Goal: Task Accomplishment & Management: Complete application form

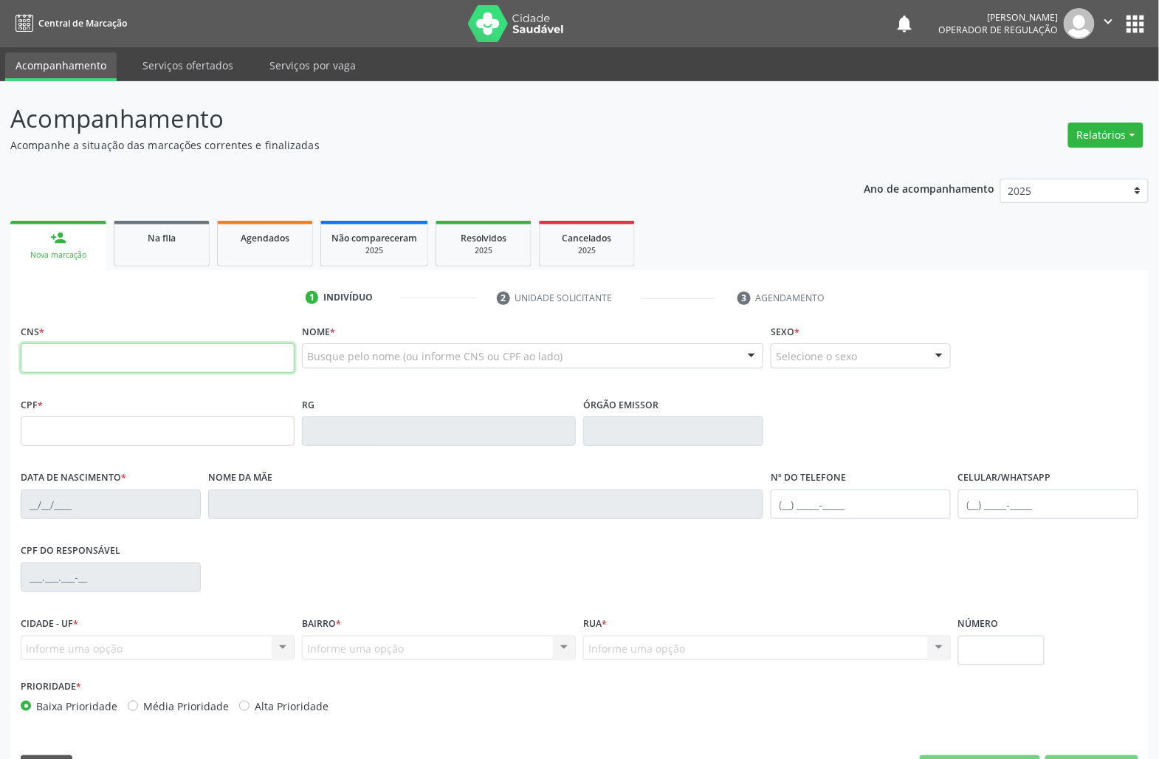
click at [217, 357] on input "text" at bounding box center [158, 358] width 274 height 30
type input "700 5095 9006 8359"
type input "[DATE]"
type input "[PERSON_NAME]"
type input "[PHONE_NUMBER]"
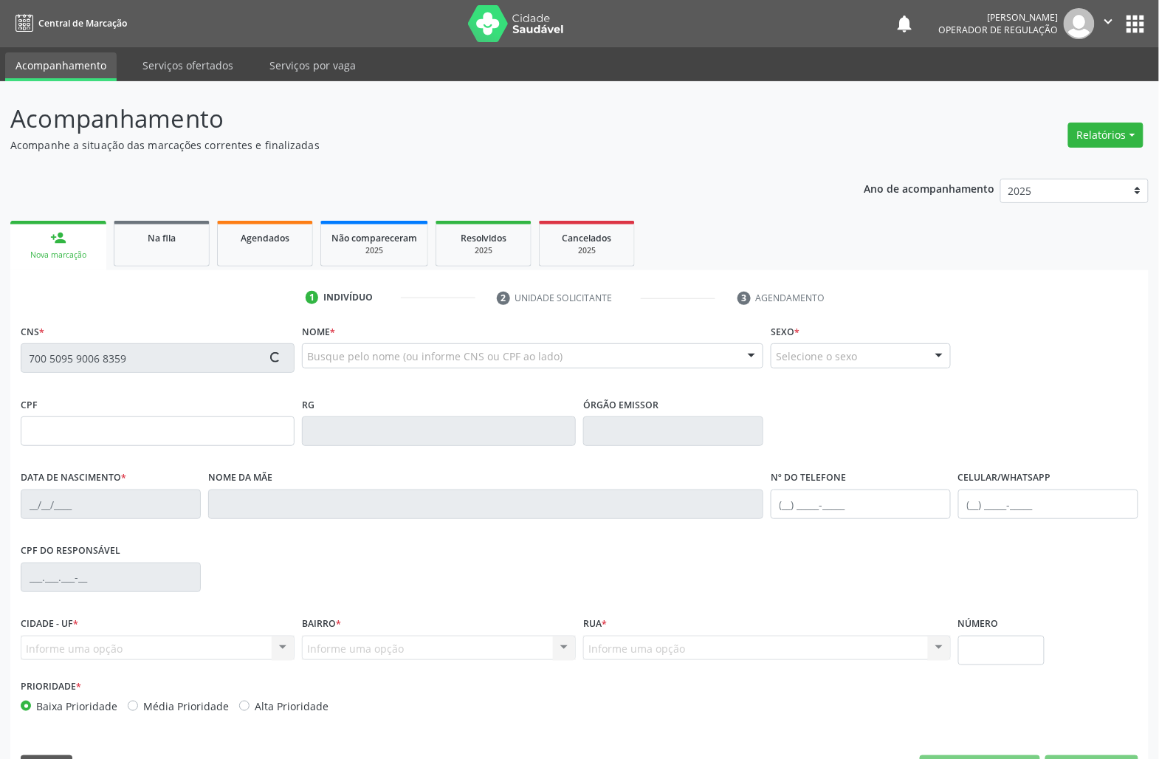
type input "[PHONE_NUMBER]"
type input "S/N"
type input "893.246.684-04"
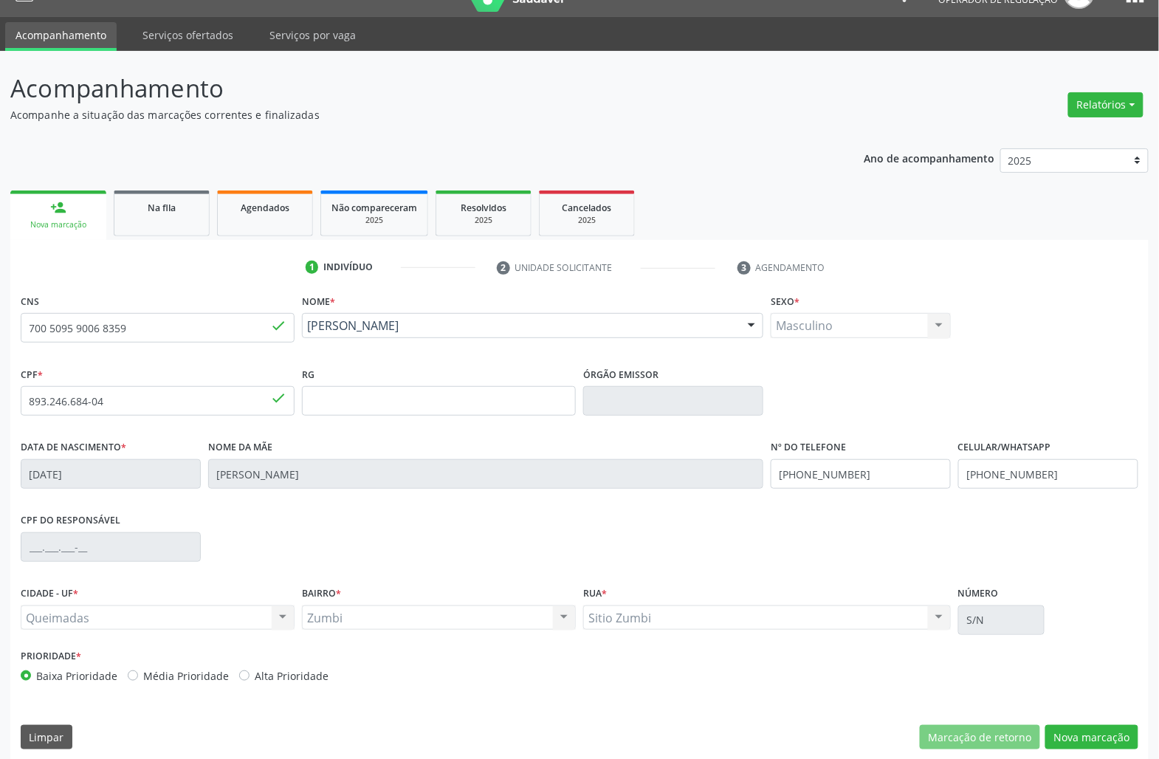
scroll to position [42, 0]
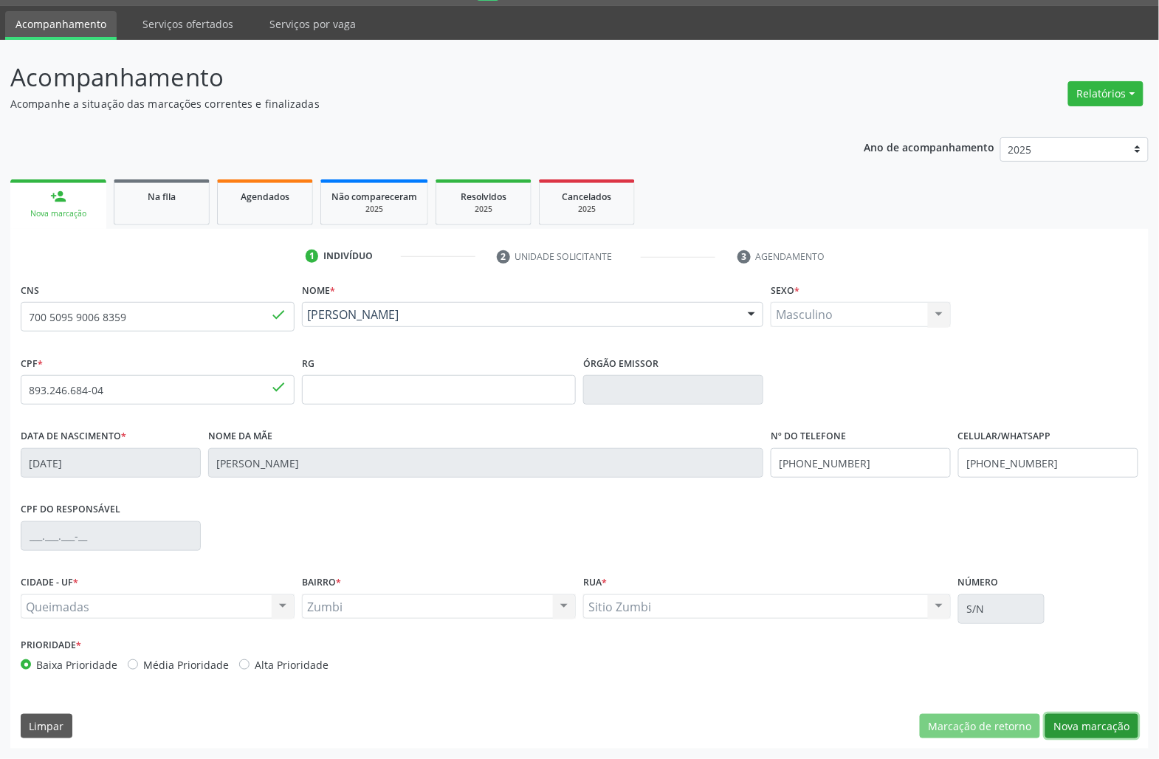
drag, startPoint x: 1105, startPoint y: 723, endPoint x: 1104, endPoint y: 715, distance: 8.9
click at [1104, 715] on button "Nova marcação" at bounding box center [1091, 726] width 93 height 25
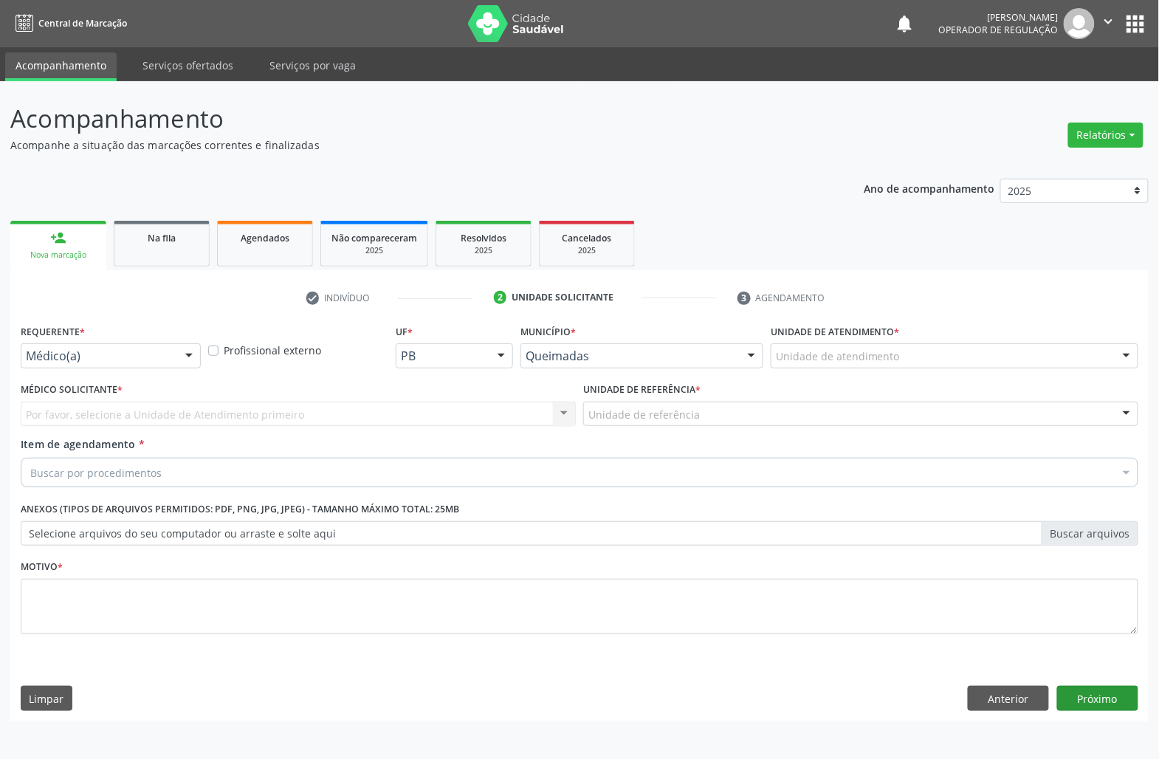
scroll to position [0, 0]
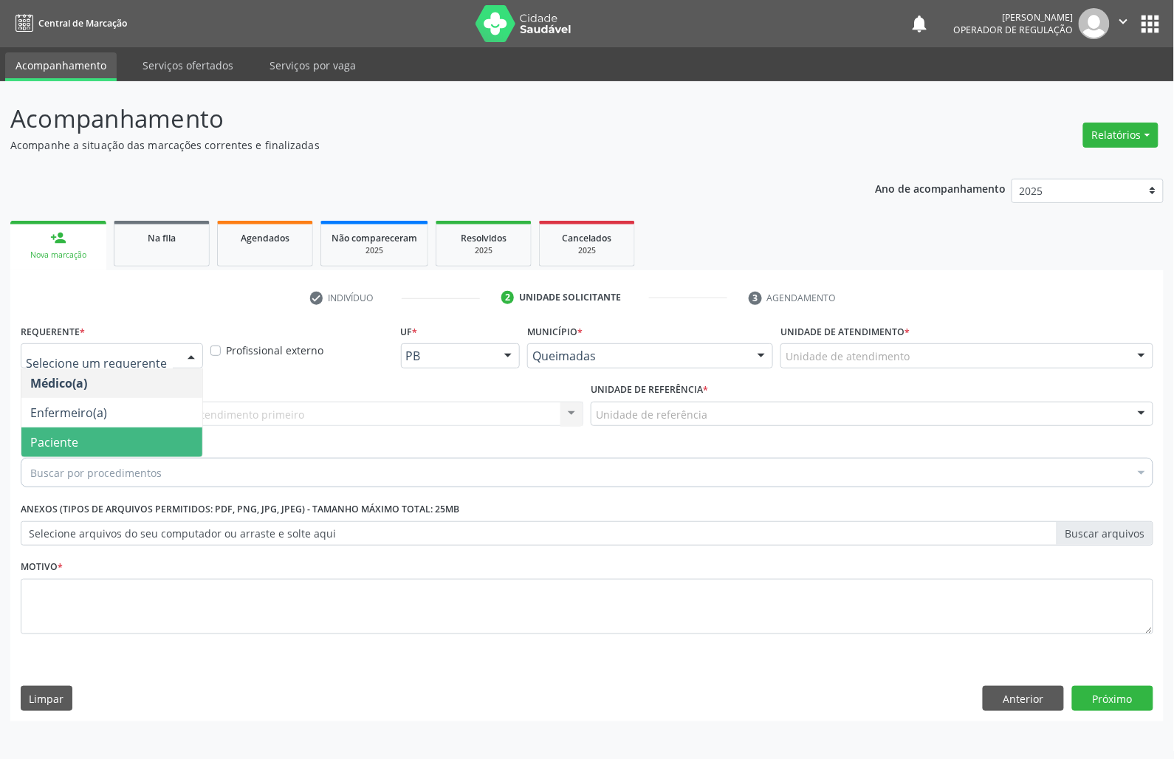
click at [63, 452] on span "Paciente" at bounding box center [111, 442] width 181 height 30
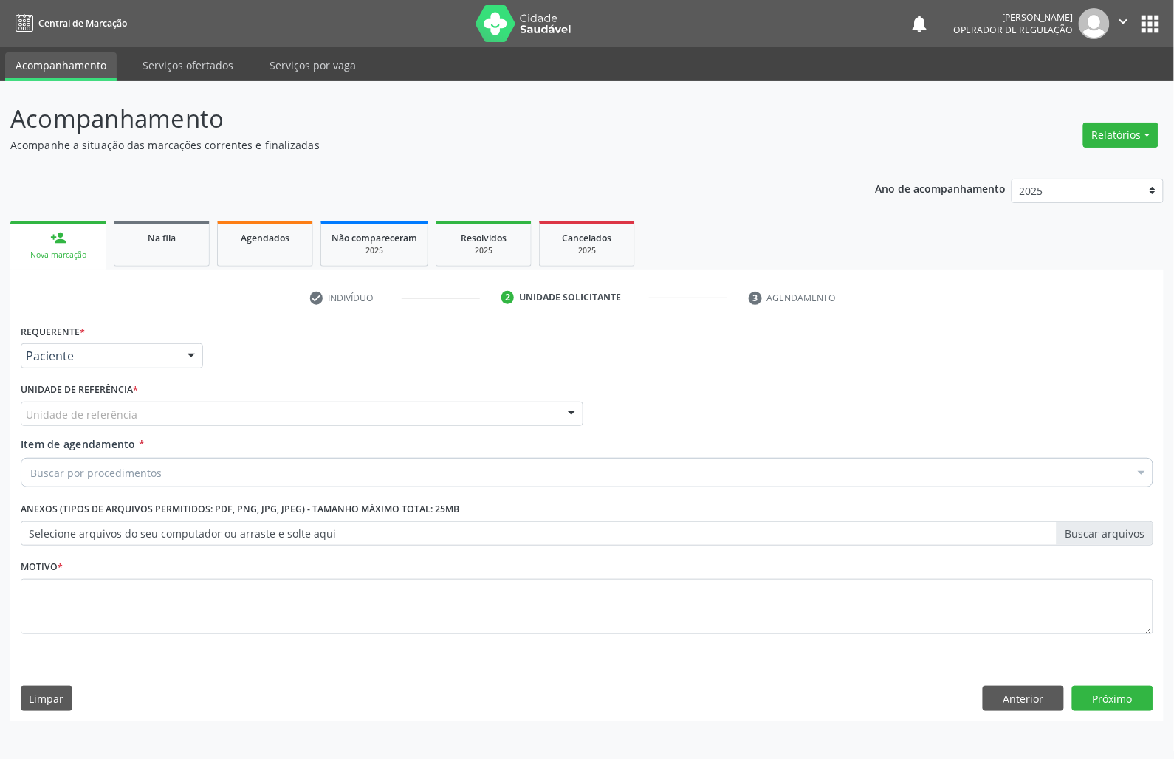
click at [1043, 712] on div "Requerente * Paciente Médico(a) Enfermeiro(a) Paciente Nenhum resultado encontr…" at bounding box center [586, 520] width 1153 height 401
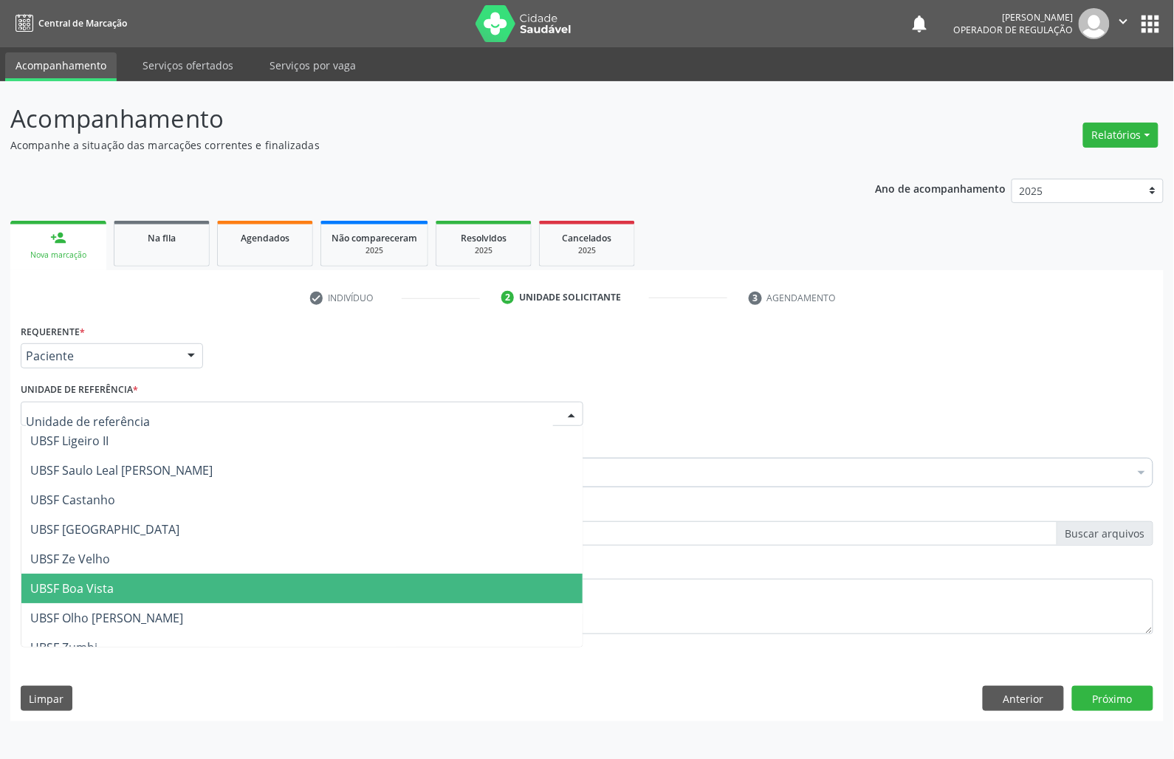
click at [155, 422] on div at bounding box center [302, 414] width 562 height 25
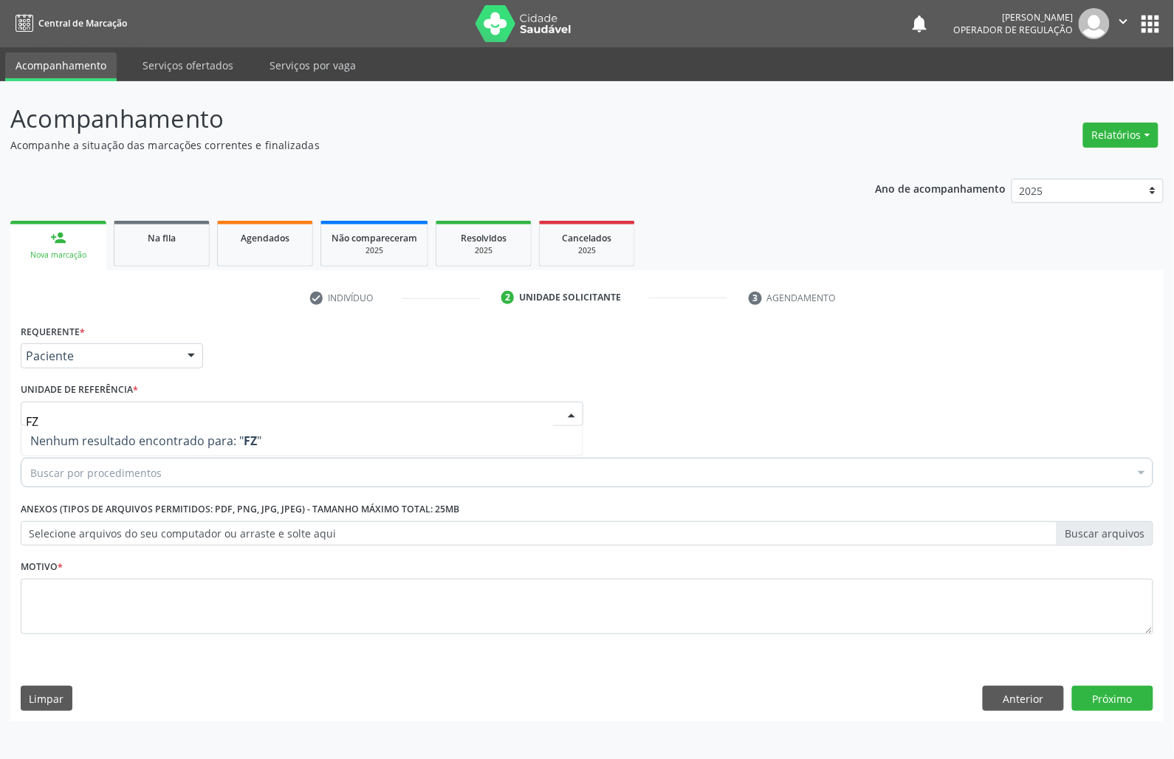
type input "F"
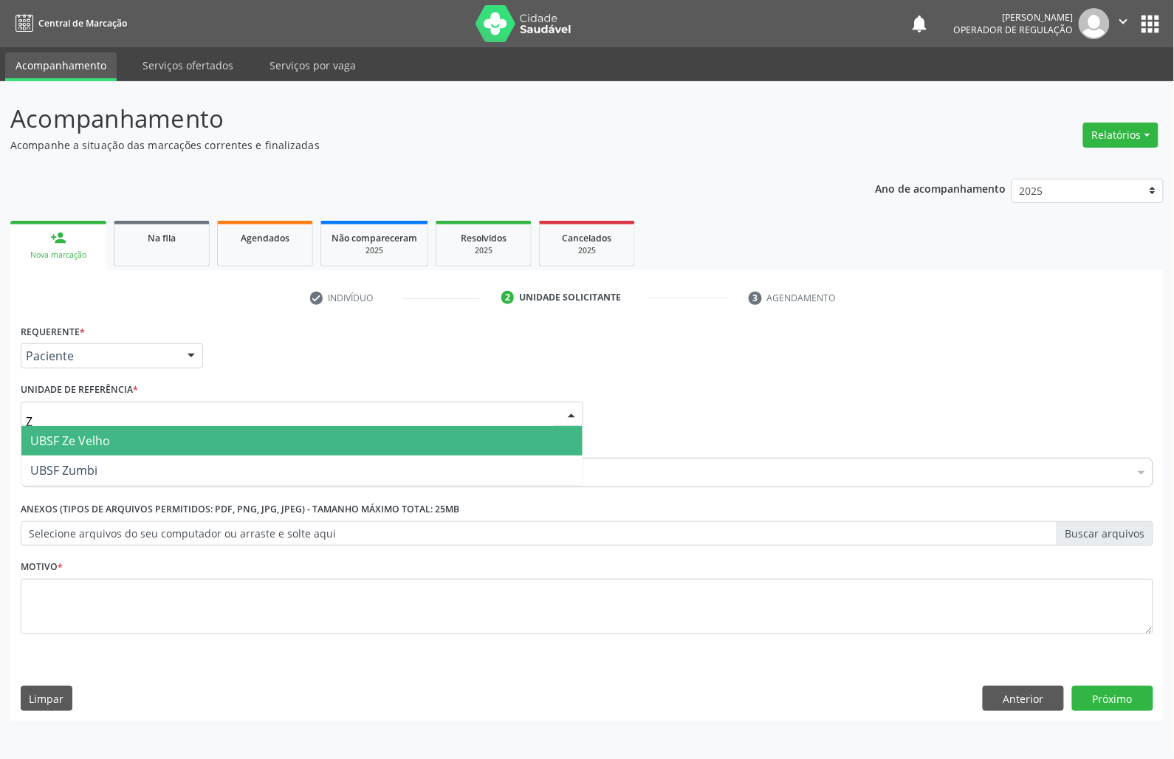
type input "ZU"
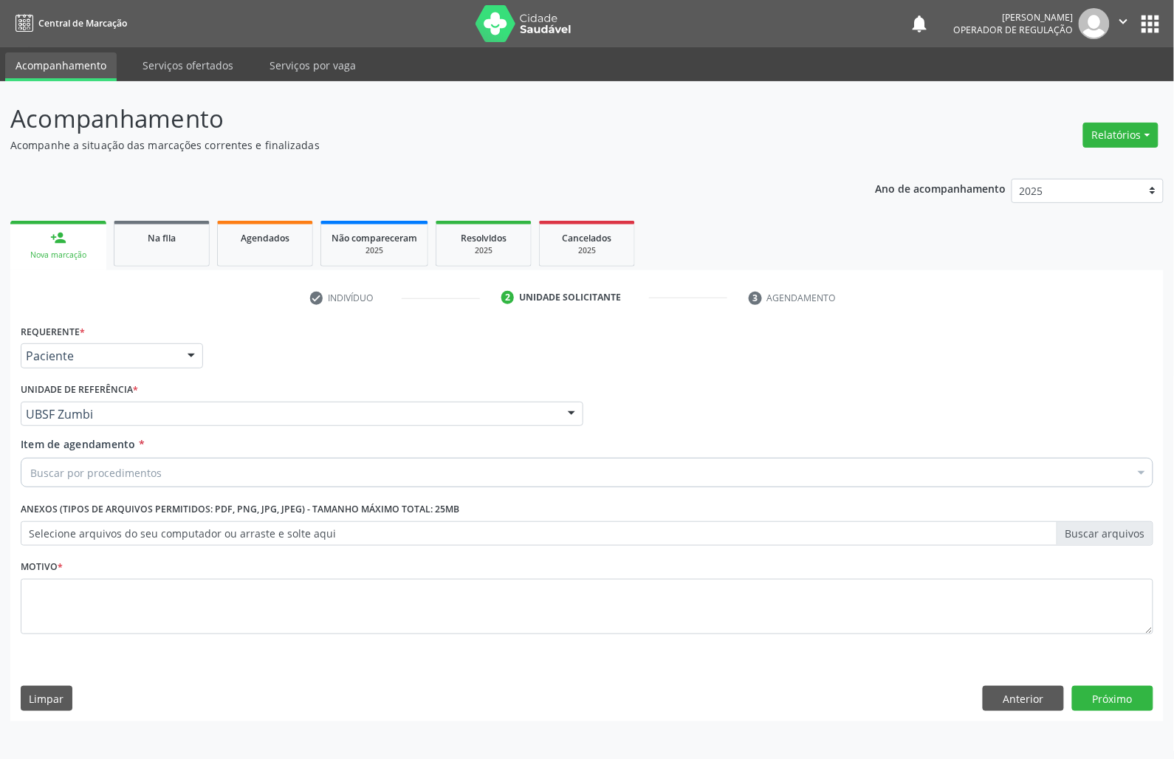
click at [159, 483] on div "Buscar por procedimentos" at bounding box center [587, 473] width 1132 height 30
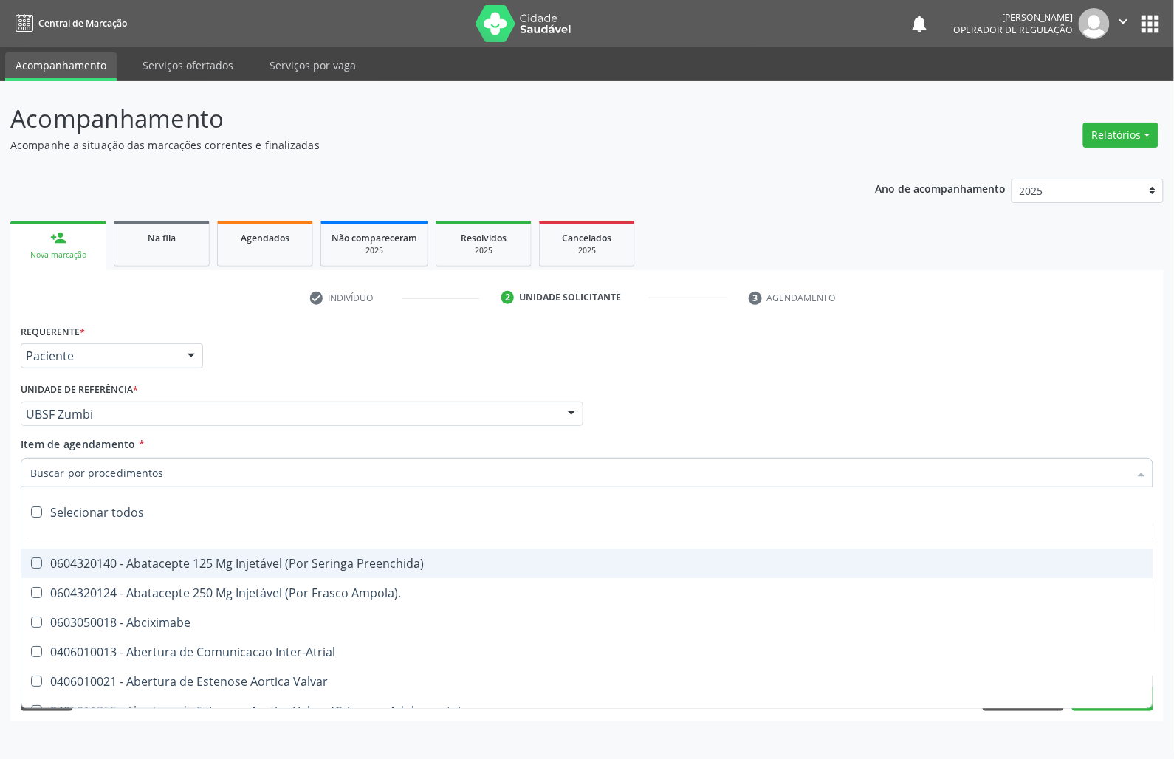
click at [163, 473] on input "Item de agendamento *" at bounding box center [579, 473] width 1098 height 30
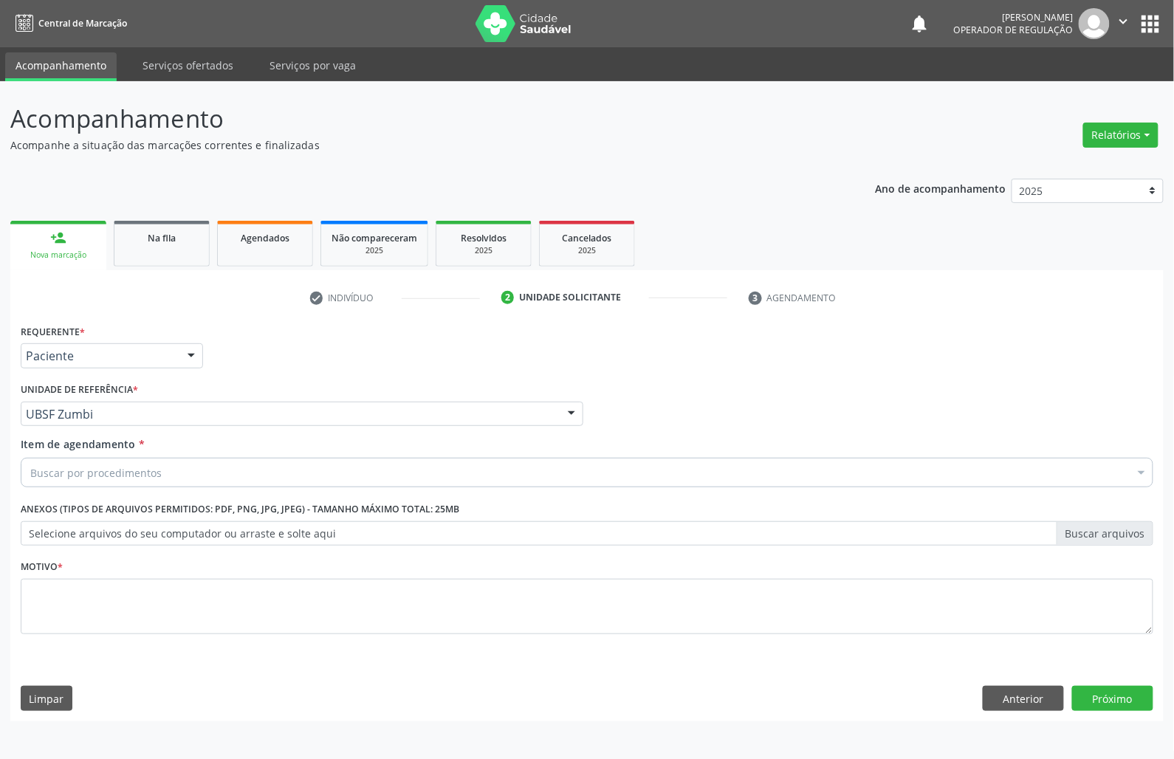
click at [476, 467] on div "Buscar por procedimentos" at bounding box center [587, 473] width 1132 height 30
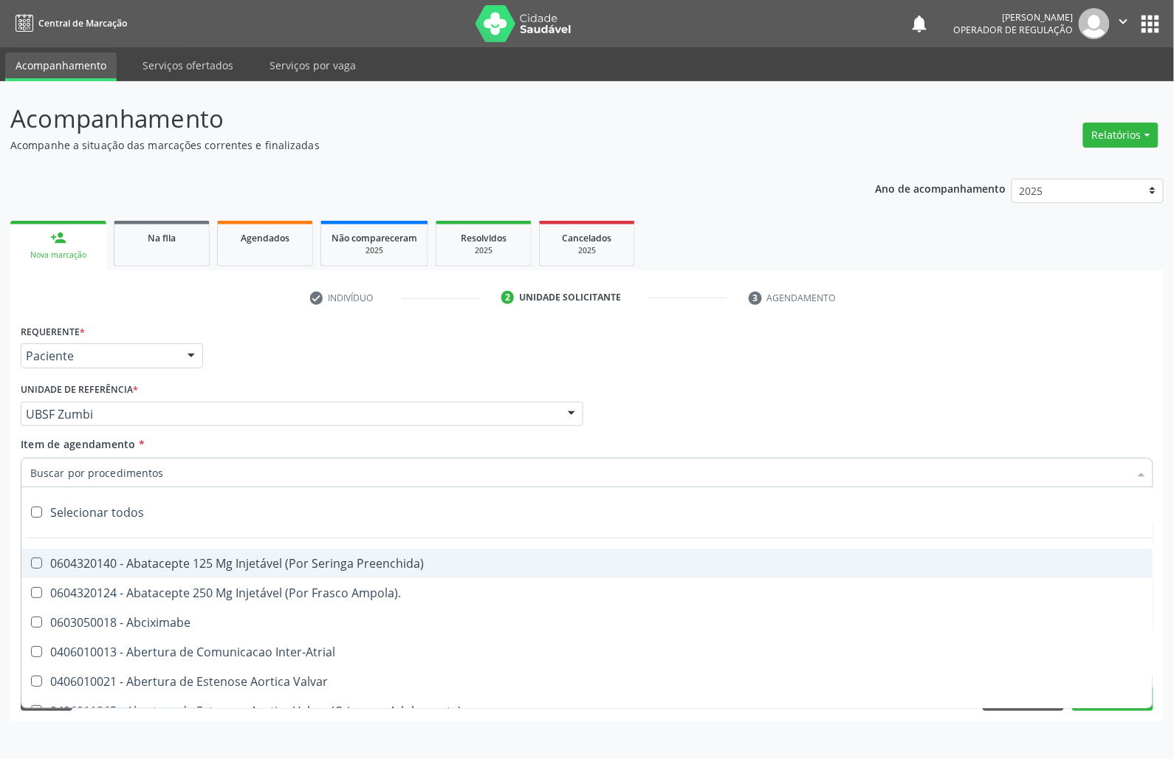
paste input "OTORRINO"
type input "OTORRINO"
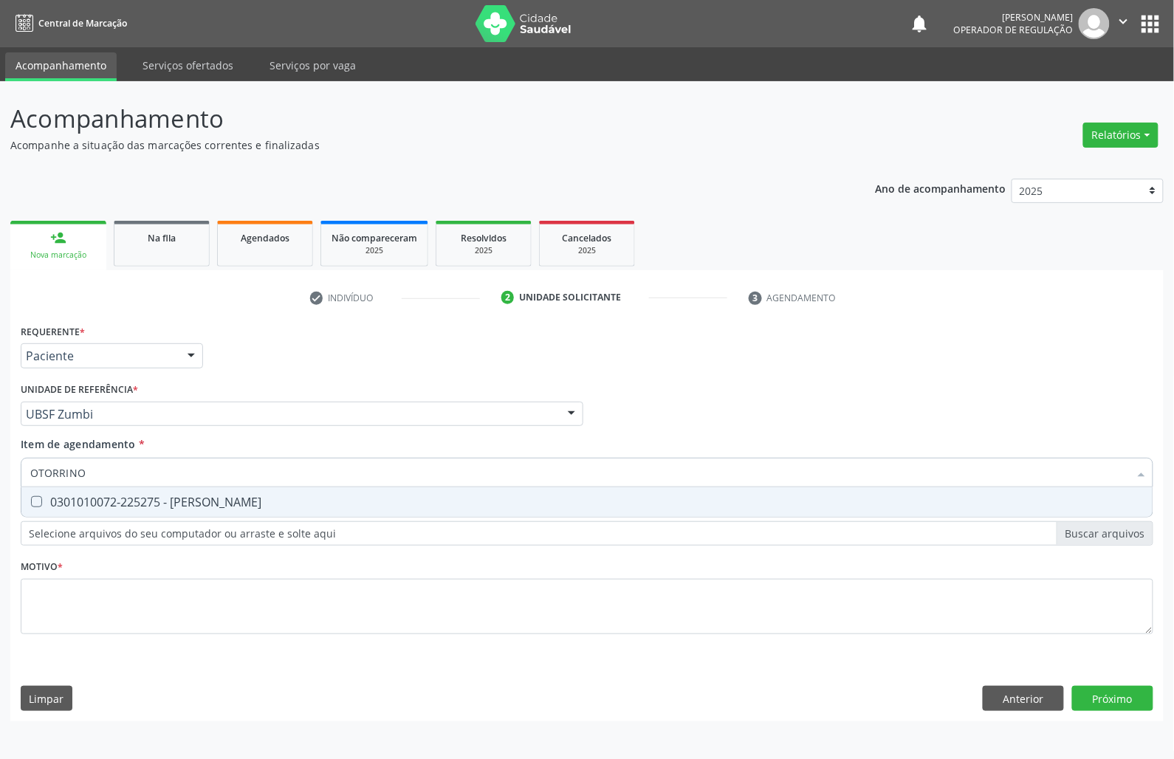
click at [458, 500] on div "0301010072-225275 - [PERSON_NAME]" at bounding box center [586, 502] width 1113 height 12
checkbox Otorrinolaringologista "true"
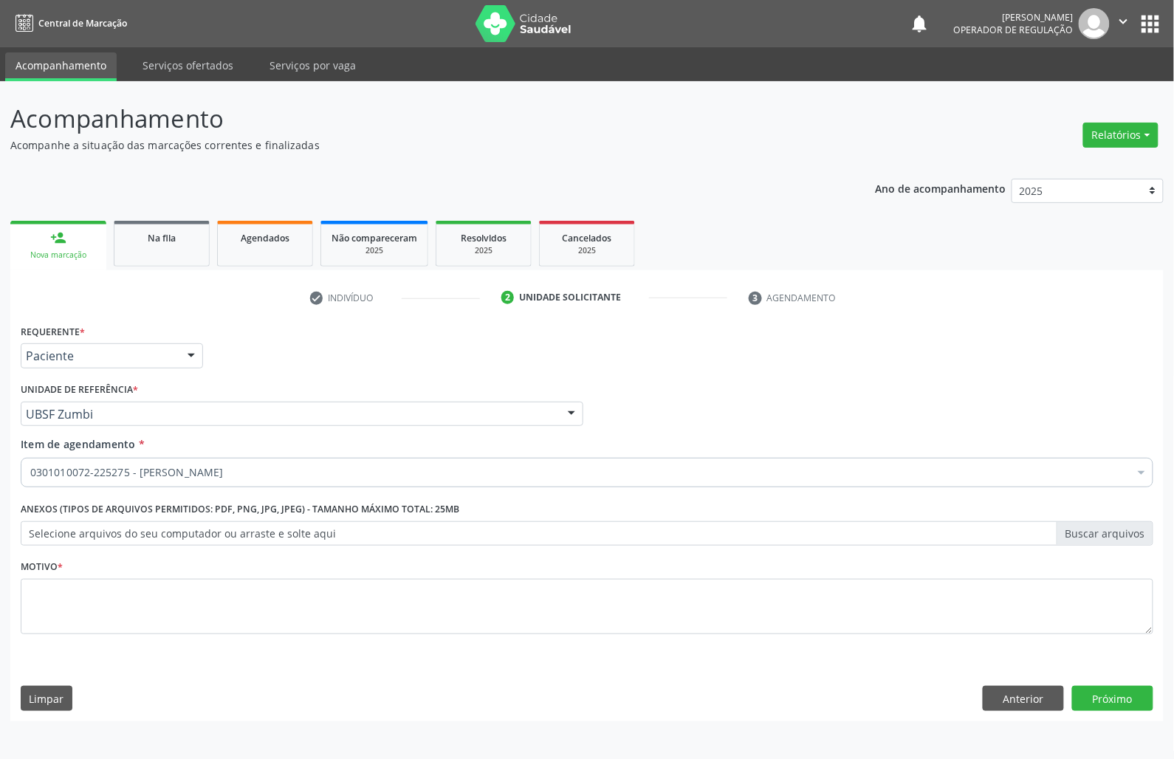
click at [424, 571] on div "Motivo *" at bounding box center [587, 595] width 1132 height 78
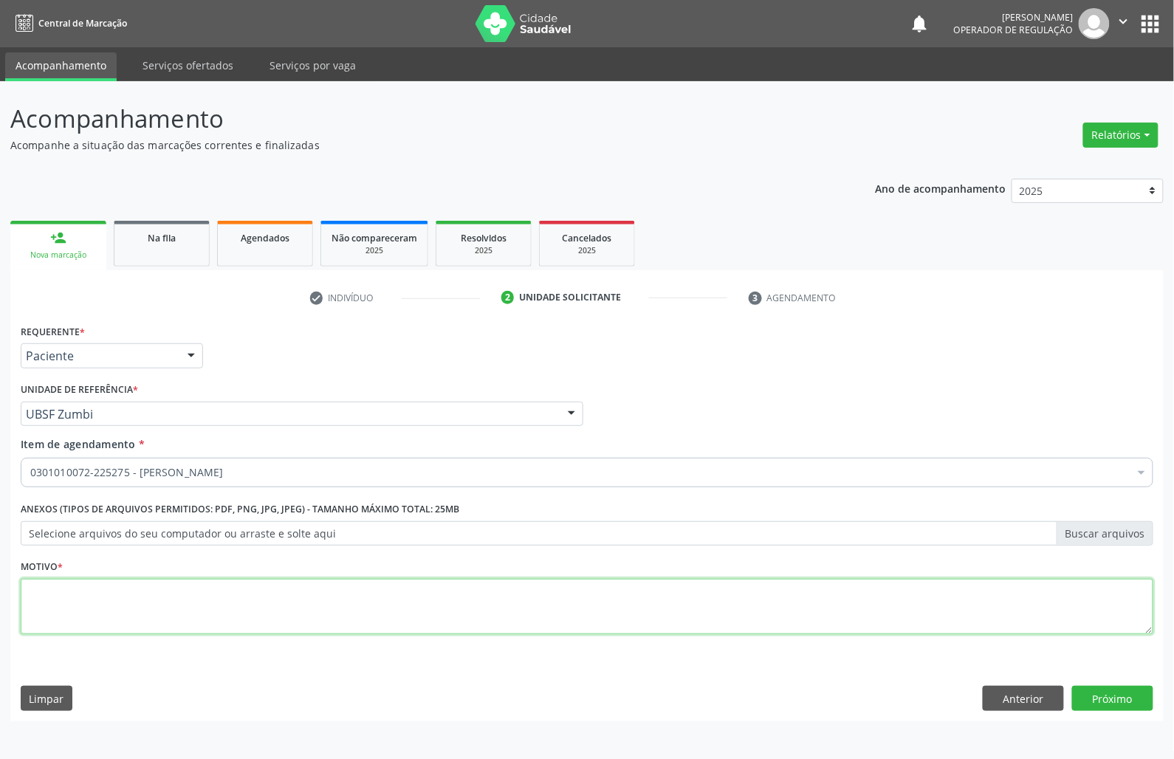
click at [414, 598] on textarea at bounding box center [587, 607] width 1132 height 56
paste textarea "CONSULTA 07/2025"
type textarea "CONSULTA 07/2025"
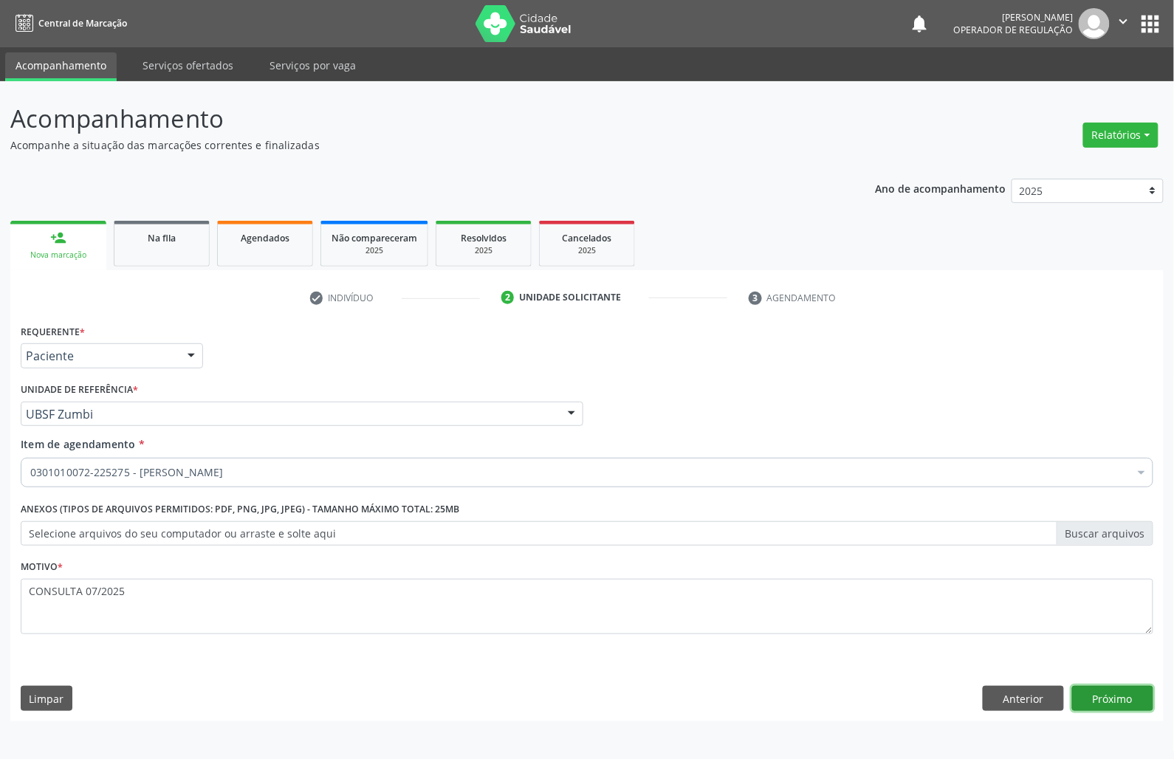
click button "Próximo" at bounding box center [1112, 698] width 81 height 25
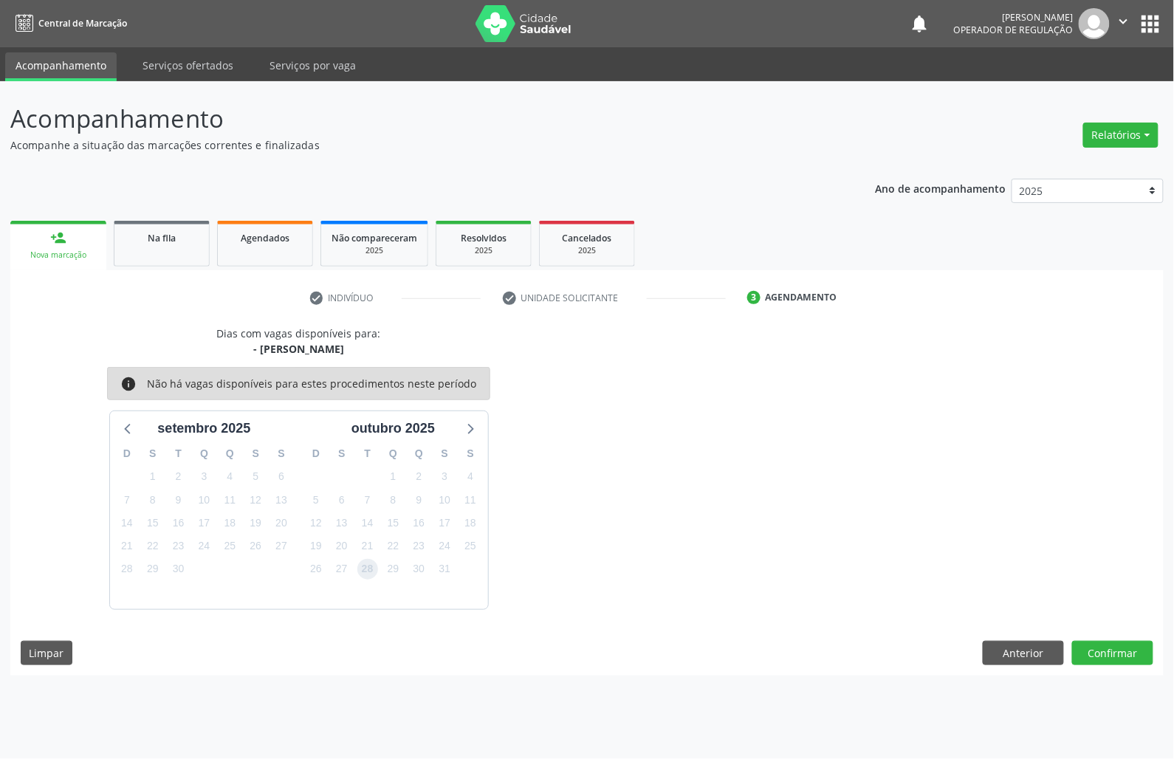
click at [369, 568] on span "28" at bounding box center [367, 569] width 21 height 21
click at [1120, 668] on div "Dias com vagas disponíveis para: - [PERSON_NAME] info Não há vagas disponíveis …" at bounding box center [586, 501] width 1153 height 350
click at [1120, 660] on button "Confirmar" at bounding box center [1112, 653] width 81 height 25
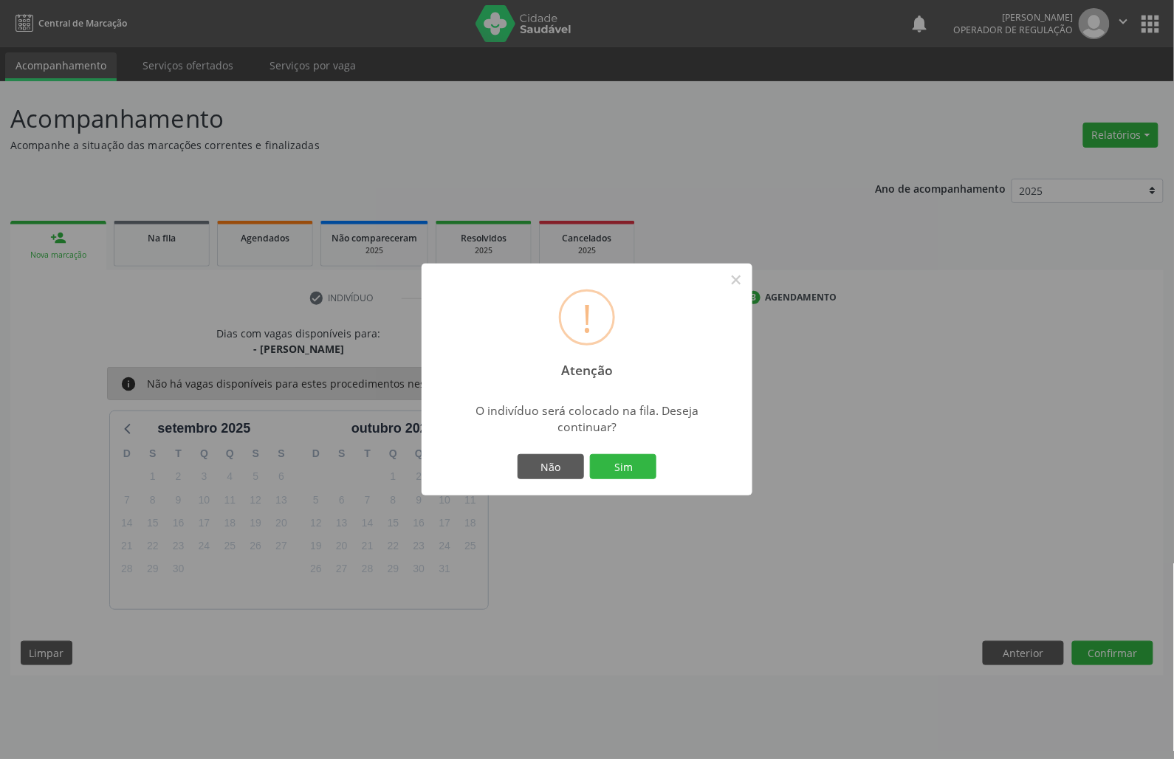
click at [590, 454] on button "Sim" at bounding box center [623, 466] width 66 height 25
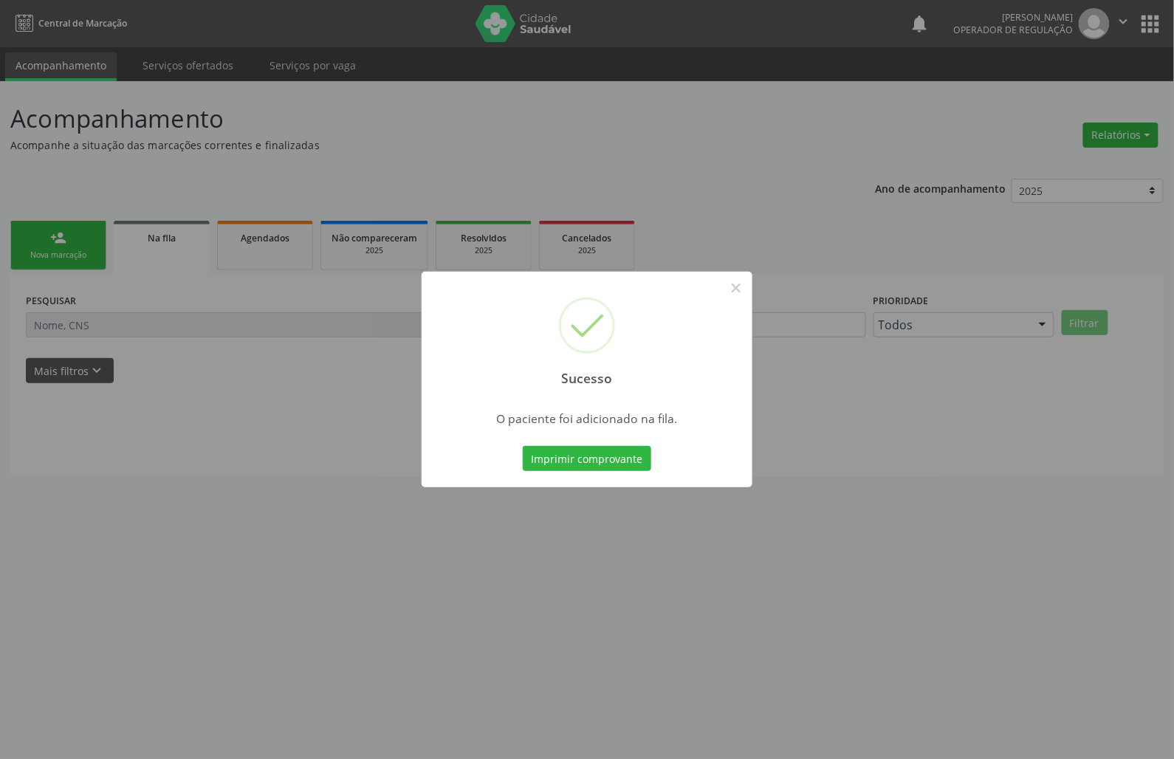
click at [738, 558] on div "Sucesso × O paciente foi adicionado na fila. Imprimir comprovante Cancel" at bounding box center [587, 379] width 1174 height 759
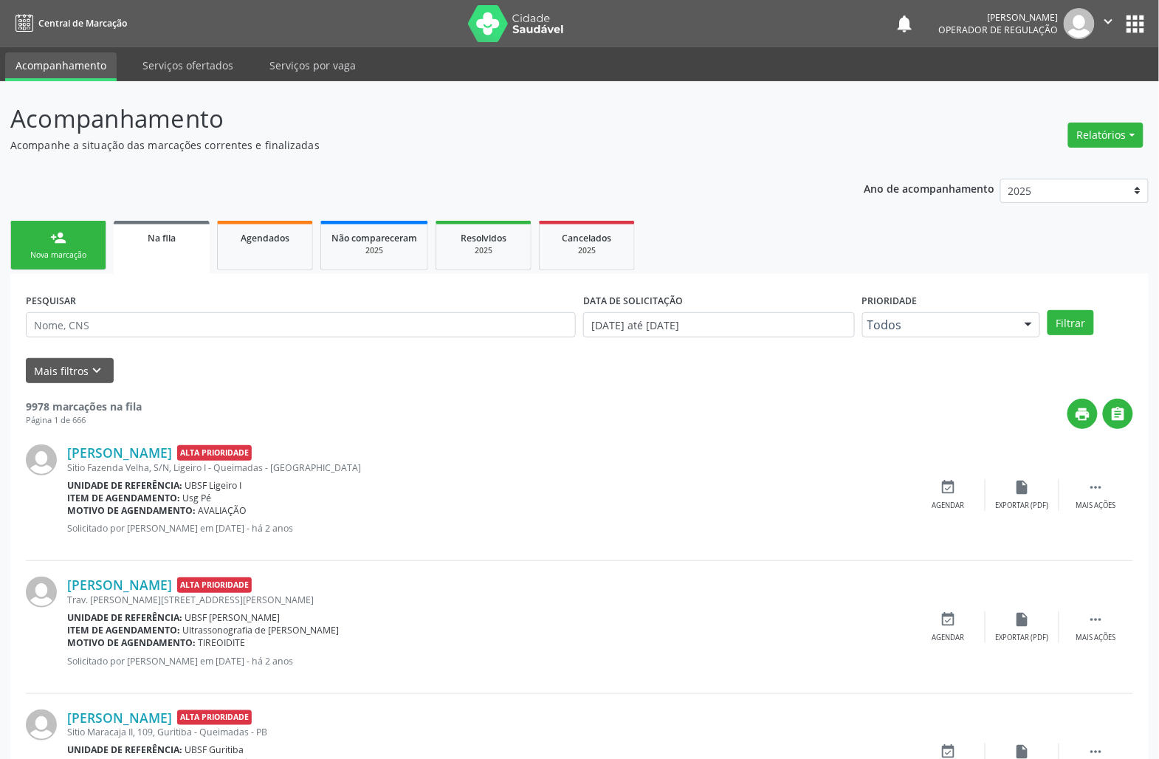
click at [92, 264] on link "person_add Nova marcação" at bounding box center [58, 245] width 96 height 49
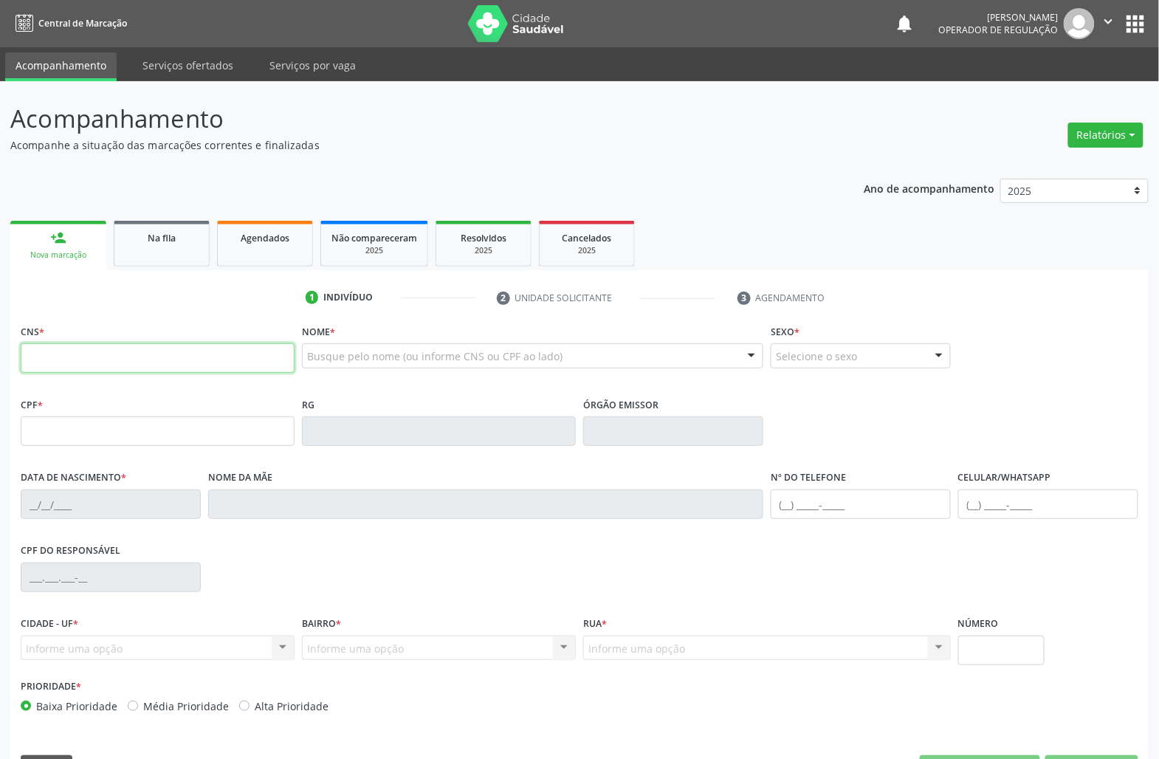
click at [74, 360] on input "text" at bounding box center [158, 358] width 274 height 30
type input "703 4077 2271 5600"
type input "504.002.584-04"
type input "[DATE]"
type input "[PERSON_NAME]"
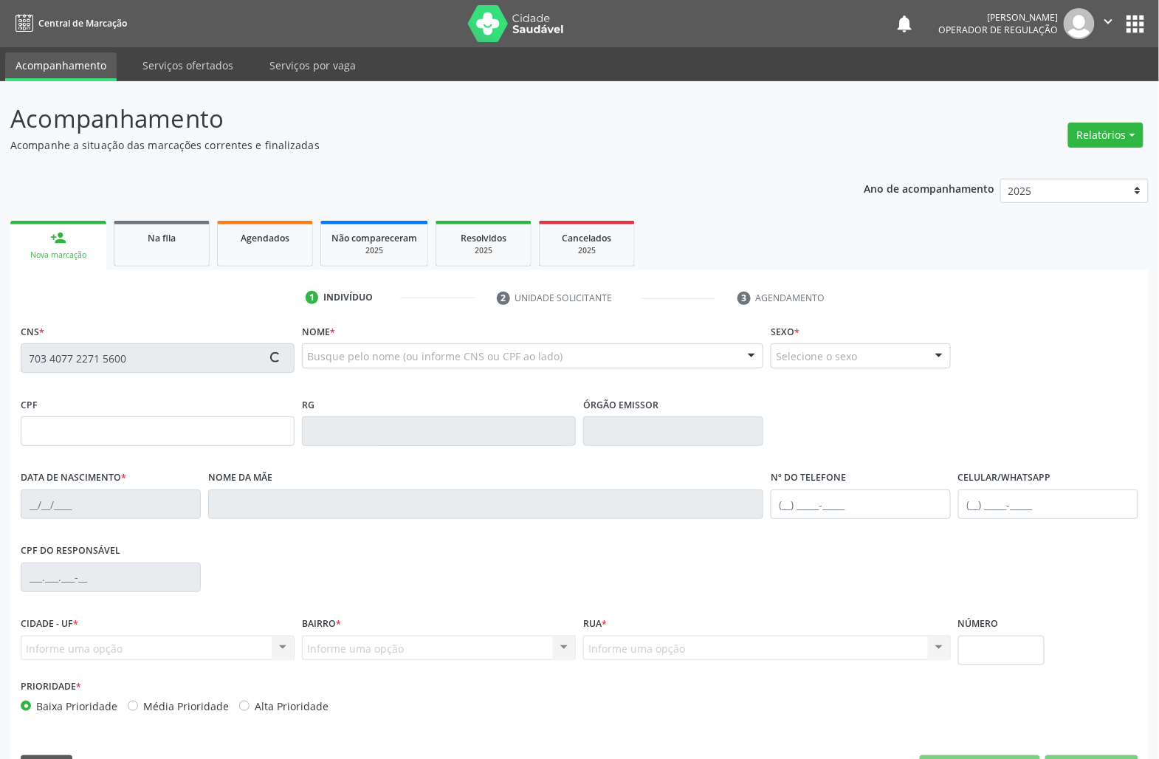
type input "[PHONE_NUMBER]"
type input "605.776.577-04"
type input "29"
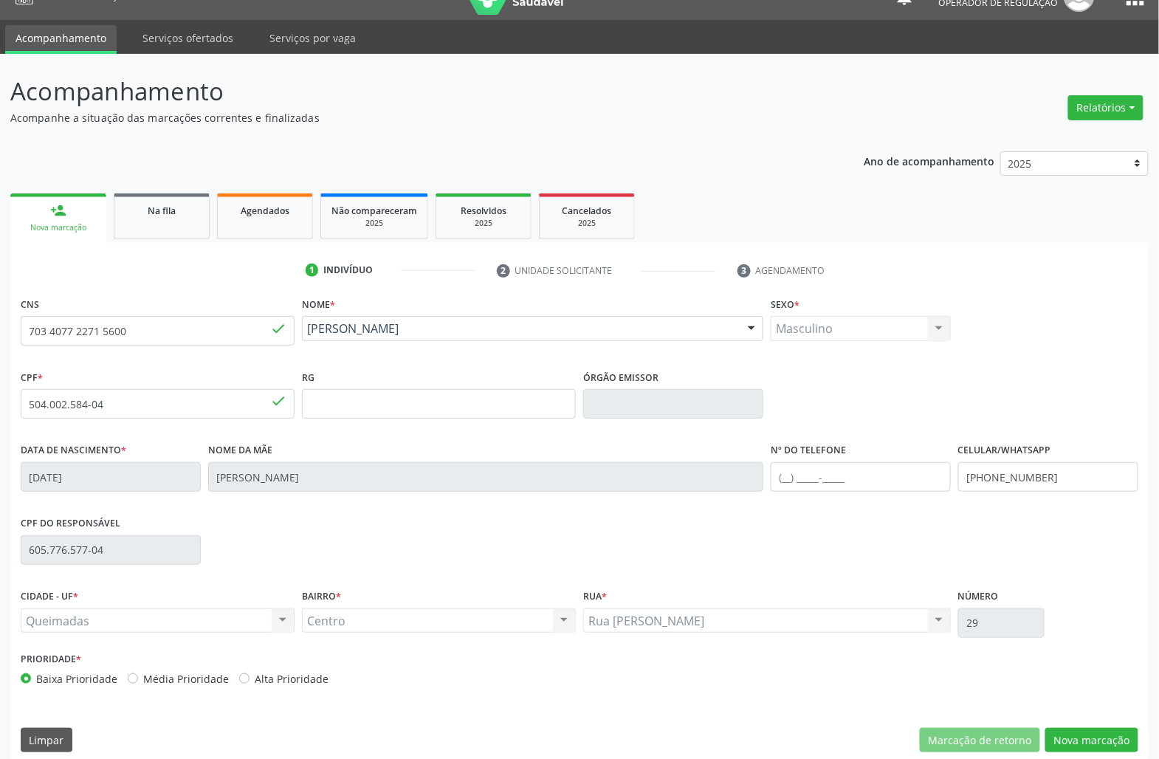
scroll to position [42, 0]
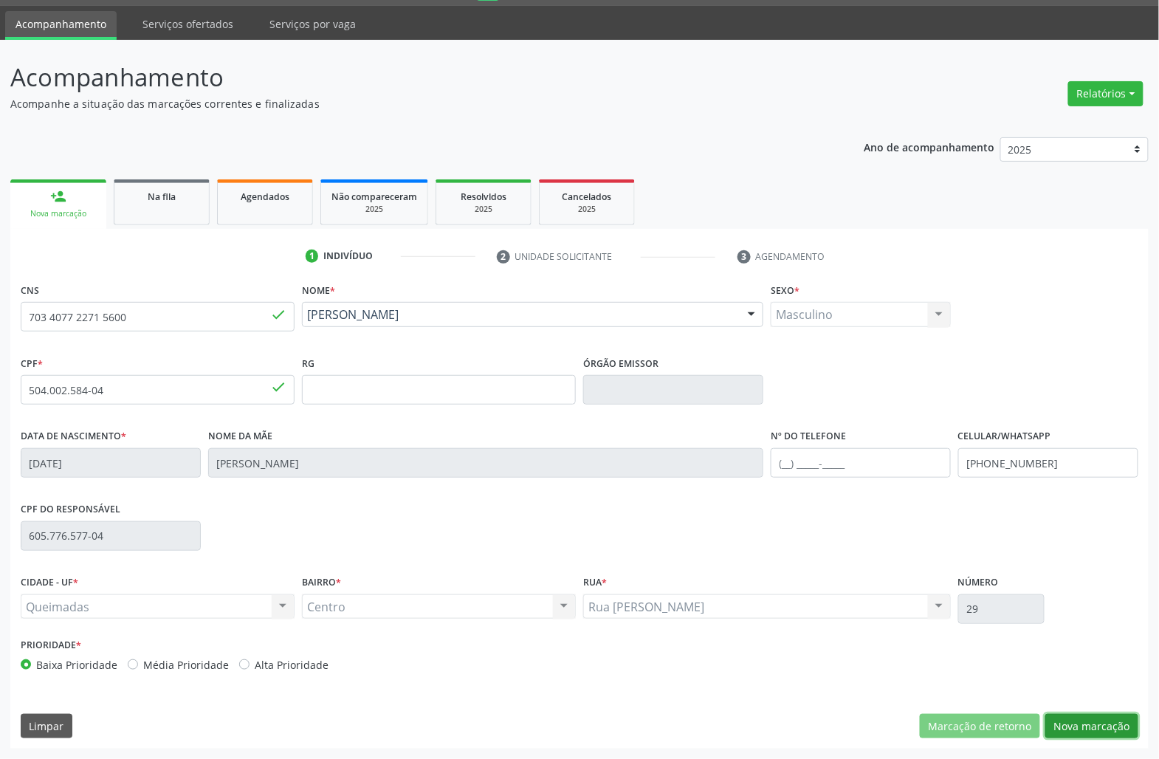
click at [1093, 737] on button "Nova marcação" at bounding box center [1091, 726] width 93 height 25
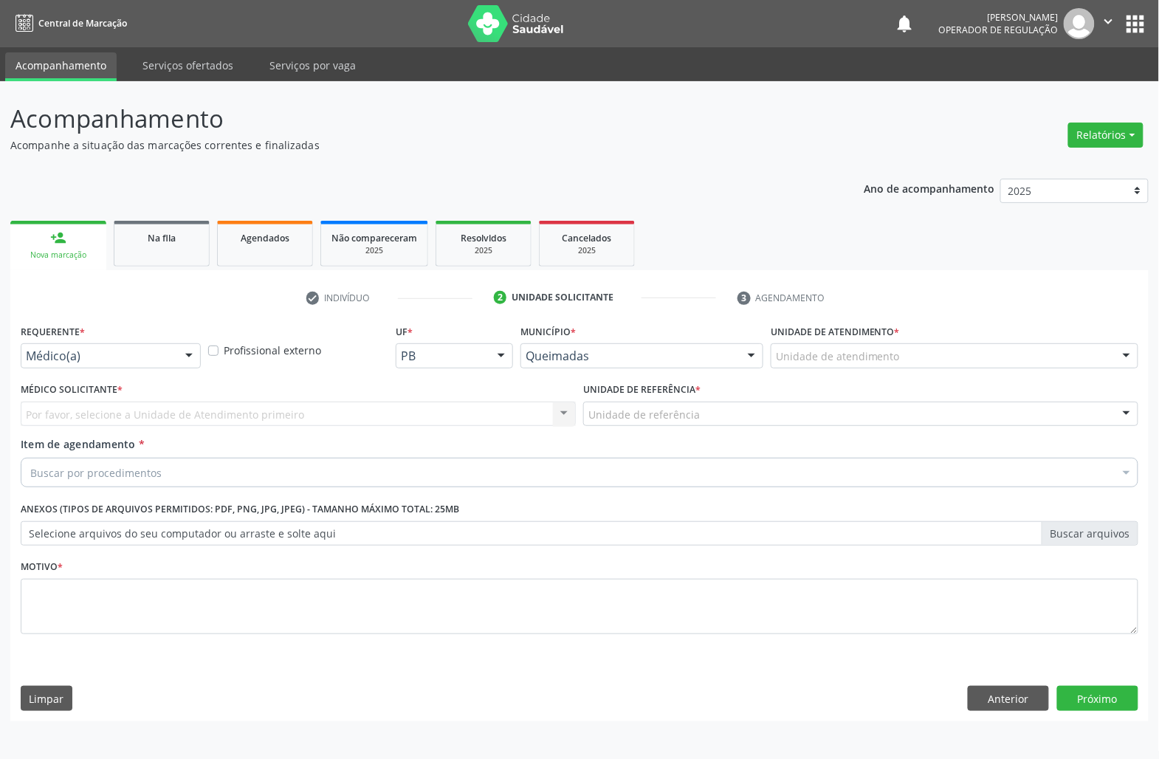
scroll to position [0, 0]
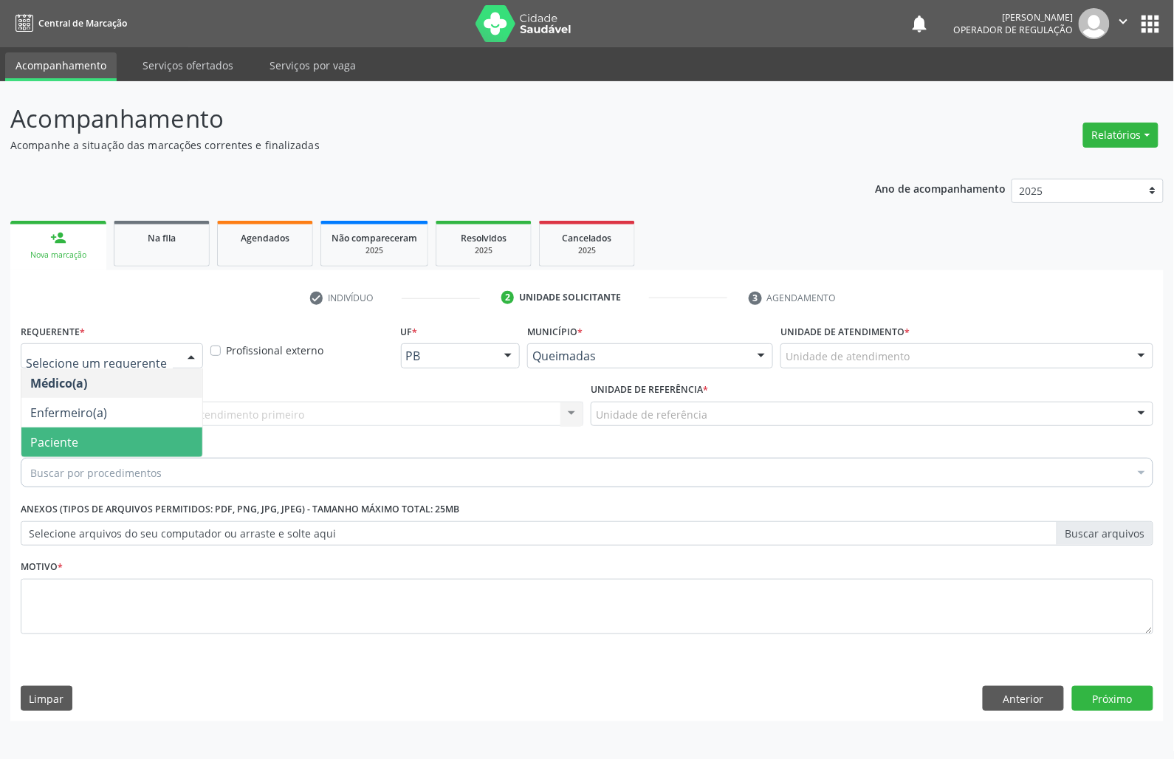
click at [103, 450] on span "Paciente" at bounding box center [111, 442] width 181 height 30
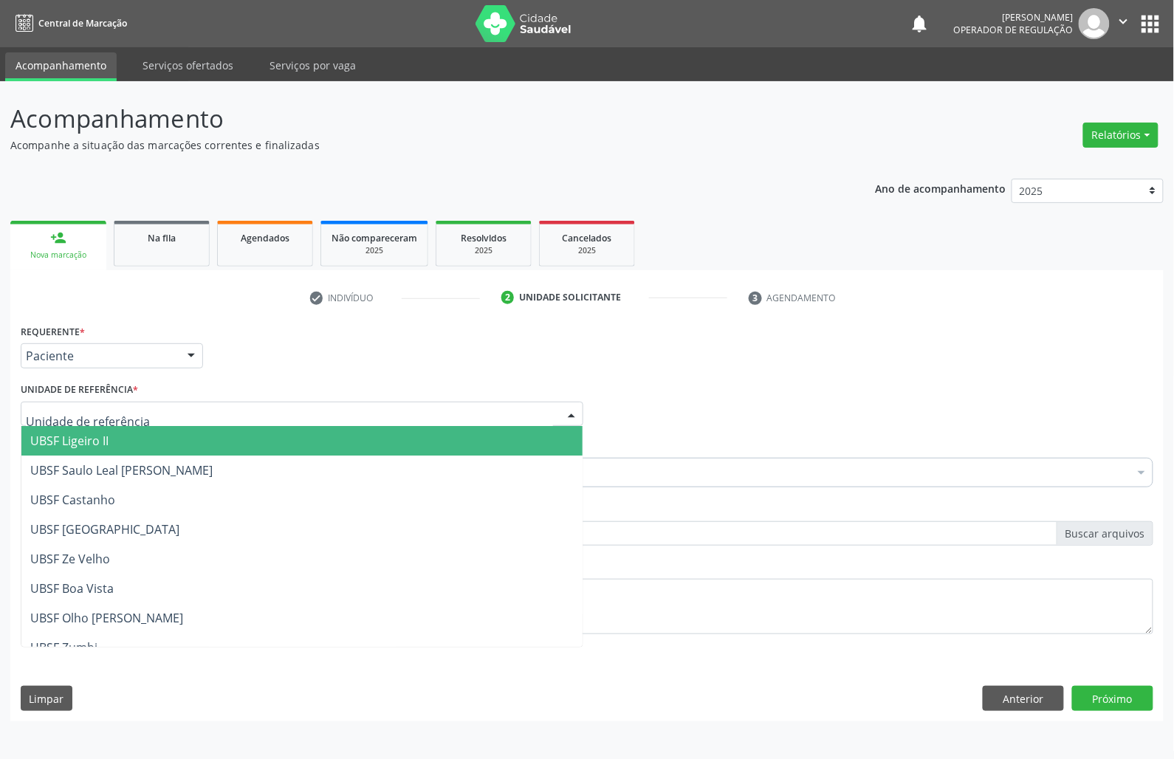
click at [161, 411] on div at bounding box center [302, 414] width 562 height 25
type input "CE"
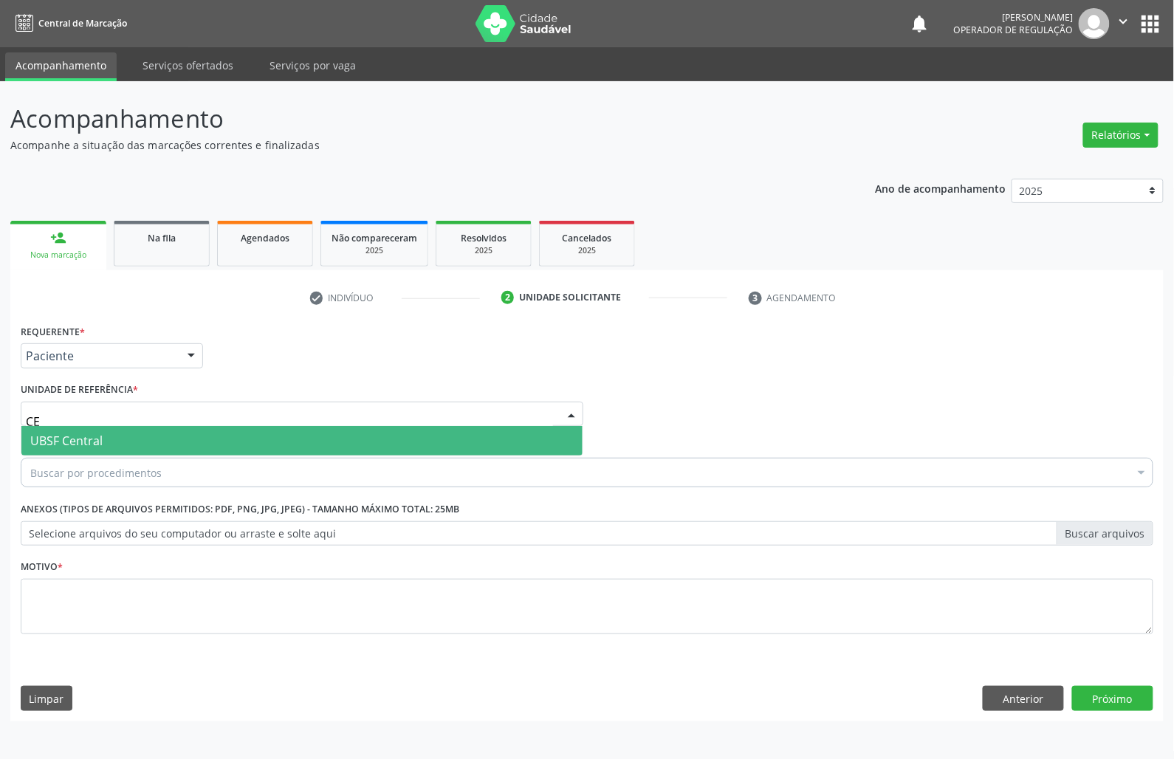
click at [155, 450] on span "UBSF Central" at bounding box center [301, 441] width 561 height 30
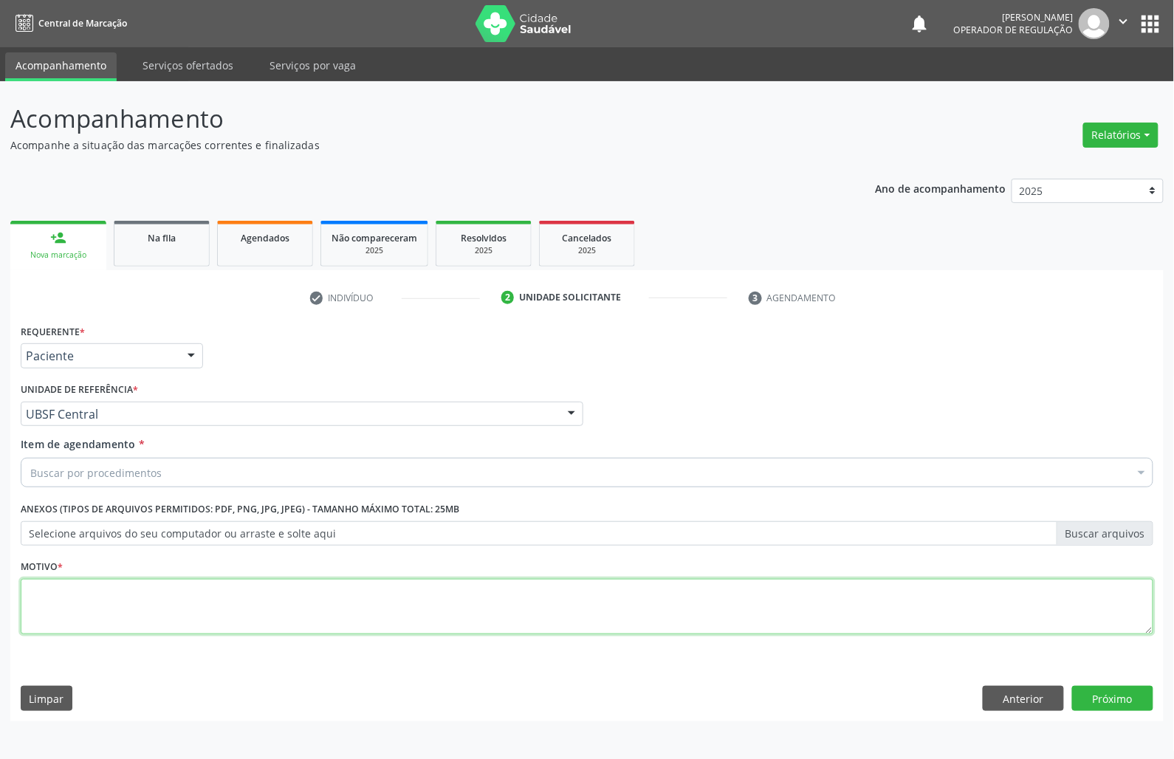
click at [149, 601] on textarea at bounding box center [587, 607] width 1132 height 56
paste textarea "CONSULTA 07/2025"
type textarea "CONSULTA 07/2025"
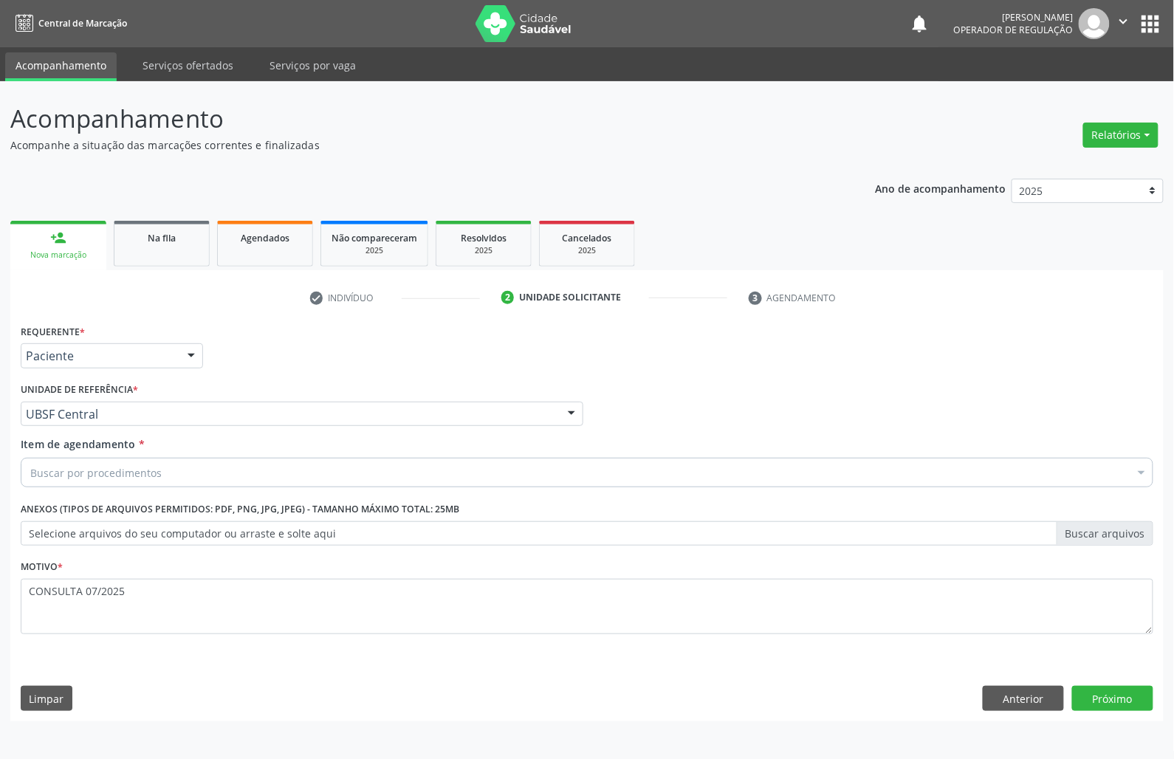
click at [365, 452] on div "Item de agendamento * Buscar por procedimentos Selecionar todos 0604320140 - Ab…" at bounding box center [587, 459] width 1132 height 47
click at [370, 469] on div "Buscar por procedimentos" at bounding box center [587, 473] width 1132 height 30
paste input "OTORRINO"
type input "OTORRINO"
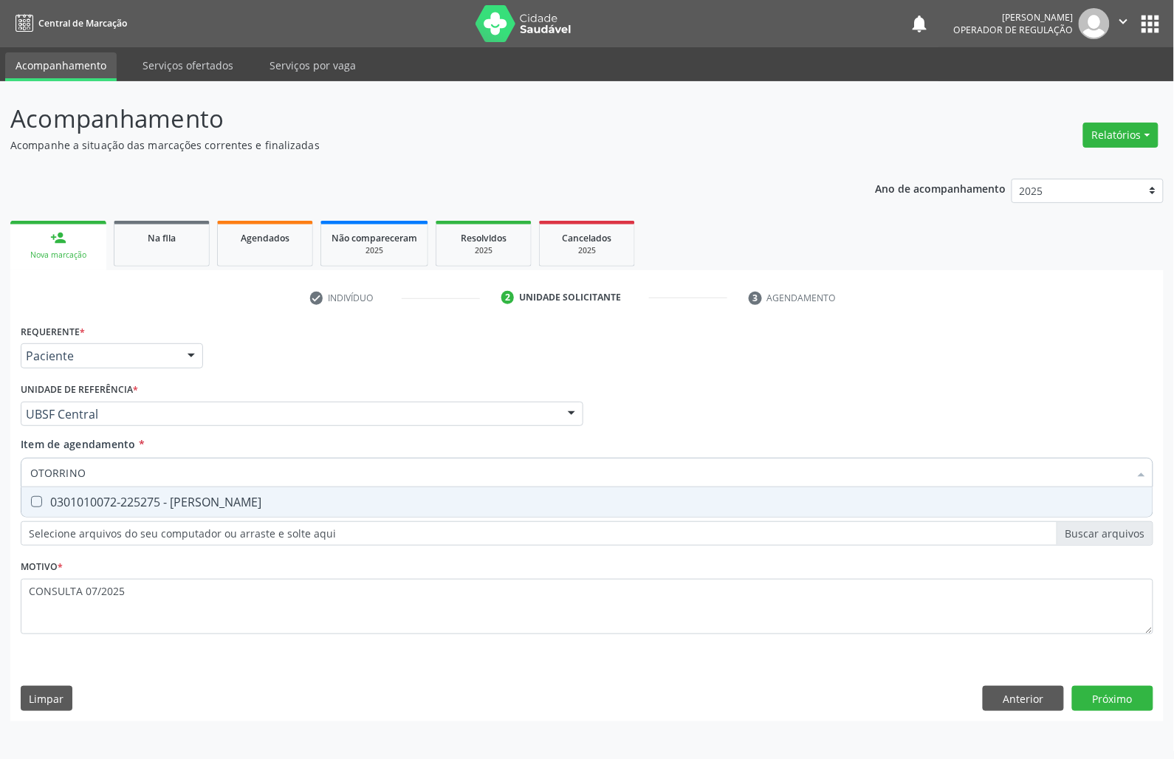
click at [349, 499] on div "0301010072-225275 - [PERSON_NAME]" at bounding box center [586, 502] width 1113 height 12
checkbox Otorrinolaringologista "true"
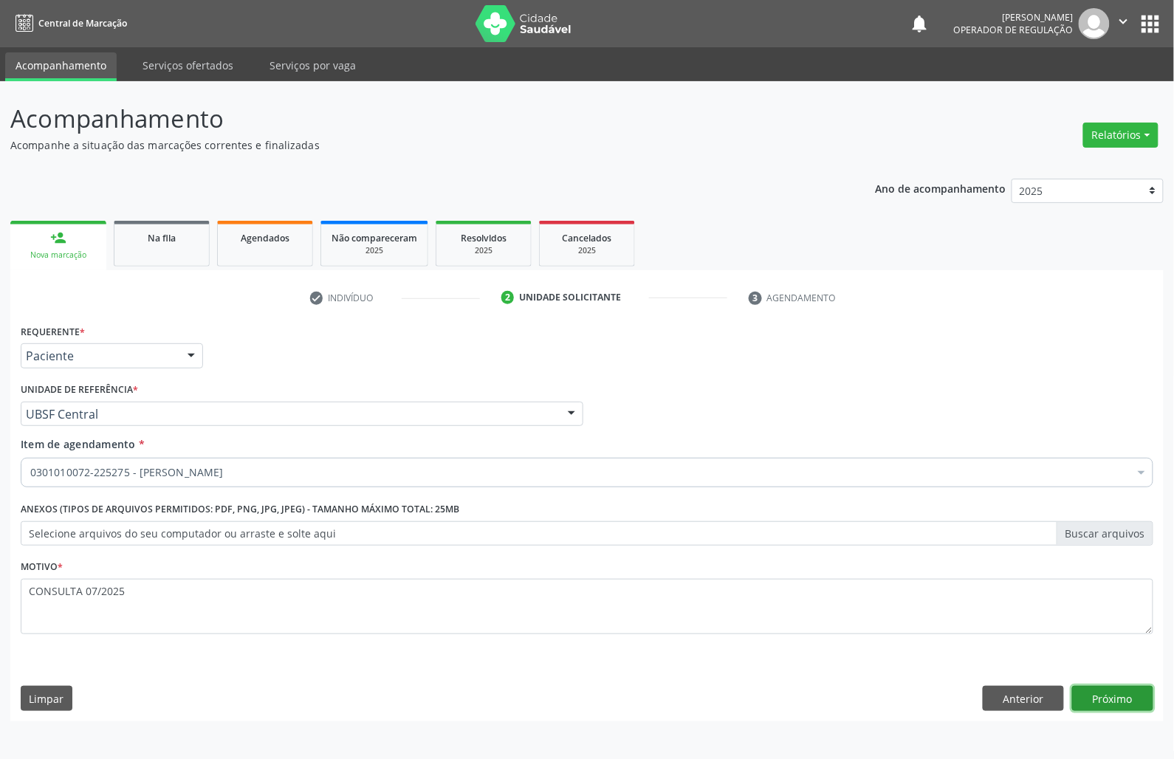
click at [1098, 700] on button "Próximo" at bounding box center [1112, 698] width 81 height 25
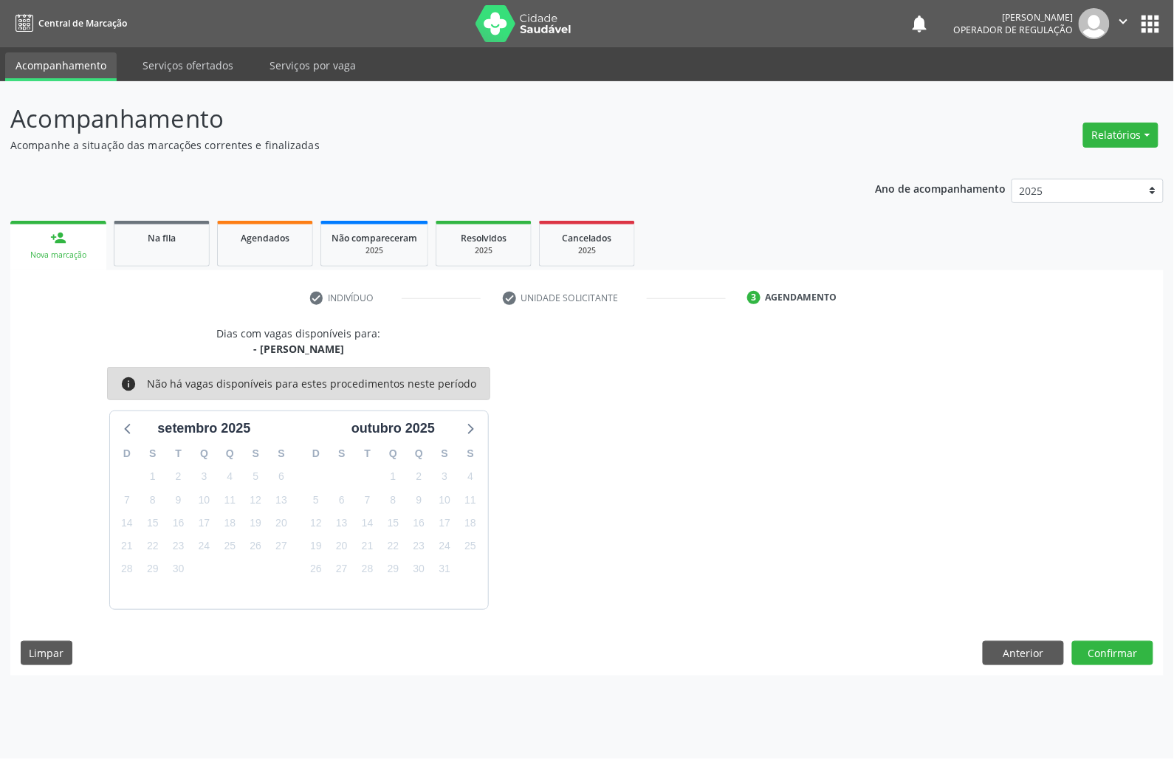
click at [210, 558] on div "D S T Q Q S S 31 1 2 3 4 5 6 7 8 9 10 11 12 13 14 15 16 17 18 19 20 21 22 23 24…" at bounding box center [204, 523] width 189 height 170
drag, startPoint x: 208, startPoint y: 554, endPoint x: 627, endPoint y: 599, distance: 421.8
click at [208, 555] on span "24" at bounding box center [203, 546] width 21 height 21
click at [1141, 662] on button "Confirmar" at bounding box center [1112, 653] width 81 height 25
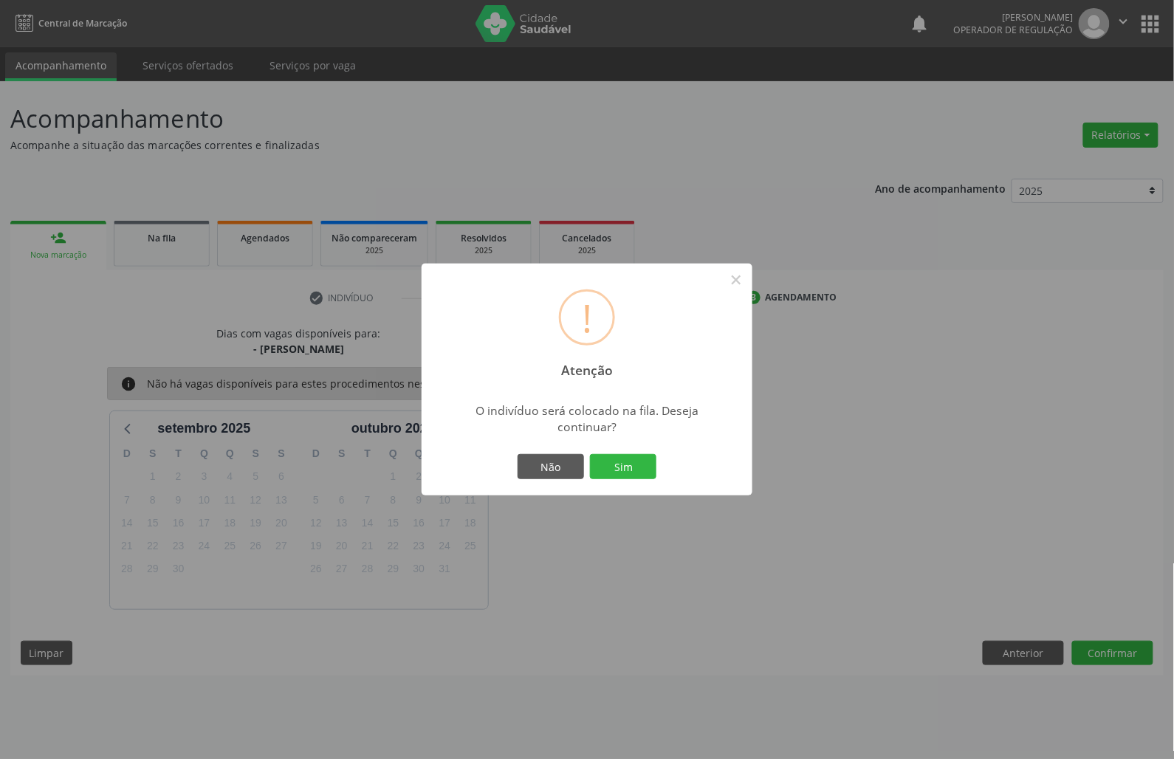
click at [590, 454] on button "Sim" at bounding box center [623, 466] width 66 height 25
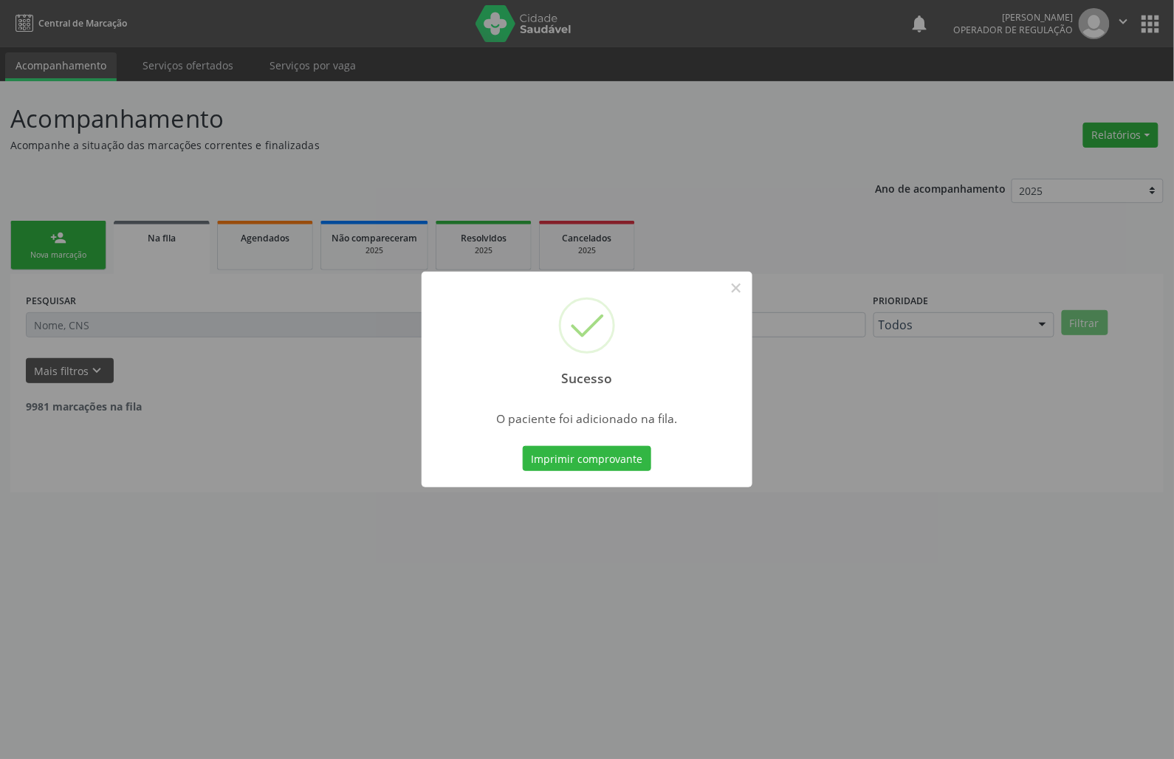
click at [447, 506] on div "Sucesso × O paciente foi adicionado na fila. Imprimir comprovante Cancel" at bounding box center [587, 379] width 1174 height 759
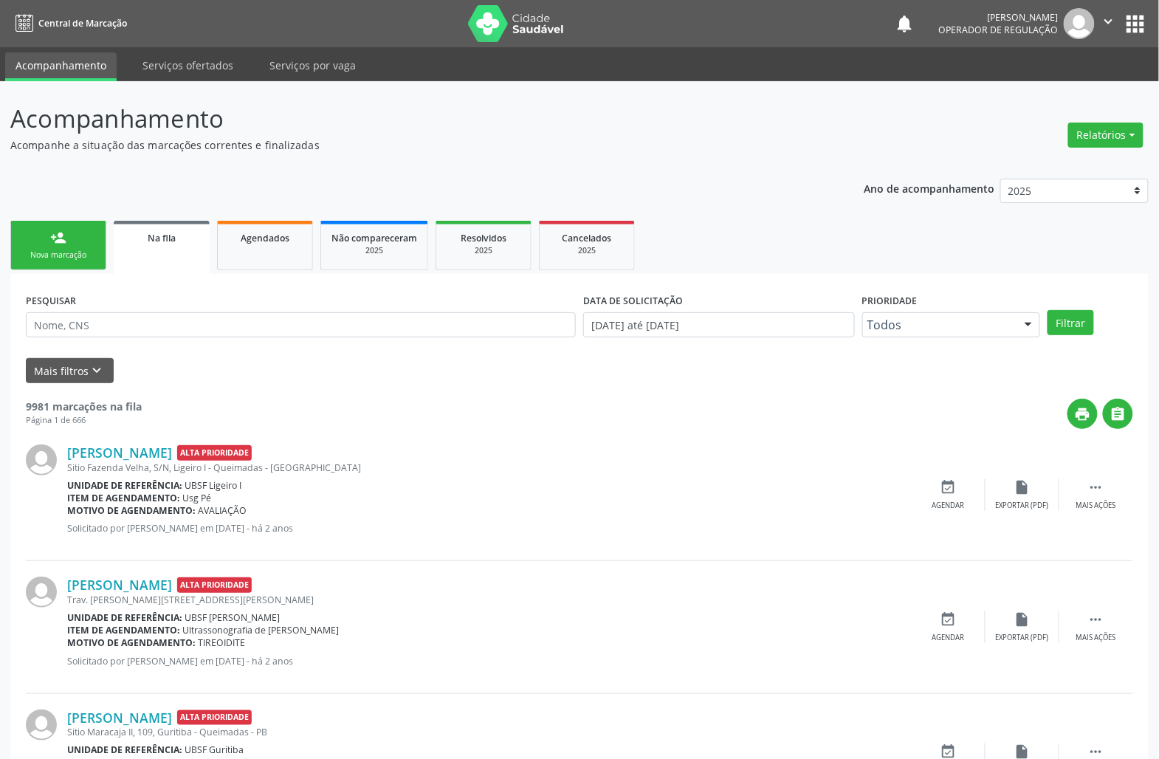
click at [47, 237] on link "person_add Nova marcação" at bounding box center [58, 245] width 96 height 49
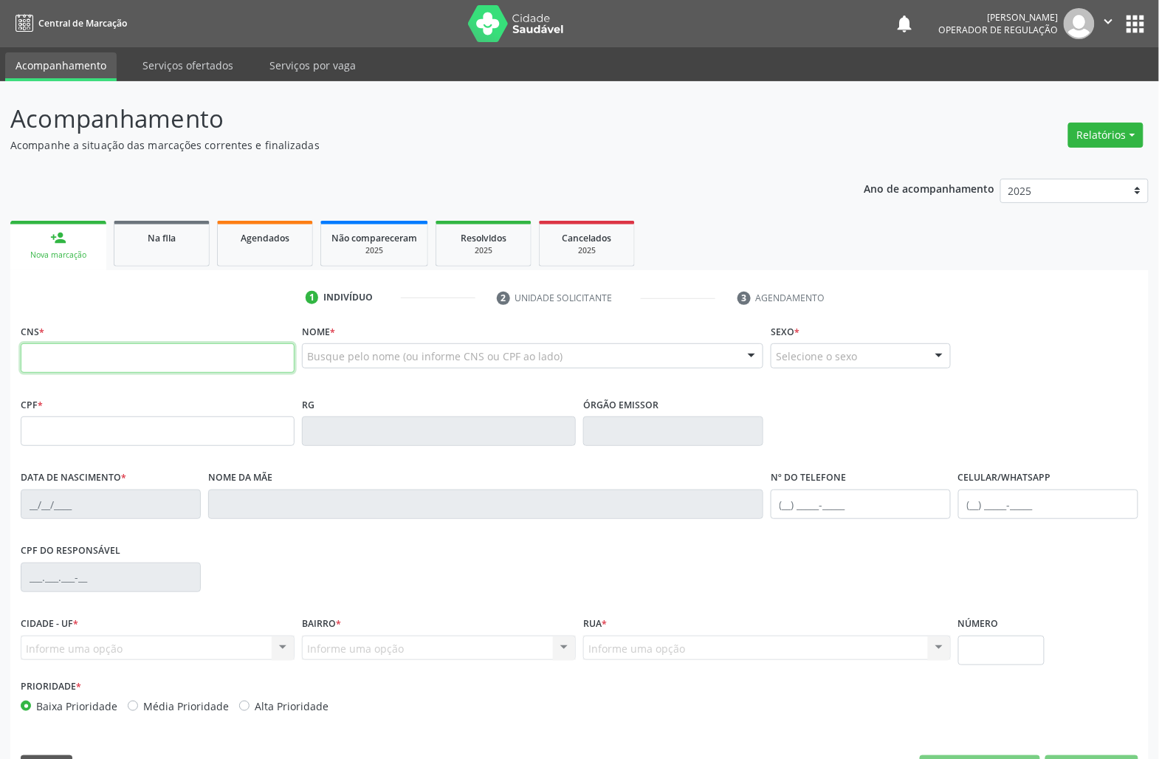
click at [33, 353] on input "text" at bounding box center [158, 358] width 274 height 30
type input "704 6076 6736 4828"
type input "117.146.377-43"
type input "[DATE]"
type input "[PERSON_NAME]"
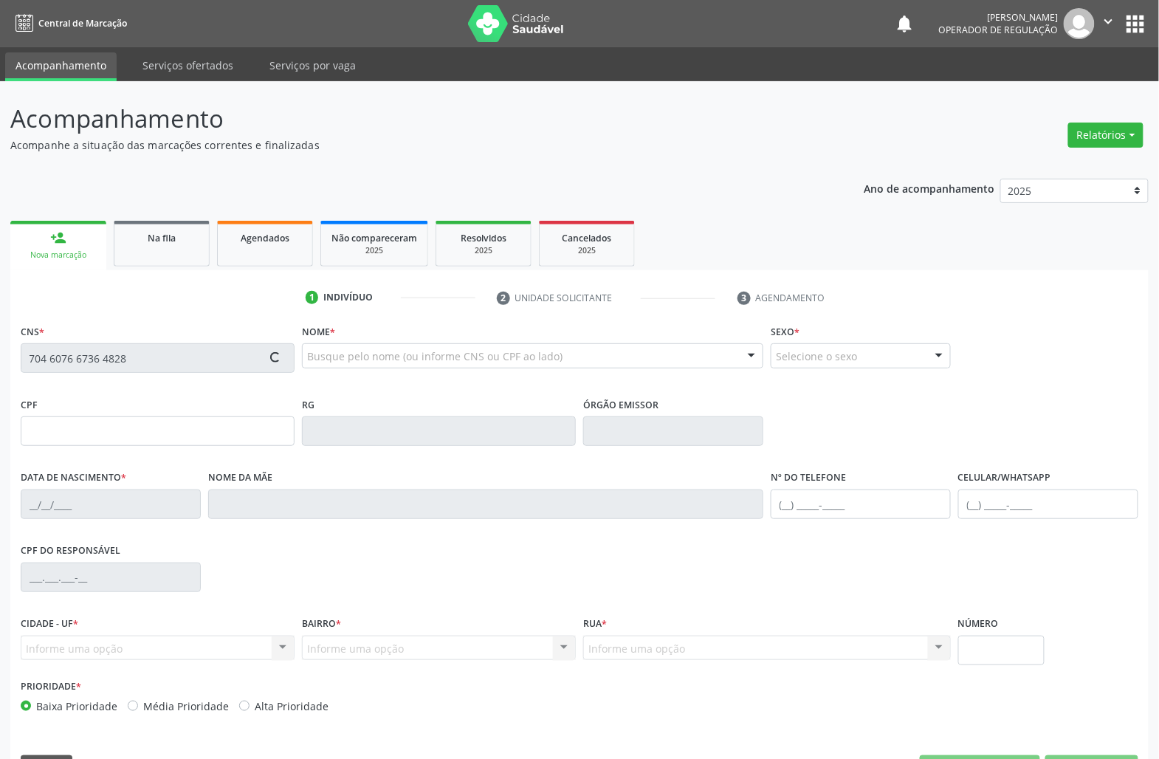
type input "[PHONE_NUMBER]"
type input "95"
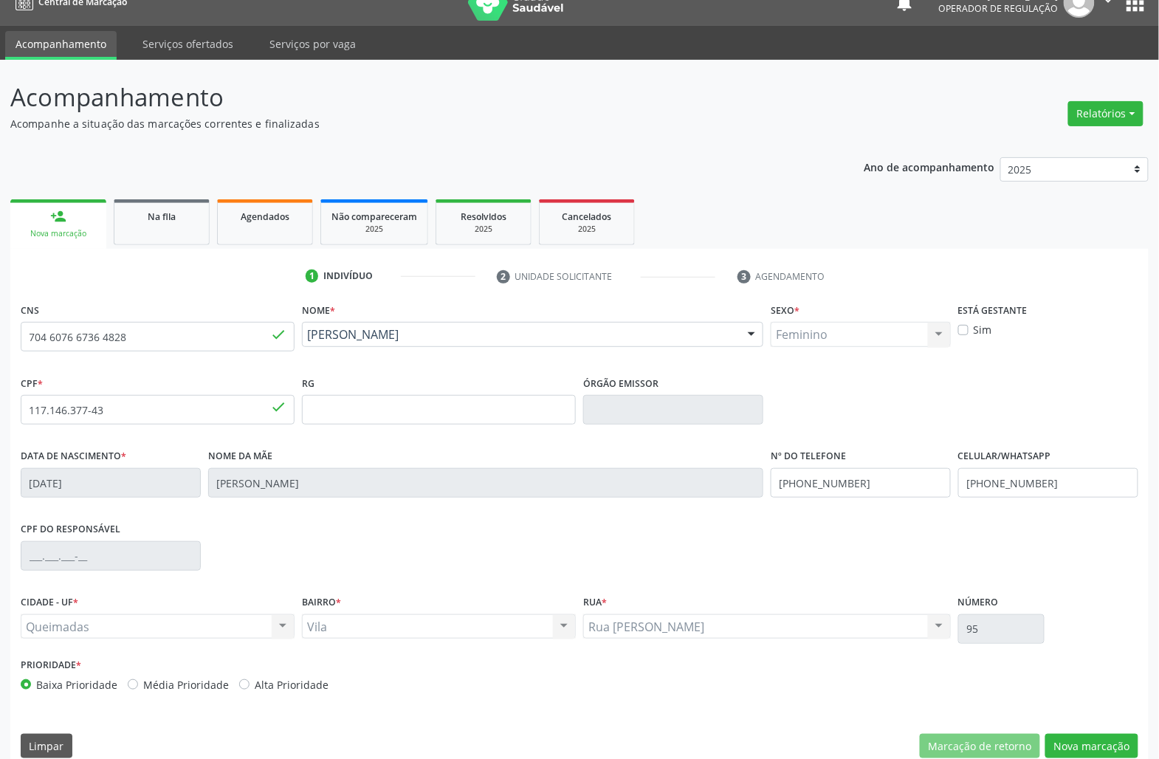
scroll to position [42, 0]
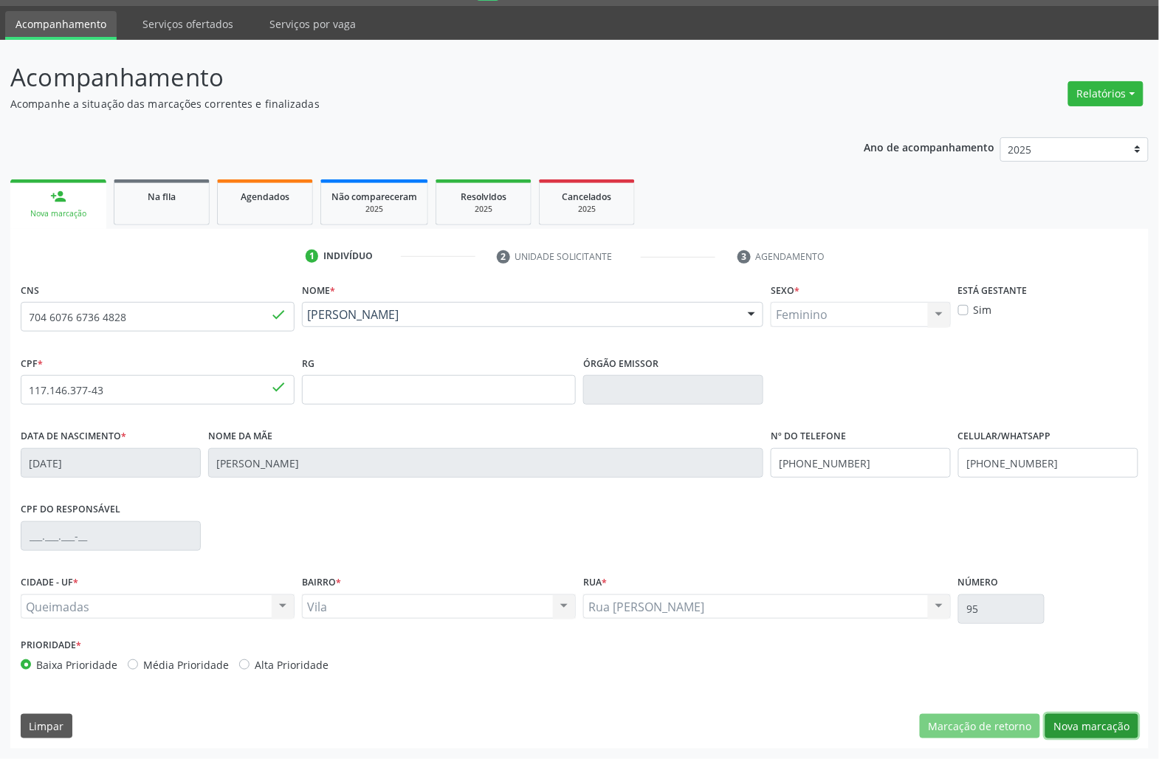
click at [1137, 732] on button "Nova marcação" at bounding box center [1091, 726] width 93 height 25
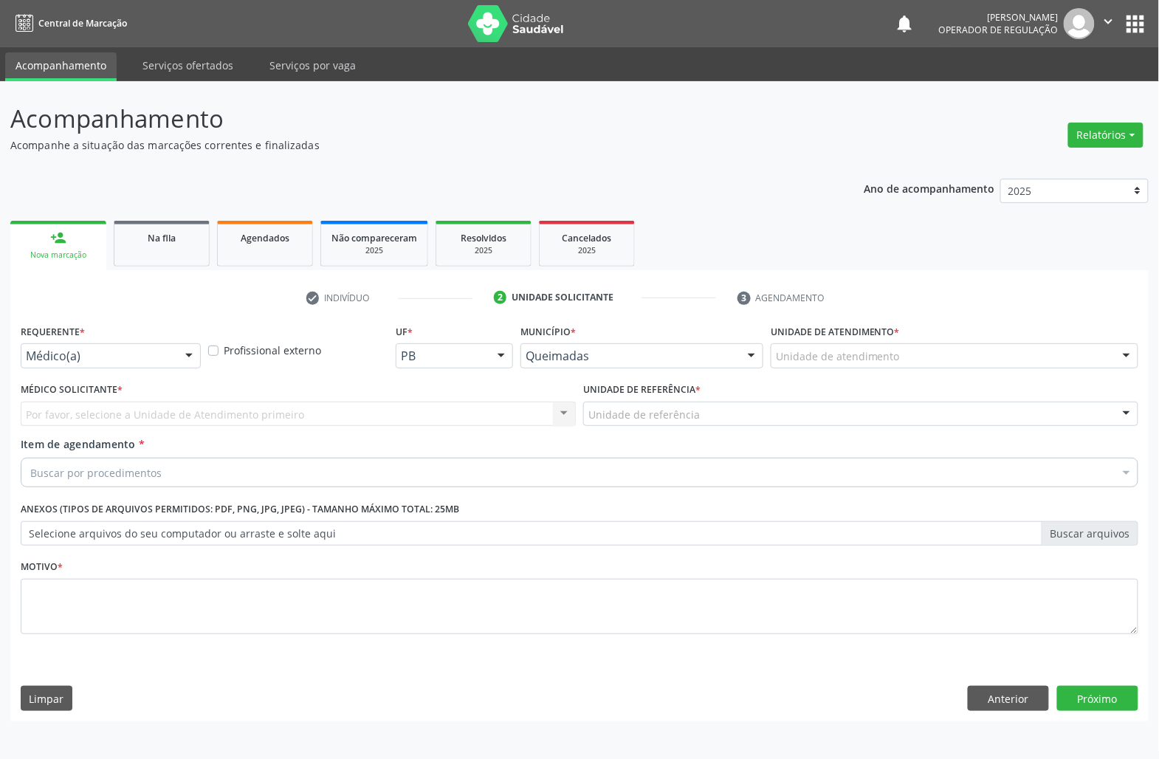
scroll to position [0, 0]
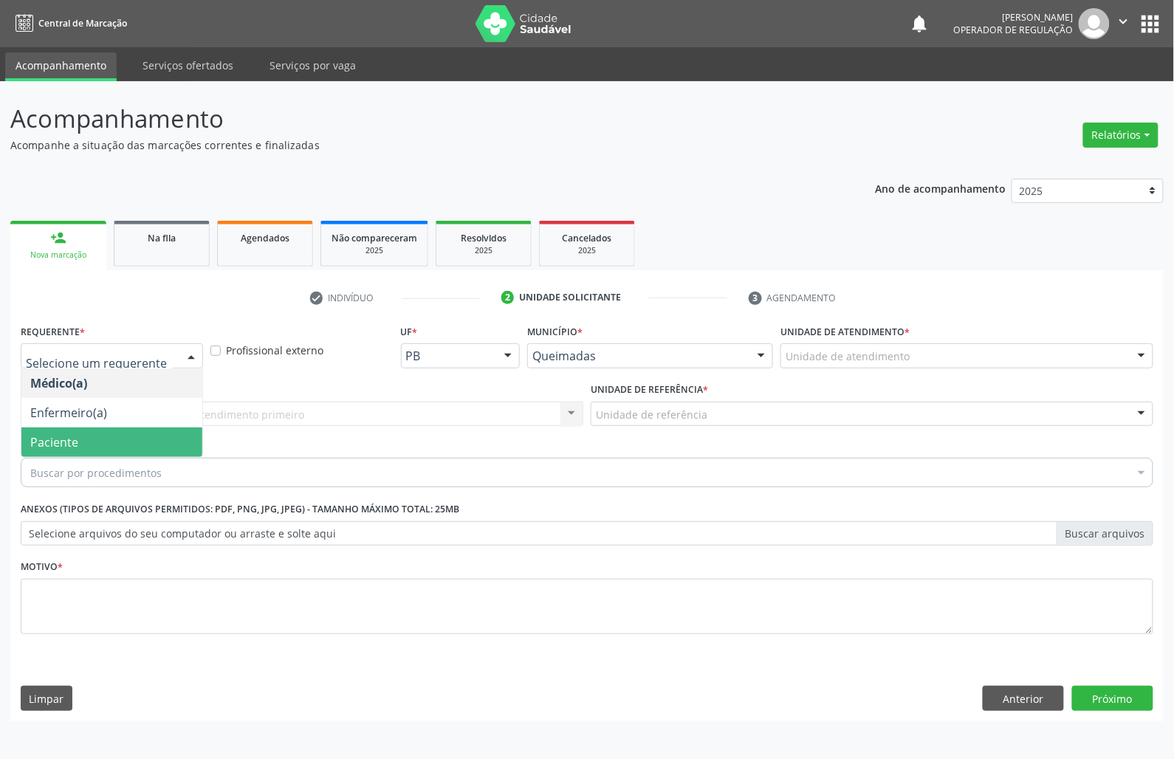
click at [77, 432] on span "Paciente" at bounding box center [111, 442] width 181 height 30
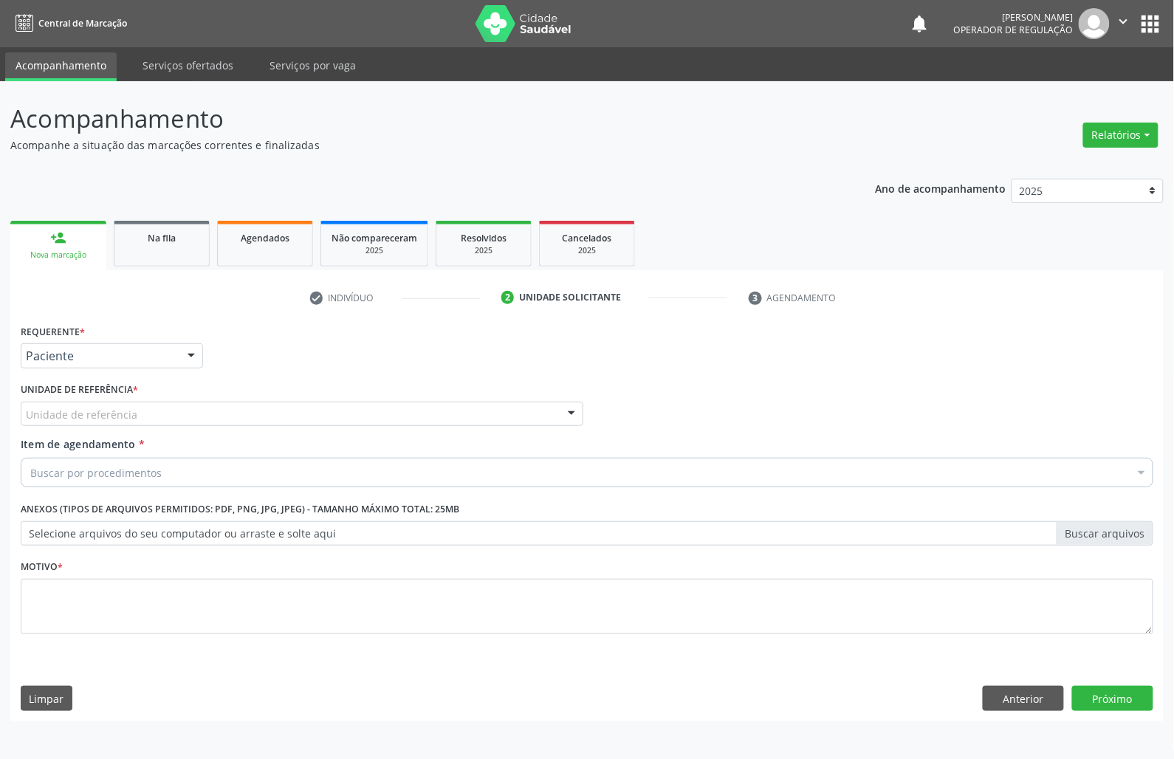
click at [241, 429] on div "Unidade de referência * Unidade de referência UBSF Ligeiro II UBSF Saulo Leal […" at bounding box center [302, 408] width 570 height 58
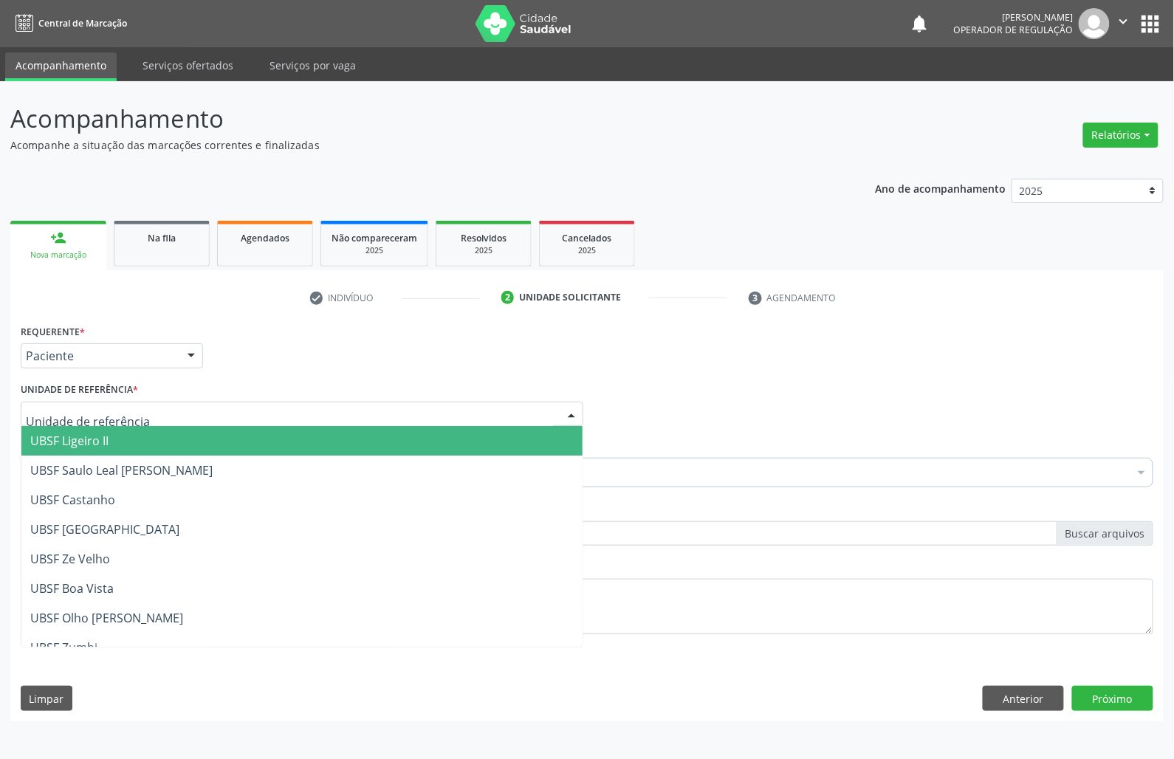
click at [244, 409] on div at bounding box center [302, 414] width 562 height 25
type input "V"
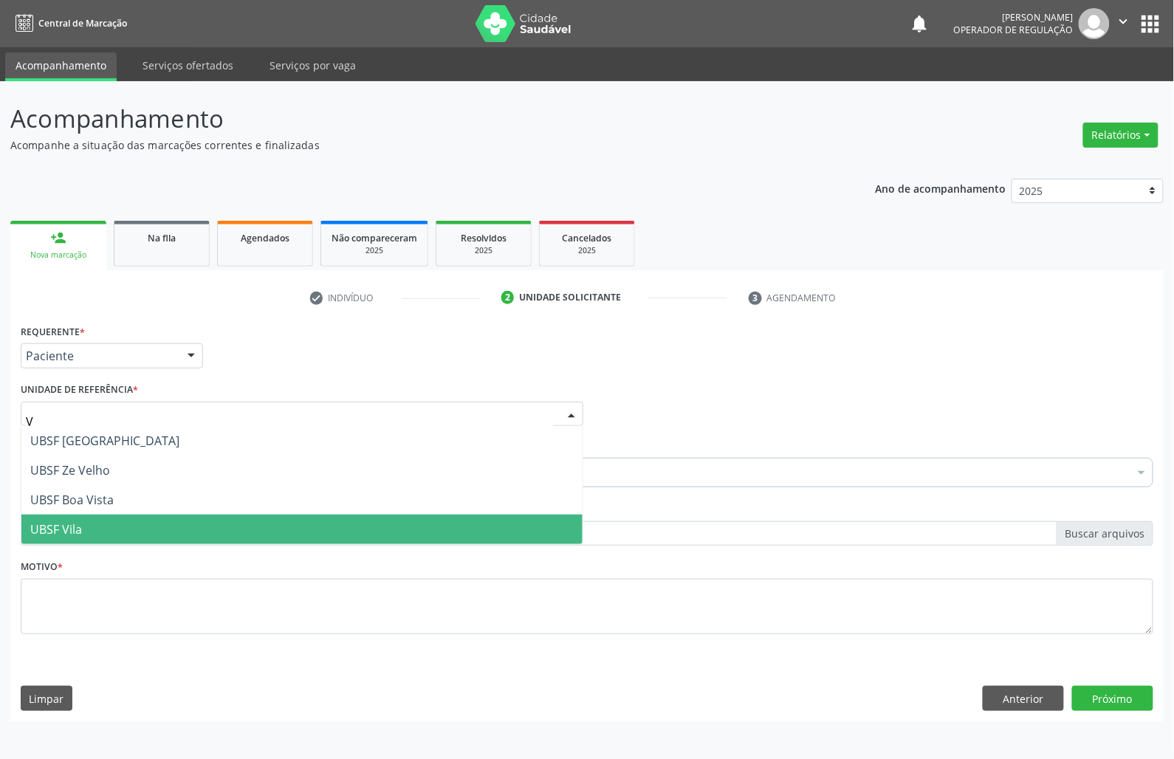
click at [179, 527] on span "UBSF Vila" at bounding box center [301, 529] width 561 height 30
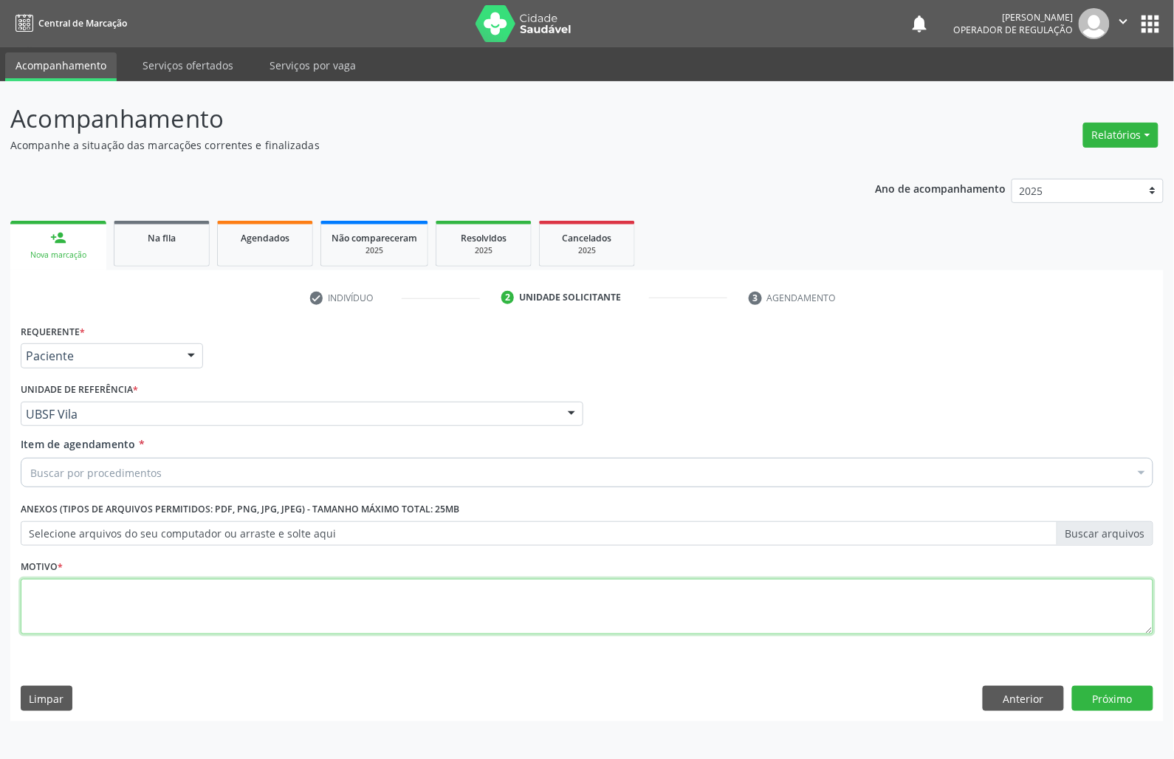
click at [128, 618] on textarea at bounding box center [587, 607] width 1132 height 56
paste textarea "OTORRINO"
type textarea "OTORRINO"
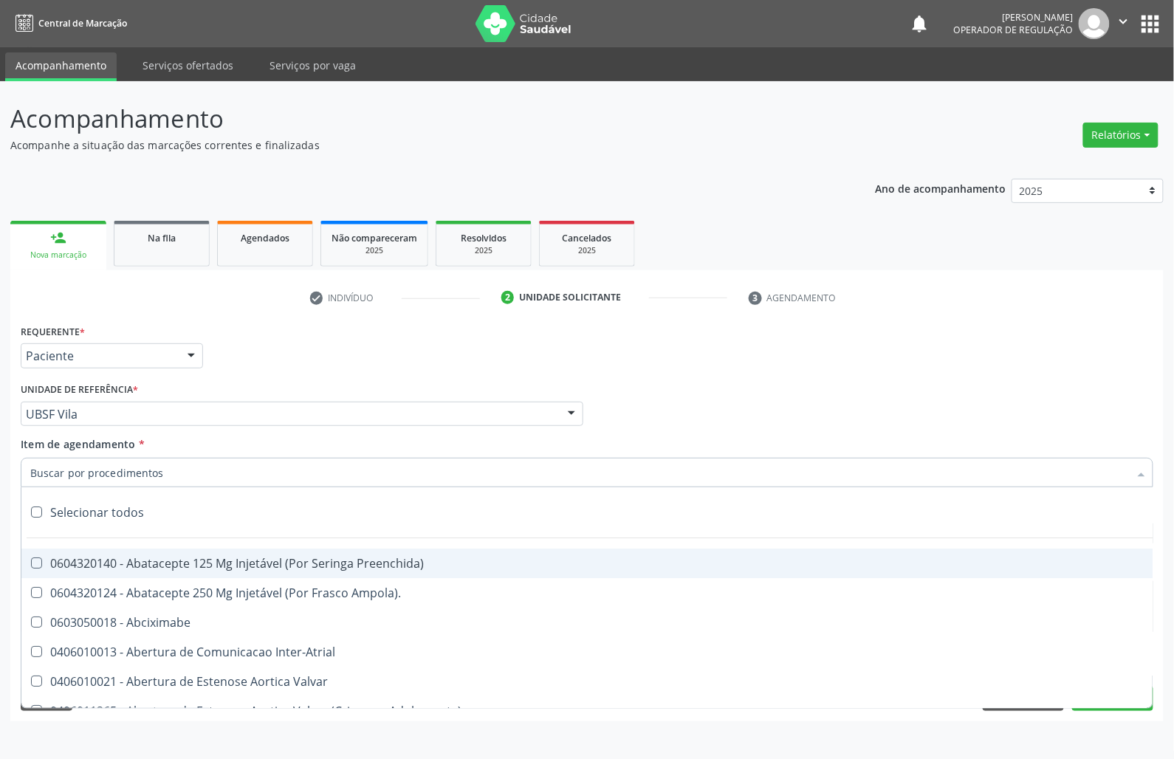
paste input "OTORRINO"
type input "OTORRINO"
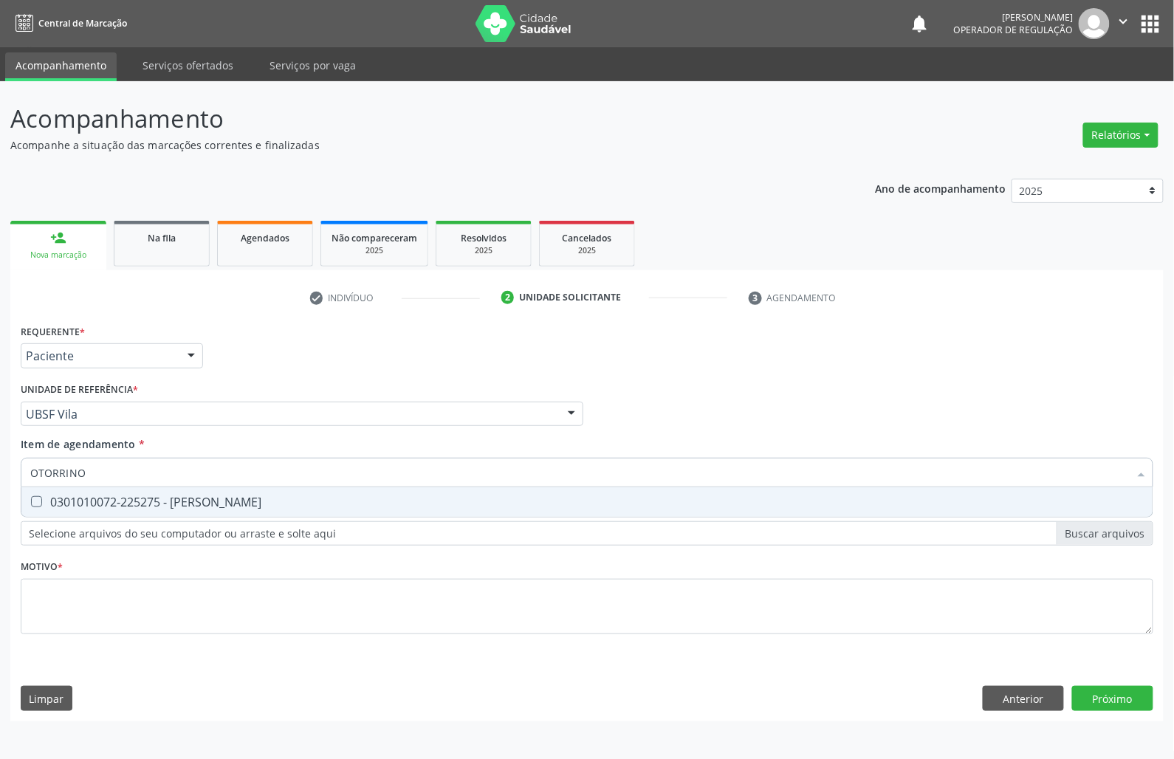
click at [120, 489] on span "0301010072-225275 - [PERSON_NAME]" at bounding box center [586, 502] width 1131 height 30
checkbox Otorrinolaringologista "true"
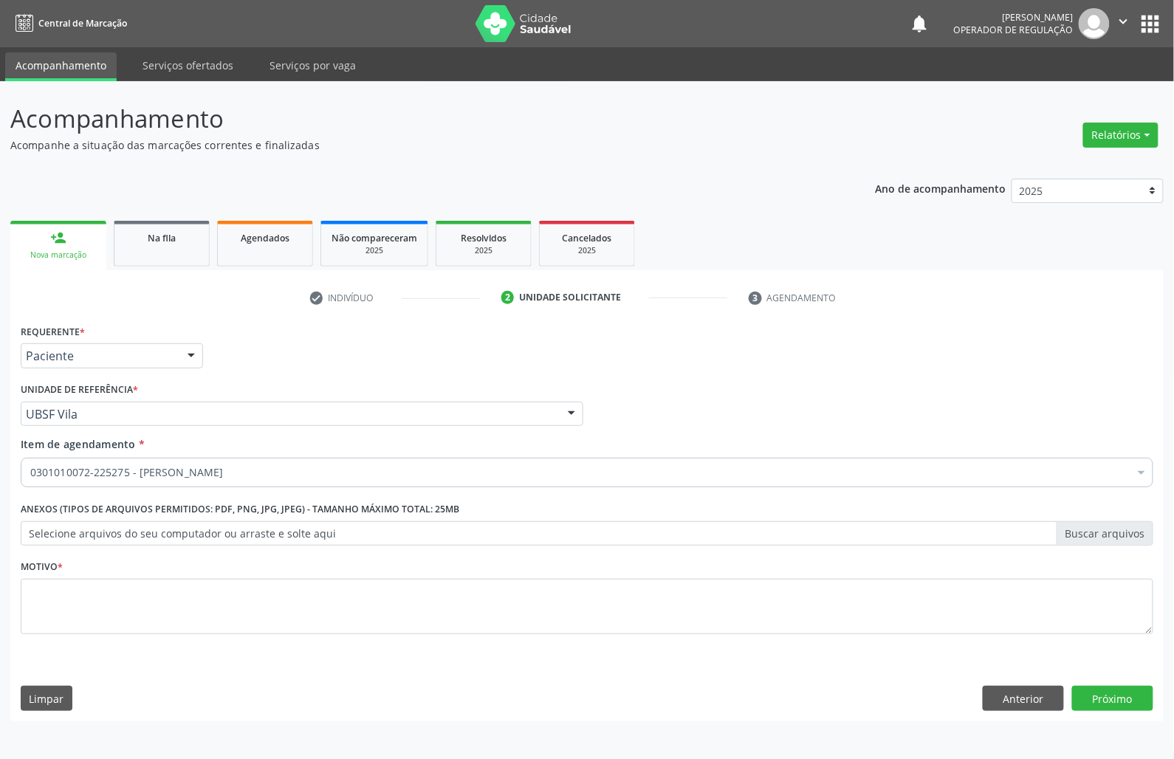
click at [255, 565] on div "Motivo *" at bounding box center [587, 595] width 1132 height 78
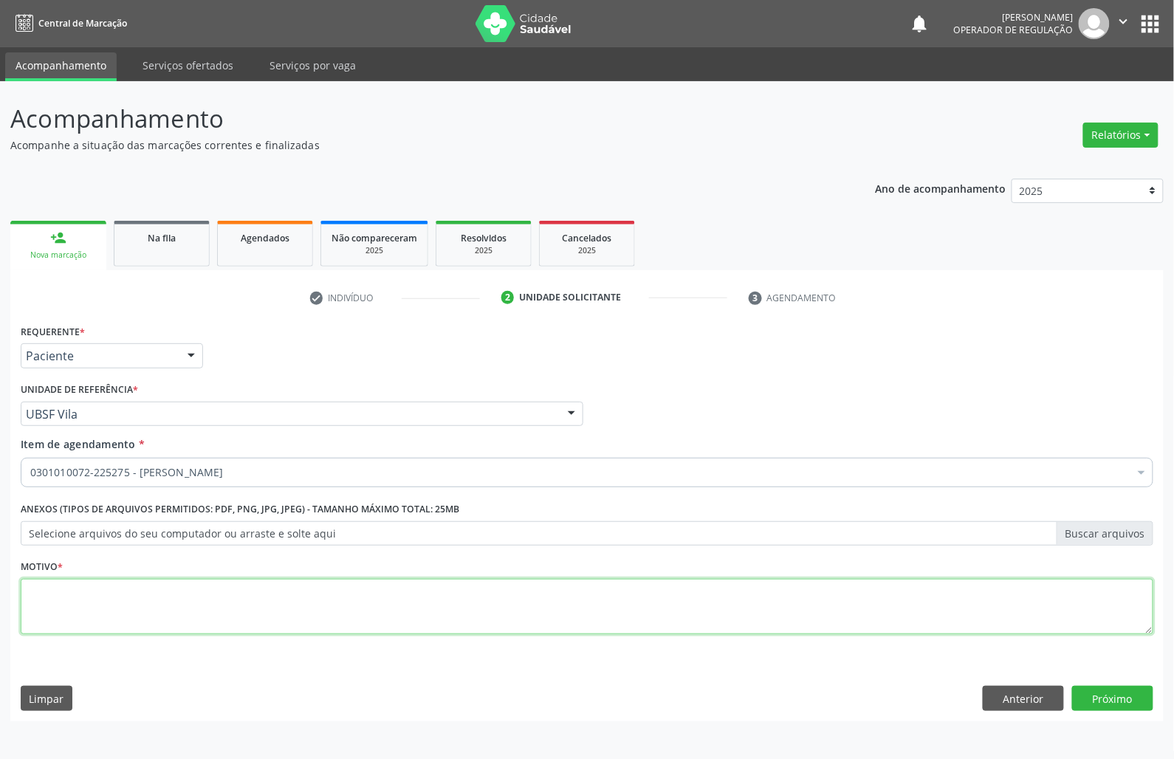
paste textarea "CONSULTA 07/2025"
click at [248, 588] on textarea at bounding box center [587, 607] width 1132 height 56
type textarea "CONSULTA 07/2025 VERTIGEM"
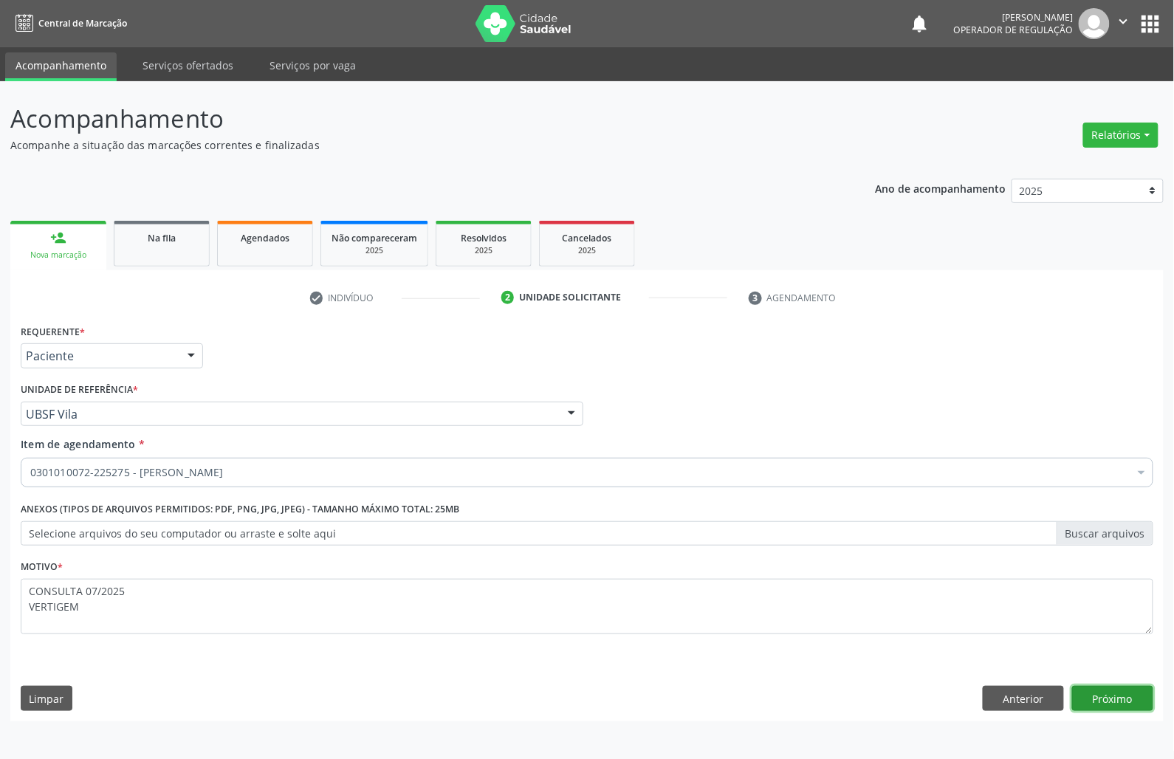
click button "Próximo" at bounding box center [1112, 698] width 81 height 25
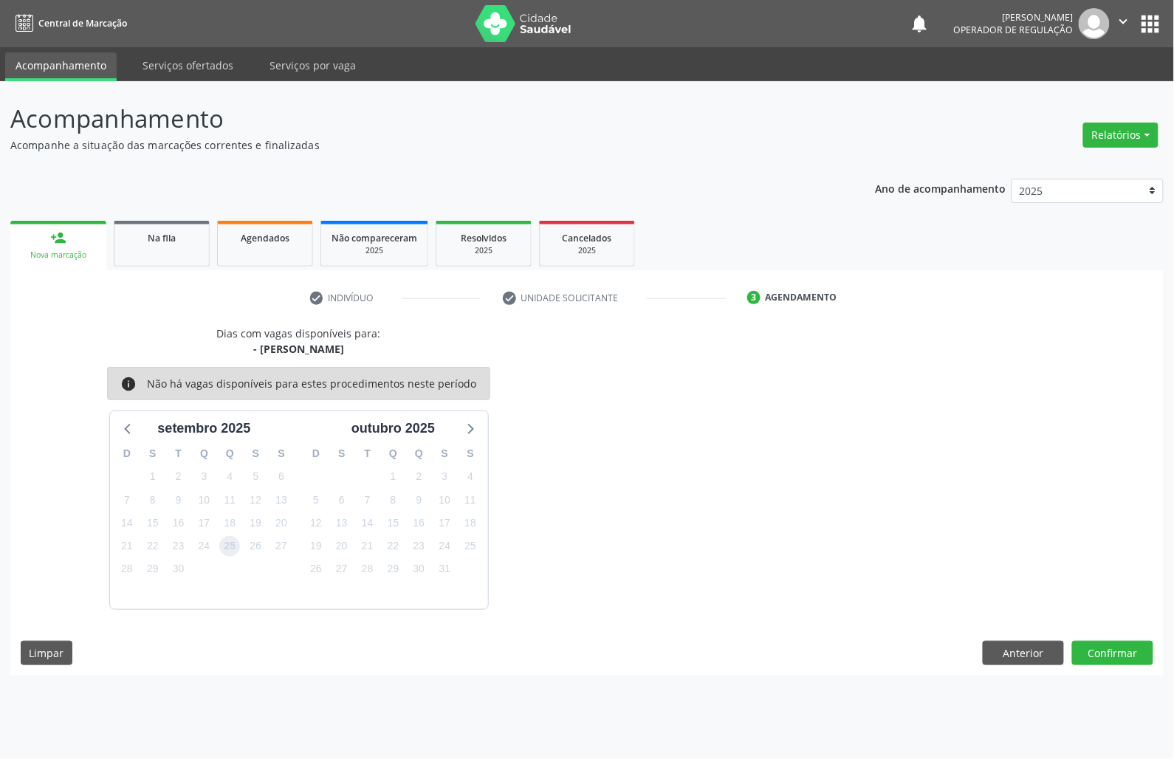
click at [227, 550] on span "25" at bounding box center [229, 546] width 21 height 21
click at [1132, 664] on button "Confirmar" at bounding box center [1112, 653] width 81 height 25
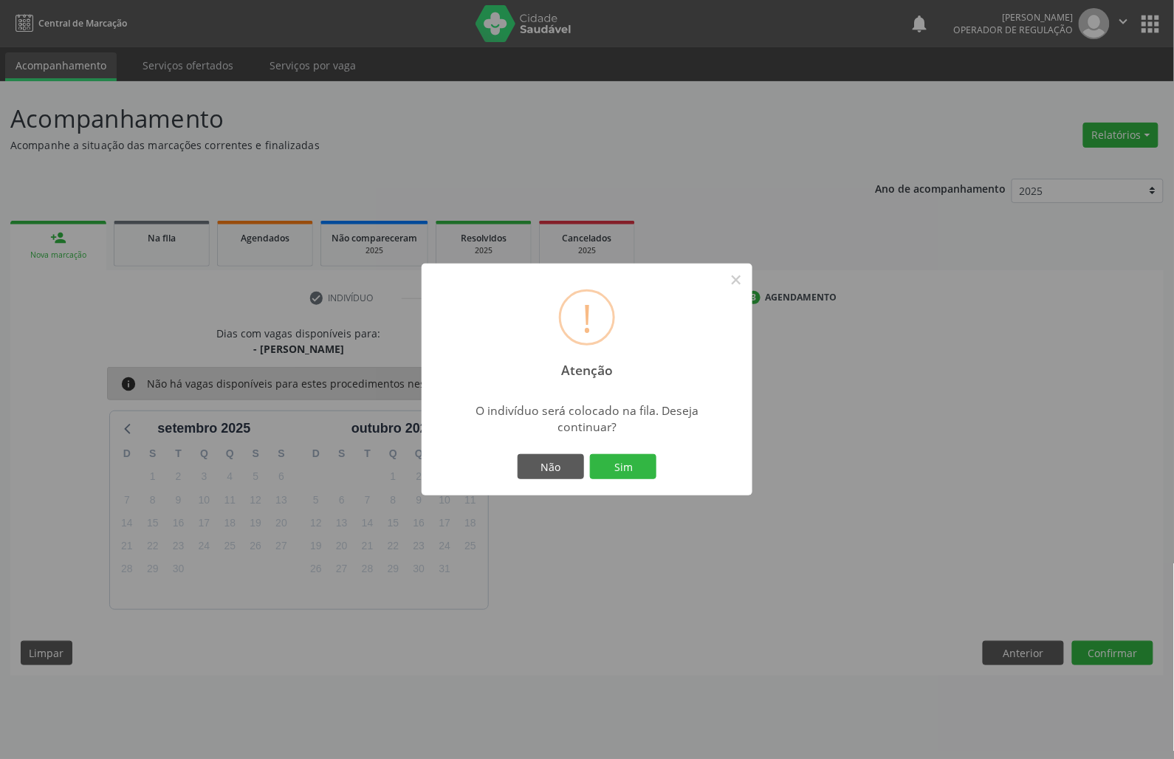
click at [590, 454] on button "Sim" at bounding box center [623, 466] width 66 height 25
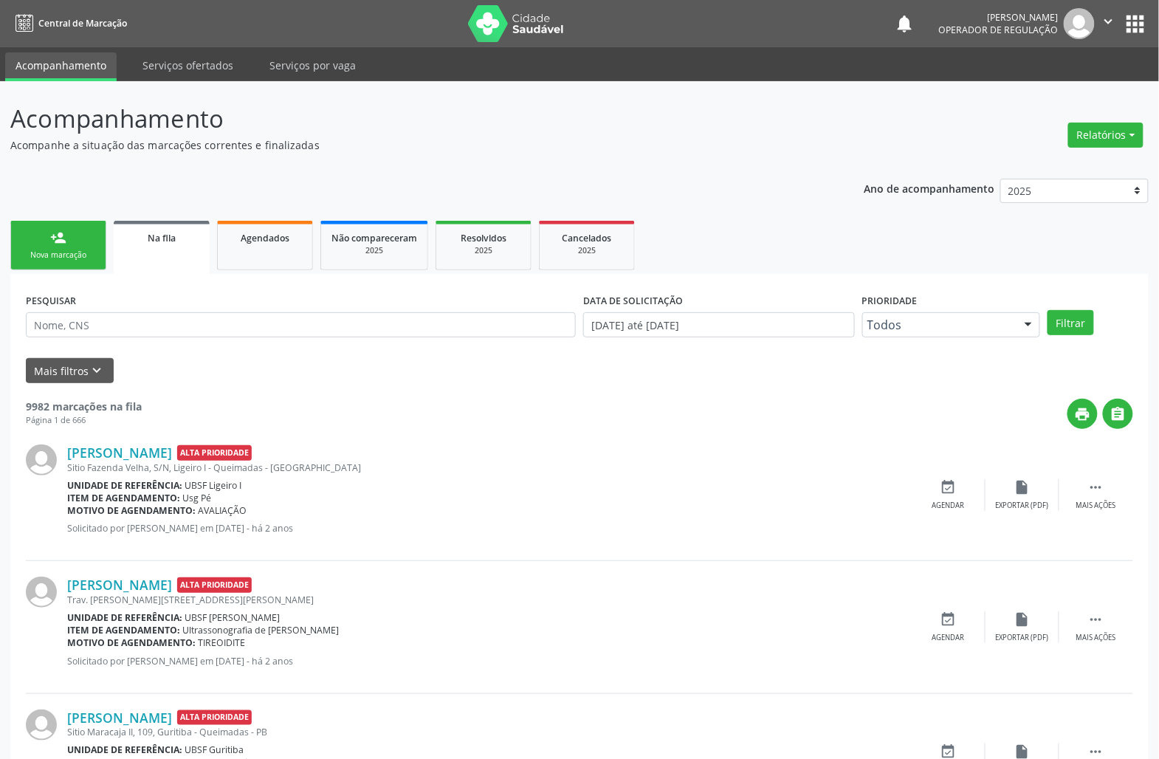
click at [74, 264] on link "person_add Nova marcação" at bounding box center [58, 245] width 96 height 49
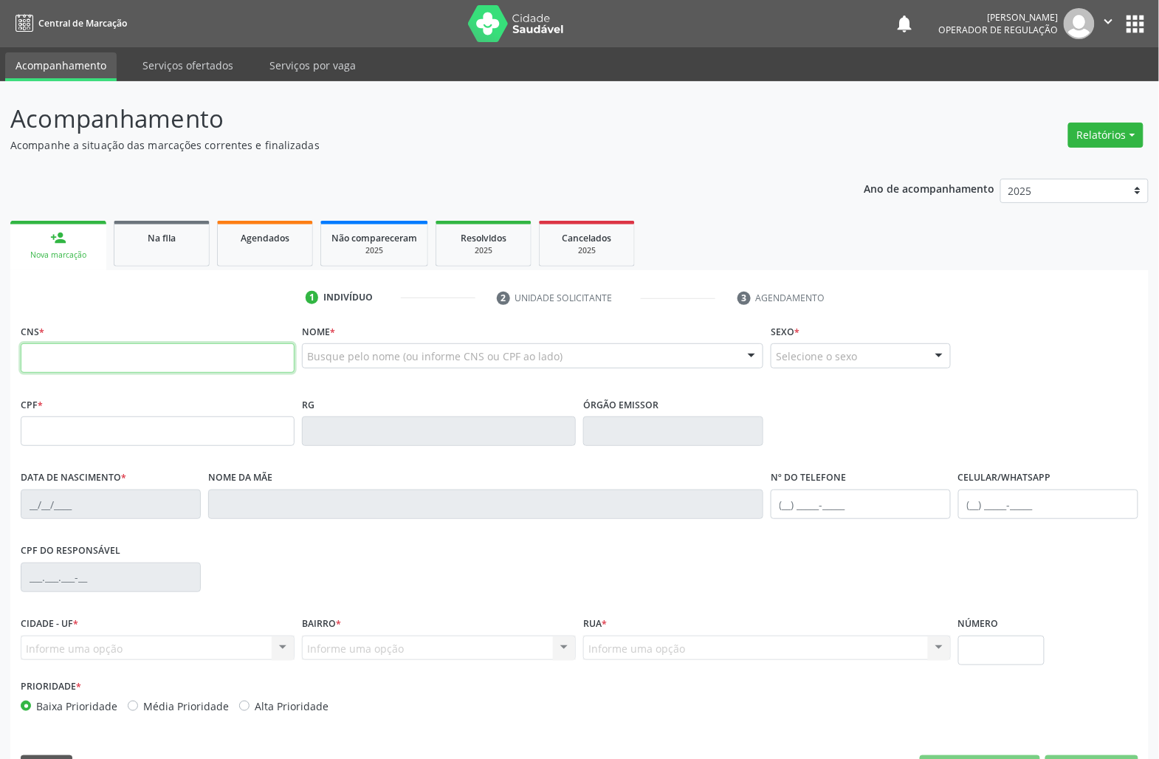
click at [65, 355] on input "text" at bounding box center [158, 358] width 274 height 30
type input "700 0048 9245 1805"
type input "198.342.017-45"
type input "[DATE]"
type input "[PERSON_NAME]"
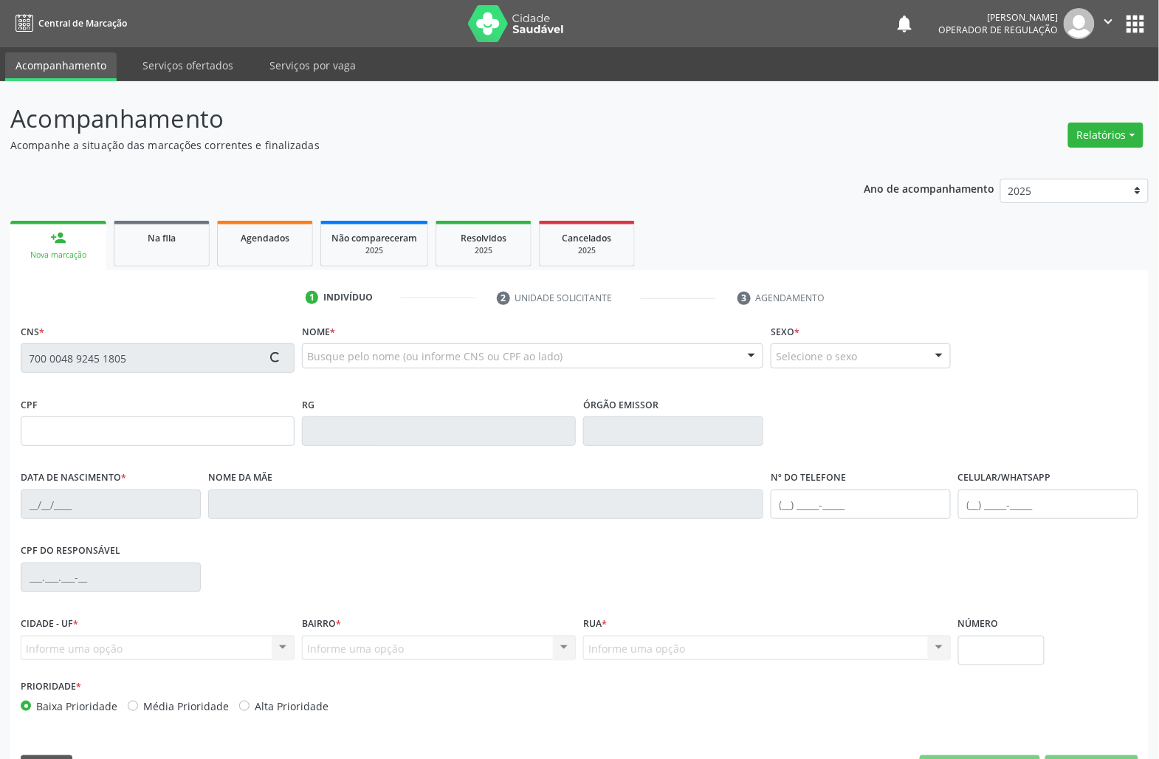
type input "[PHONE_NUMBER]"
type input "117.146.377-43"
type input "95"
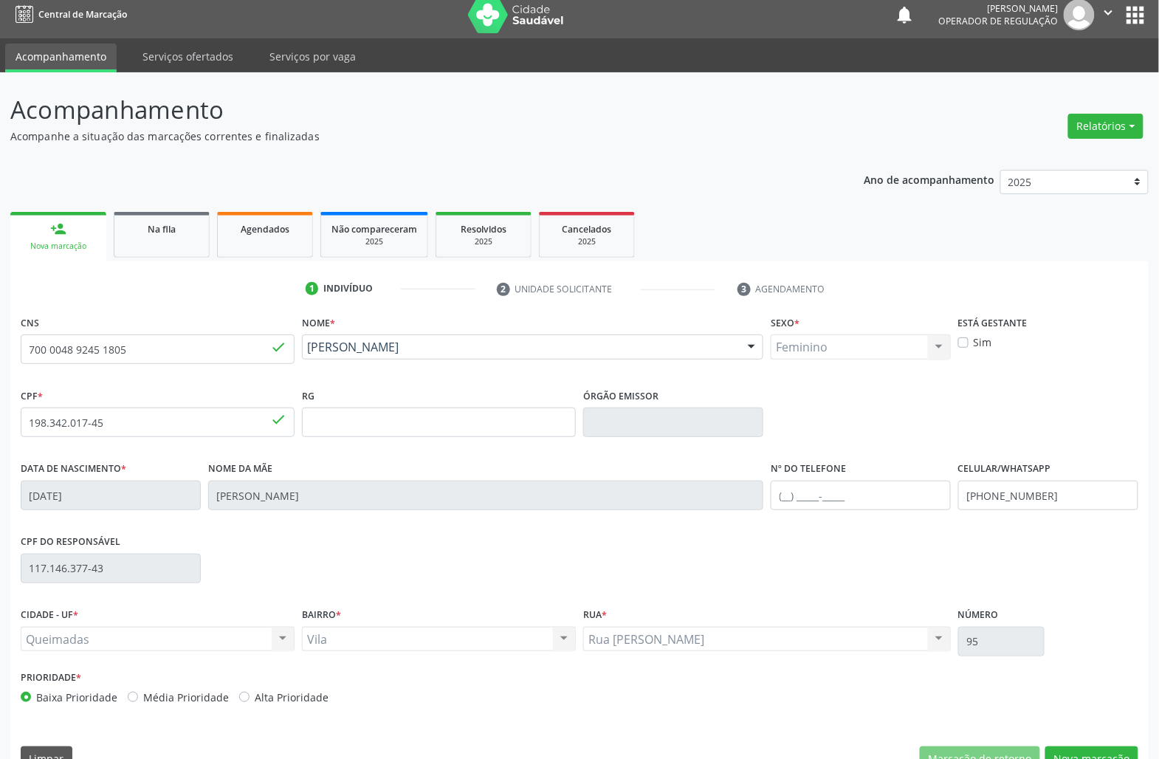
scroll to position [42, 0]
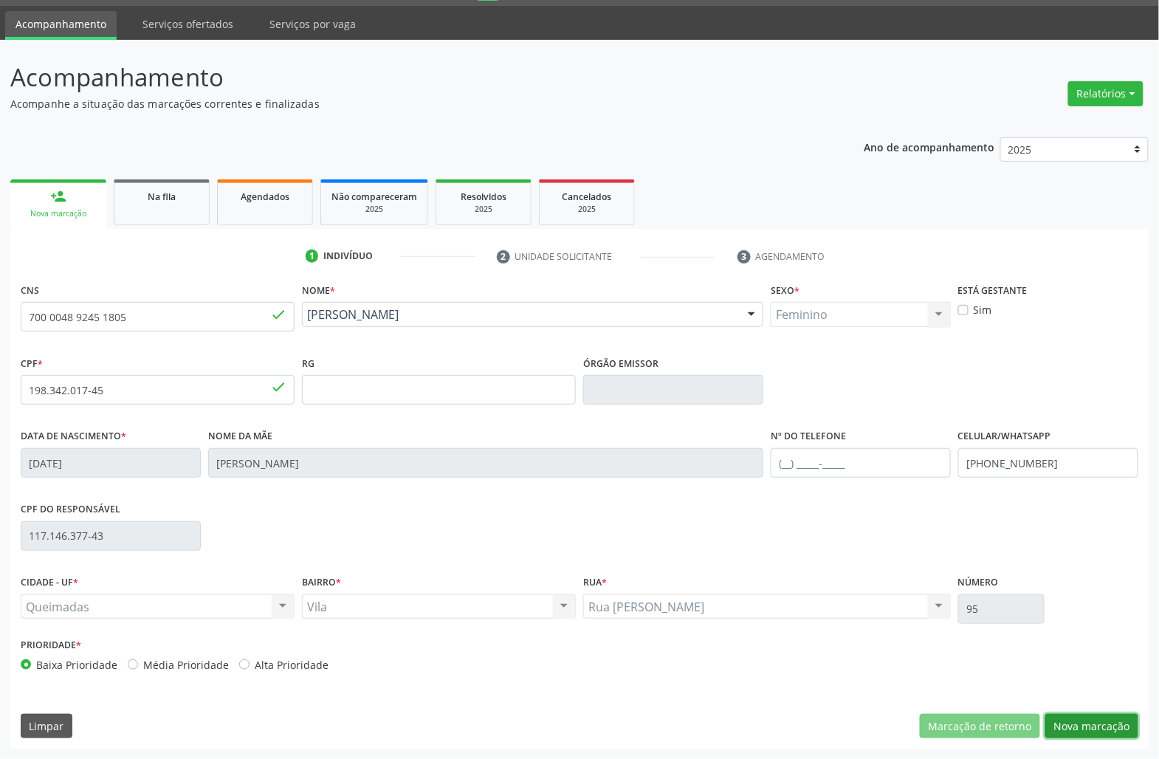
click at [1084, 727] on button "Nova marcação" at bounding box center [1091, 726] width 93 height 25
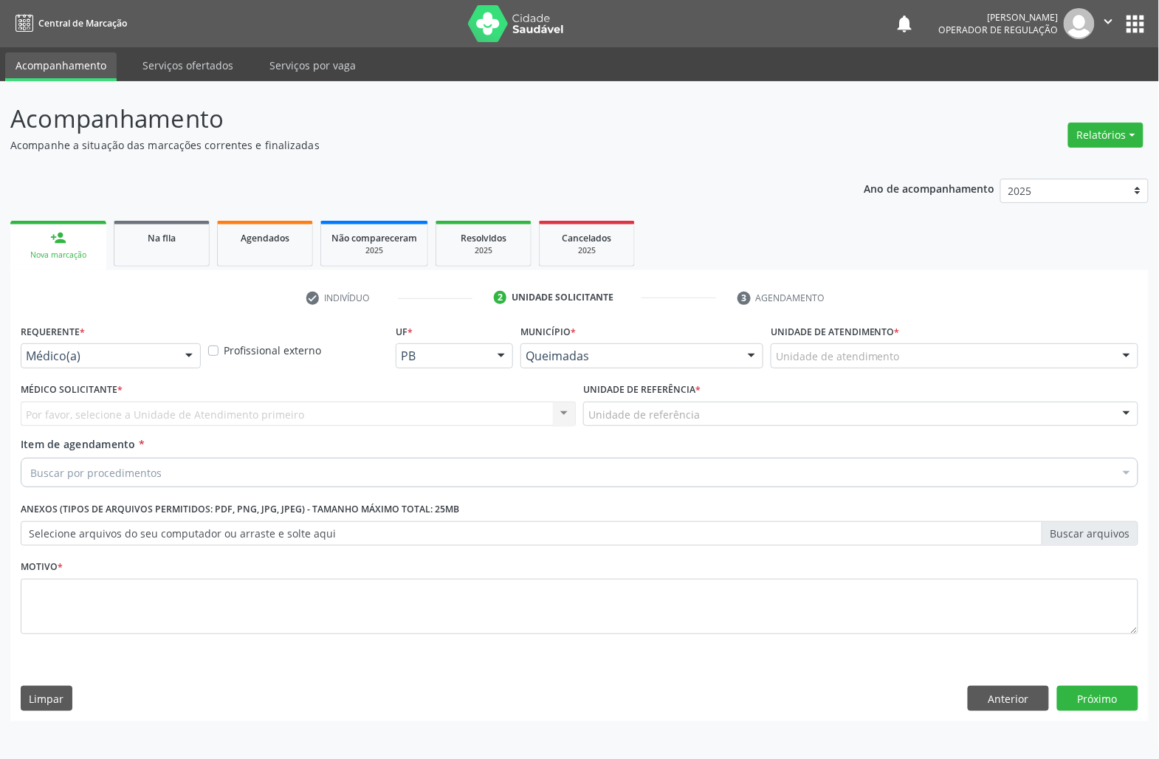
scroll to position [0, 0]
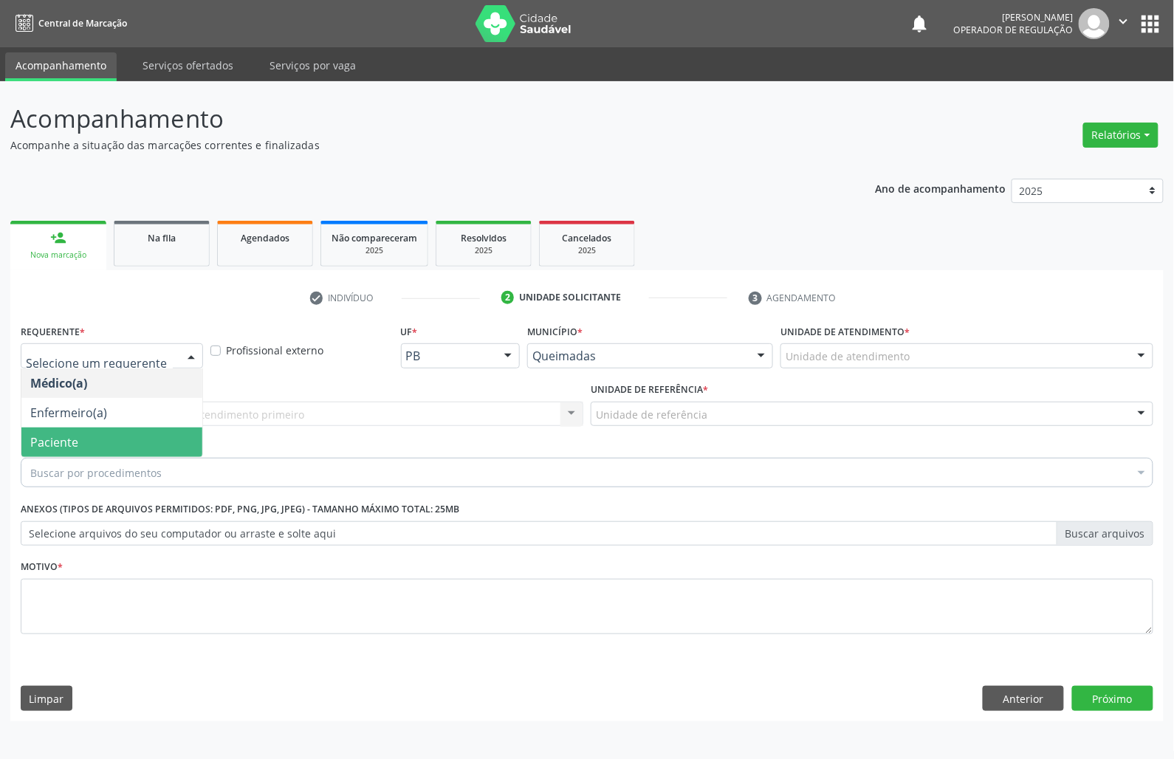
click at [87, 450] on span "Paciente" at bounding box center [111, 442] width 181 height 30
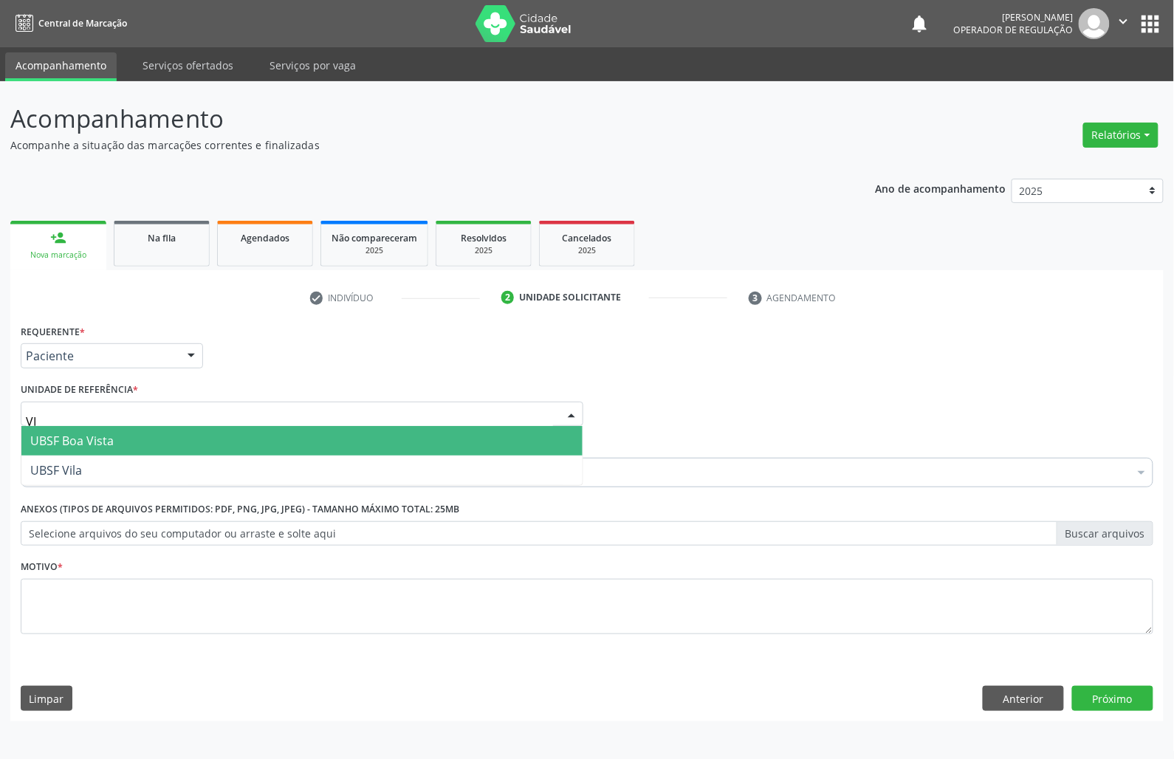
type input "VIL"
click at [169, 447] on span "UBSF Vila" at bounding box center [301, 441] width 561 height 30
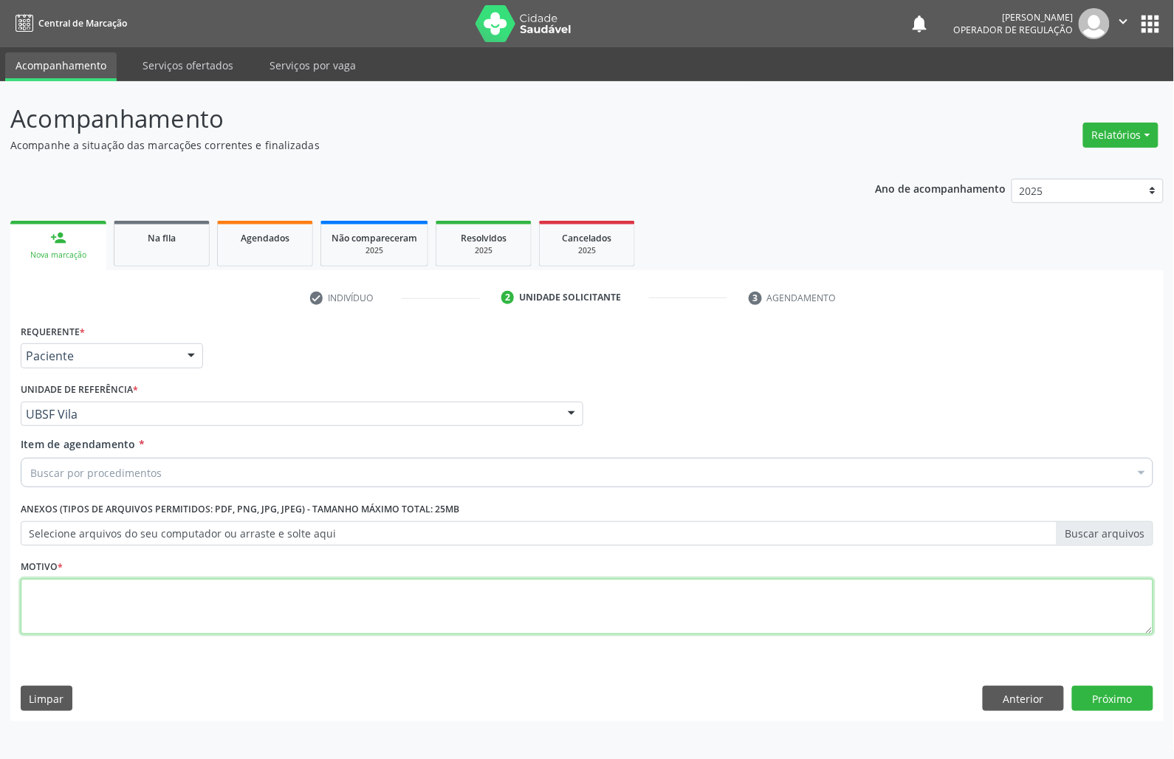
click at [168, 602] on textarea at bounding box center [587, 607] width 1132 height 56
paste textarea "CONSULTA 07/2025"
type textarea "CONSULTA 07/2025"
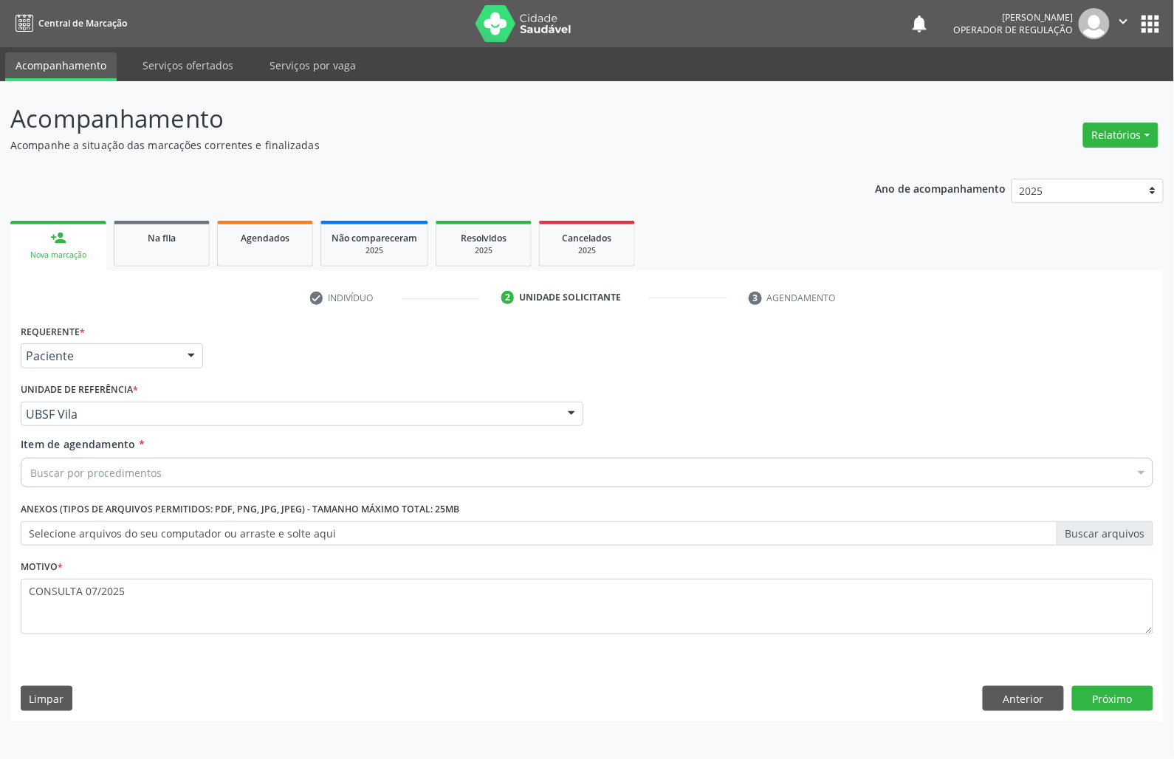
click at [282, 472] on div "Buscar por procedimentos" at bounding box center [587, 473] width 1132 height 30
paste input "OTORRINO"
type input "OTORRINO"
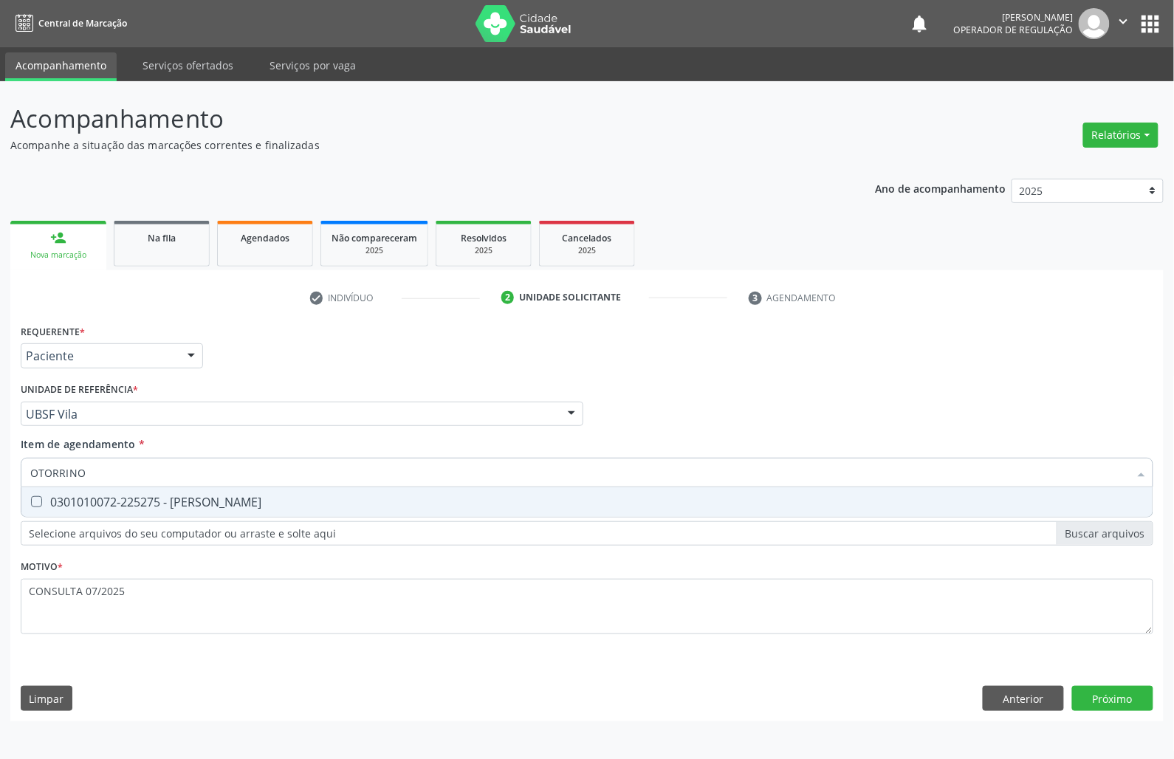
click at [258, 503] on div "0301010072-225275 - [PERSON_NAME]" at bounding box center [586, 502] width 1113 height 12
checkbox Otorrinolaringologista "true"
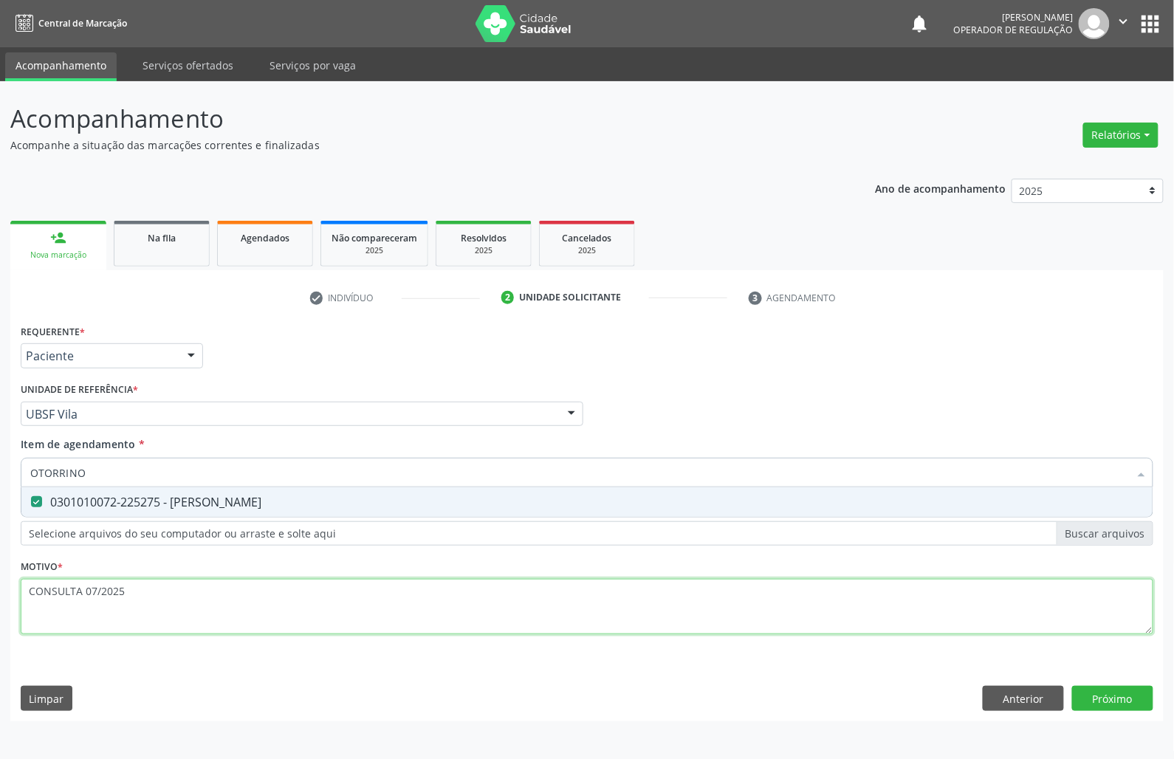
click at [199, 607] on div "Requerente * Paciente Médico(a) Enfermeiro(a) Paciente Nenhum resultado encontr…" at bounding box center [587, 487] width 1132 height 334
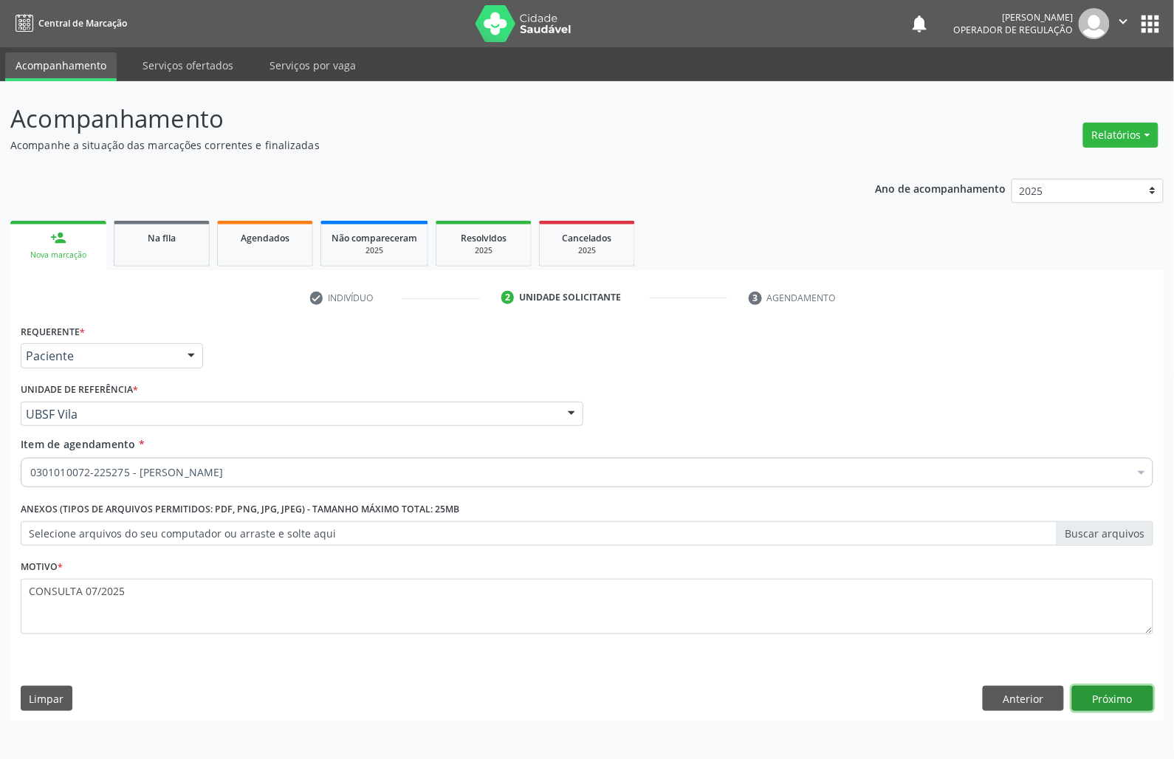
click at [1137, 709] on button "Próximo" at bounding box center [1112, 698] width 81 height 25
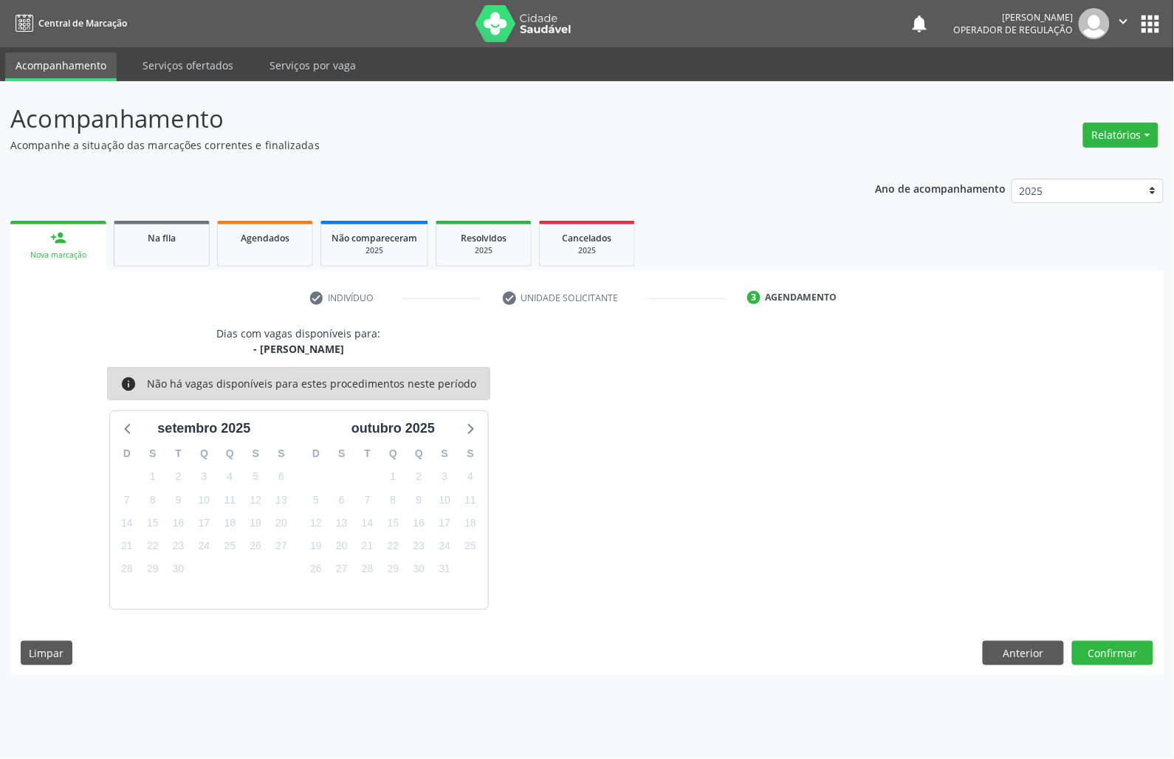
click at [1132, 669] on div "Dias com vagas disponíveis para: - [PERSON_NAME] info Não há vagas disponíveis …" at bounding box center [586, 501] width 1153 height 350
click at [1125, 663] on button "Confirmar" at bounding box center [1112, 653] width 81 height 25
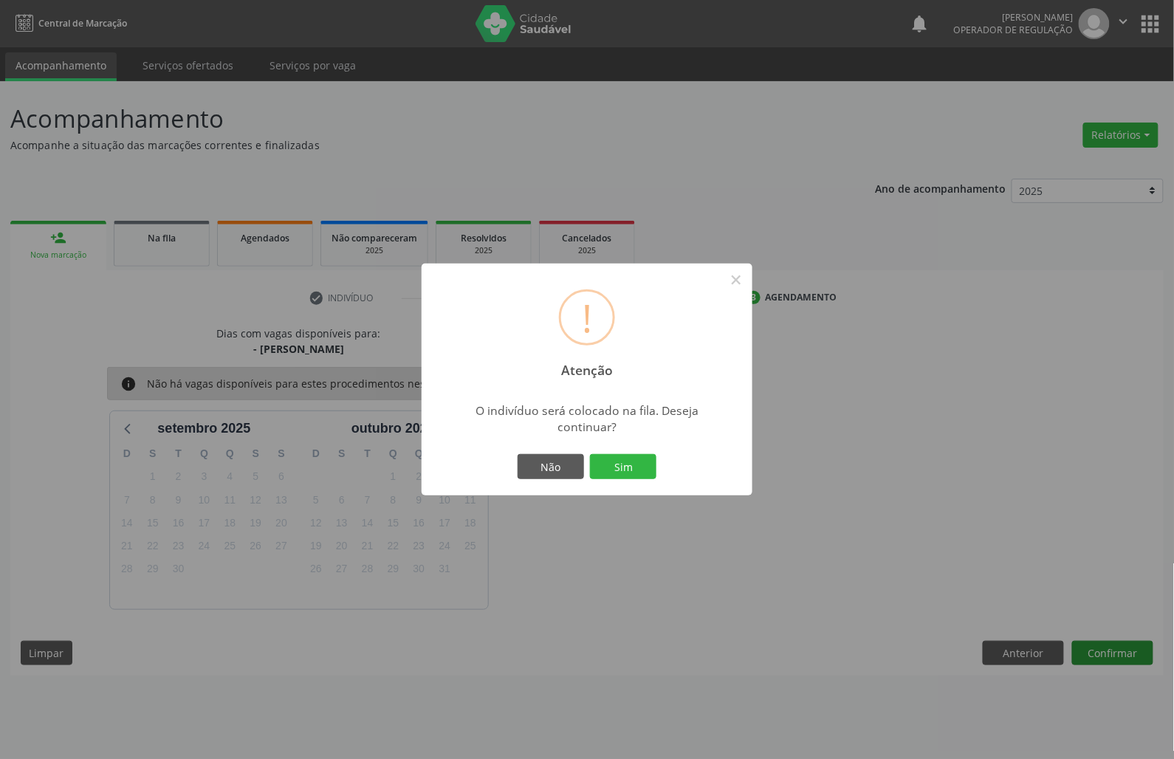
click at [590, 454] on button "Sim" at bounding box center [623, 466] width 66 height 25
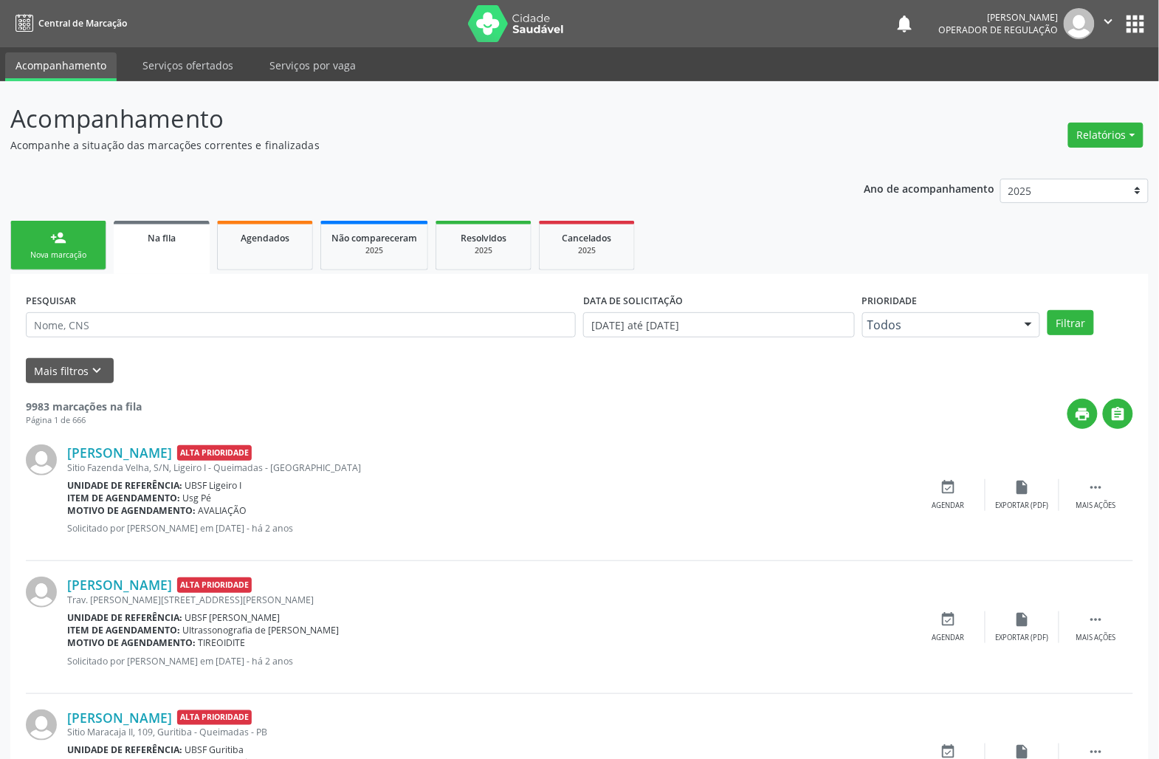
click at [65, 243] on div "person_add" at bounding box center [58, 238] width 16 height 16
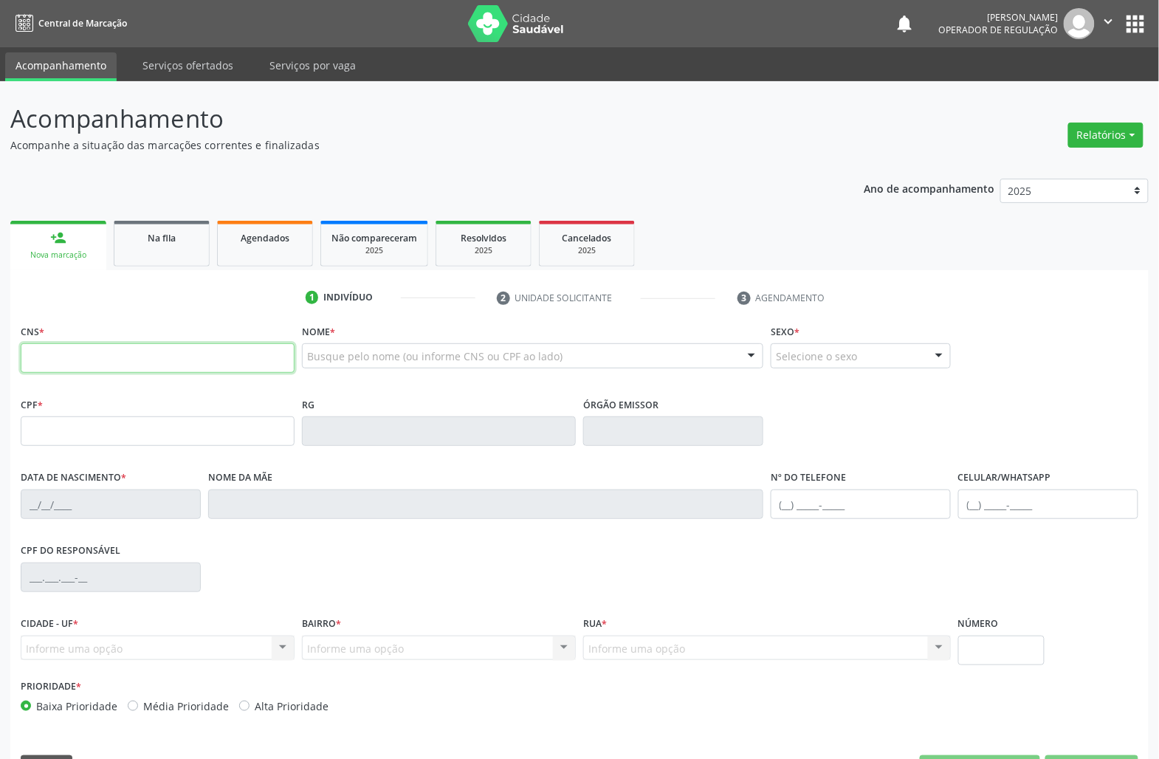
click at [51, 363] on input "text" at bounding box center [158, 358] width 274 height 30
type input "705 0030 6866 3259"
type input "796.968.724-53"
type input "[DATE]"
type input "[PERSON_NAME] das Mercês Marques Herculano"
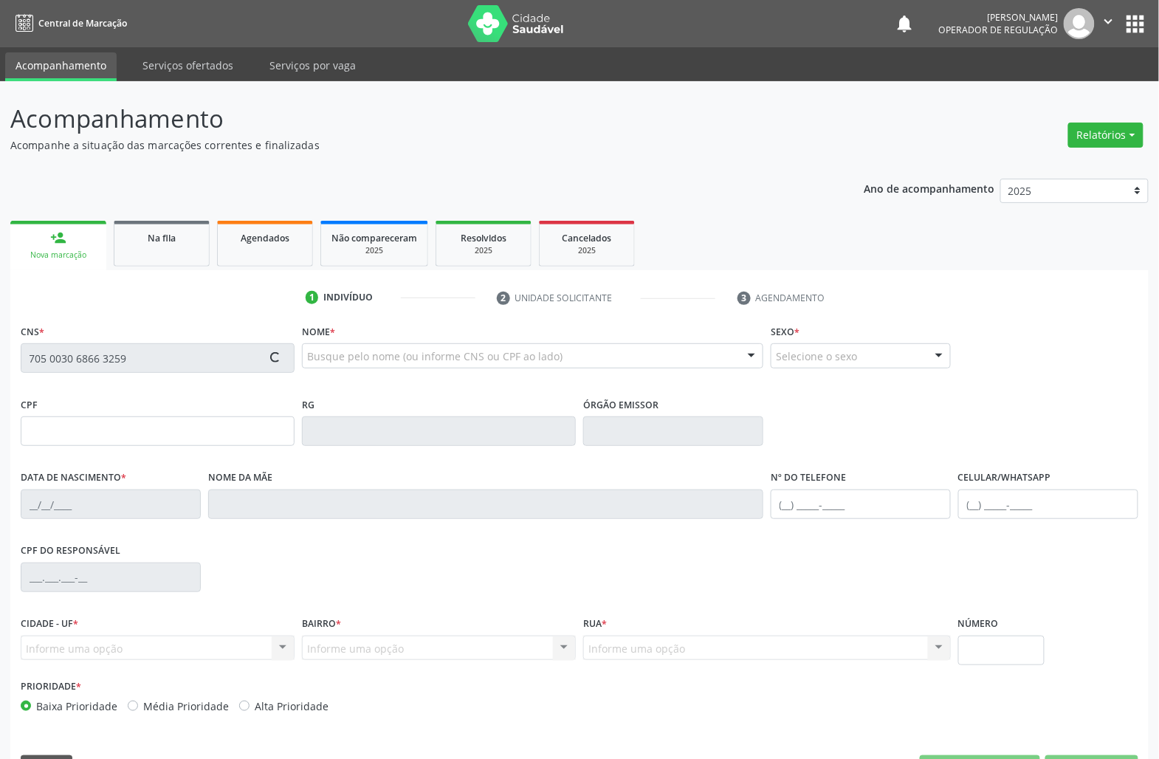
type input "[PHONE_NUMBER]"
type input "080.811.027-60"
type input "S/N"
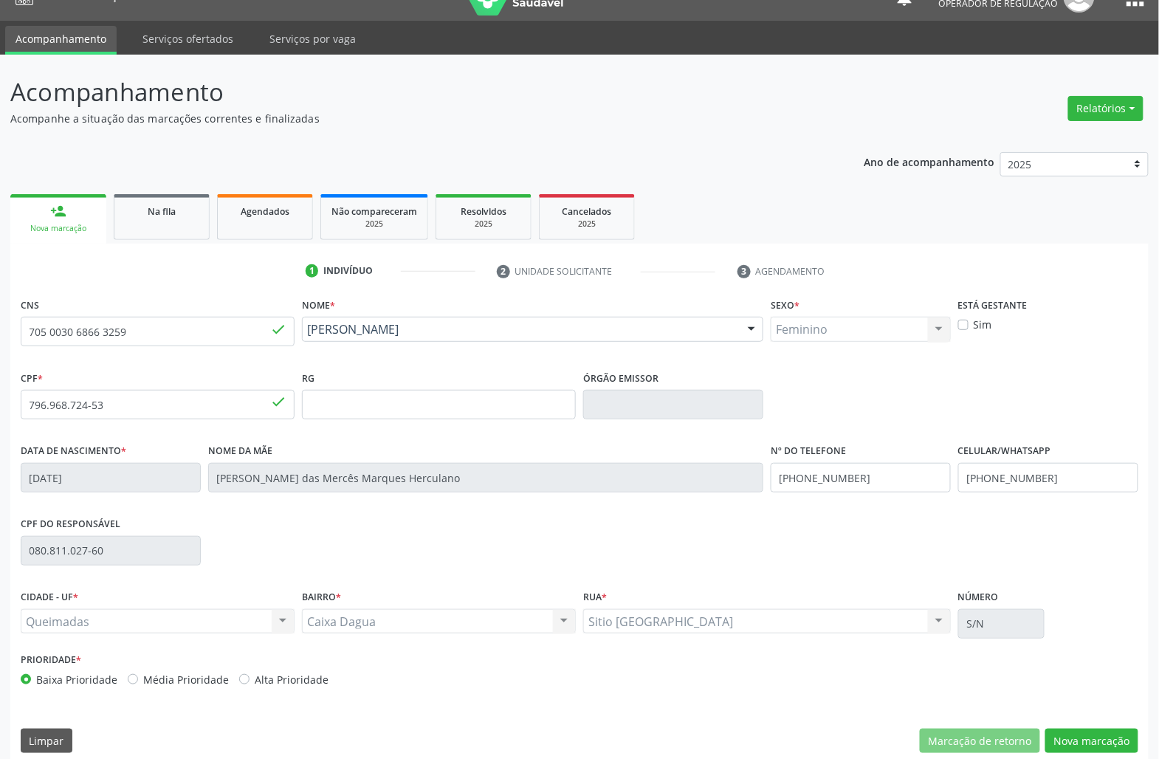
scroll to position [42, 0]
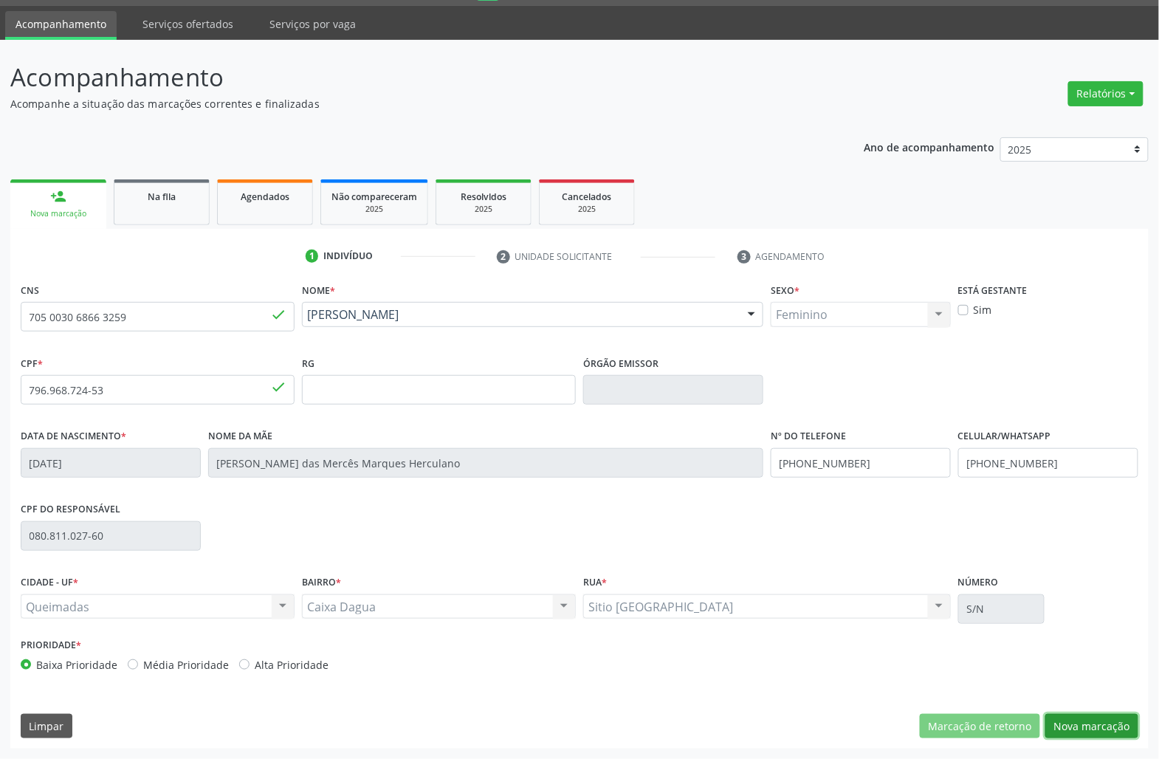
click at [1116, 714] on button "Nova marcação" at bounding box center [1091, 726] width 93 height 25
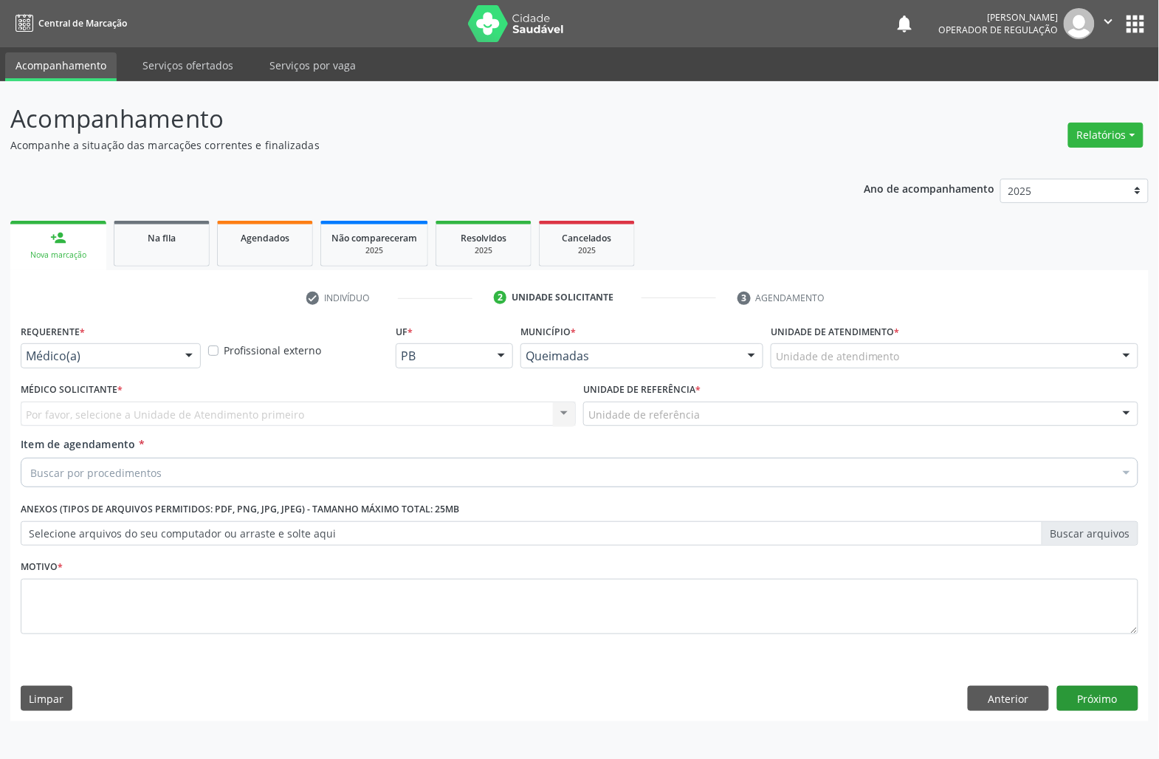
scroll to position [0, 0]
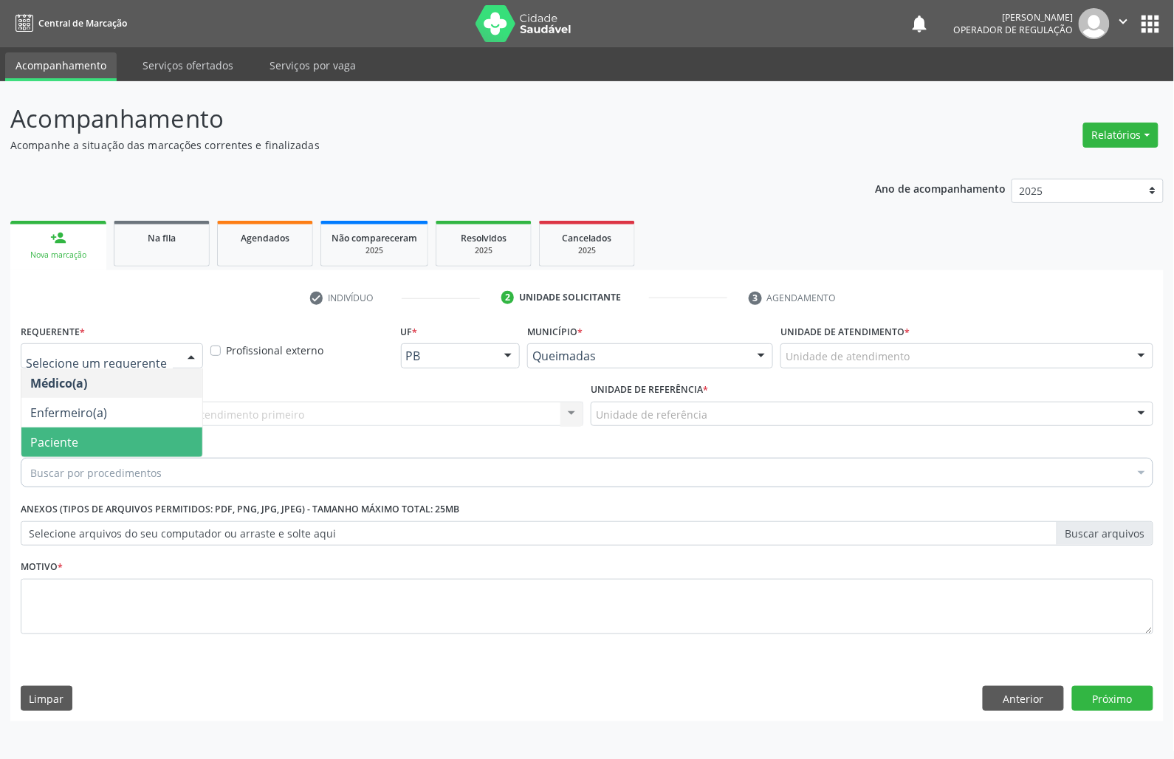
click at [124, 434] on span "Paciente" at bounding box center [111, 442] width 181 height 30
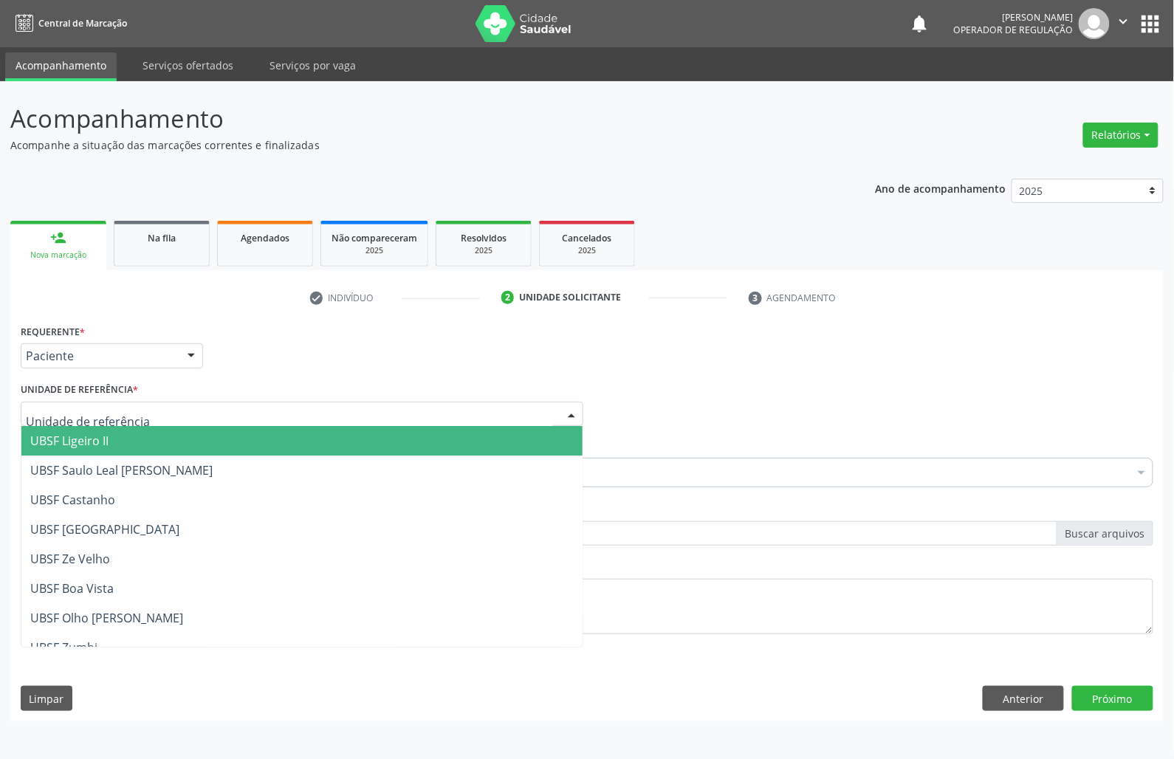
click at [186, 413] on div at bounding box center [302, 414] width 562 height 25
type input "CA"
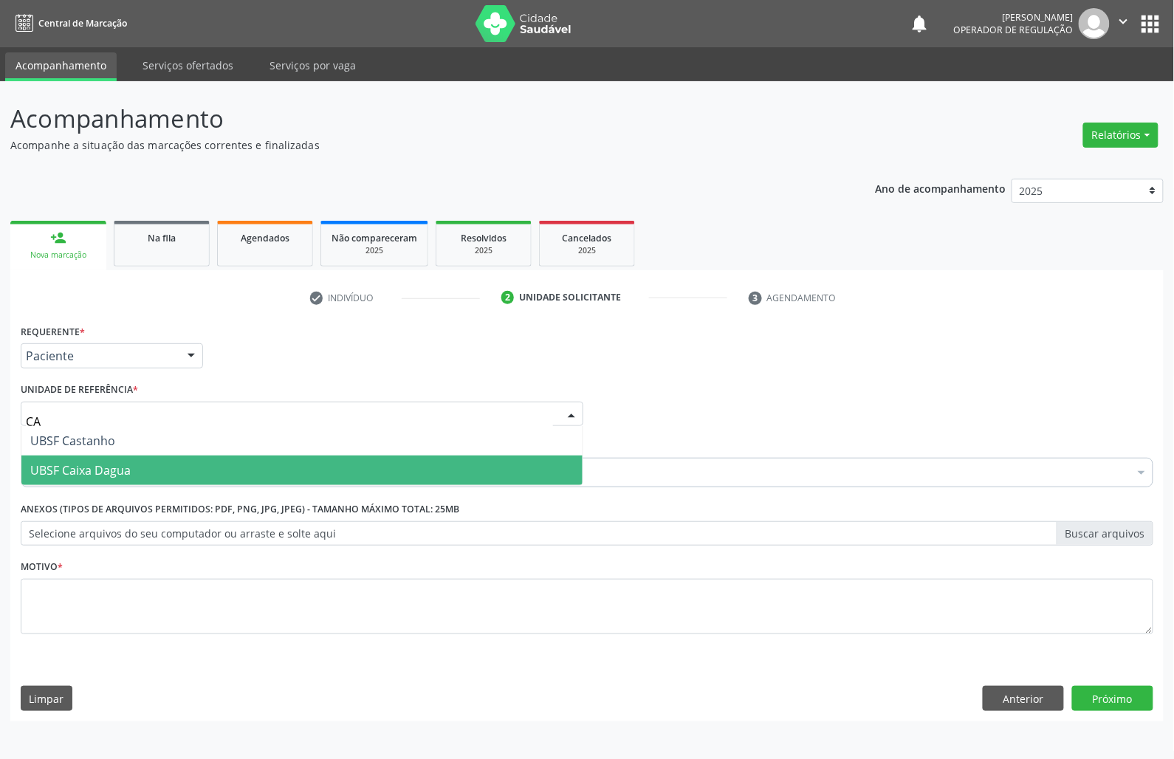
click at [169, 464] on span "UBSF Caixa Dagua" at bounding box center [301, 470] width 561 height 30
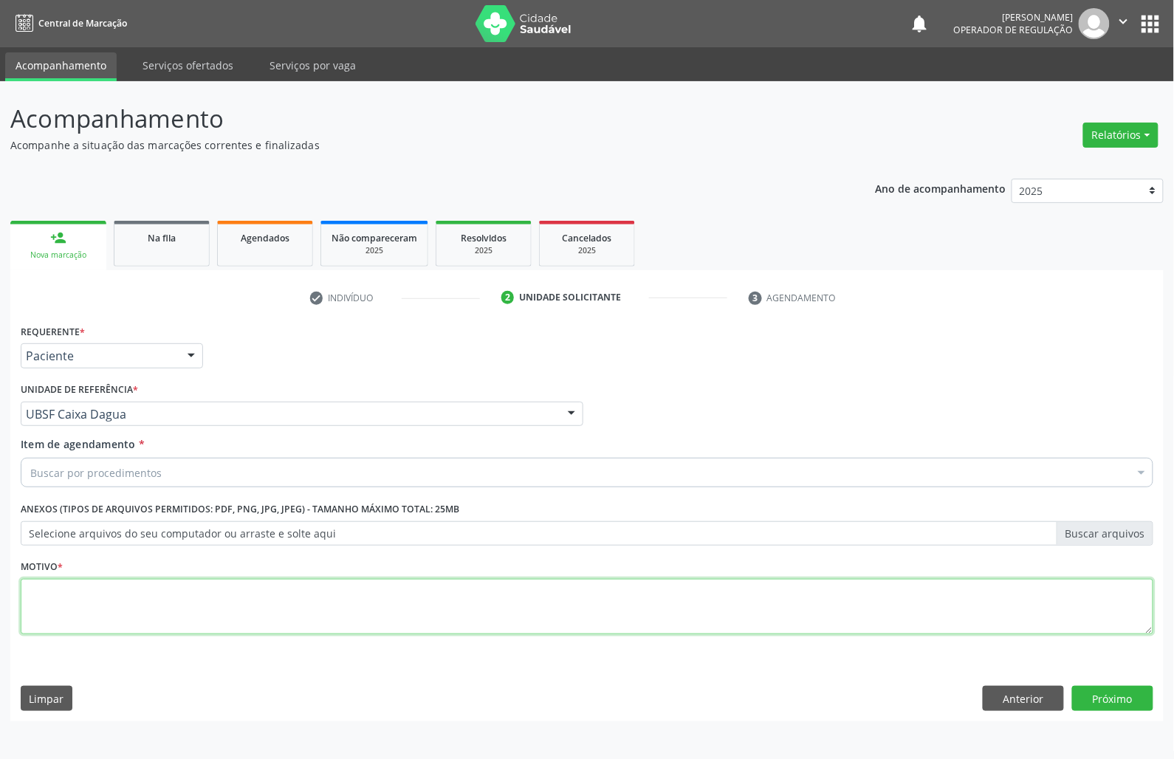
click at [166, 596] on textarea at bounding box center [587, 607] width 1132 height 56
paste textarea "OTORRINO"
type textarea "OTORRINO"
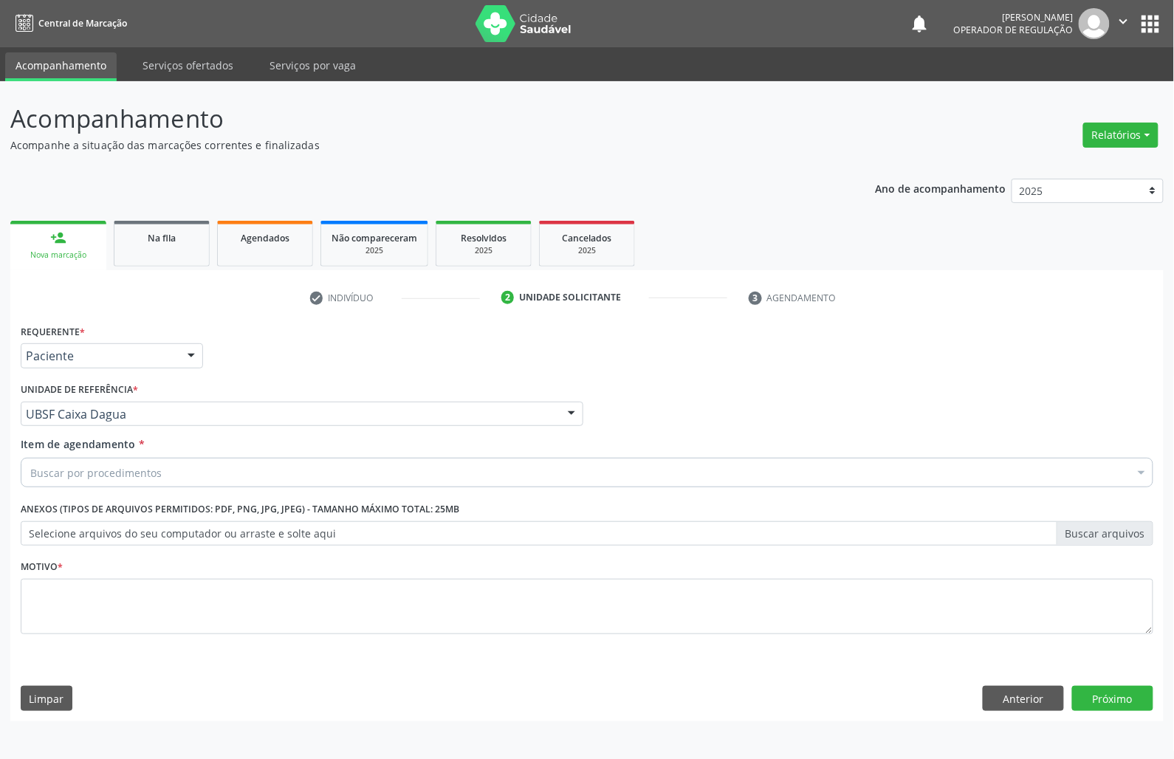
click at [181, 484] on div "Buscar por procedimentos" at bounding box center [587, 473] width 1132 height 30
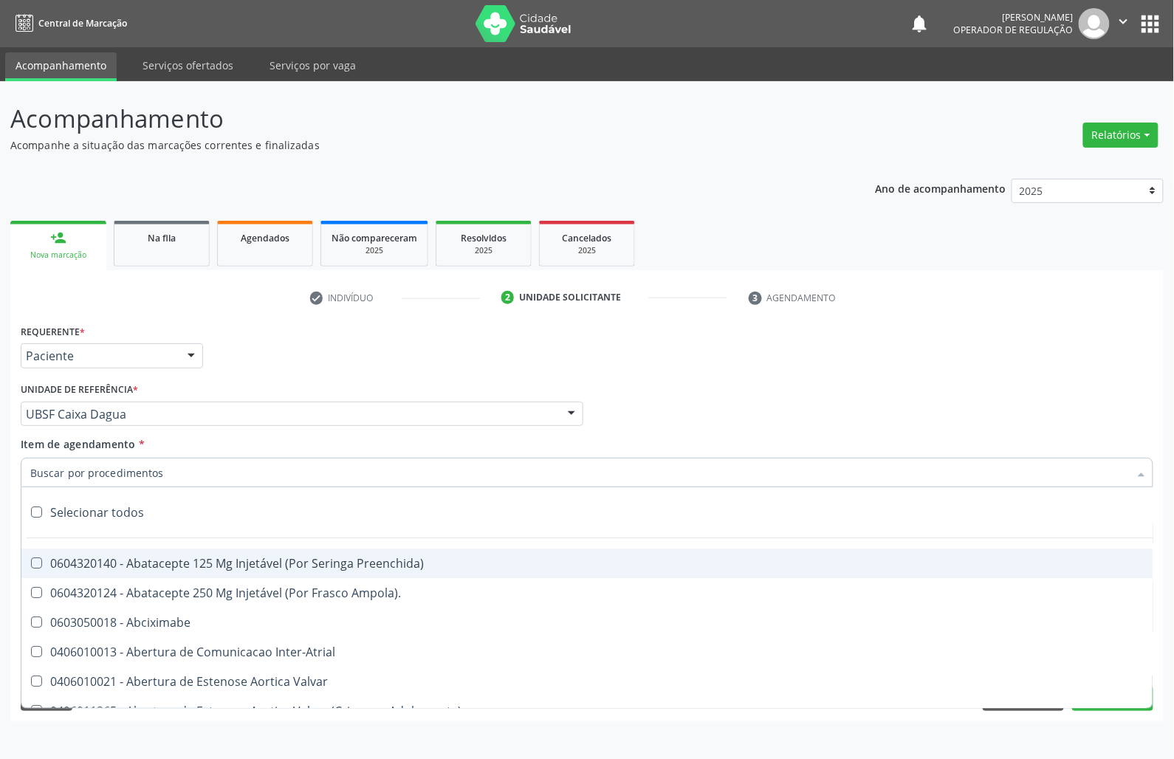
paste input "OTORRINO"
type input "OTORRINO"
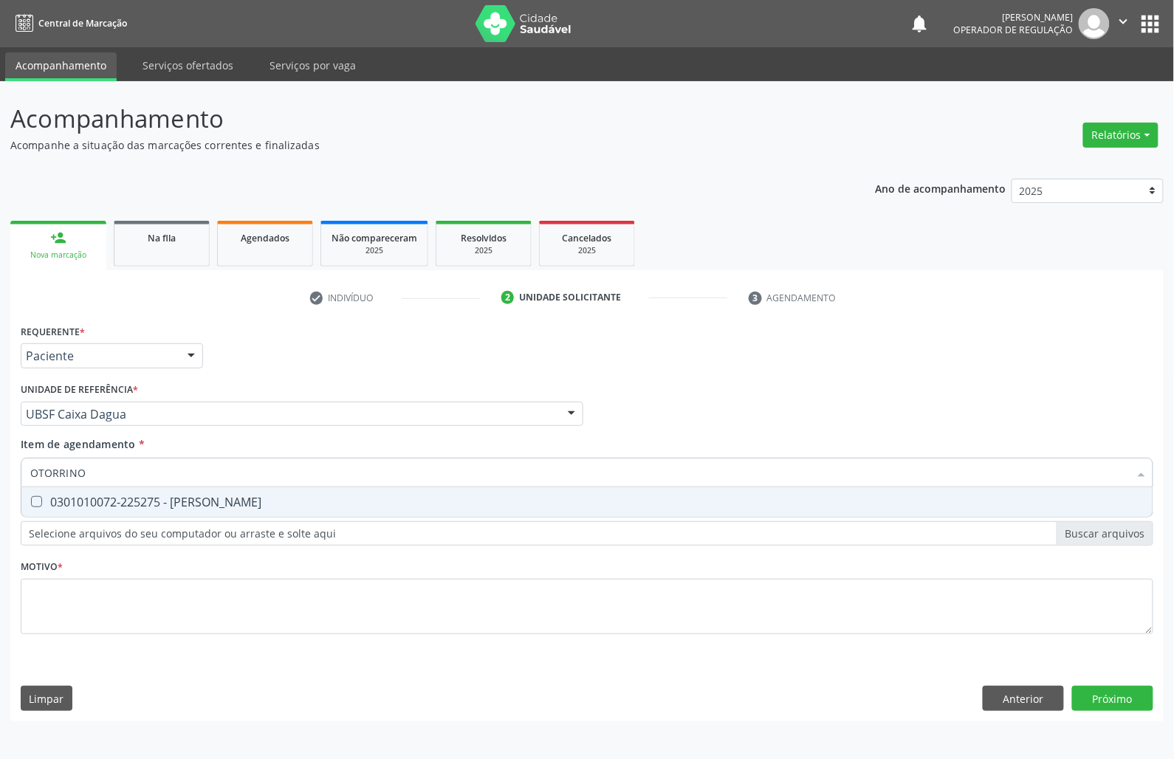
click at [174, 503] on div "0301010072-225275 - [PERSON_NAME]" at bounding box center [586, 502] width 1113 height 12
checkbox Otorrinolaringologista "true"
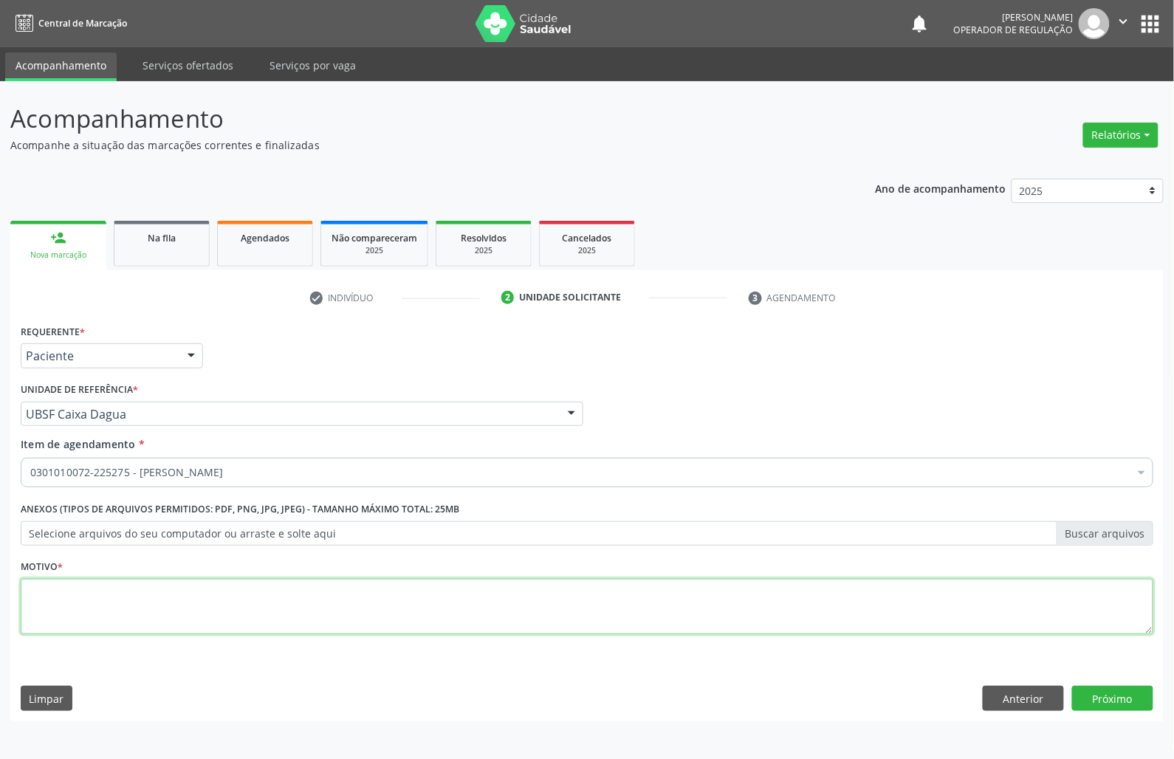
click at [437, 582] on textarea at bounding box center [587, 607] width 1132 height 56
paste textarea "CONSULTA 07/2025"
type textarea "CONSULTA 07/2025 TOSSE CRONICA"
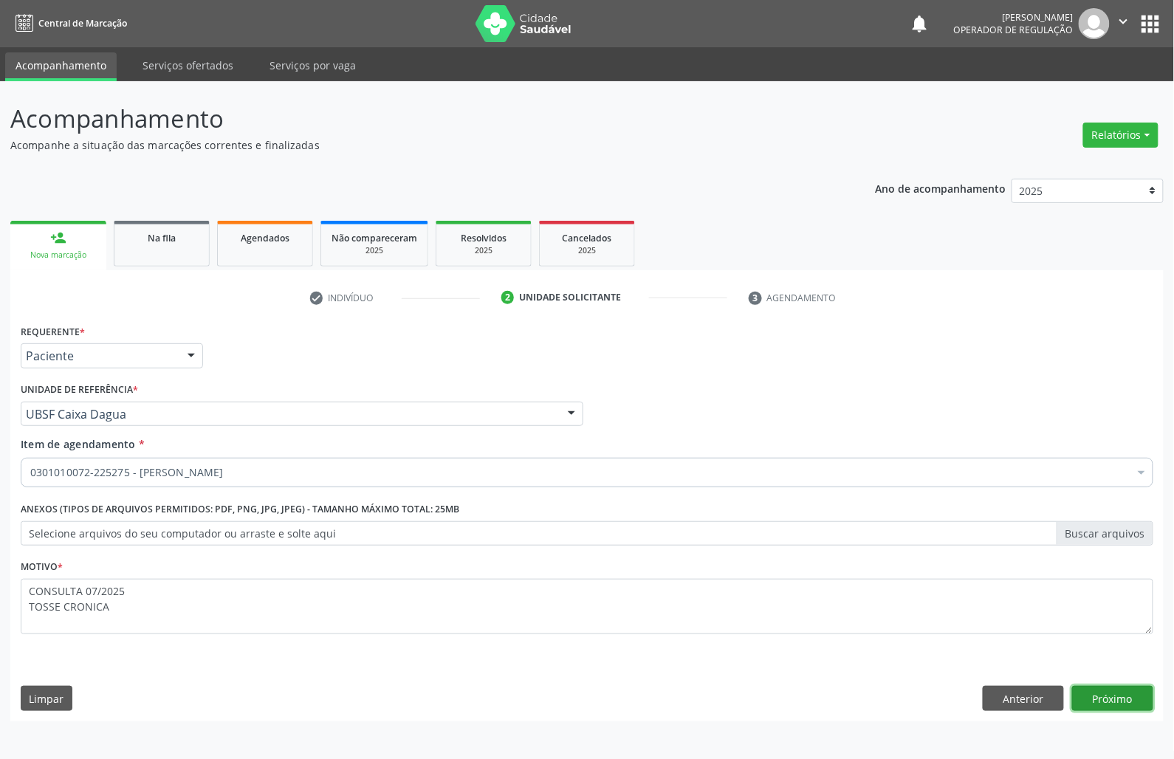
click button "Próximo" at bounding box center [1112, 698] width 81 height 25
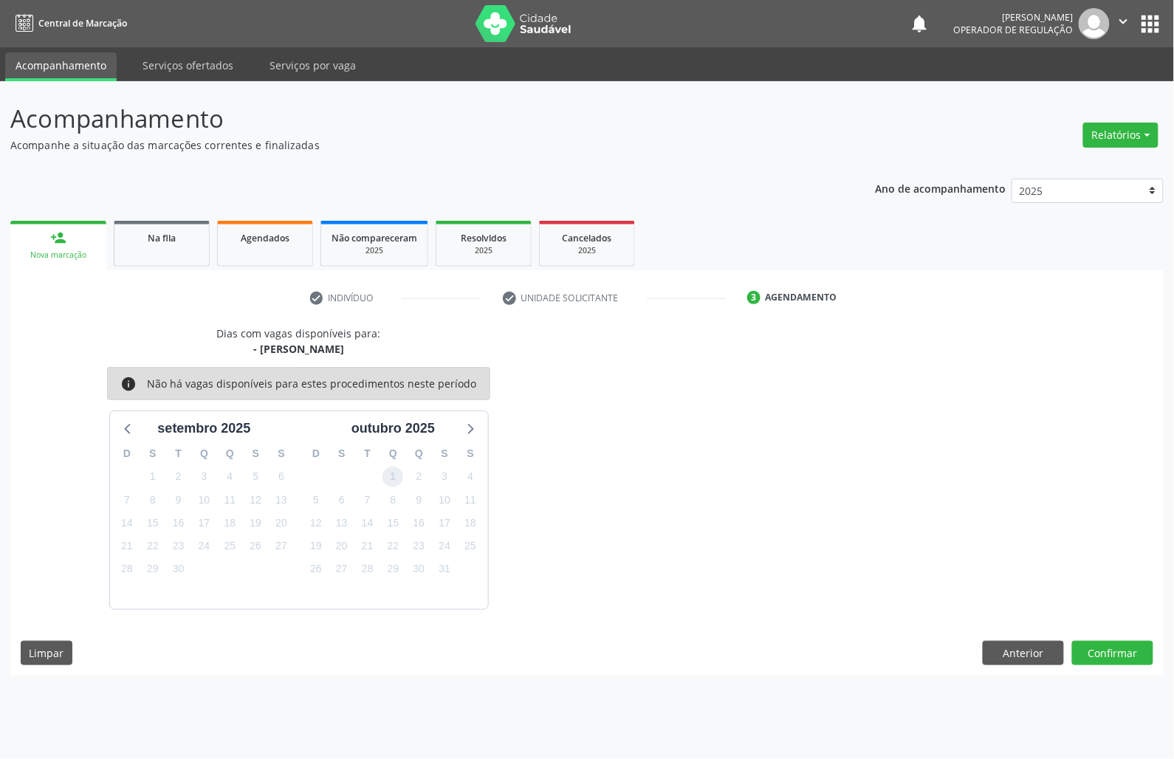
click at [399, 469] on span "1" at bounding box center [392, 477] width 21 height 21
click at [1115, 661] on button "Confirmar" at bounding box center [1112, 653] width 81 height 25
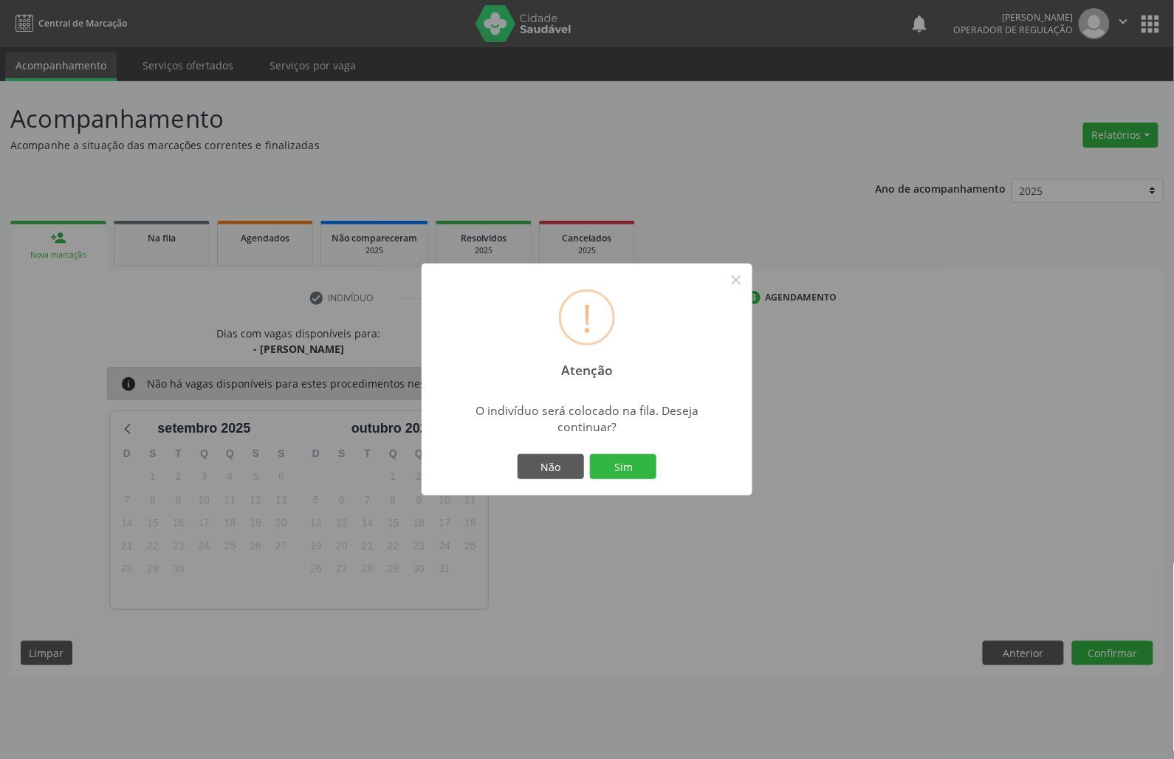
click at [590, 454] on button "Sim" at bounding box center [623, 466] width 66 height 25
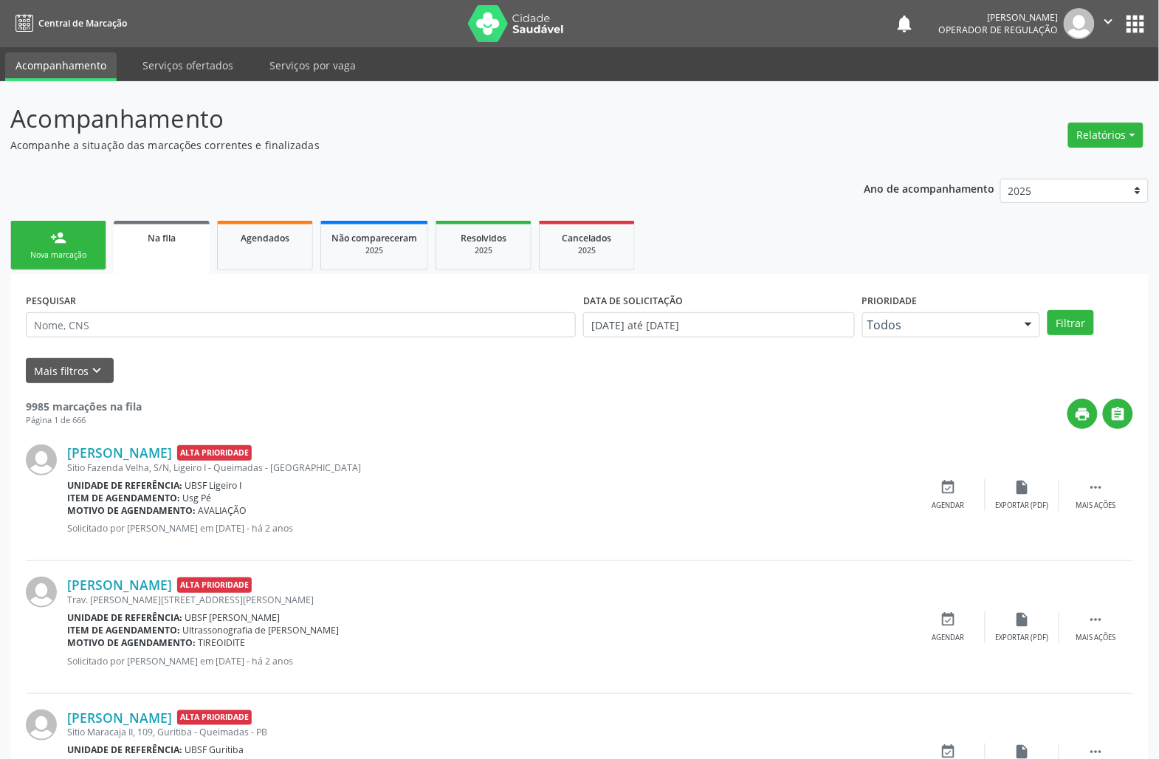
click at [30, 244] on link "person_add Nova marcação" at bounding box center [58, 245] width 96 height 49
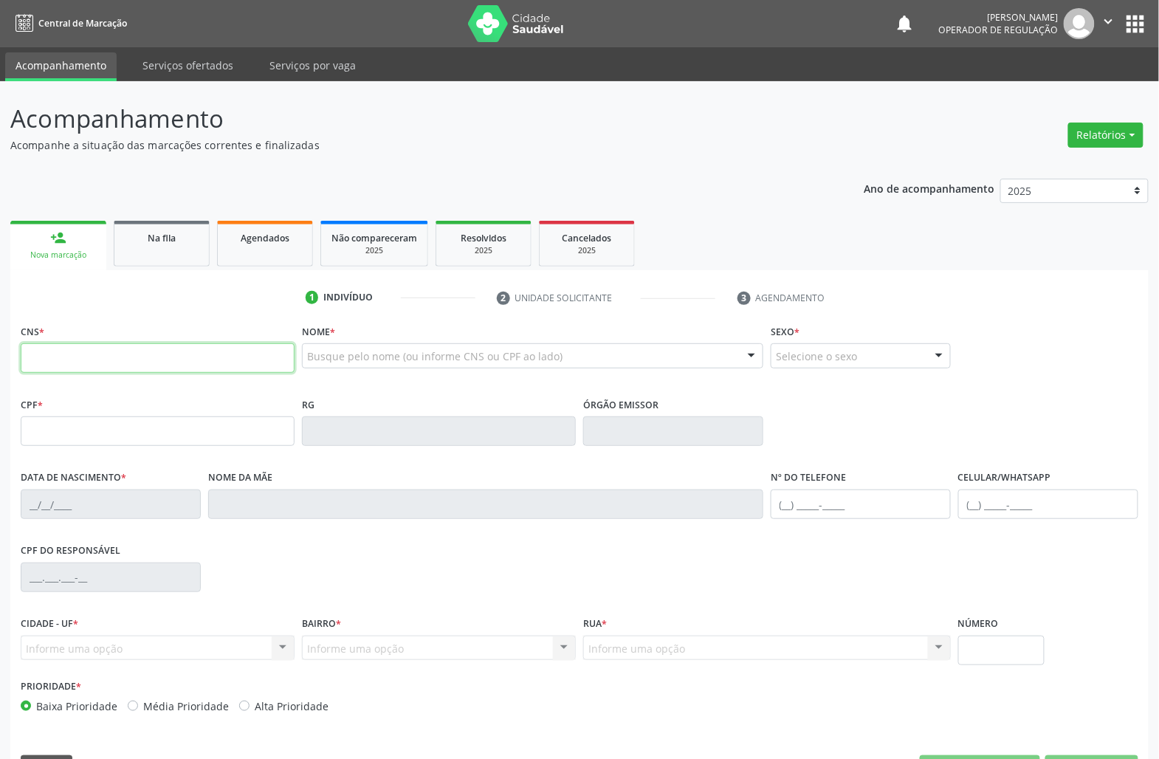
click at [63, 364] on input "text" at bounding box center [158, 358] width 274 height 30
type input "706 8022 0330 7923"
type input "179.790.507-46"
type input "[DATE]"
type input "Veronica do [PERSON_NAME]"
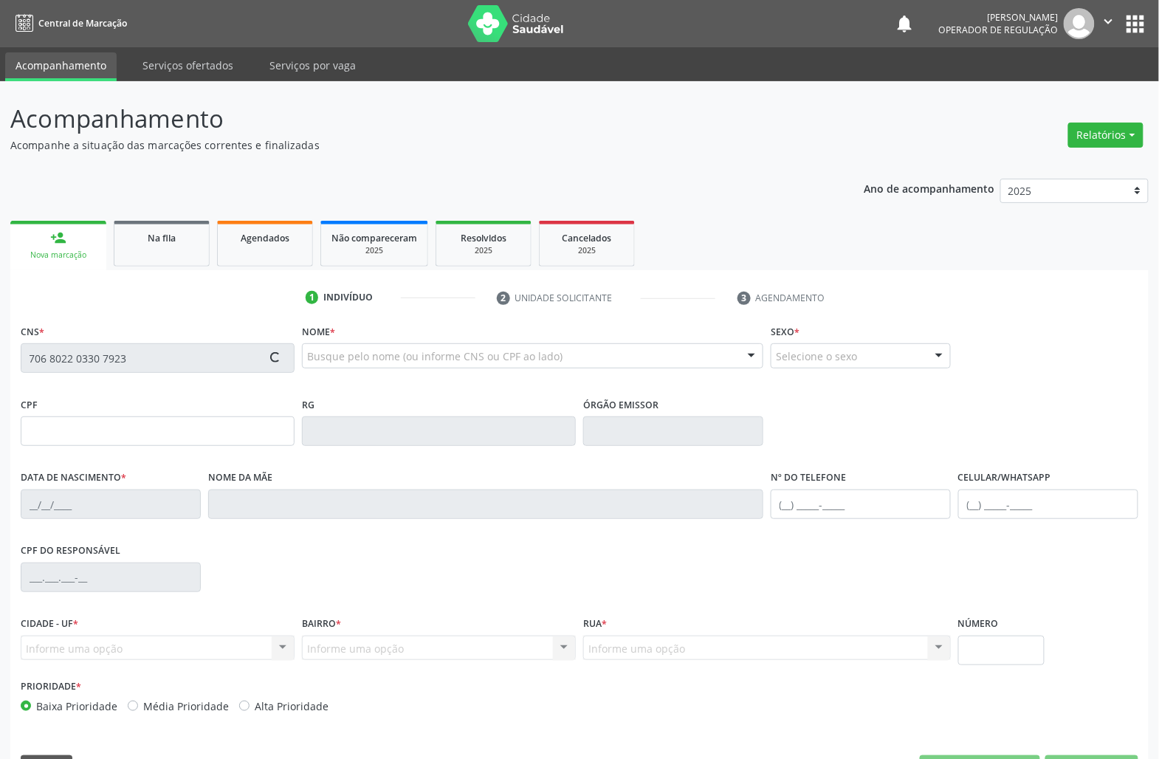
type input "[PHONE_NUMBER]"
type input "5"
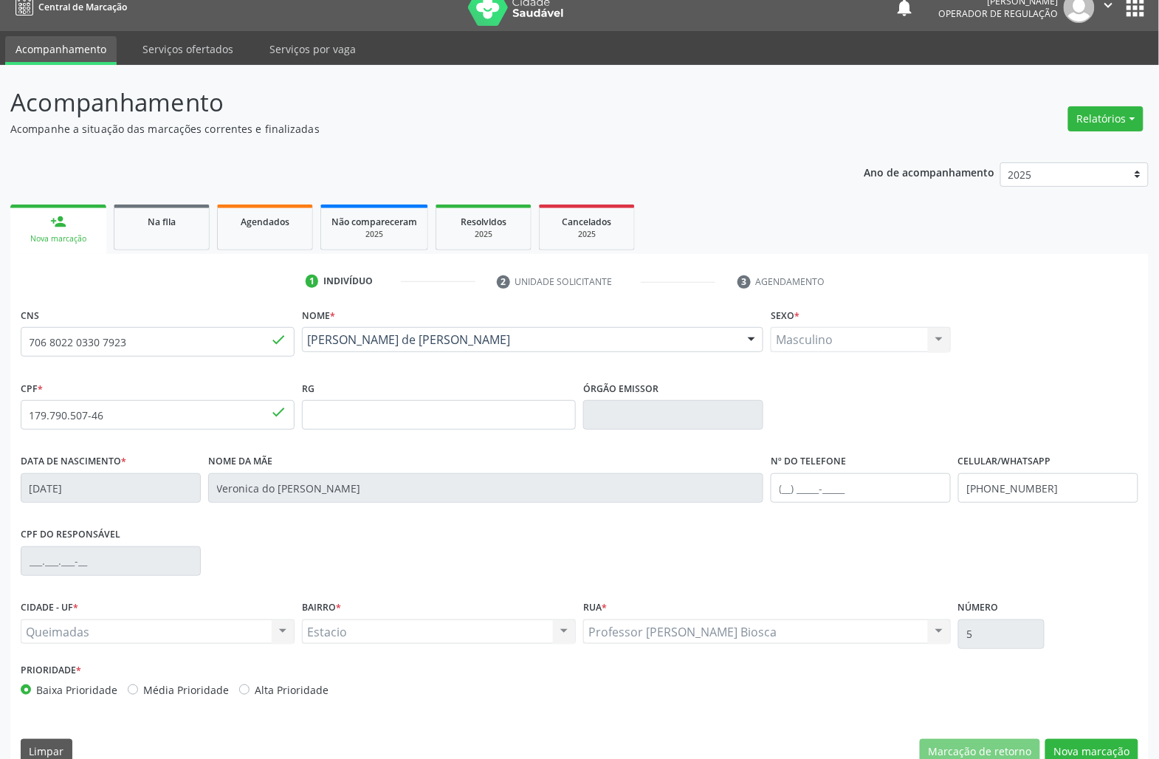
scroll to position [42, 0]
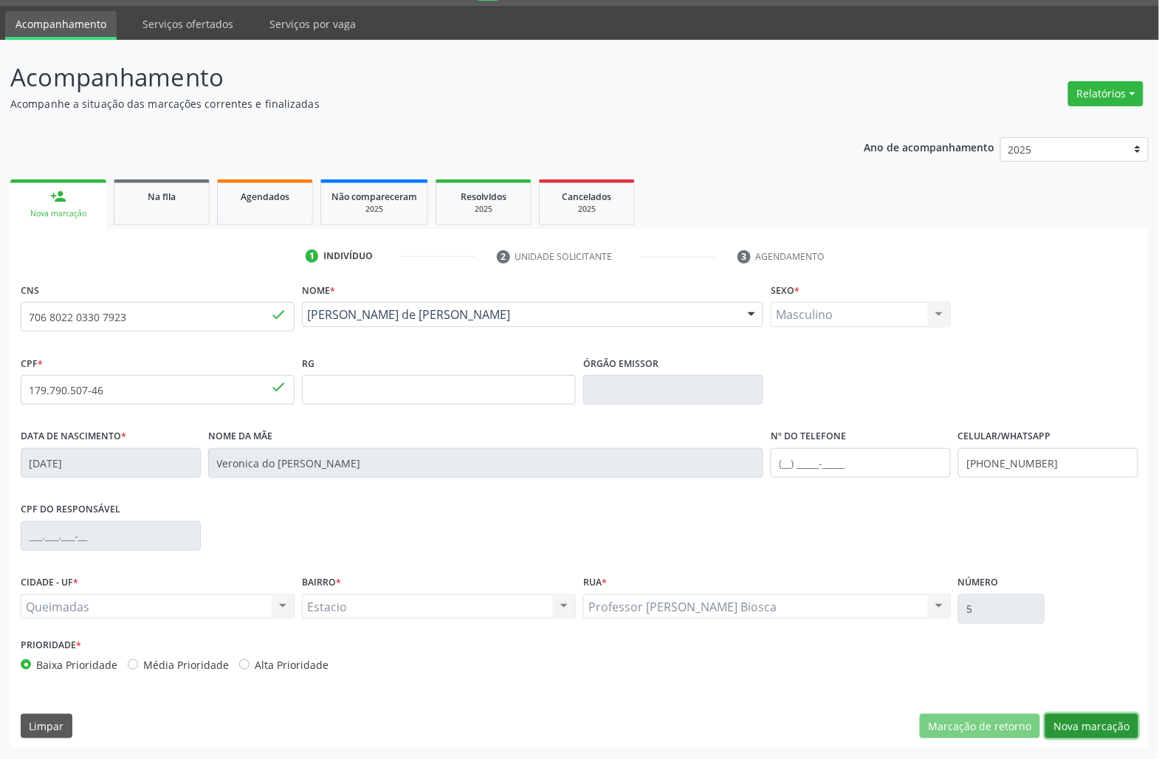
click at [1095, 715] on button "Nova marcação" at bounding box center [1091, 726] width 93 height 25
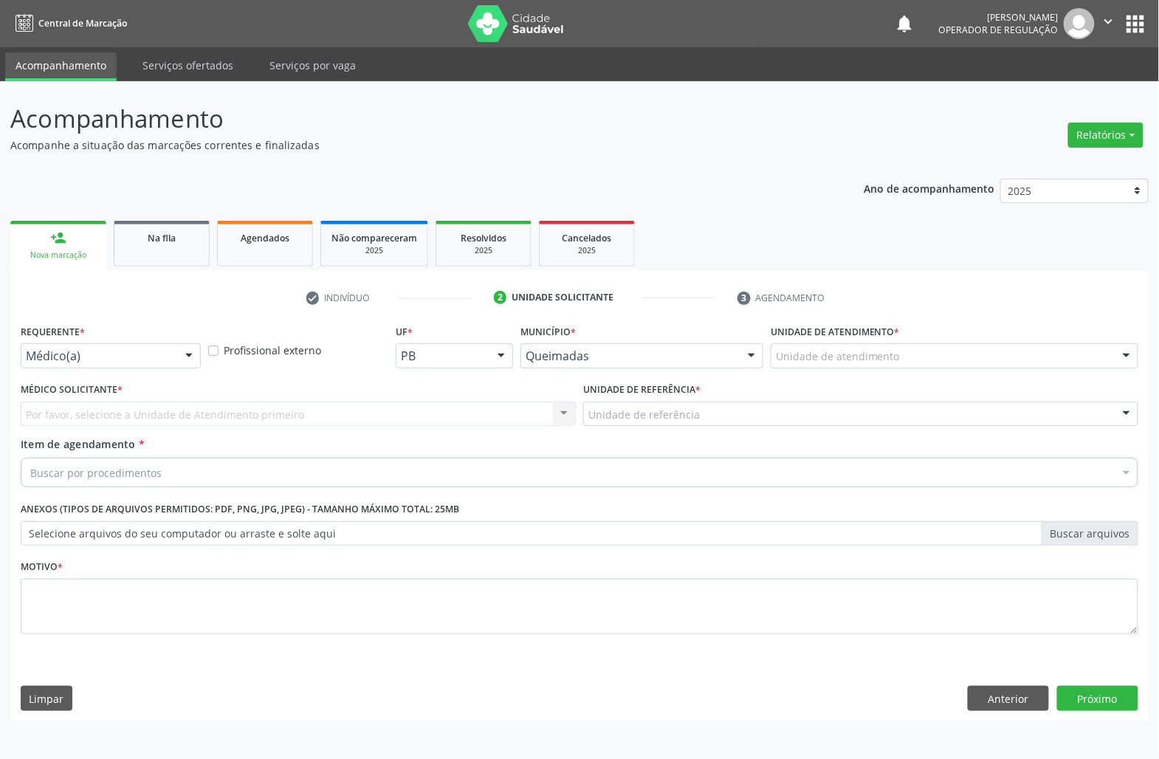
scroll to position [0, 0]
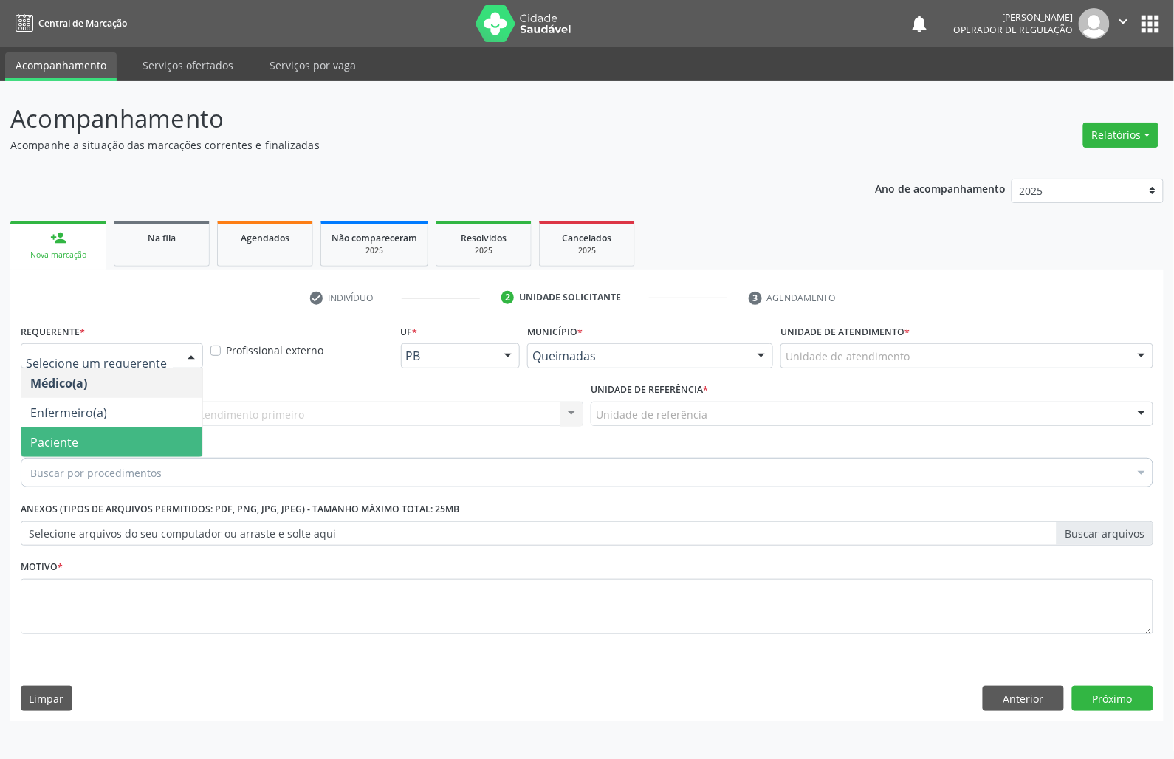
click at [124, 447] on span "Paciente" at bounding box center [111, 442] width 181 height 30
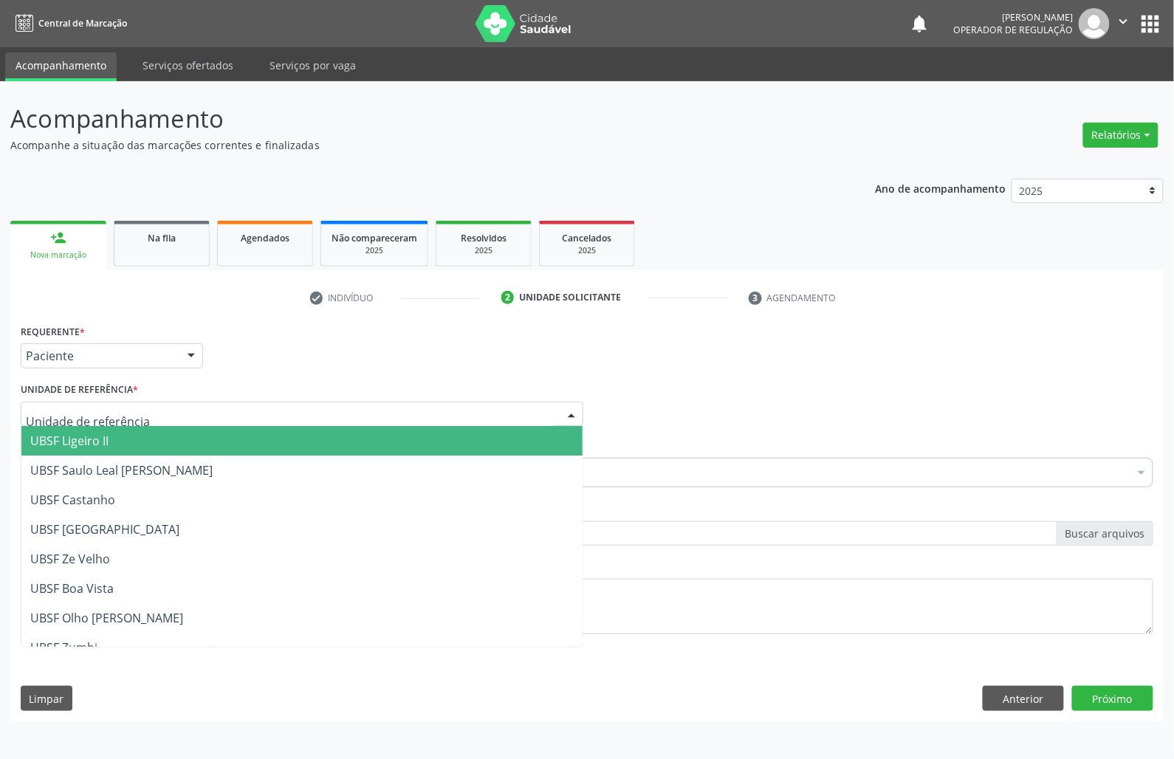
click at [149, 414] on div at bounding box center [302, 414] width 562 height 25
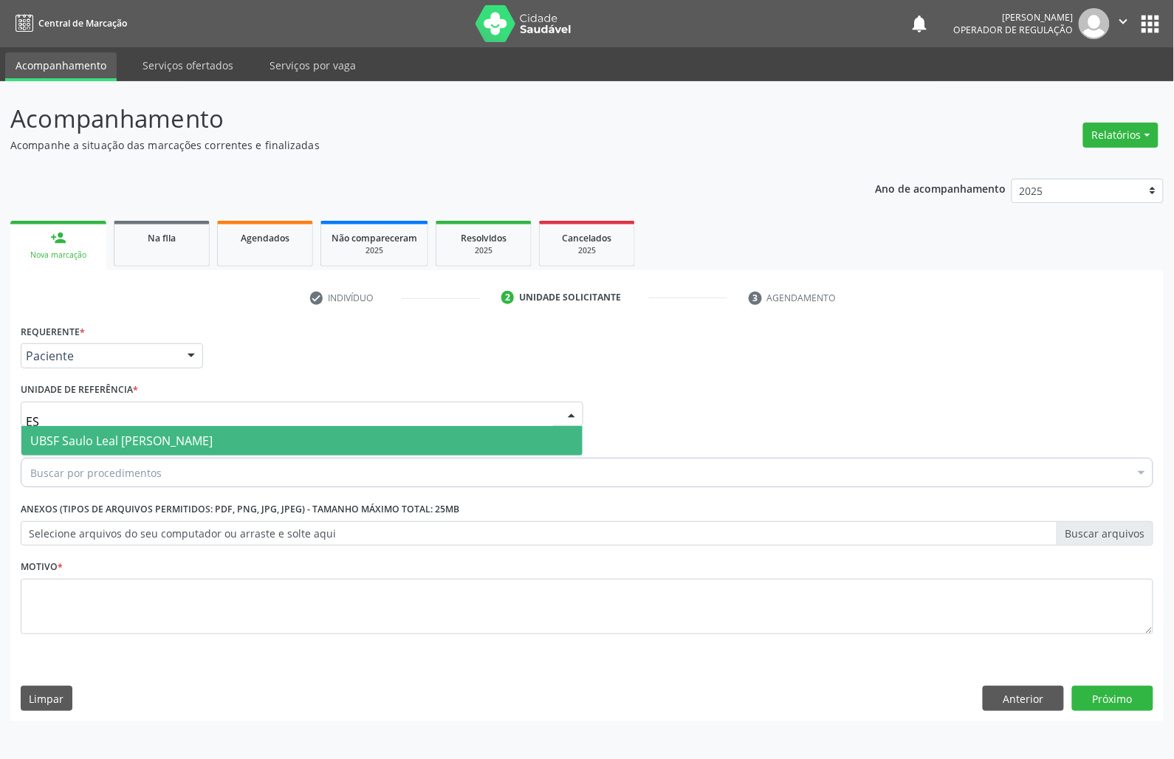
type input "E"
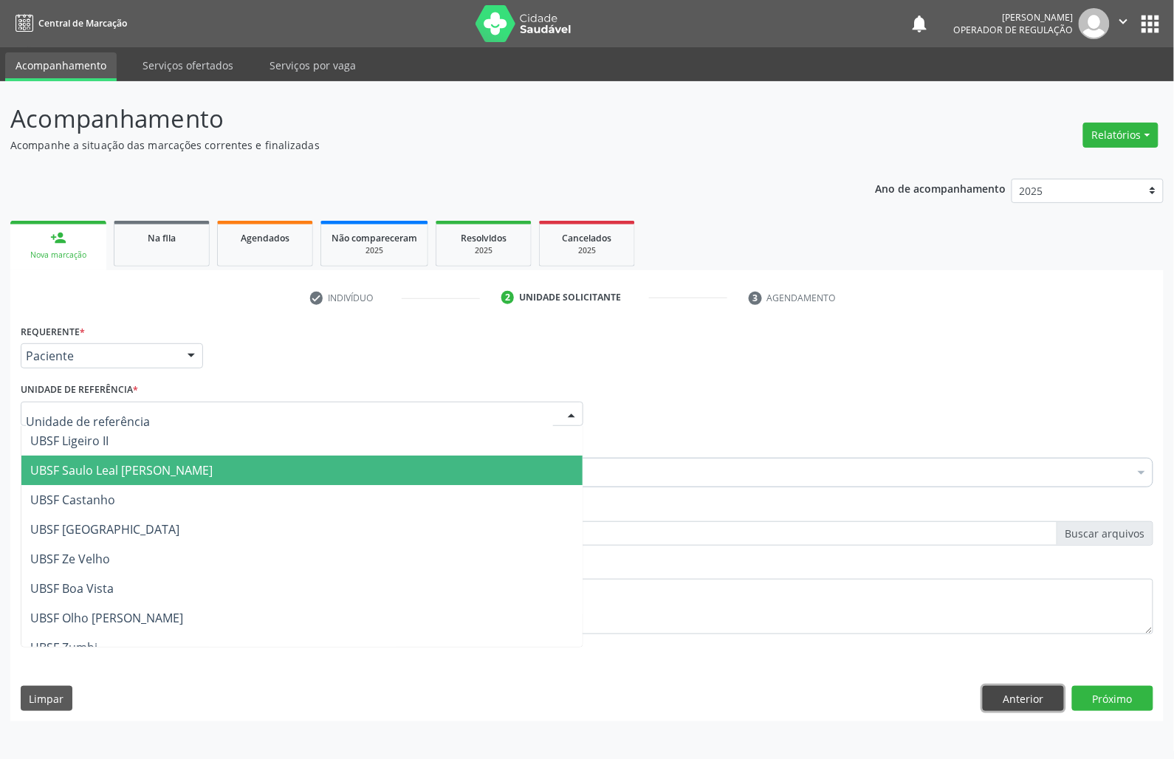
click at [1038, 698] on button "Anterior" at bounding box center [1022, 698] width 81 height 25
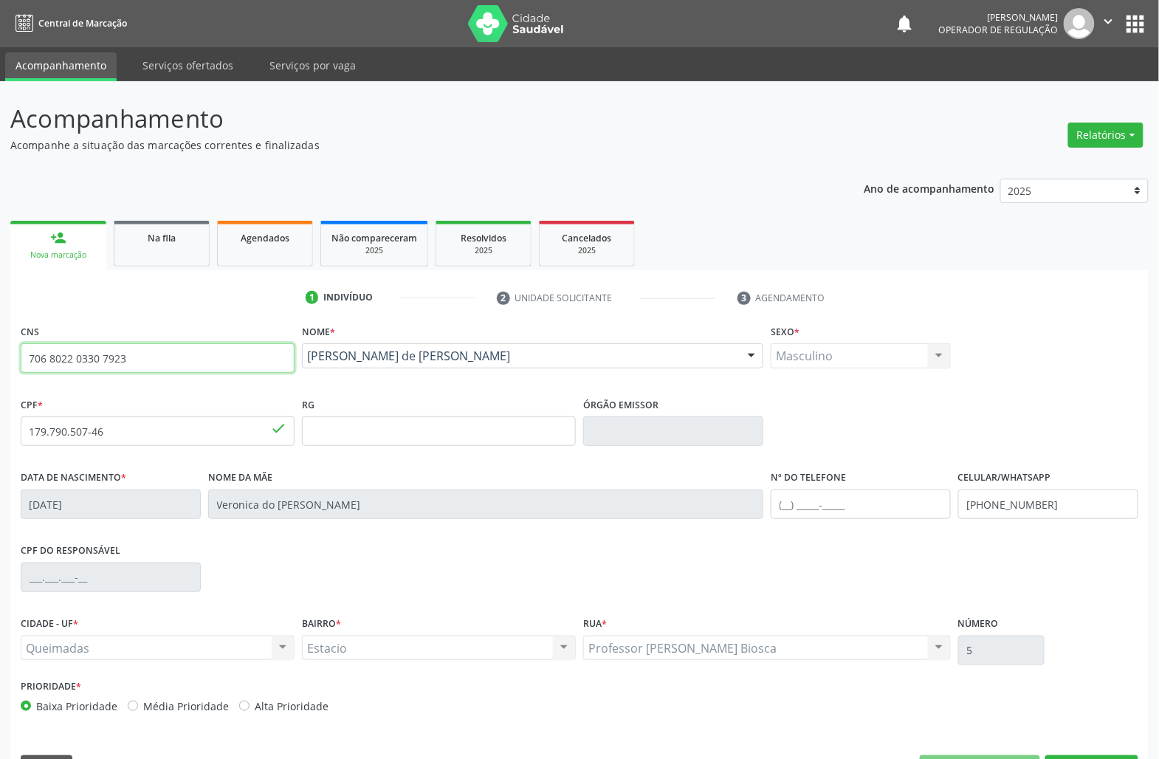
click at [125, 371] on input "706 8022 0330 7923" at bounding box center [158, 358] width 274 height 30
click at [125, 370] on input "706 8022 0330 7923" at bounding box center [158, 358] width 274 height 30
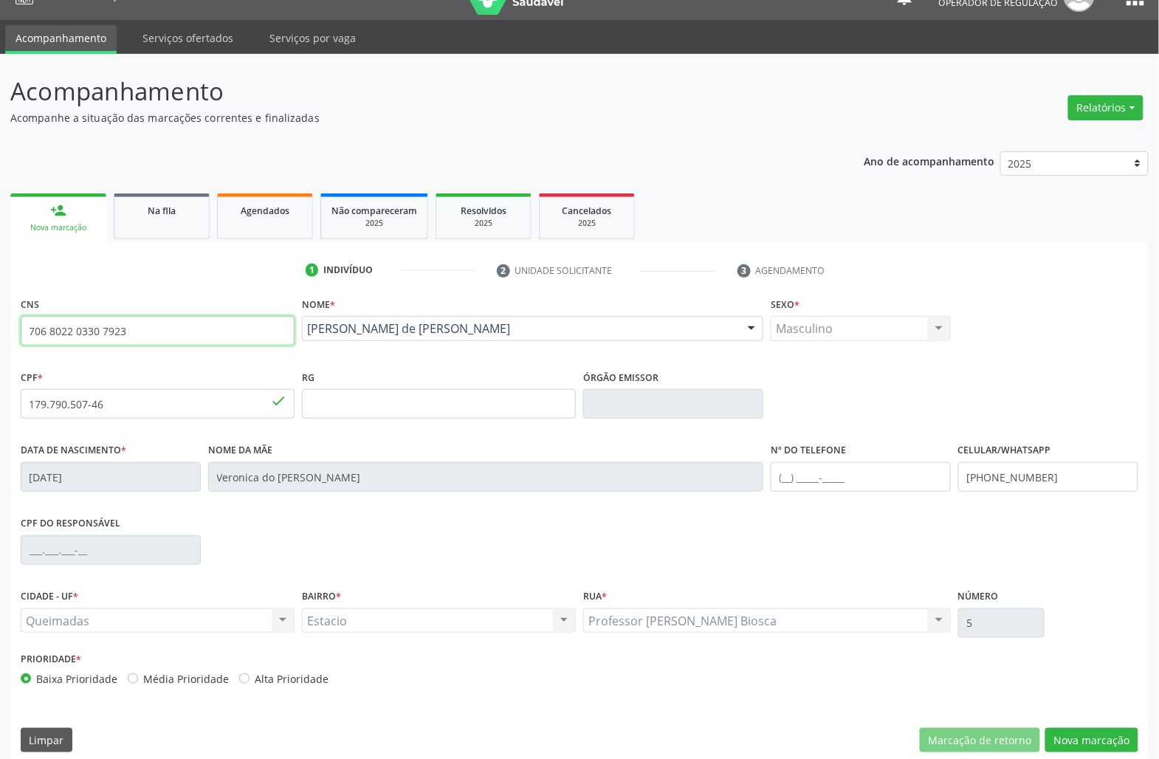
scroll to position [42, 0]
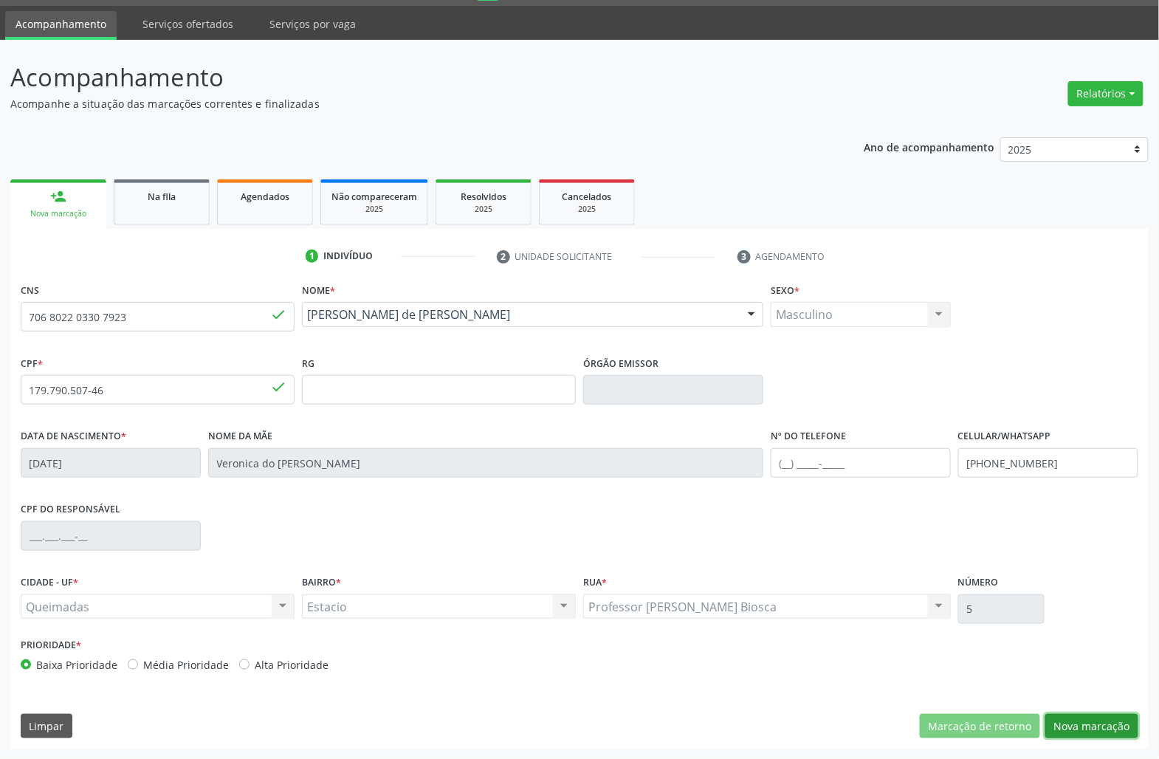
click at [1078, 733] on button "Nova marcação" at bounding box center [1091, 726] width 93 height 25
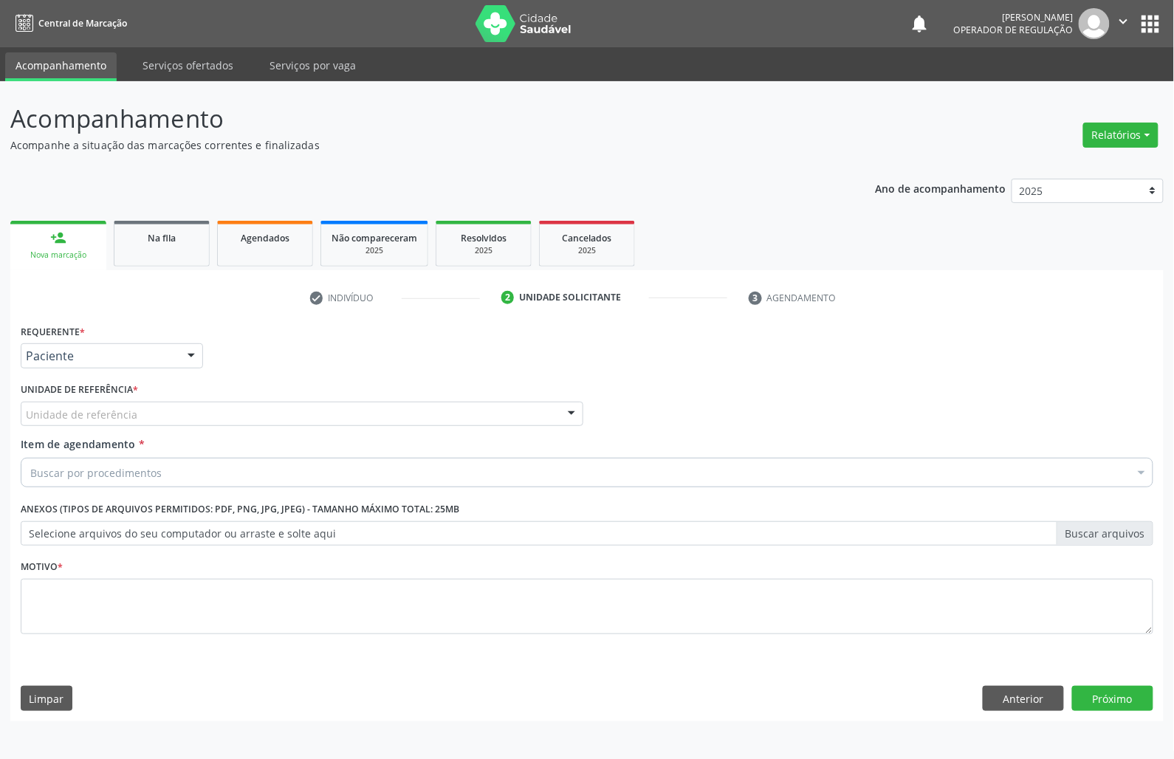
click at [142, 429] on div "Unidade de referência * Unidade de referência UBSF Ligeiro II UBSF Saulo Leal […" at bounding box center [302, 408] width 570 height 58
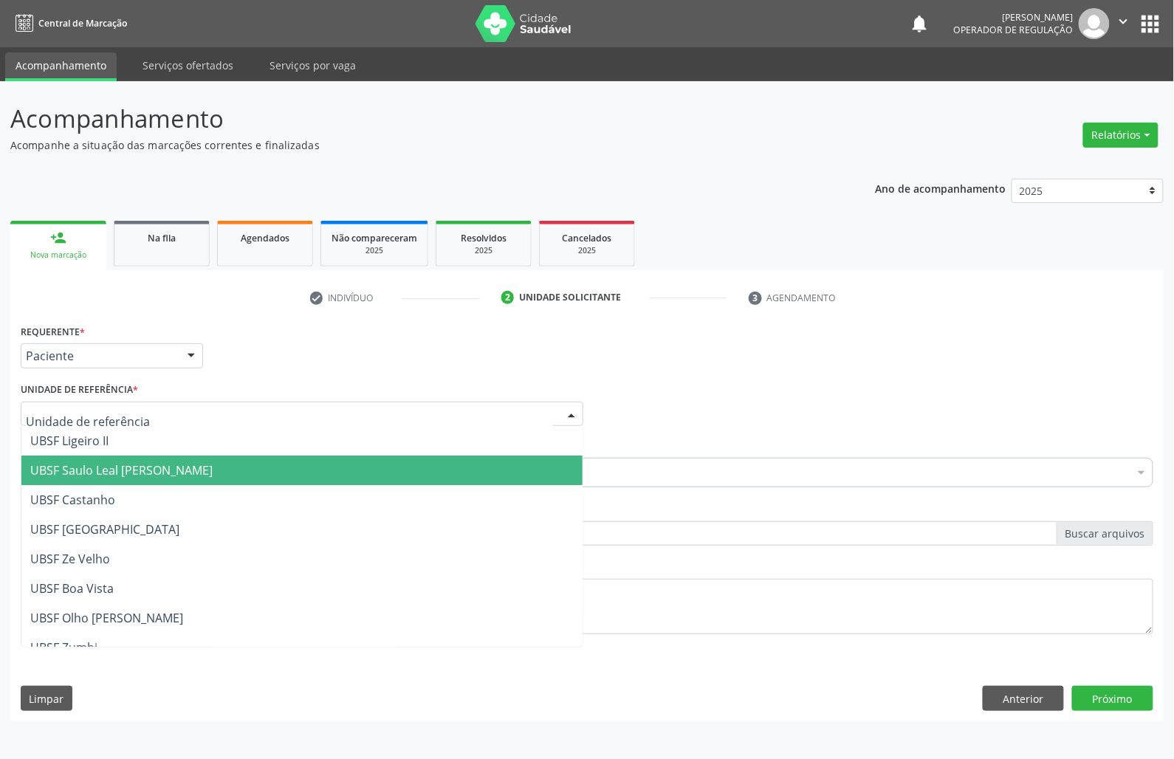
click at [137, 408] on div at bounding box center [302, 414] width 562 height 25
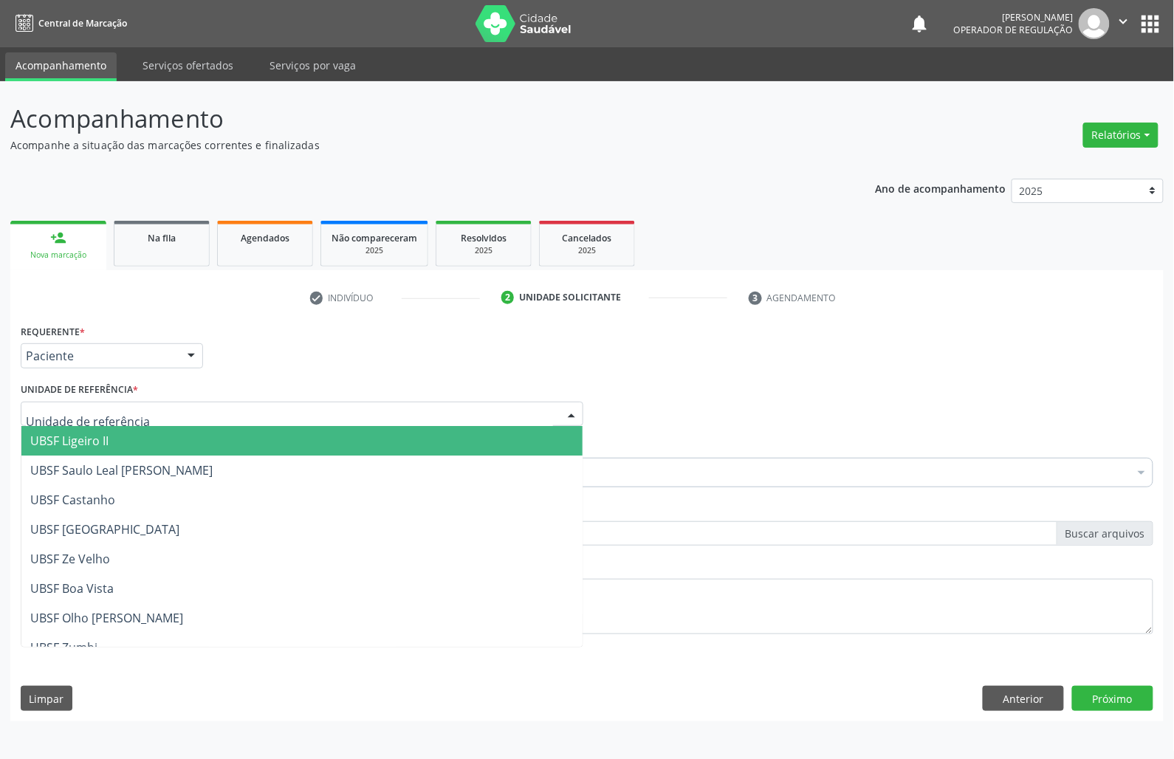
click at [136, 438] on span "UBSF Ligeiro II" at bounding box center [301, 441] width 561 height 30
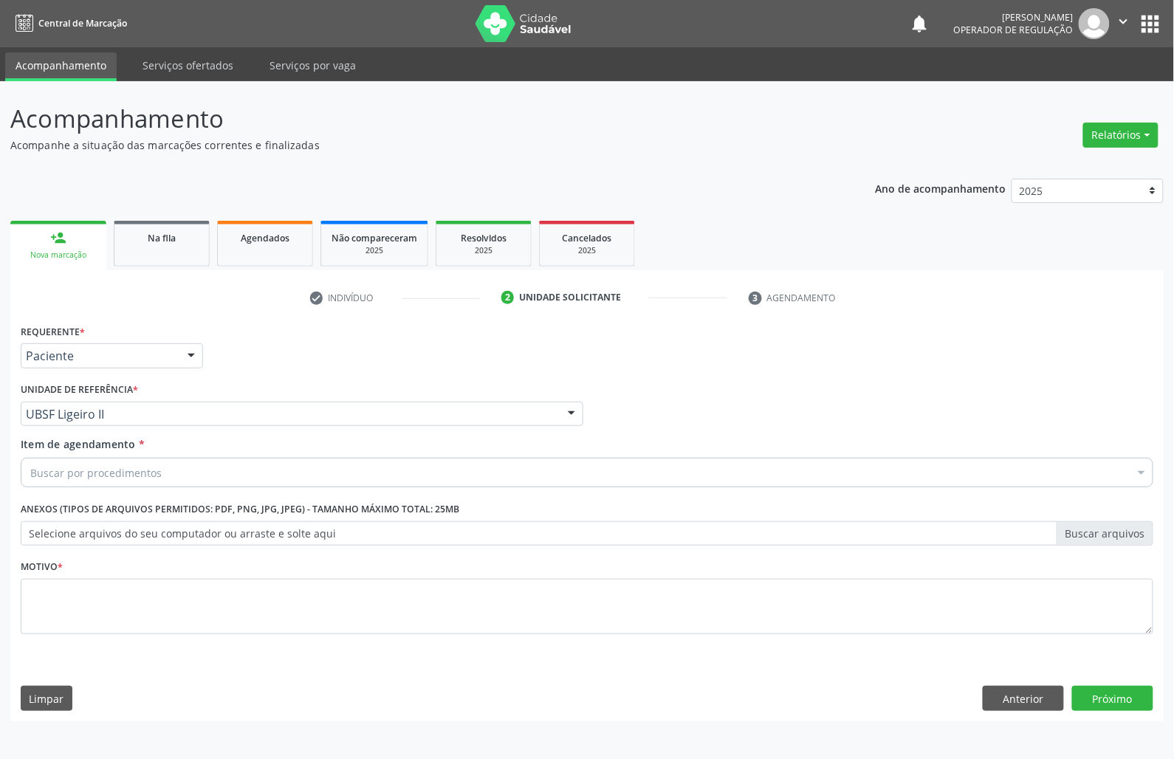
click at [685, 363] on div "Requerente * Paciente Médico(a) Enfermeiro(a) Paciente Nenhum resultado encontr…" at bounding box center [587, 349] width 1140 height 58
click at [261, 482] on div "Buscar por procedimentos" at bounding box center [587, 473] width 1132 height 30
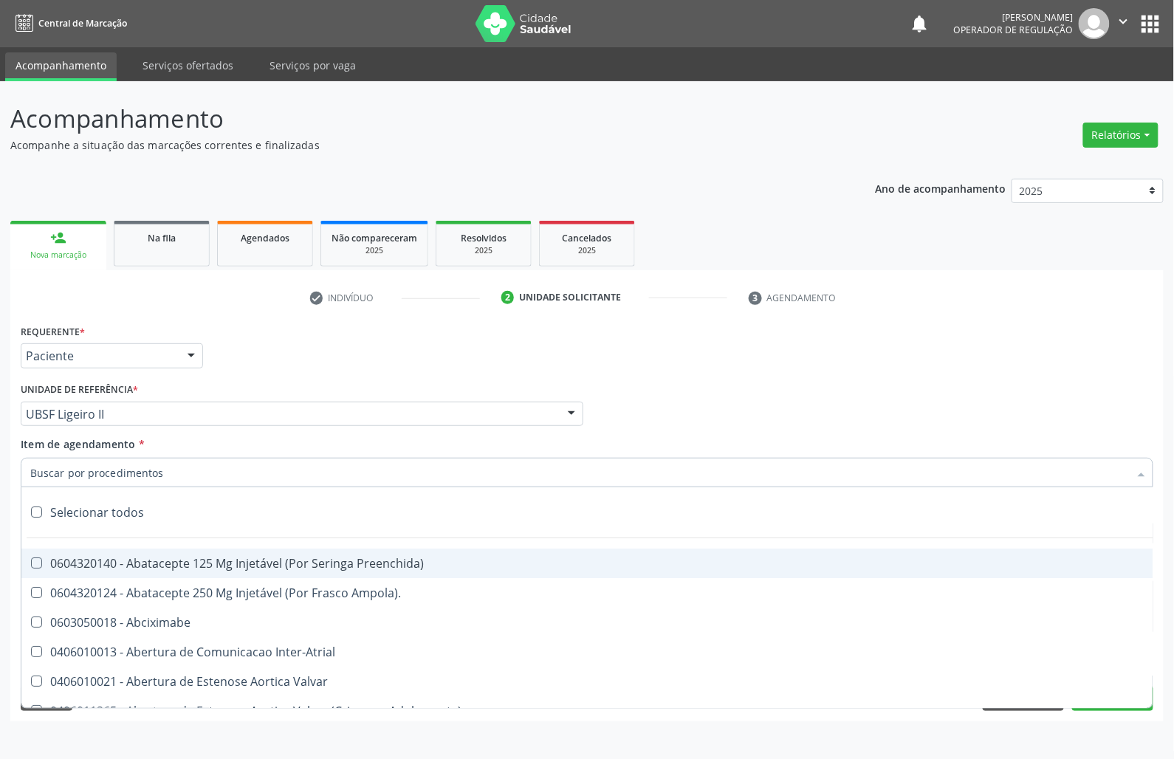
paste input "OTORRINO"
type input "OTORRINO"
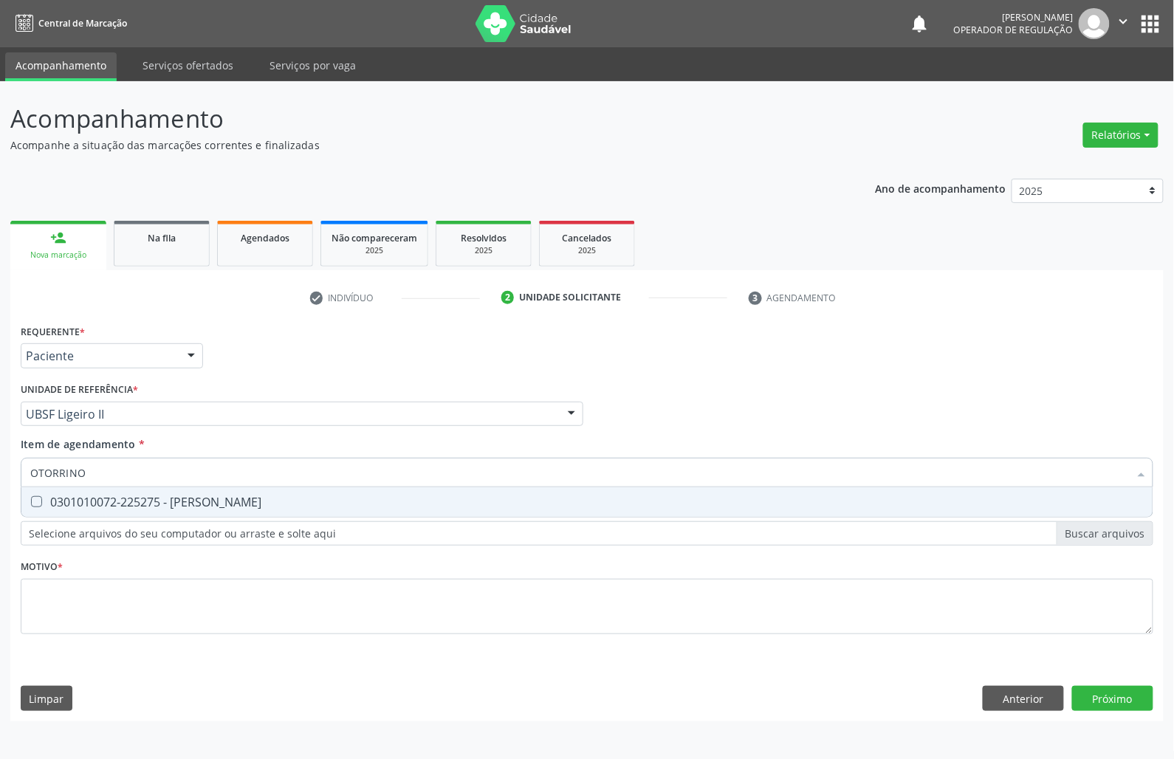
click at [210, 517] on span "0301010072-225275 - [PERSON_NAME]" at bounding box center [586, 502] width 1131 height 30
checkbox Otorrinolaringologista "true"
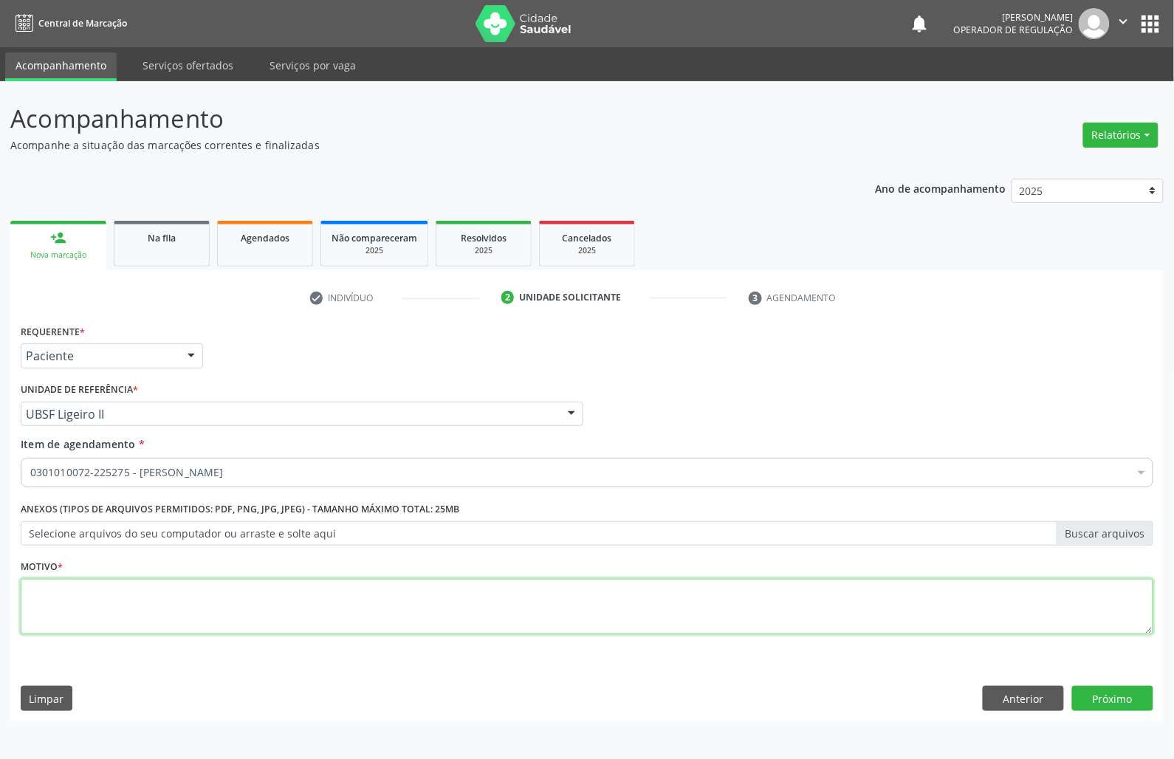
click at [441, 611] on textarea at bounding box center [587, 607] width 1132 height 56
paste textarea "CONSULTA 07/2025"
type textarea "CONSULTA 07/2025"
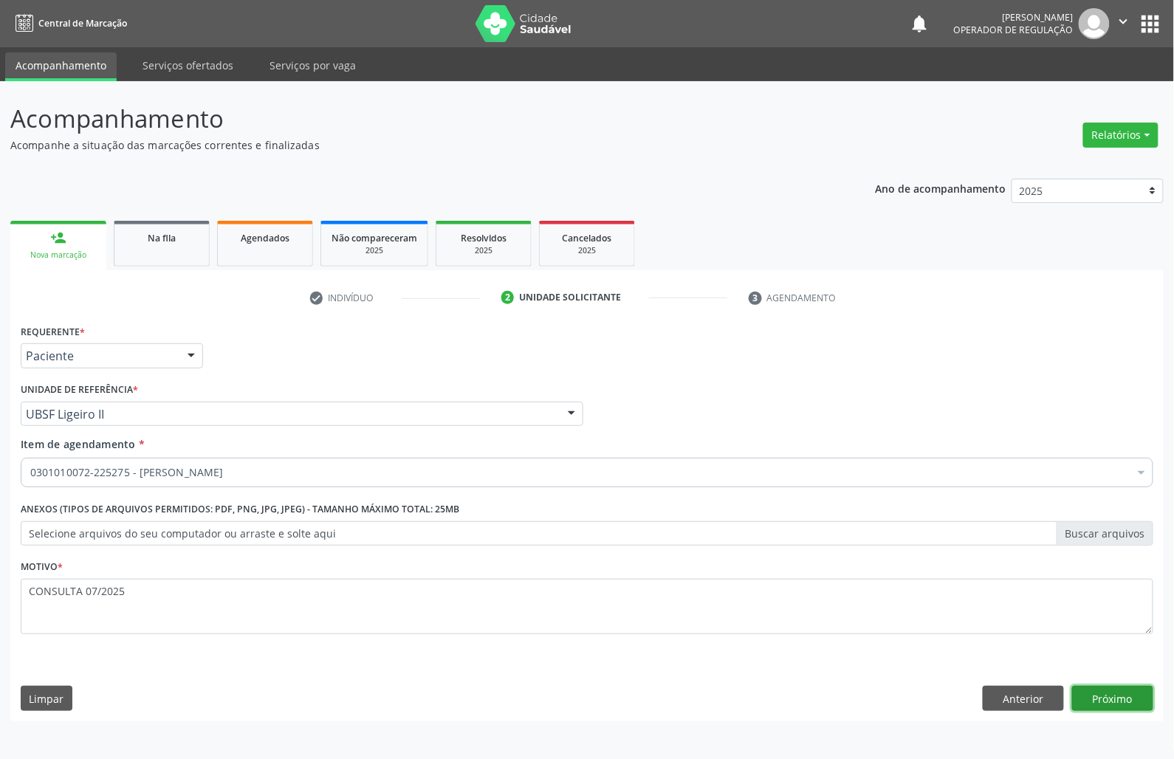
click at [1108, 698] on button "Próximo" at bounding box center [1112, 698] width 81 height 25
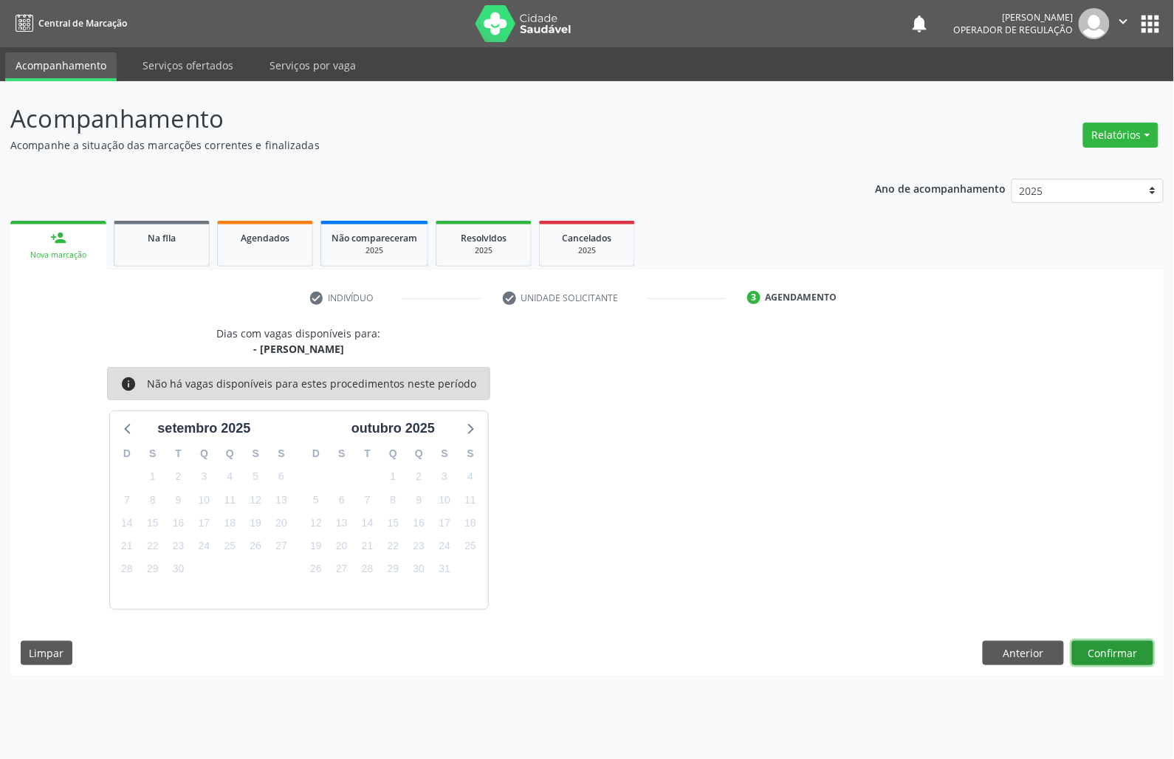
click at [1125, 647] on button "Confirmar" at bounding box center [1112, 653] width 81 height 25
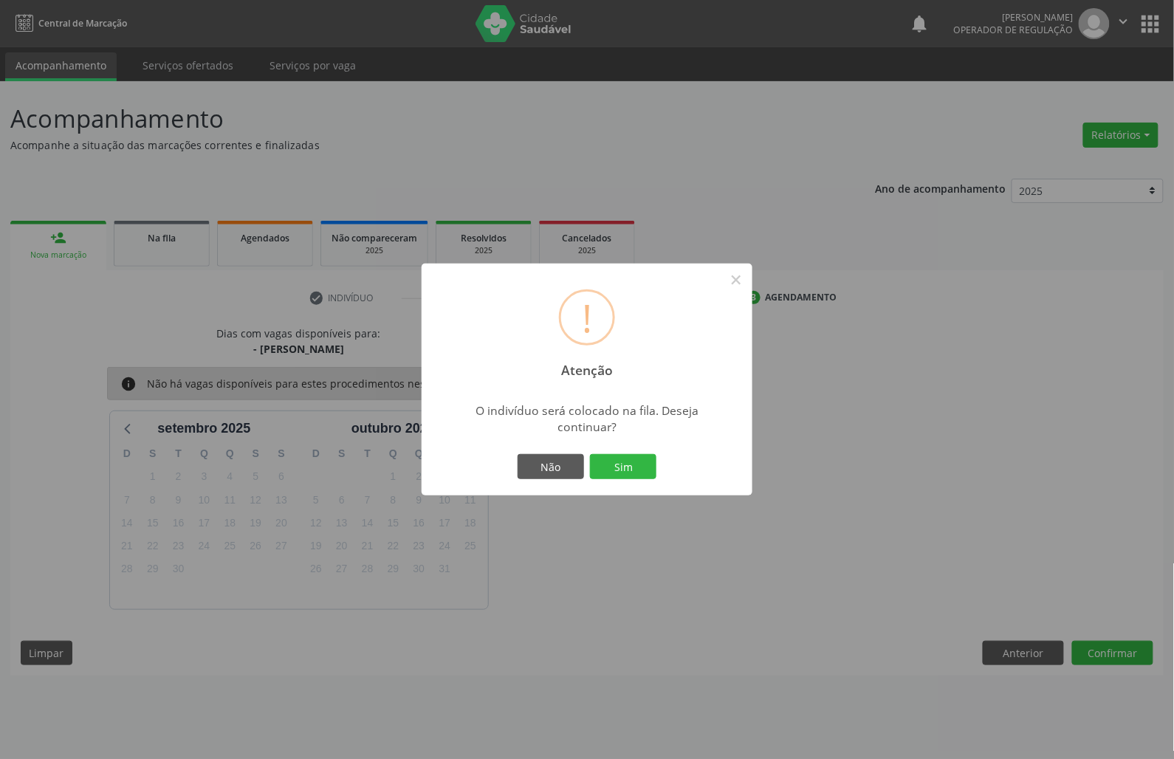
click at [590, 454] on button "Sim" at bounding box center [623, 466] width 66 height 25
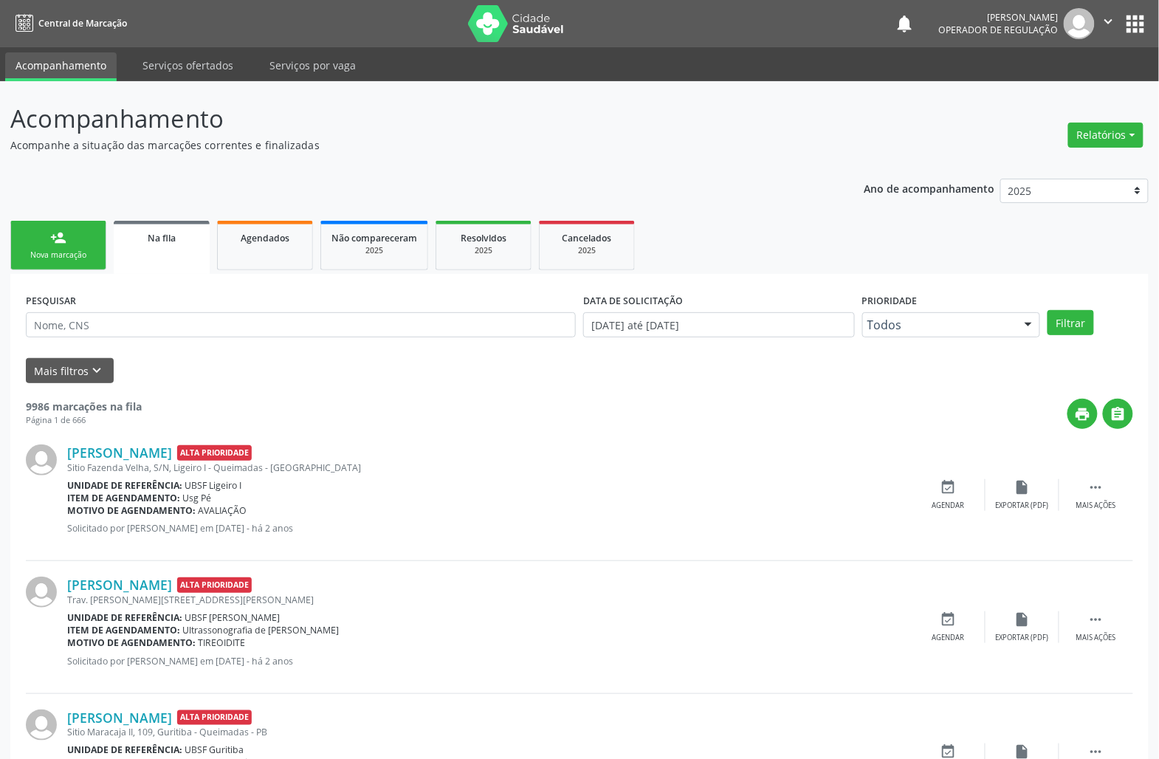
click at [78, 243] on link "person_add Nova marcação" at bounding box center [58, 245] width 96 height 49
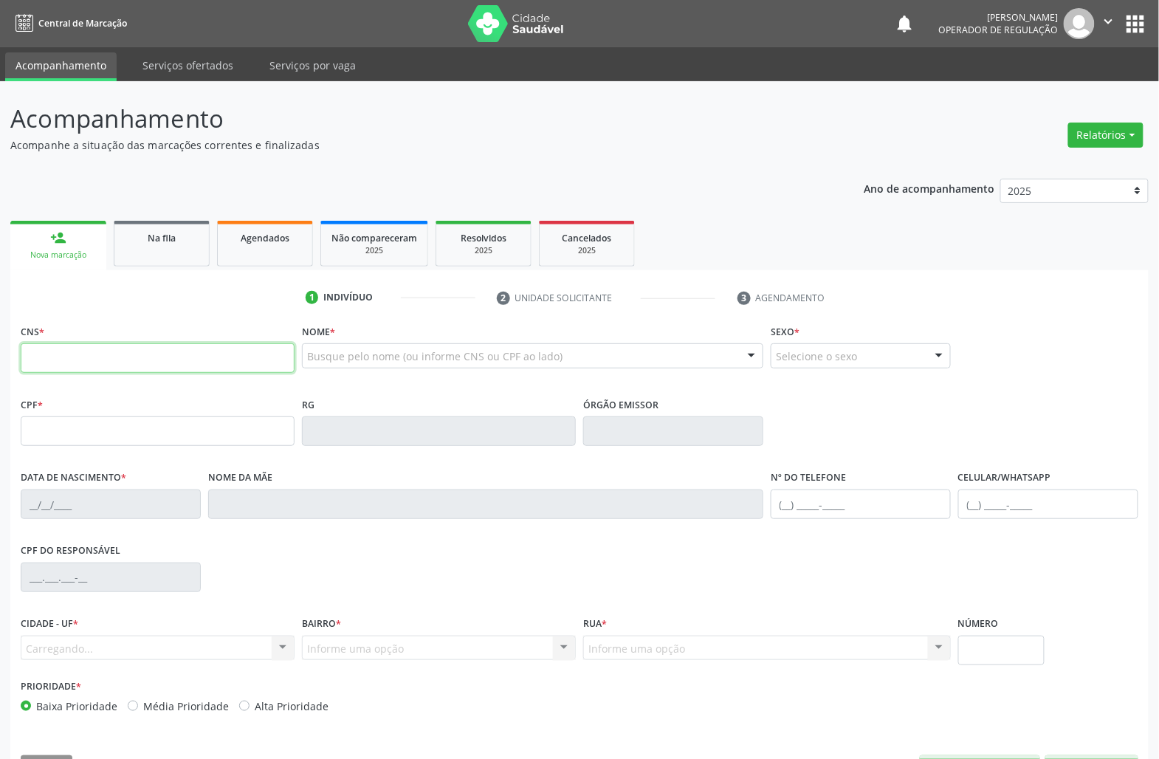
click at [93, 350] on input "text" at bounding box center [158, 358] width 274 height 30
click at [47, 364] on input "text" at bounding box center [158, 358] width 274 height 30
paste input "709 8050 2165 0093"
type input "709 8050 2165 0093"
type input "056.292.804-90"
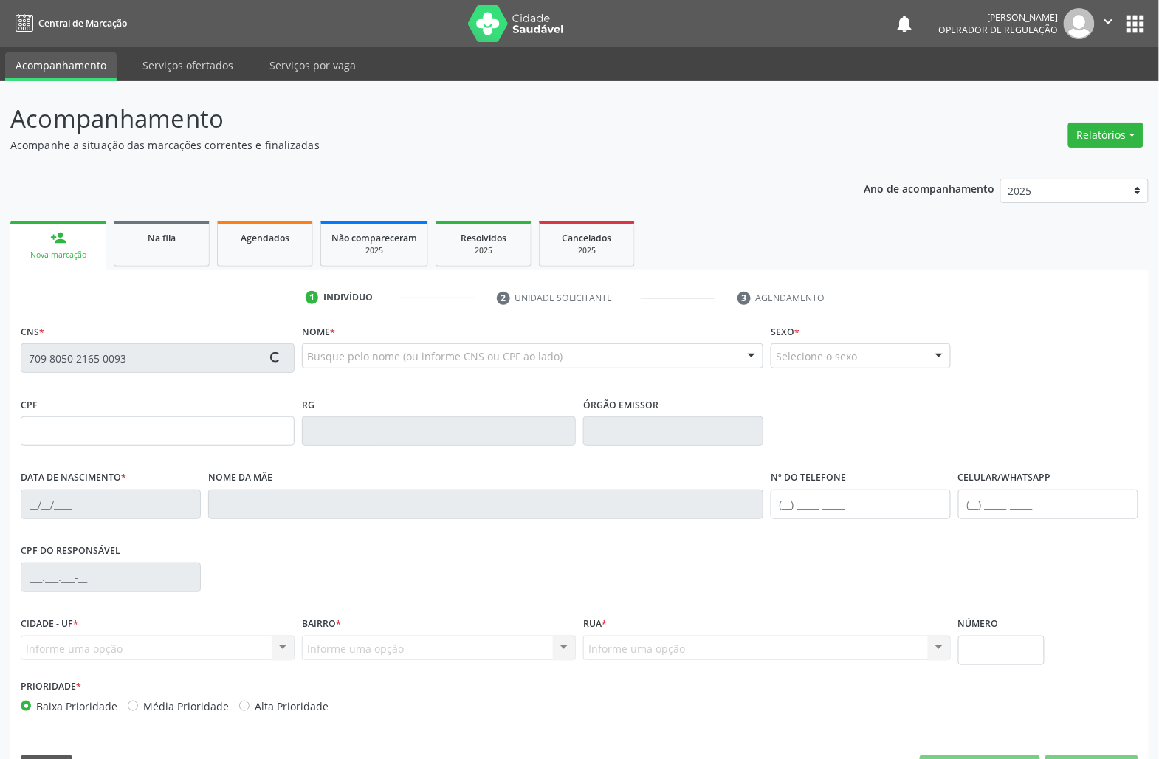
type input "[DATE]"
type input "[PERSON_NAME] da Conceião"
type input "[PHONE_NUMBER]"
type input "080.236.364-48"
type input "270"
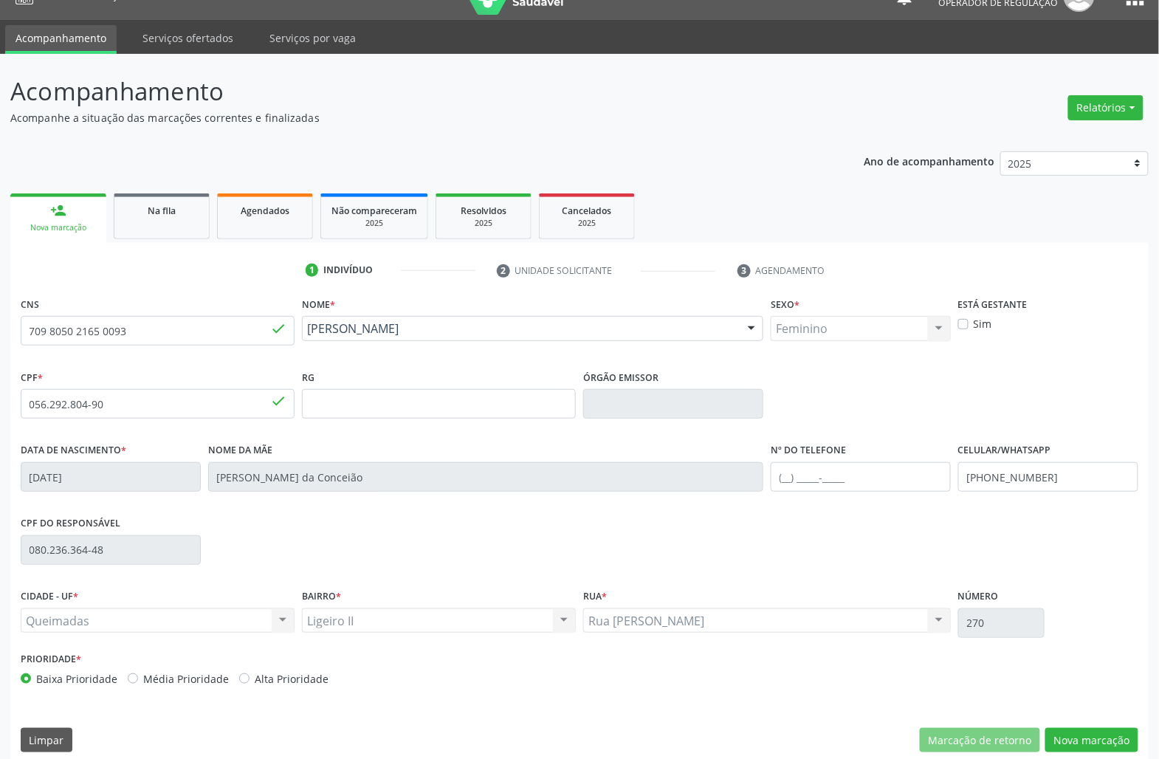
scroll to position [42, 0]
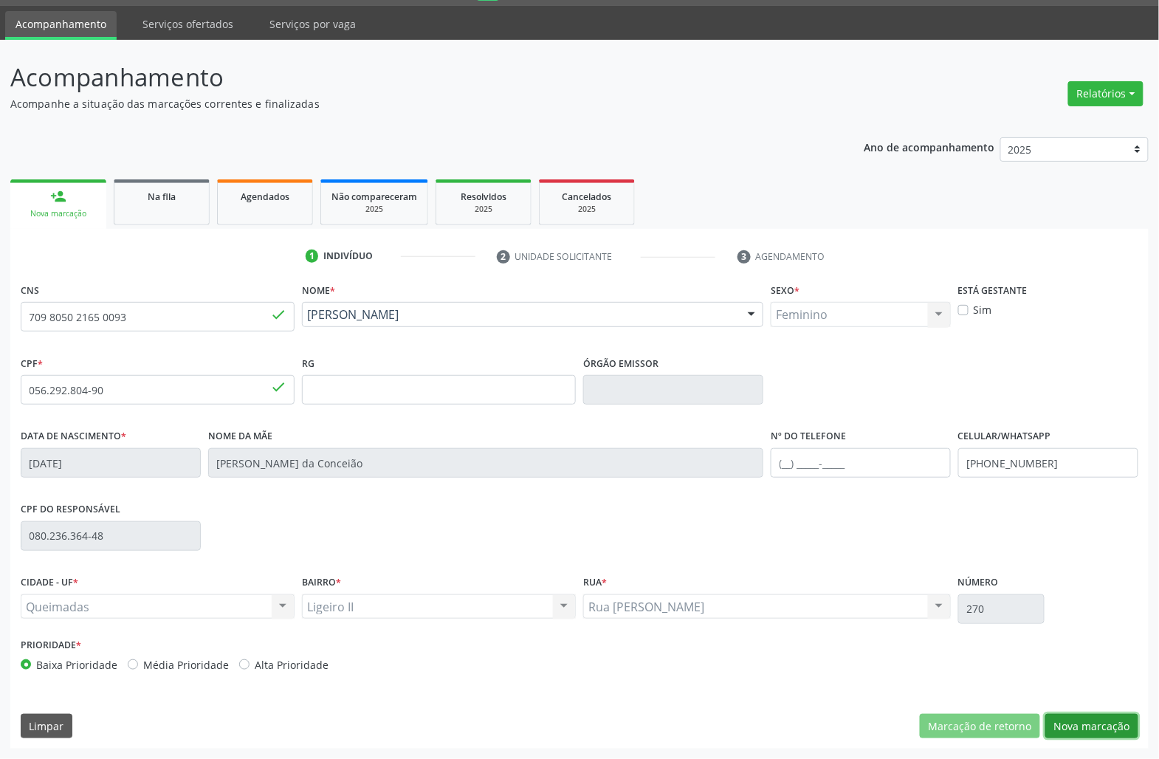
click at [1069, 717] on button "Nova marcação" at bounding box center [1091, 726] width 93 height 25
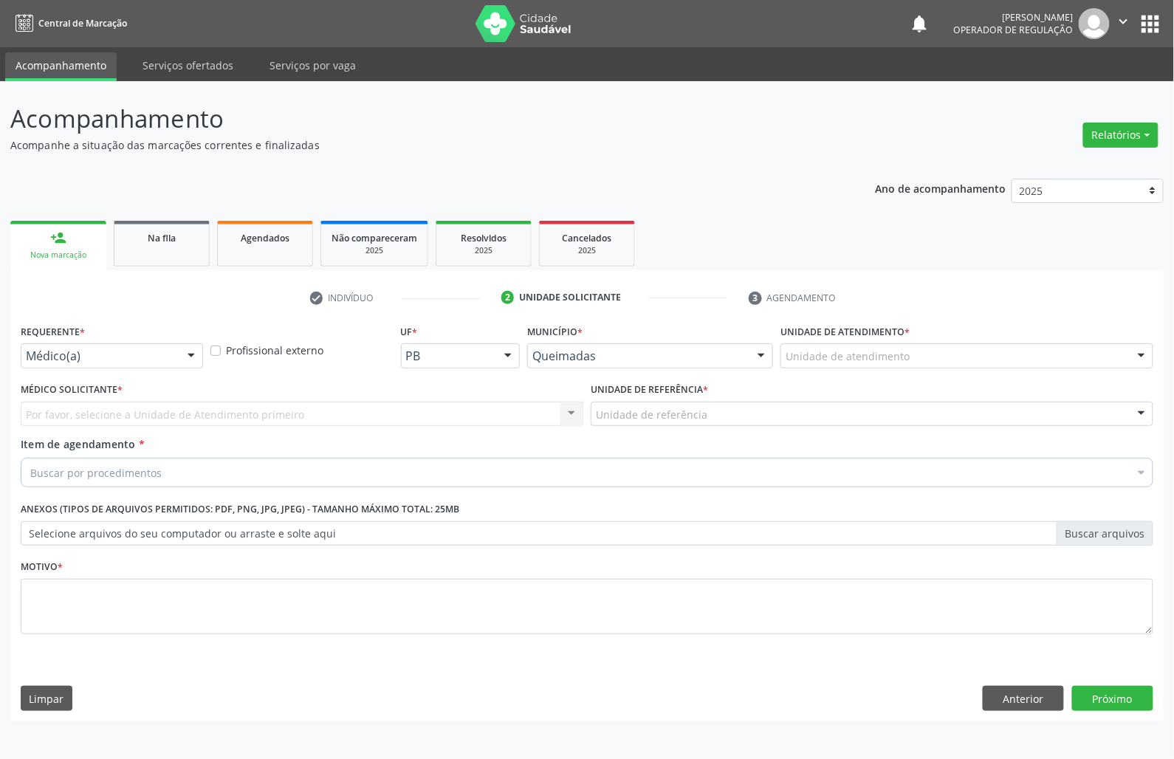
drag, startPoint x: 99, startPoint y: 352, endPoint x: 75, endPoint y: 405, distance: 58.5
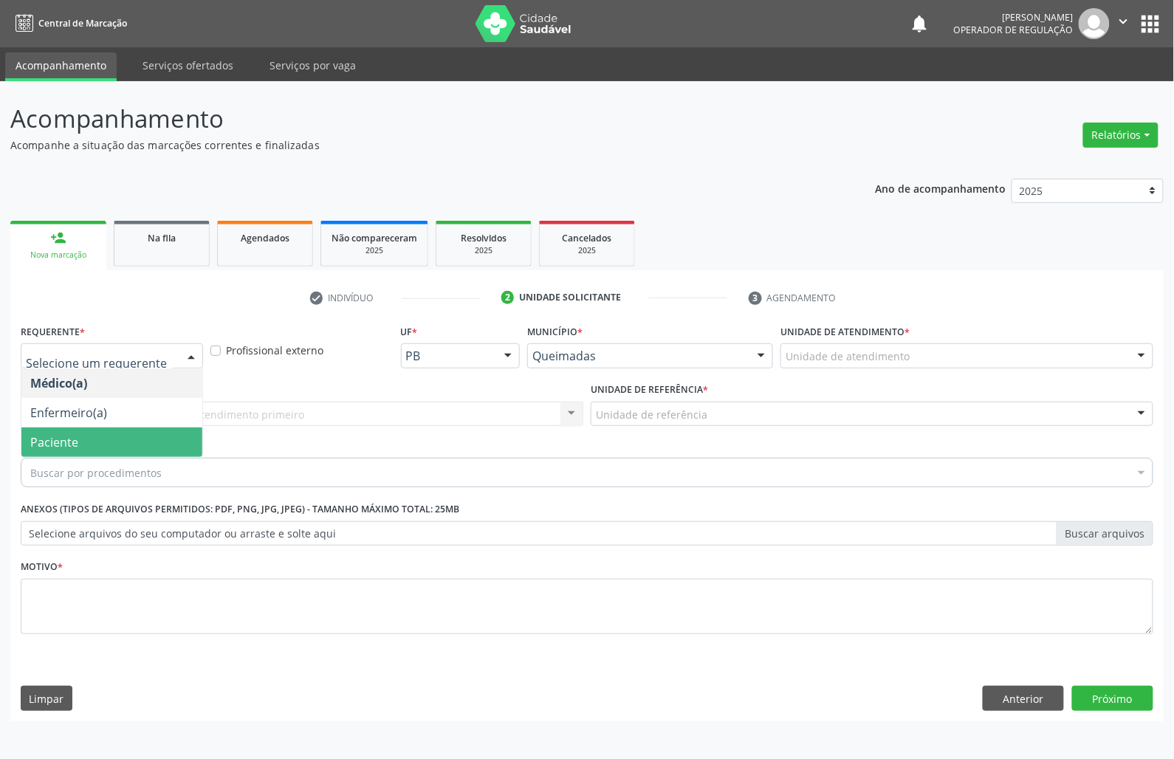
click at [71, 431] on span "Paciente" at bounding box center [111, 442] width 181 height 30
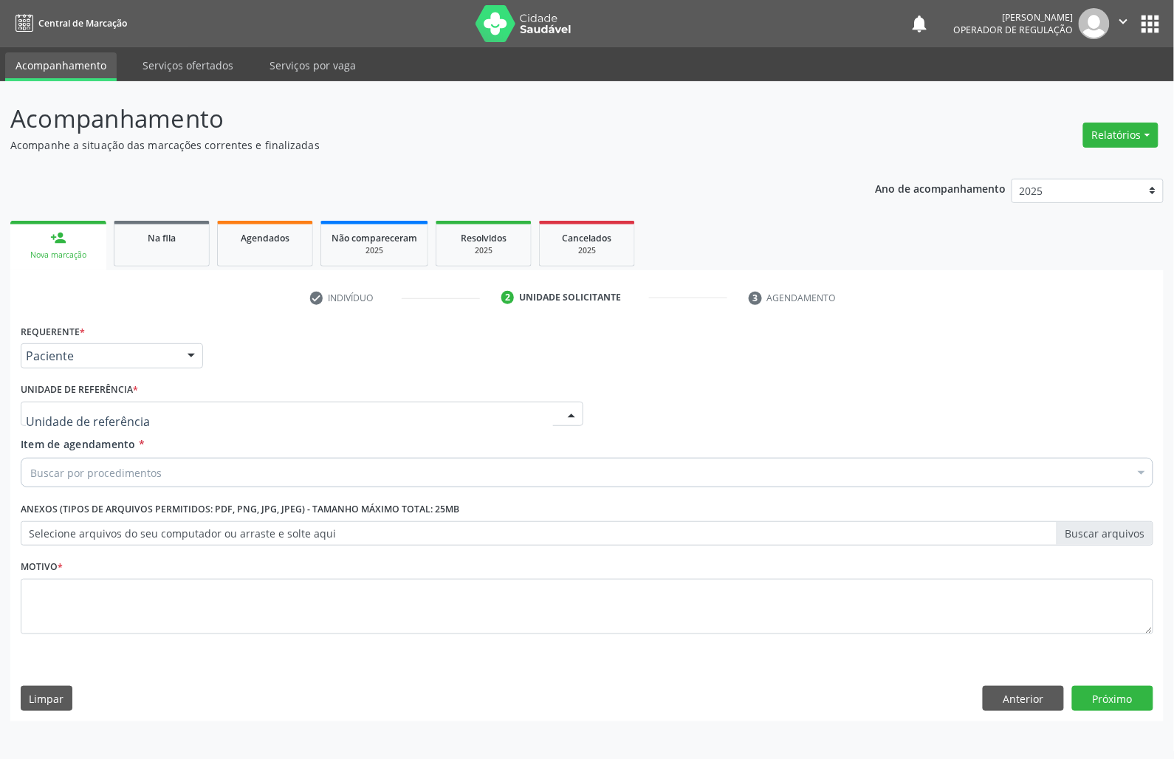
drag, startPoint x: 116, startPoint y: 411, endPoint x: 115, endPoint y: 433, distance: 21.4
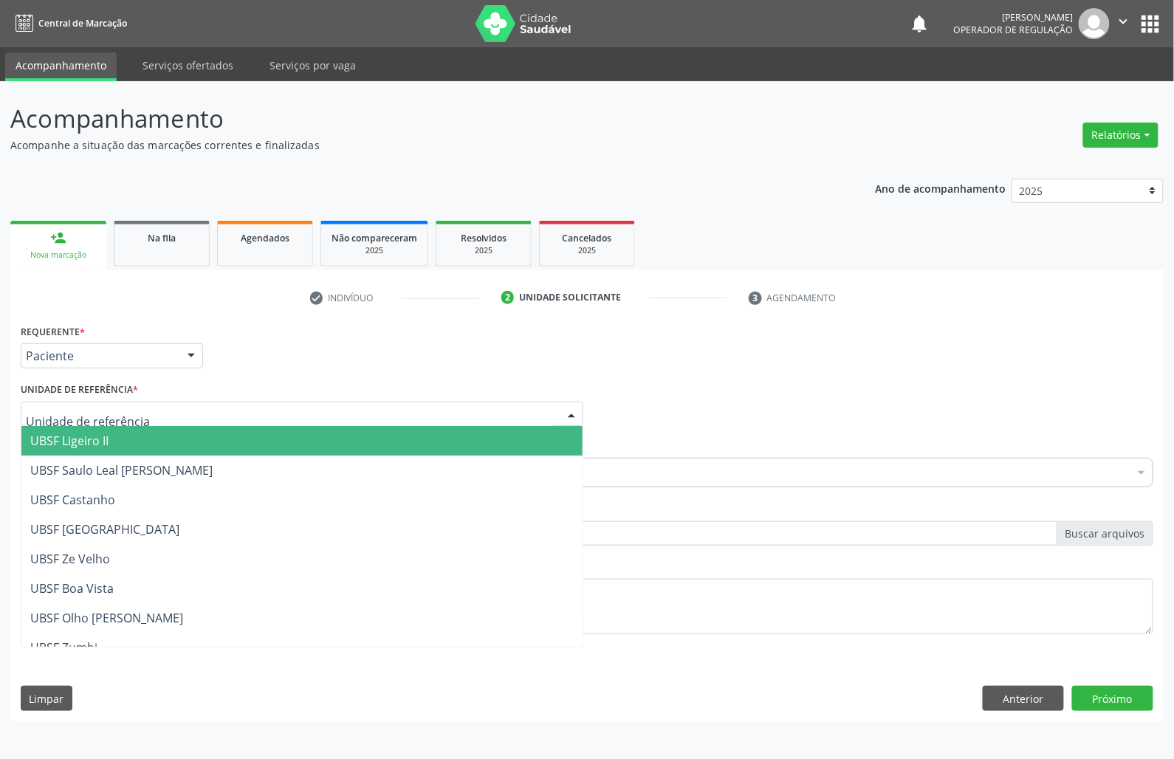
click at [120, 452] on span "UBSF Ligeiro II" at bounding box center [301, 441] width 561 height 30
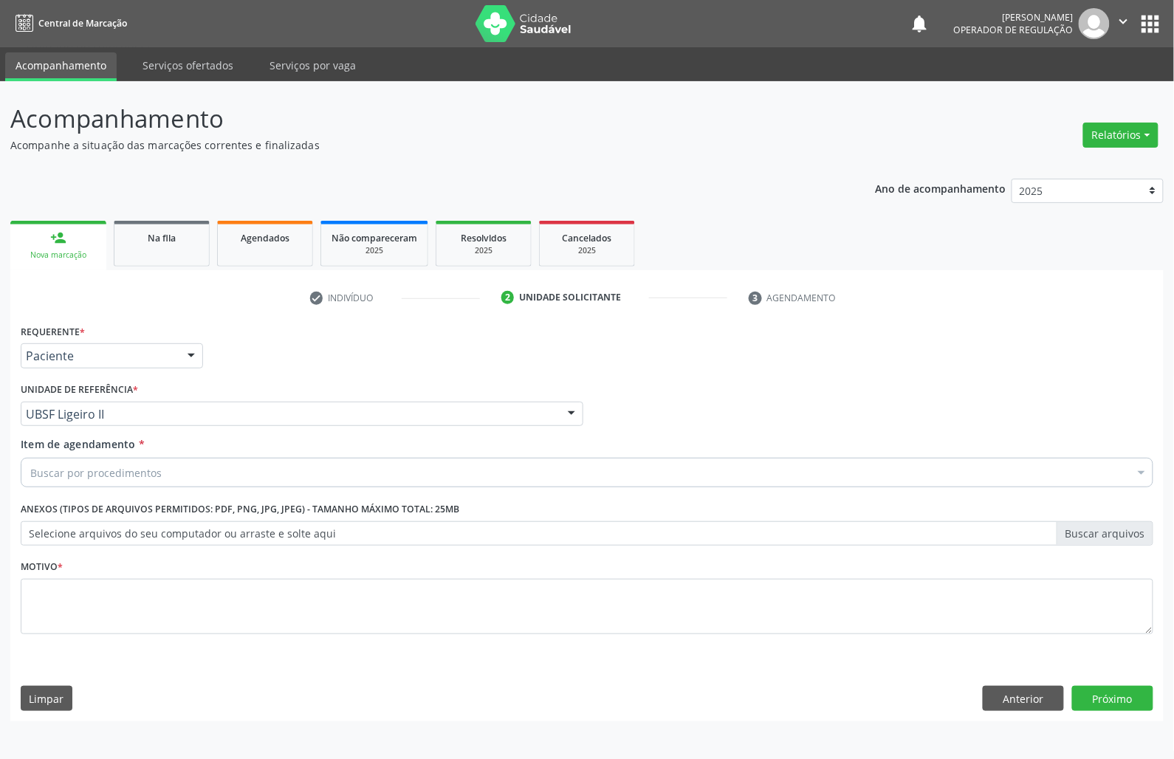
drag, startPoint x: 255, startPoint y: 473, endPoint x: 249, endPoint y: 481, distance: 10.0
click at [255, 473] on div "Buscar por procedimentos" at bounding box center [587, 473] width 1132 height 30
paste input "OTORRINO"
type input "OTORRINO"
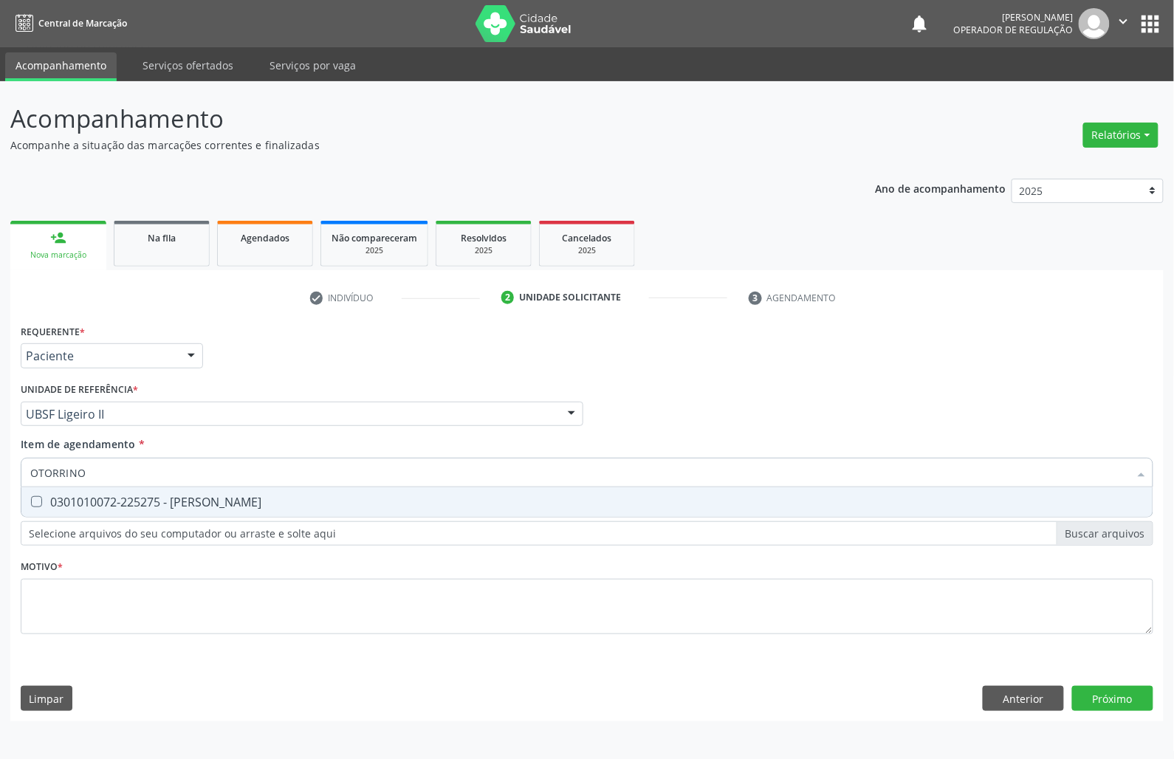
click at [223, 508] on div "0301010072-225275 - [PERSON_NAME]" at bounding box center [586, 502] width 1113 height 12
checkbox Otorrinolaringologista "true"
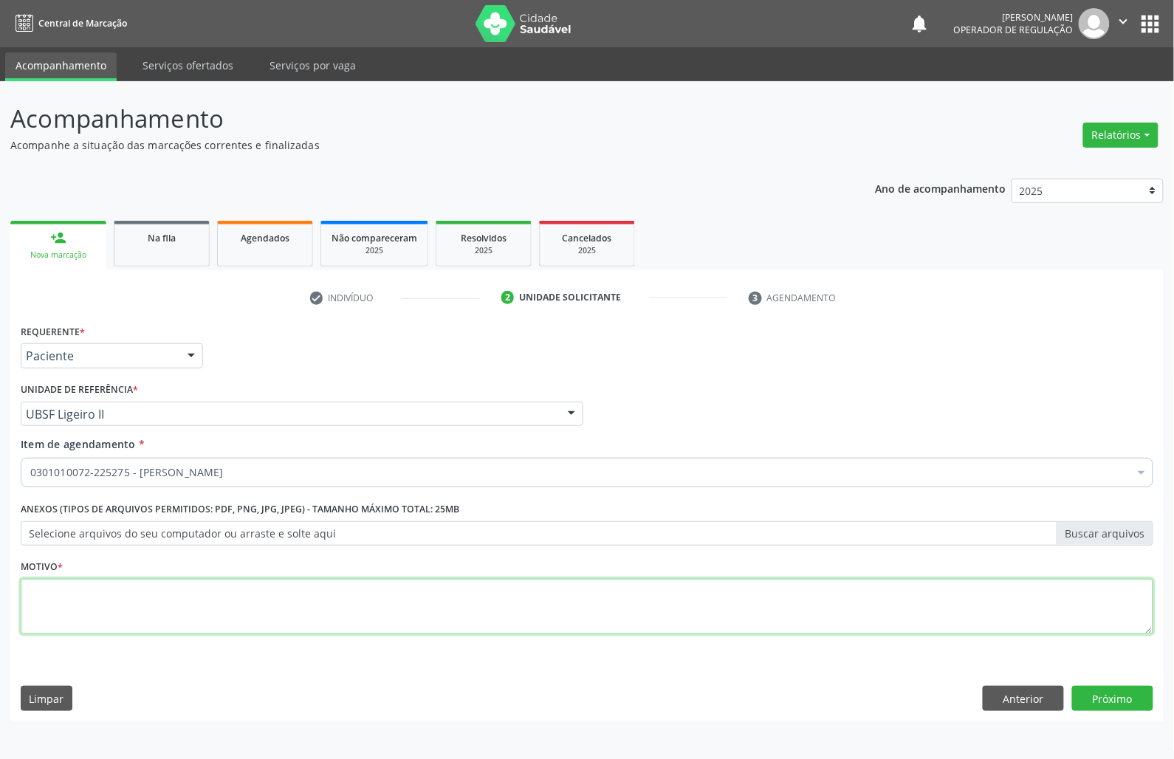
click at [221, 624] on textarea at bounding box center [587, 607] width 1132 height 56
paste textarea "CONSULTA 07/2025"
type textarea "CONSULTA 07/2025 DEFICIT AUDITIVO"
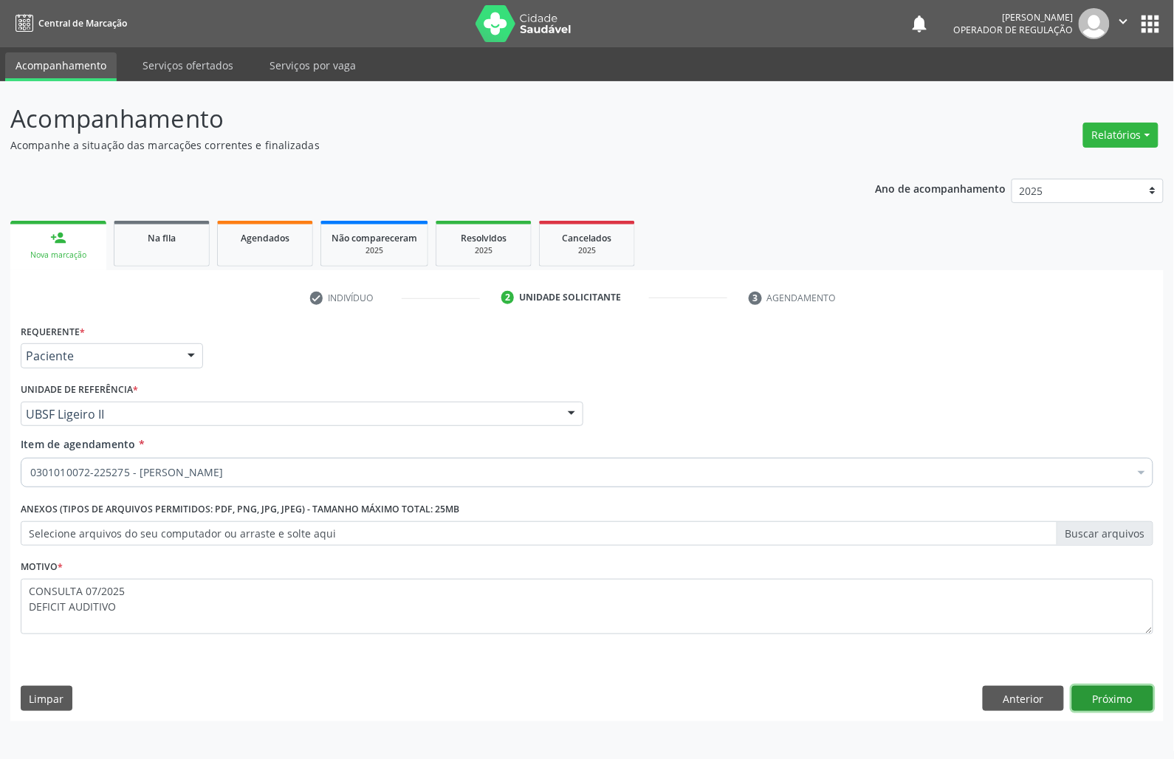
click button "Próximo" at bounding box center [1112, 698] width 81 height 25
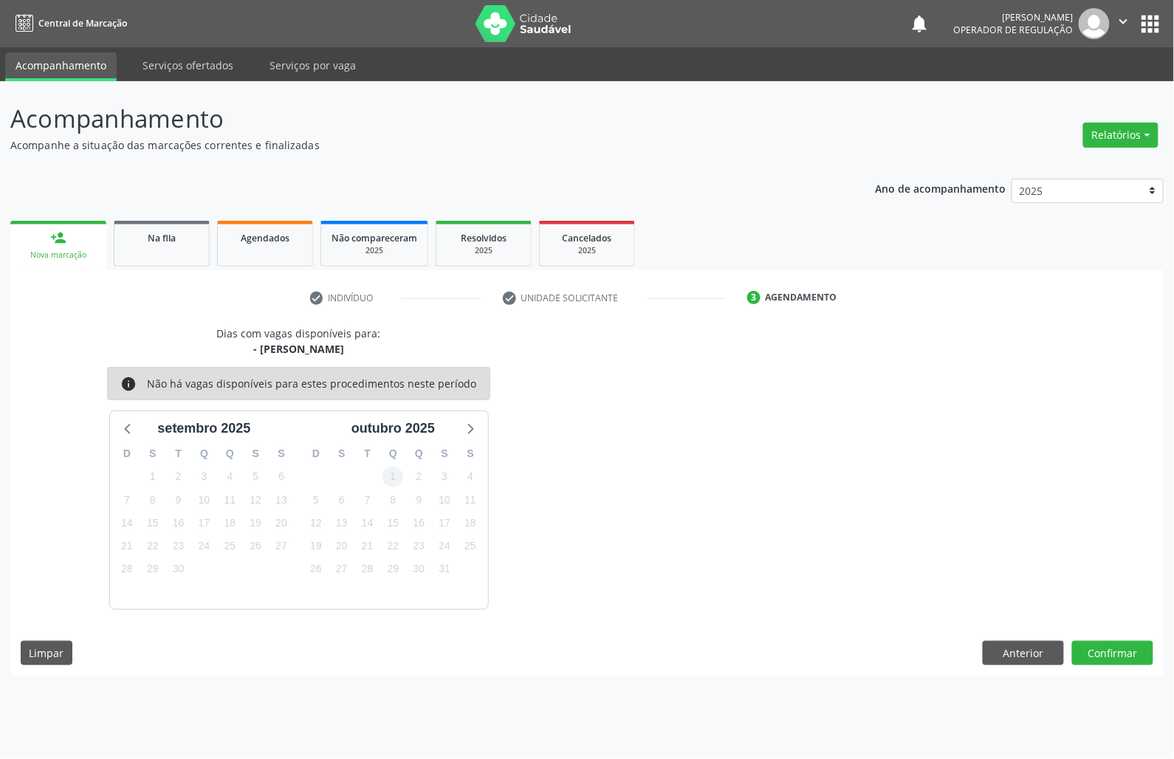
drag, startPoint x: 403, startPoint y: 458, endPoint x: 399, endPoint y: 476, distance: 19.0
click at [405, 458] on div "Q" at bounding box center [393, 453] width 26 height 23
drag, startPoint x: 402, startPoint y: 486, endPoint x: 498, endPoint y: 518, distance: 100.6
click at [403, 486] on div "1" at bounding box center [393, 476] width 26 height 23
drag, startPoint x: 458, startPoint y: 531, endPoint x: 786, endPoint y: 595, distance: 333.8
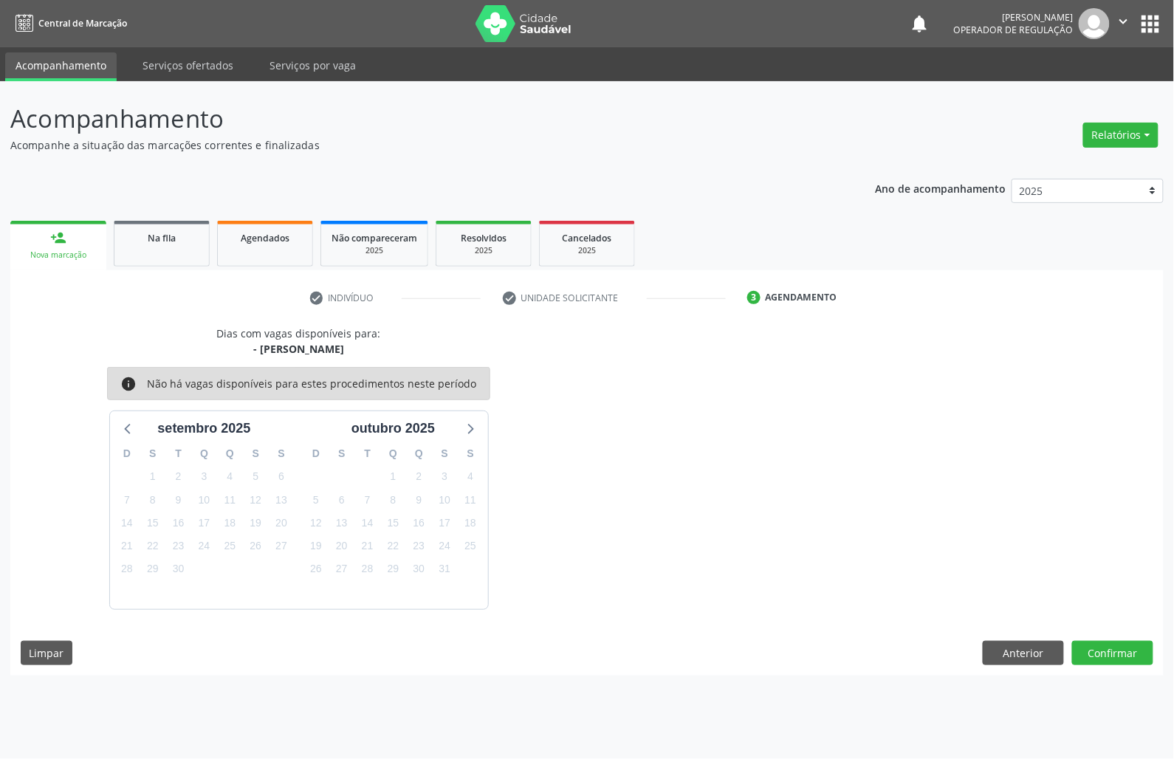
click at [459, 531] on div "18" at bounding box center [471, 523] width 26 height 23
click at [1101, 653] on button "Confirmar" at bounding box center [1112, 653] width 81 height 25
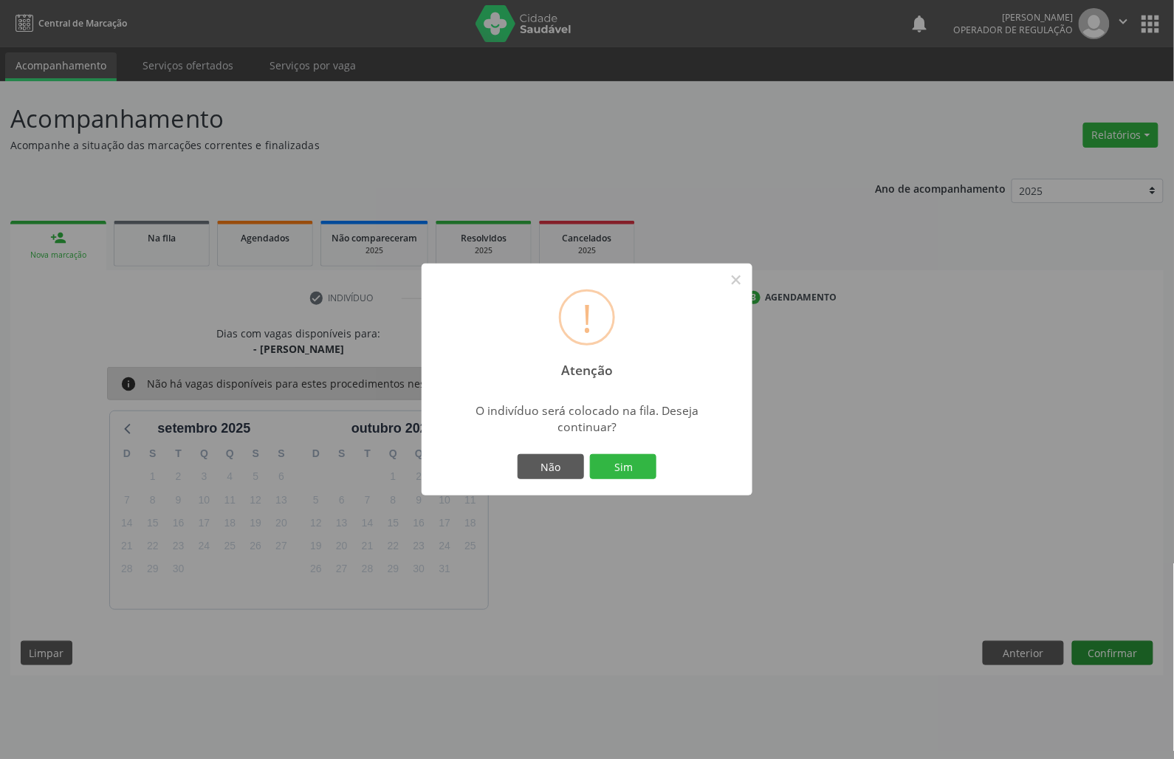
click at [590, 454] on button "Sim" at bounding box center [623, 466] width 66 height 25
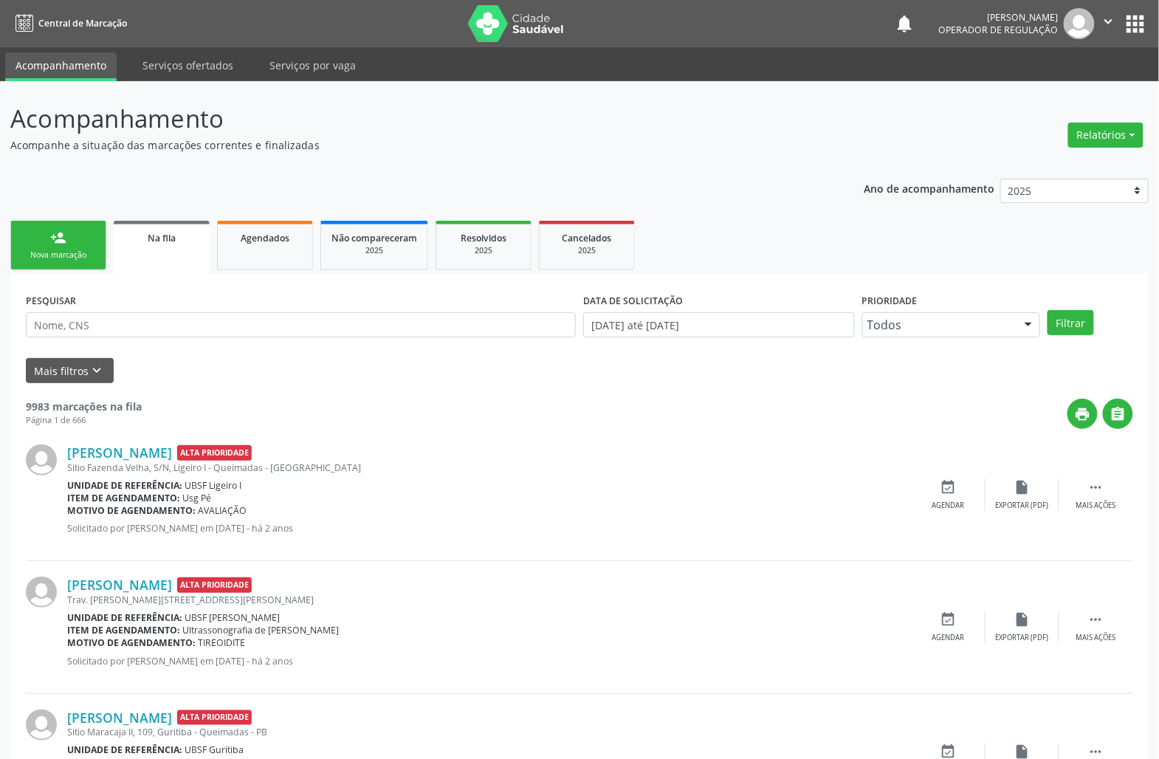
click at [69, 254] on div "Nova marcação" at bounding box center [58, 254] width 74 height 11
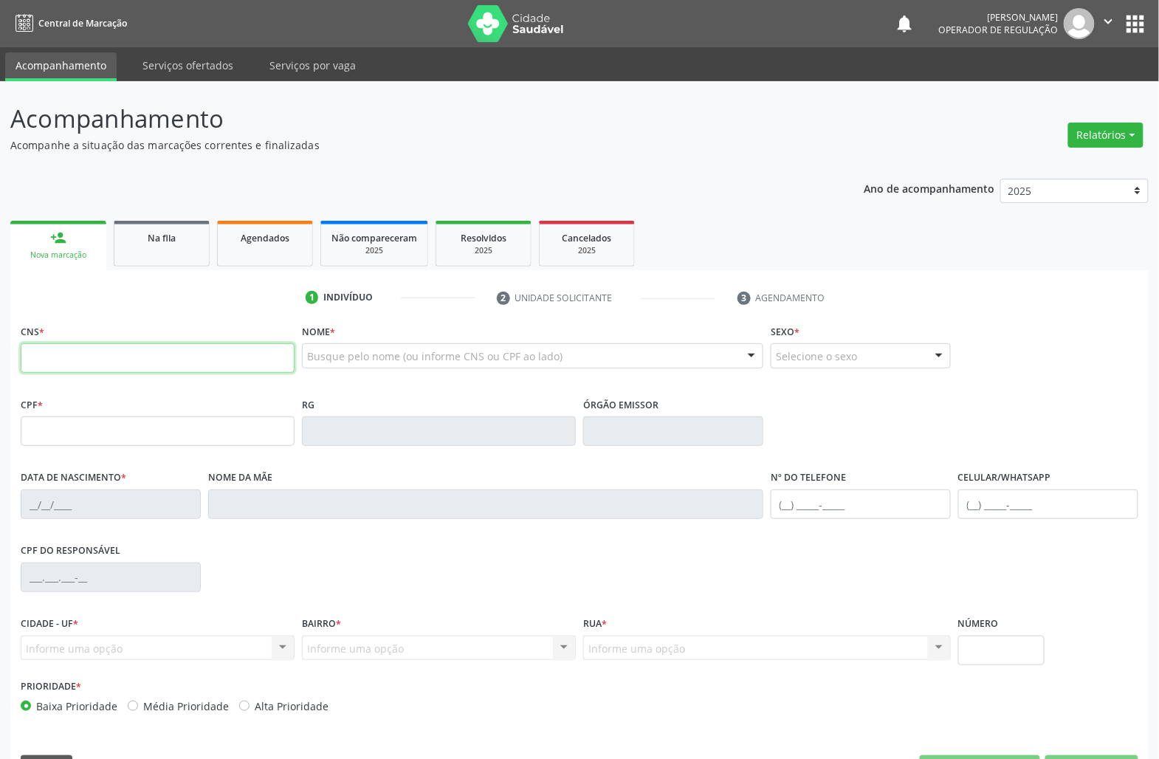
click at [133, 368] on input "text" at bounding box center [158, 358] width 274 height 30
type input "7"
click at [130, 364] on input "text" at bounding box center [158, 358] width 274 height 30
paste input "704 0013 4768 0060"
type input "704 0013 4768 0060"
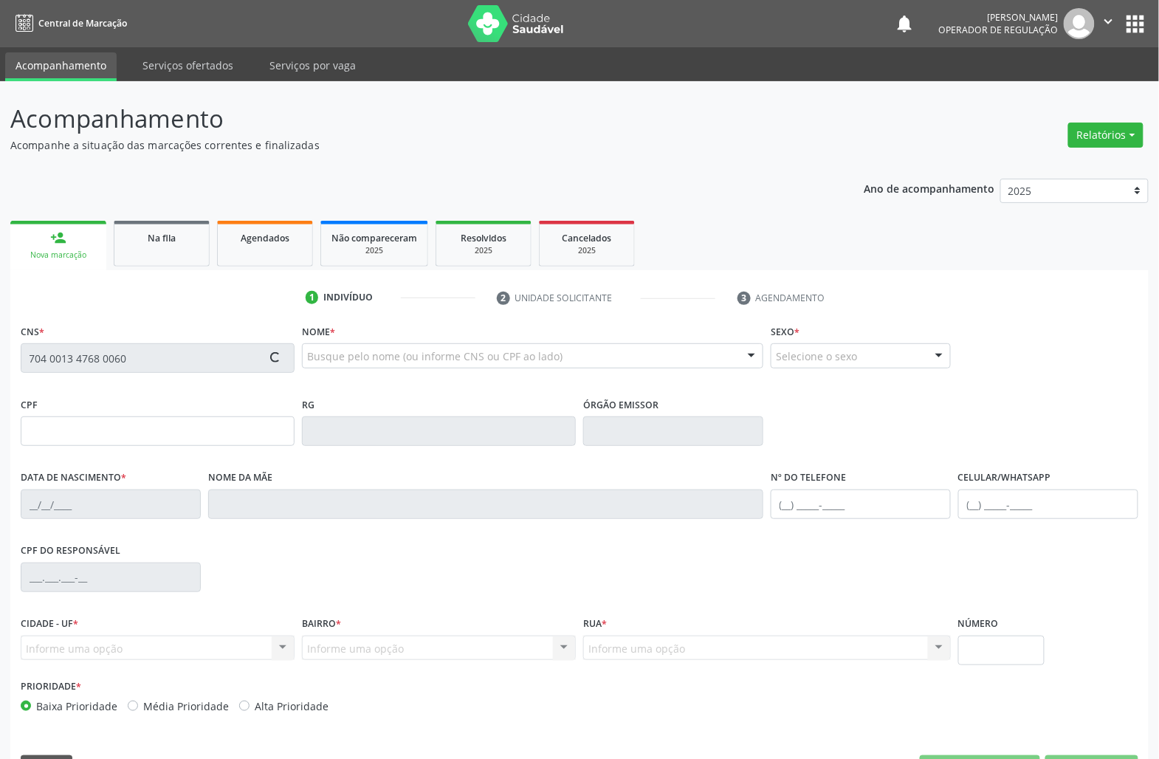
type input "034.320.644-70"
type input "[DATE]"
type input "[PERSON_NAME]"
type input "[PHONE_NUMBER]"
type input "111"
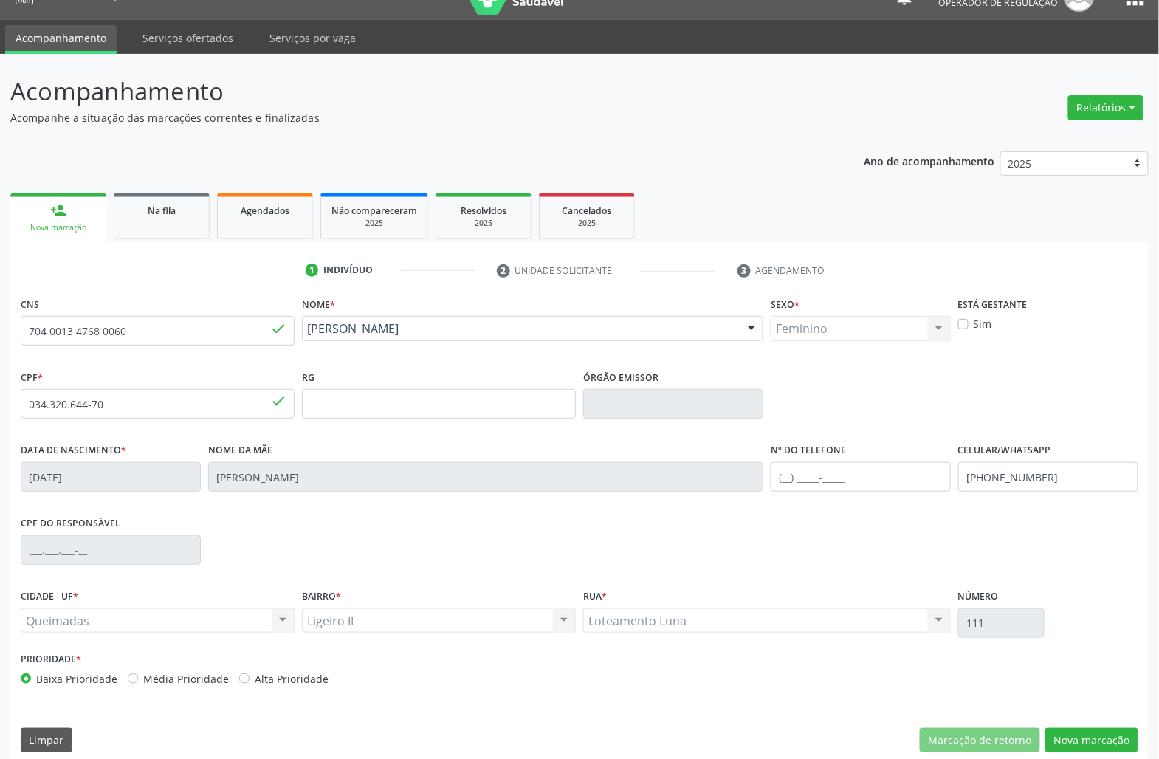
scroll to position [42, 0]
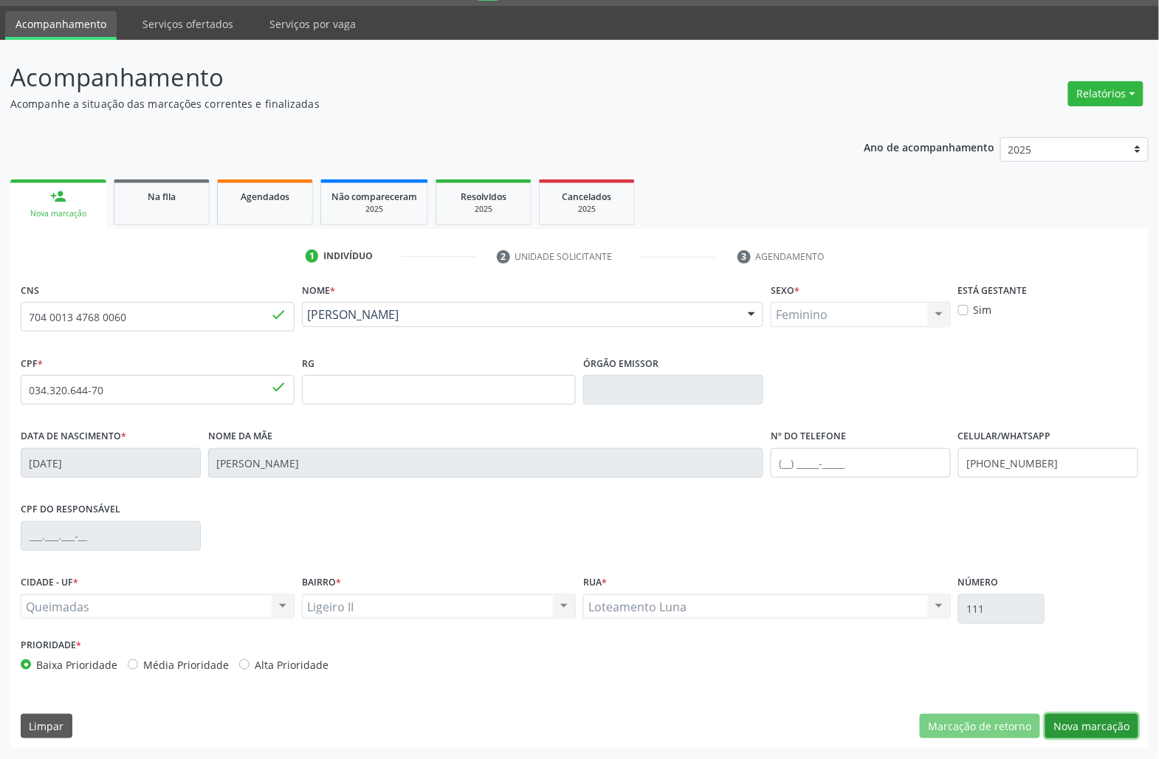
click at [1064, 726] on button "Nova marcação" at bounding box center [1091, 726] width 93 height 25
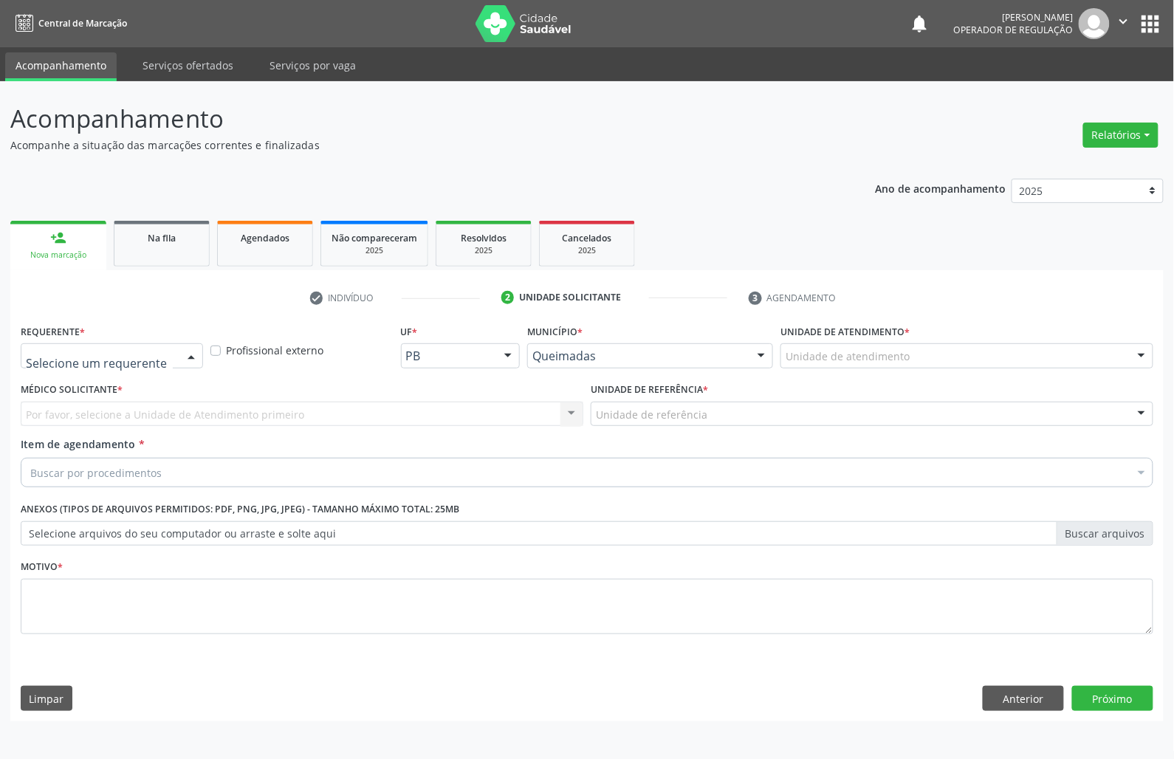
drag, startPoint x: 104, startPoint y: 351, endPoint x: 68, endPoint y: 427, distance: 83.5
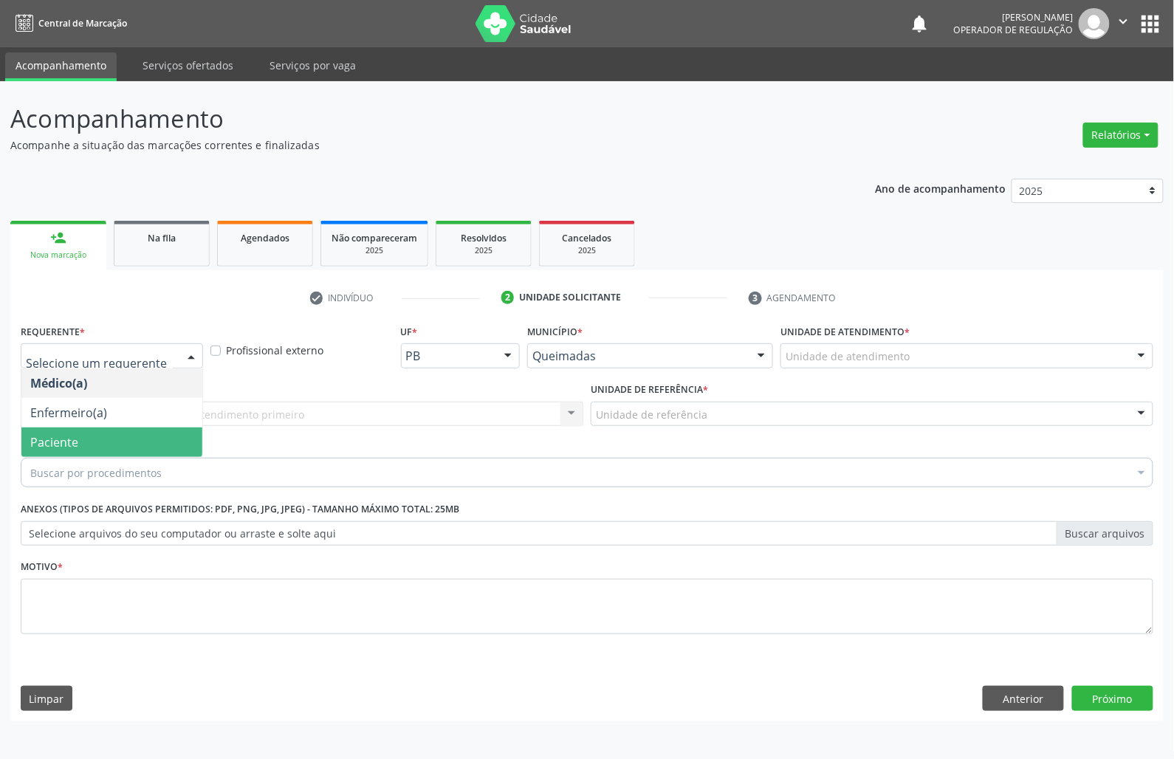
click at [63, 449] on span "Paciente" at bounding box center [54, 442] width 48 height 16
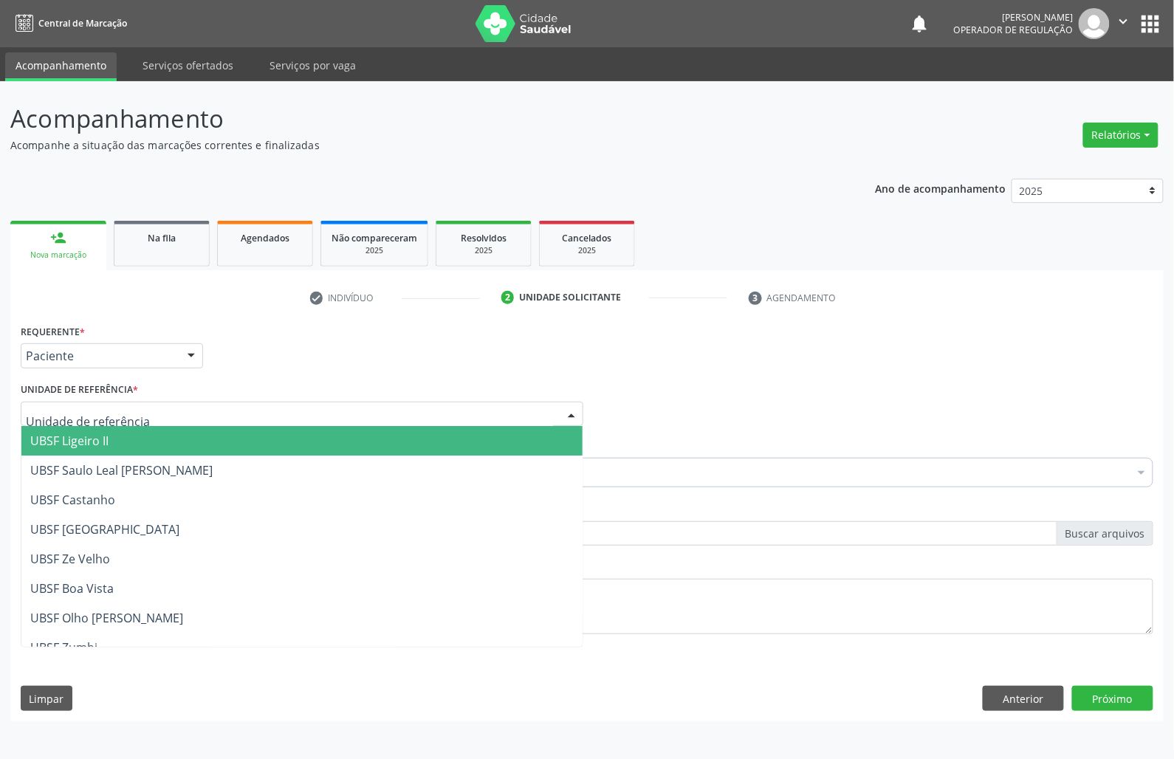
click at [111, 423] on div at bounding box center [302, 414] width 562 height 25
click at [112, 444] on span "UBSF Ligeiro II" at bounding box center [301, 441] width 561 height 30
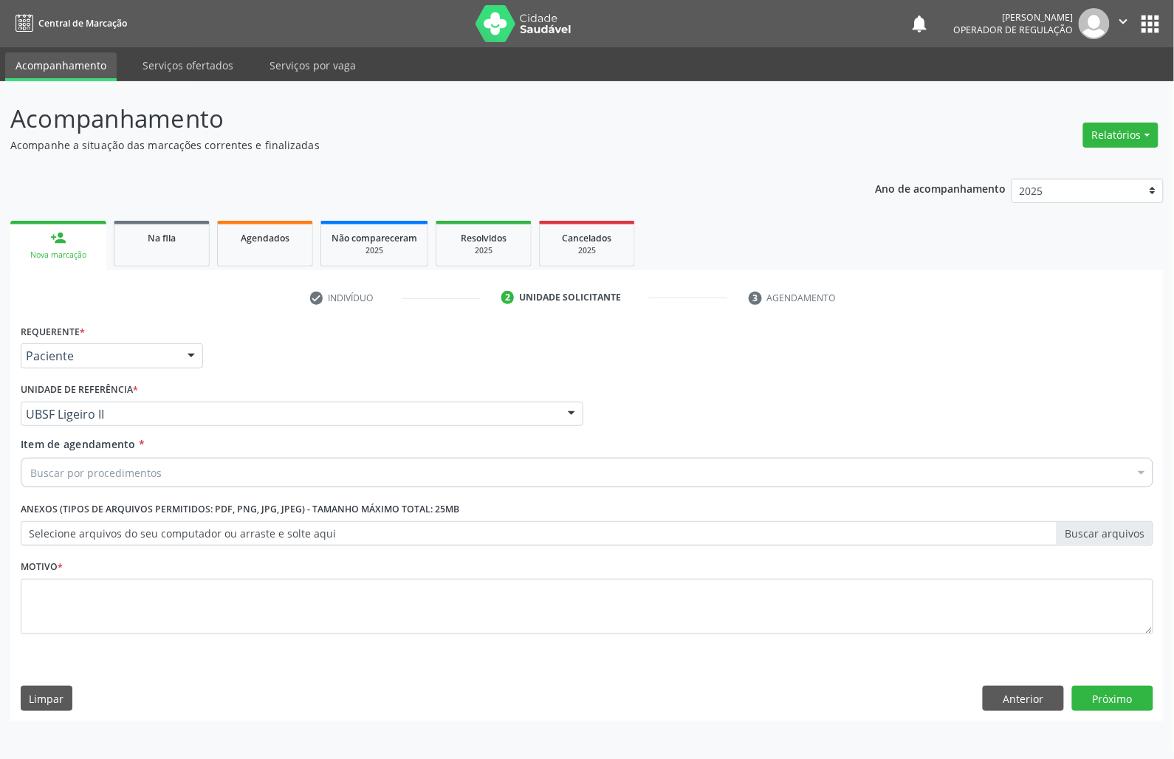
click at [305, 481] on div "Buscar por procedimentos" at bounding box center [587, 473] width 1132 height 30
paste input "OTORRINO"
type input "OTORRINO"
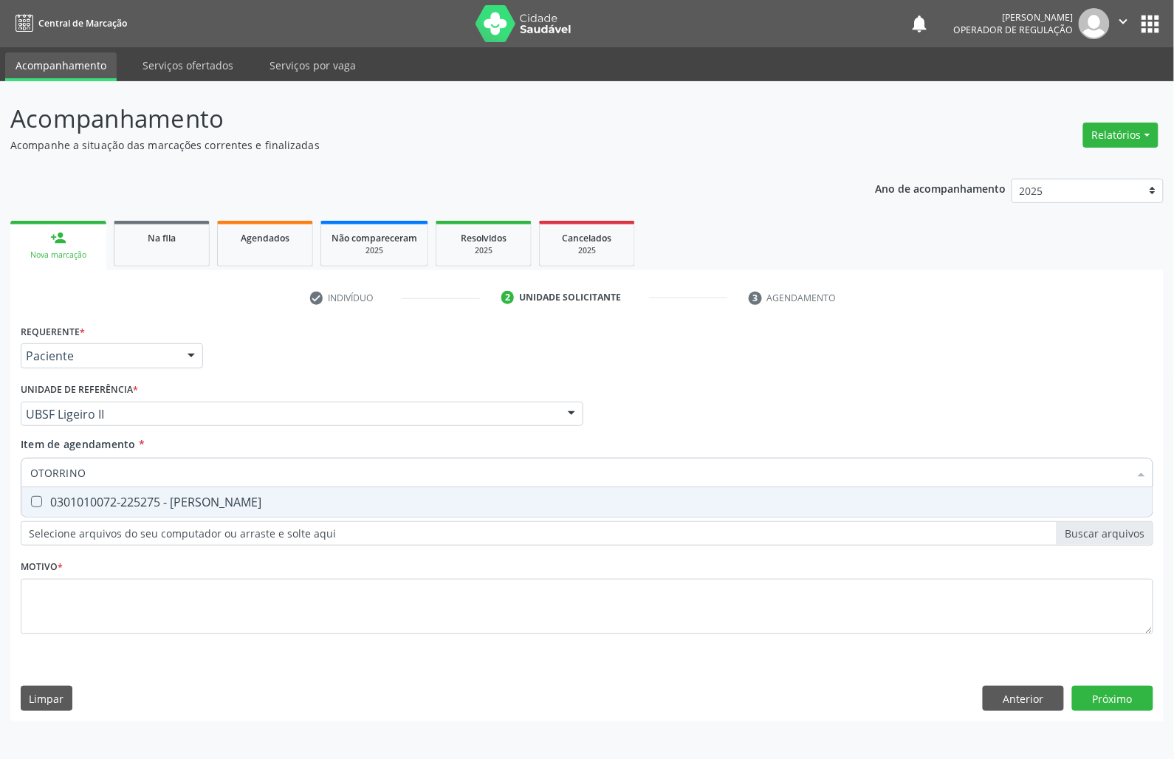
click at [305, 506] on div "0301010072-225275 - [PERSON_NAME]" at bounding box center [586, 502] width 1113 height 12
checkbox Otorrinolaringologista "true"
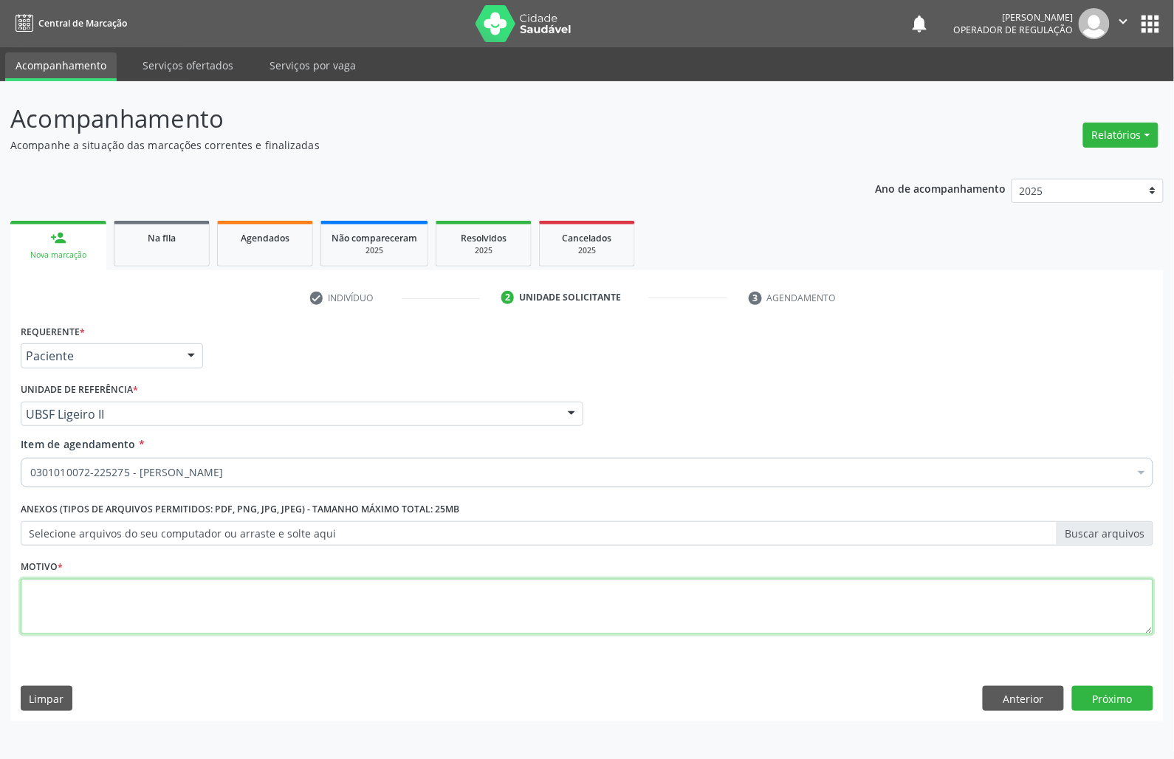
click at [205, 614] on textarea at bounding box center [587, 607] width 1132 height 56
paste textarea "CONSULTA 07/2025"
type textarea "CONSULTA 07/2025 DEFICIT AUDITIVO"
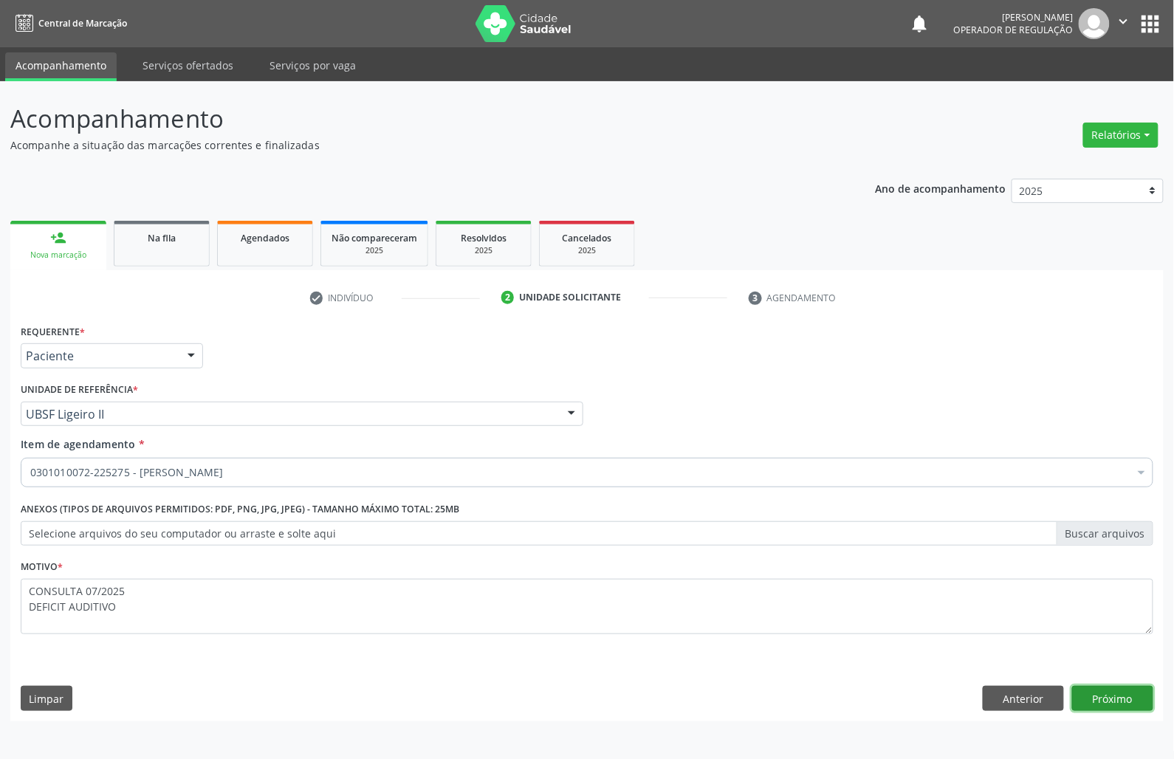
click button "Próximo" at bounding box center [1112, 698] width 81 height 25
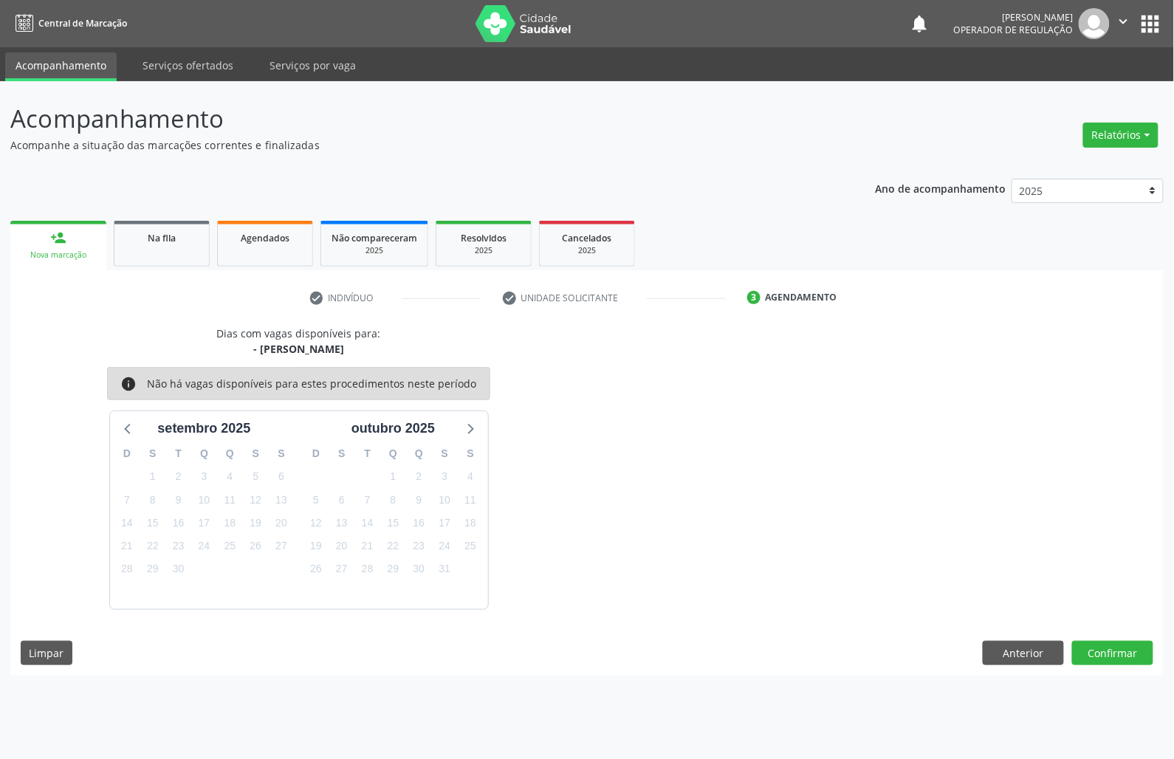
click at [317, 559] on div "26" at bounding box center [316, 568] width 21 height 23
click at [328, 564] on div "26" at bounding box center [316, 568] width 26 height 23
click at [314, 571] on span "26" at bounding box center [316, 569] width 21 height 21
click at [1138, 658] on button "Confirmar" at bounding box center [1112, 653] width 81 height 25
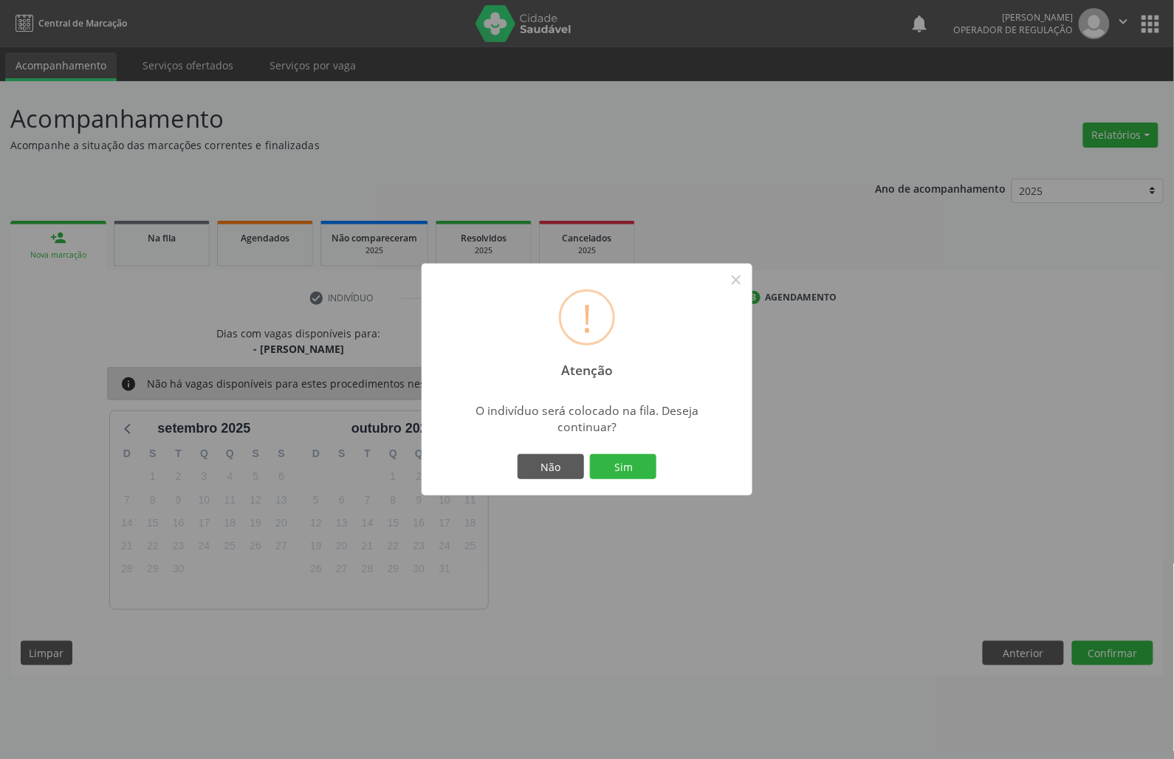
click at [590, 454] on button "Sim" at bounding box center [623, 466] width 66 height 25
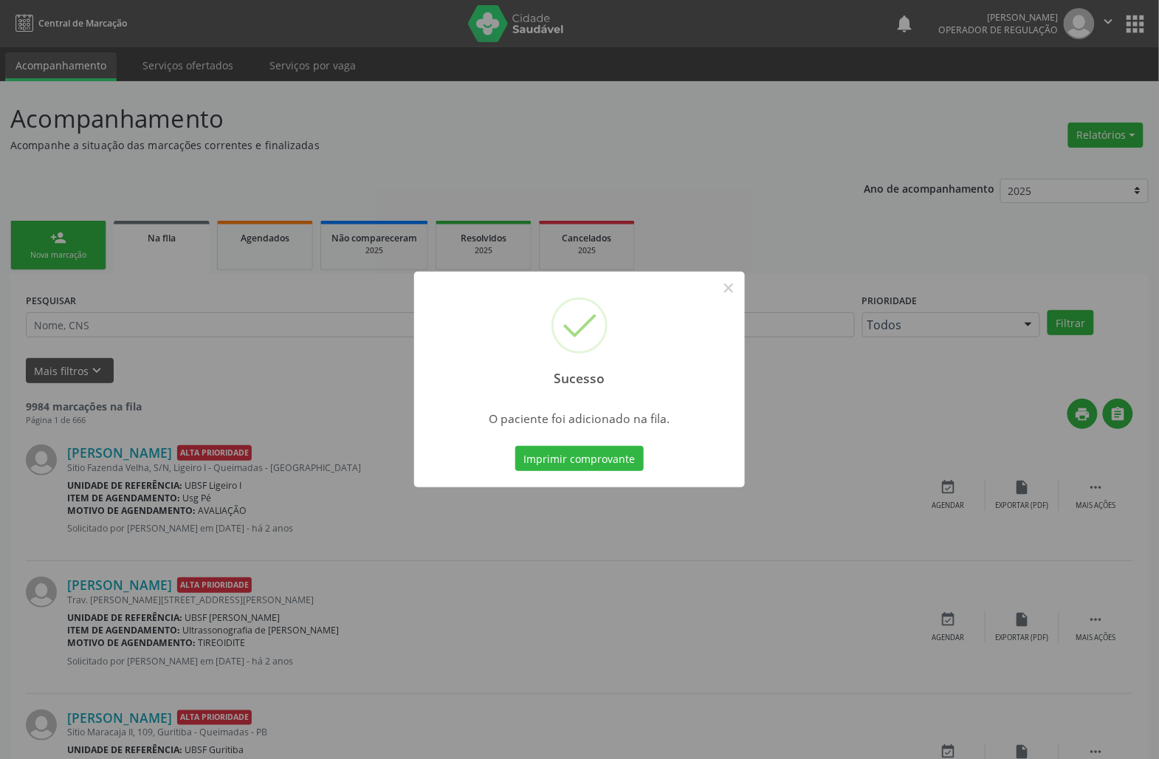
click at [583, 530] on div "Sucesso × O paciente foi adicionado na fila. Imprimir comprovante Cancel" at bounding box center [579, 379] width 1159 height 759
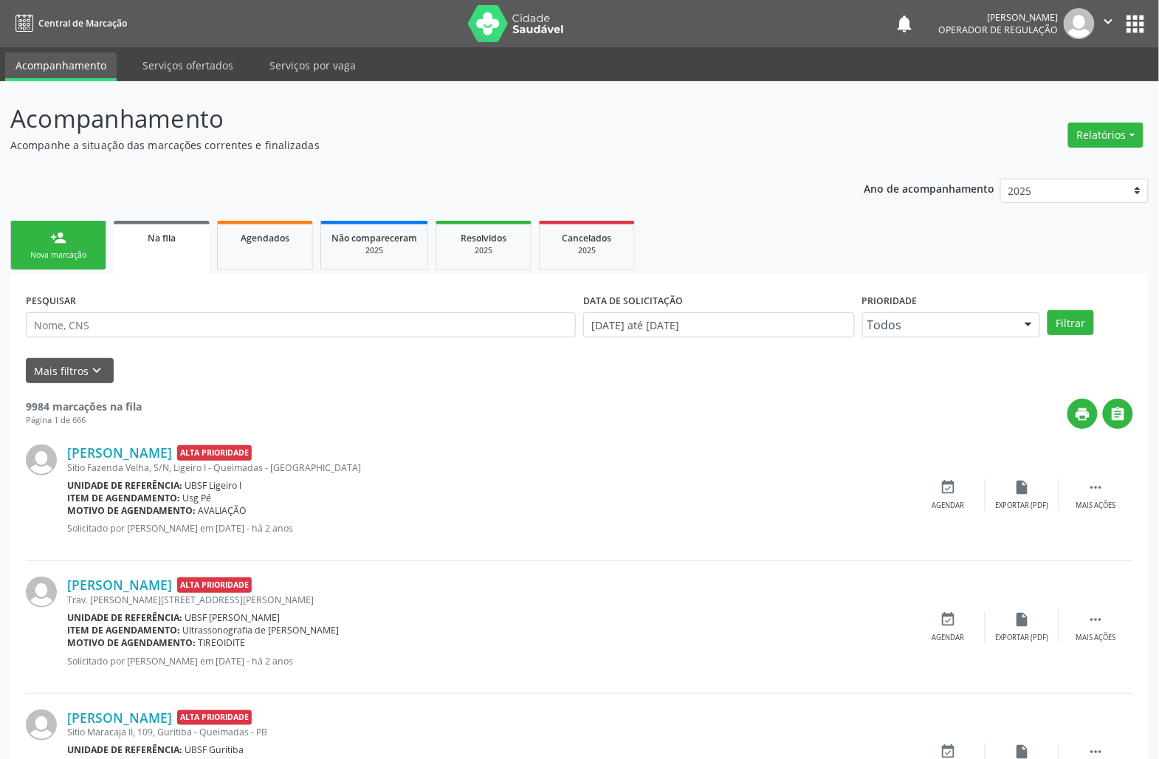
click at [24, 247] on link "person_add Nova marcação" at bounding box center [58, 245] width 96 height 49
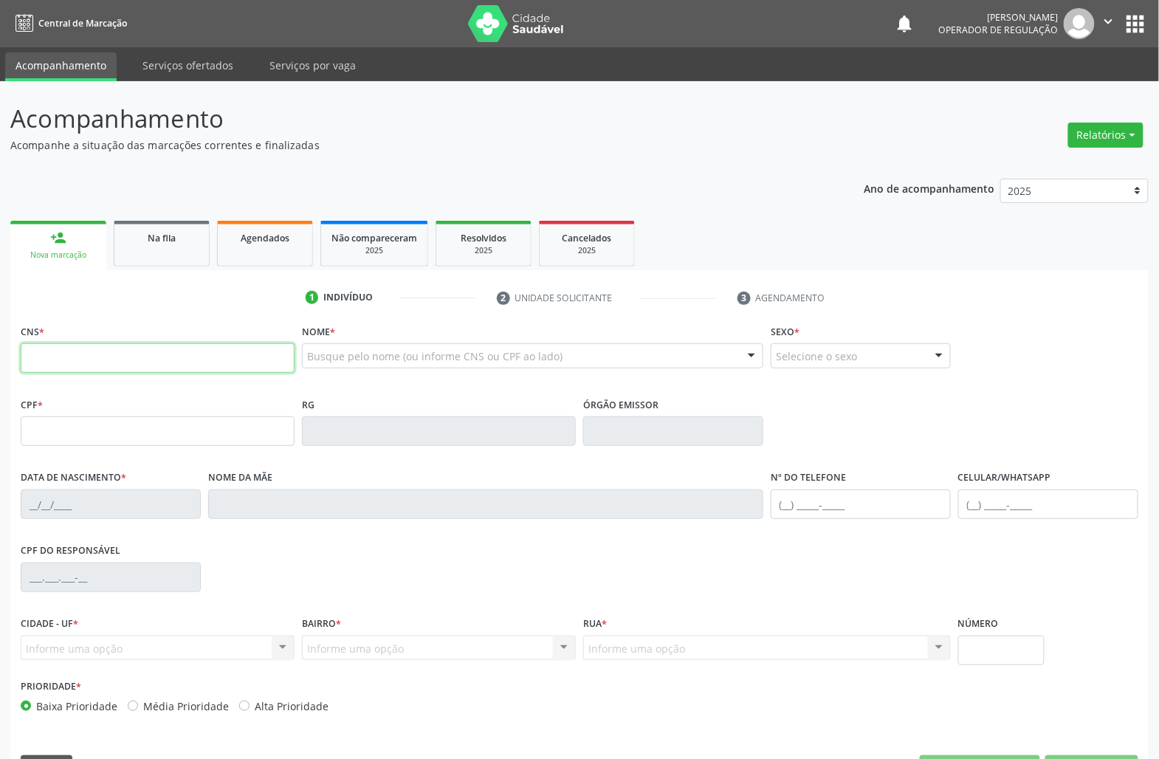
click at [84, 364] on input "text" at bounding box center [158, 358] width 274 height 30
click at [128, 367] on input "text" at bounding box center [158, 358] width 274 height 30
paste input "898 0049 9296 5158"
type input "898 0049 9296 5158"
type input "[DATE]"
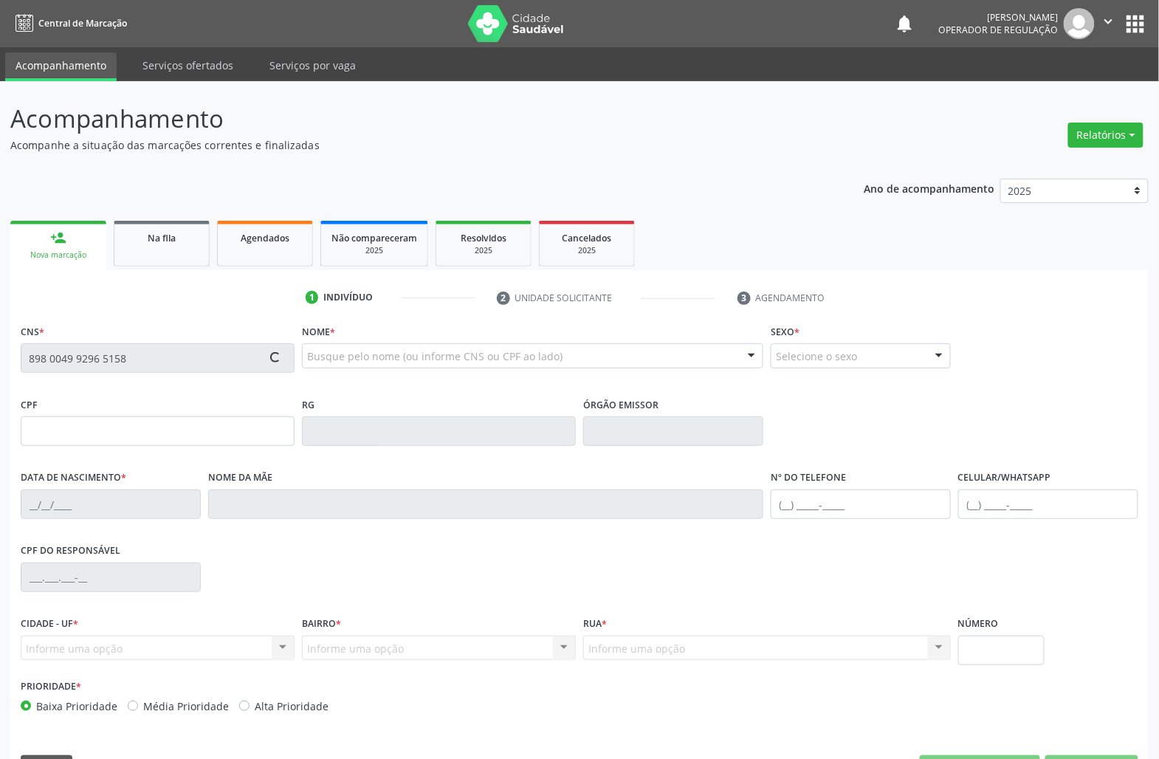
type input "[PERSON_NAME]"
type input "[PHONE_NUMBER]"
type input "095.423.524-09"
type input "S/N"
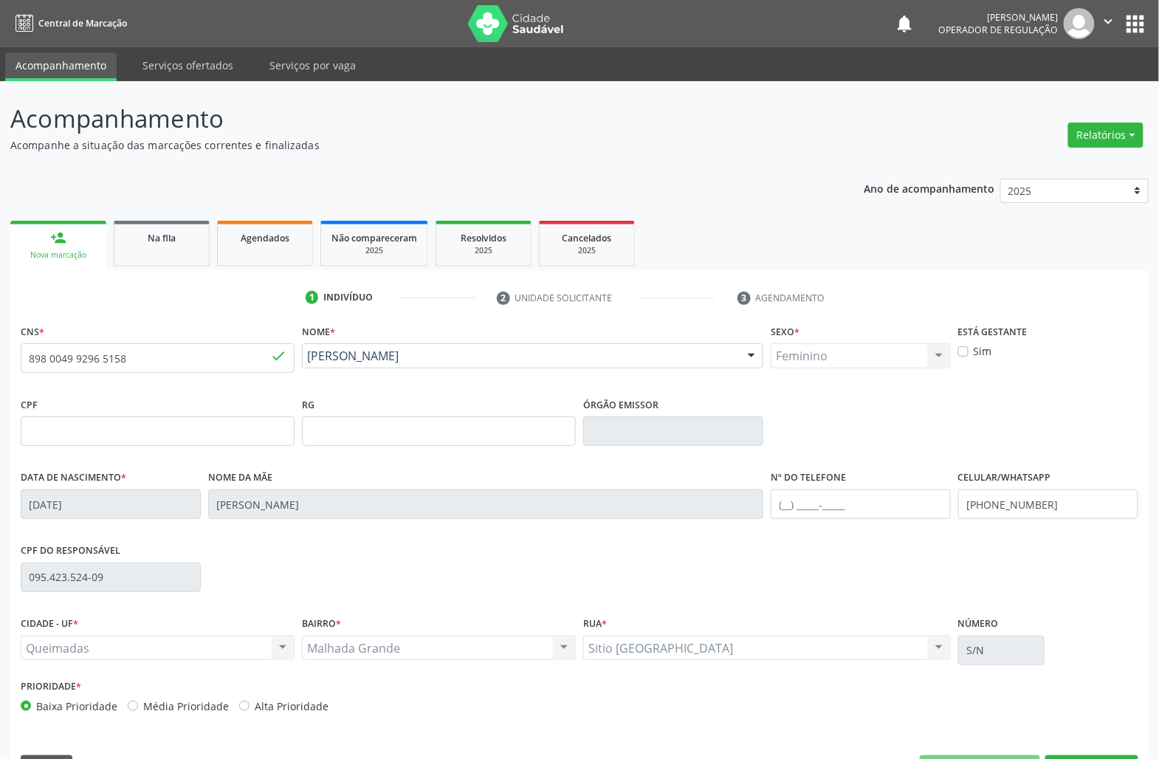
scroll to position [42, 0]
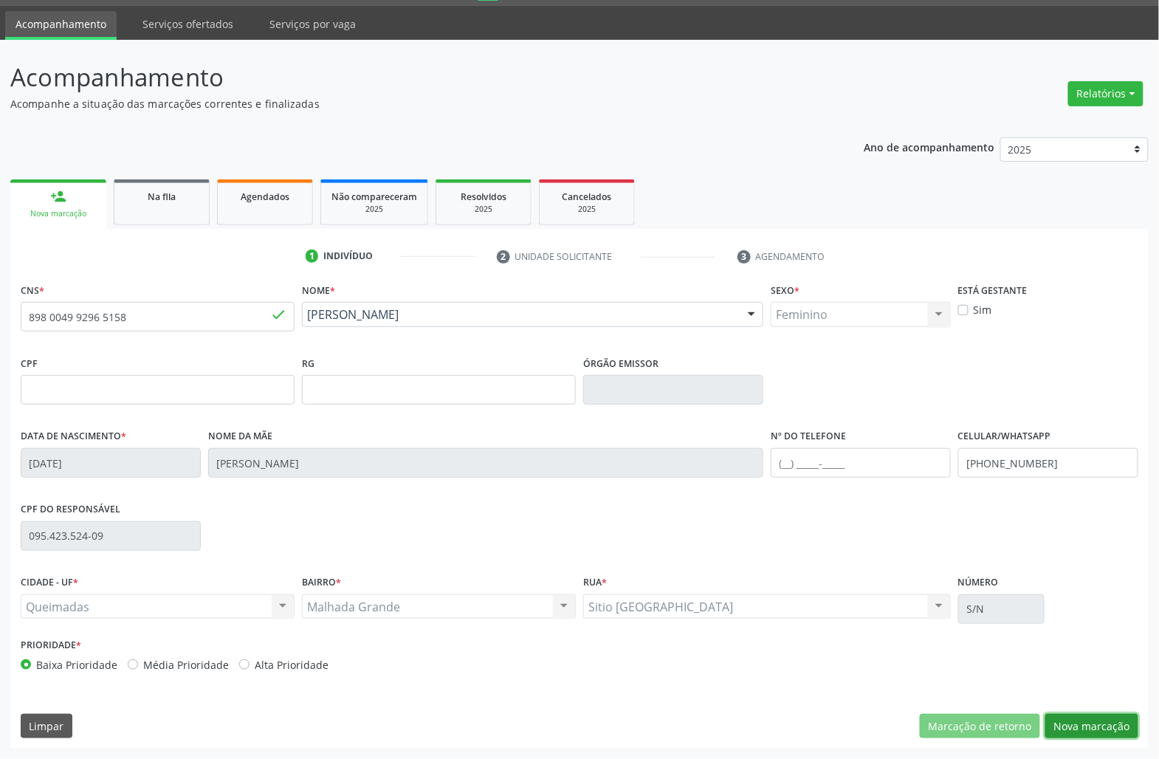
click at [1067, 714] on button "Nova marcação" at bounding box center [1091, 726] width 93 height 25
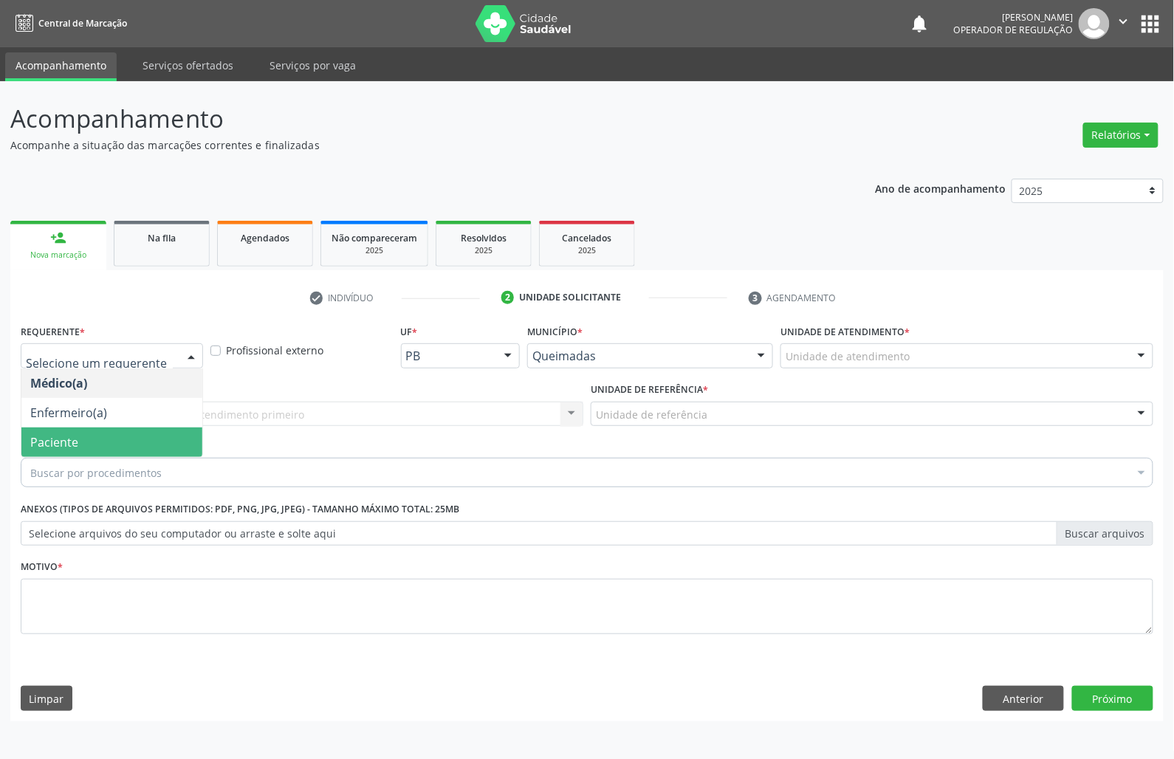
drag, startPoint x: 121, startPoint y: 436, endPoint x: 148, endPoint y: 405, distance: 41.3
click at [121, 435] on span "Paciente" at bounding box center [111, 442] width 181 height 30
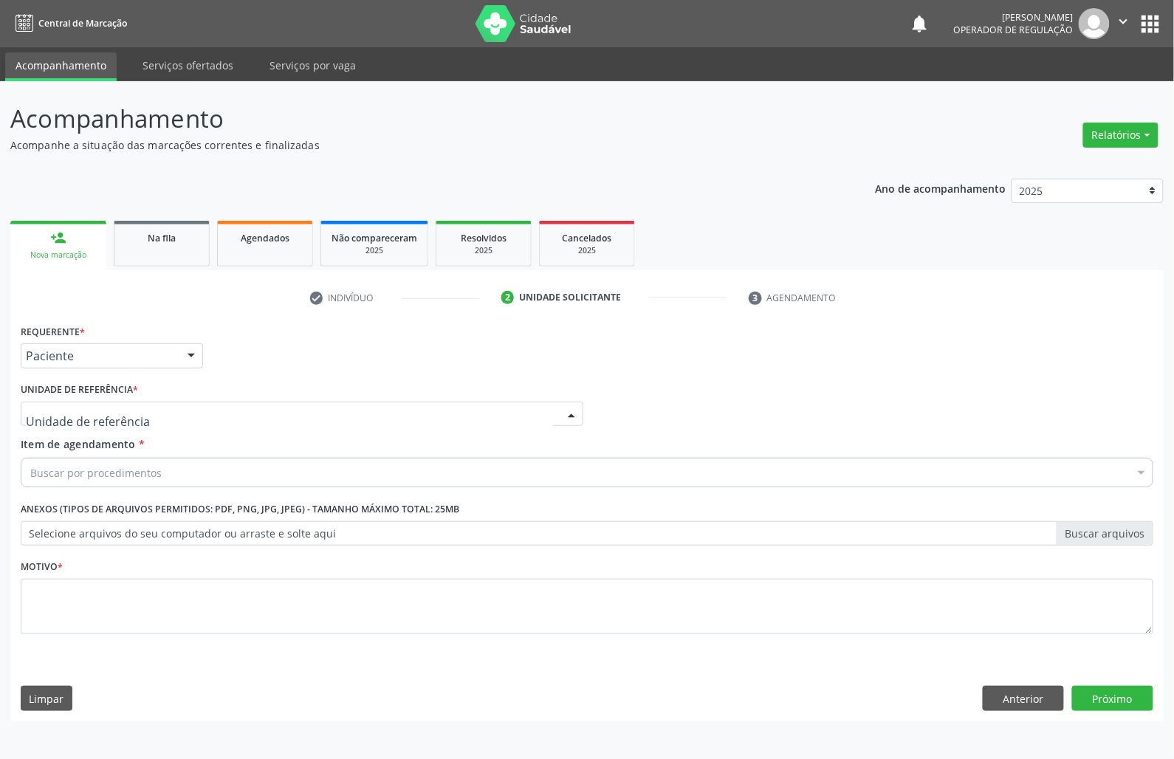
click at [157, 402] on div at bounding box center [302, 414] width 562 height 25
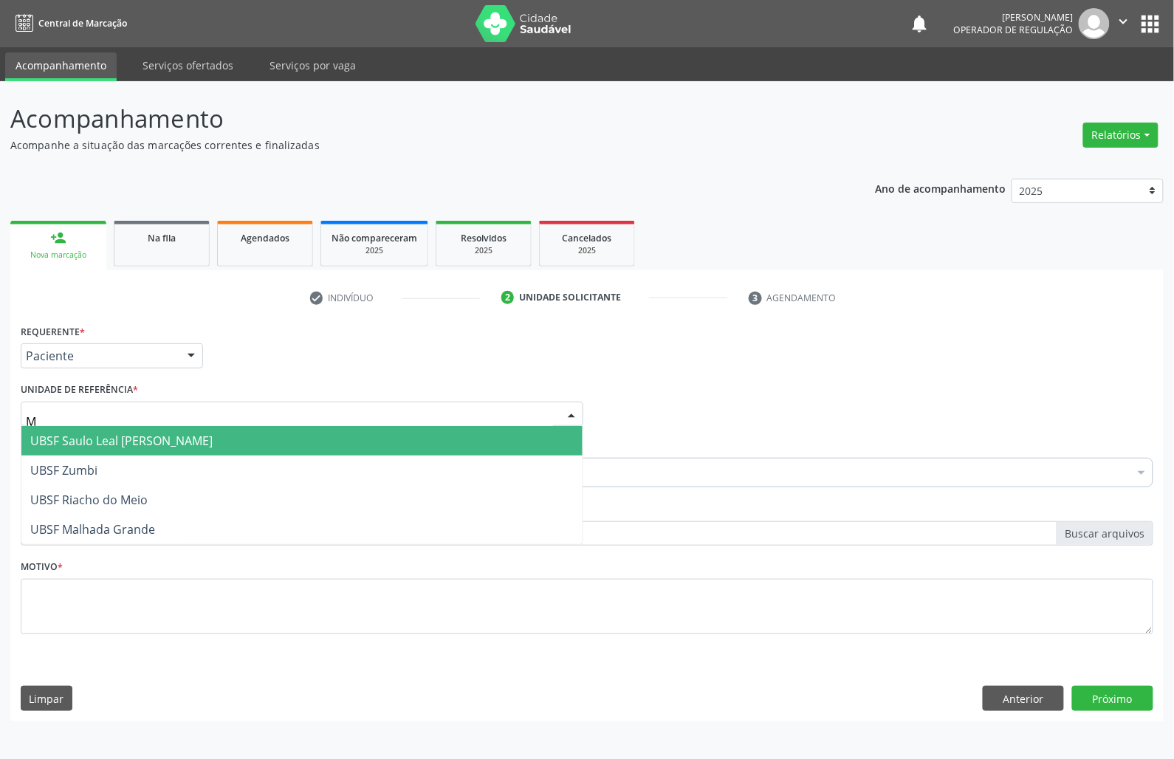
type input "MA"
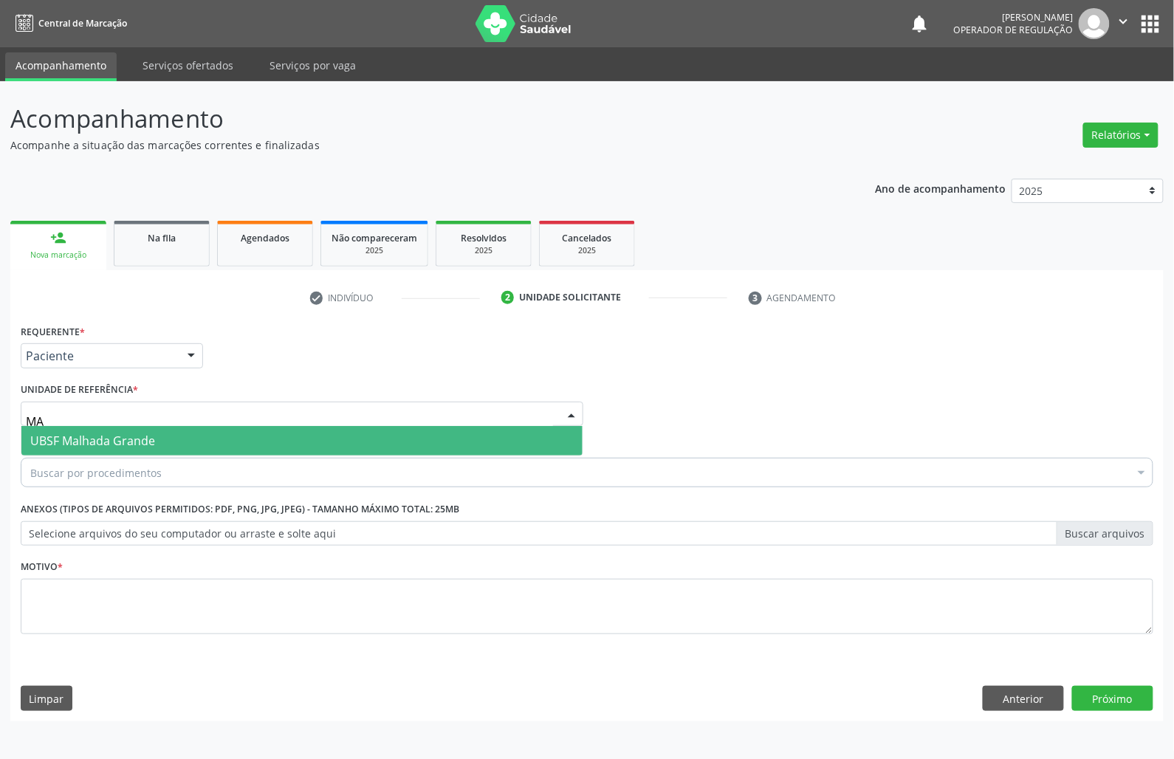
click at [134, 433] on span "UBSF Malhada Grande" at bounding box center [92, 441] width 125 height 16
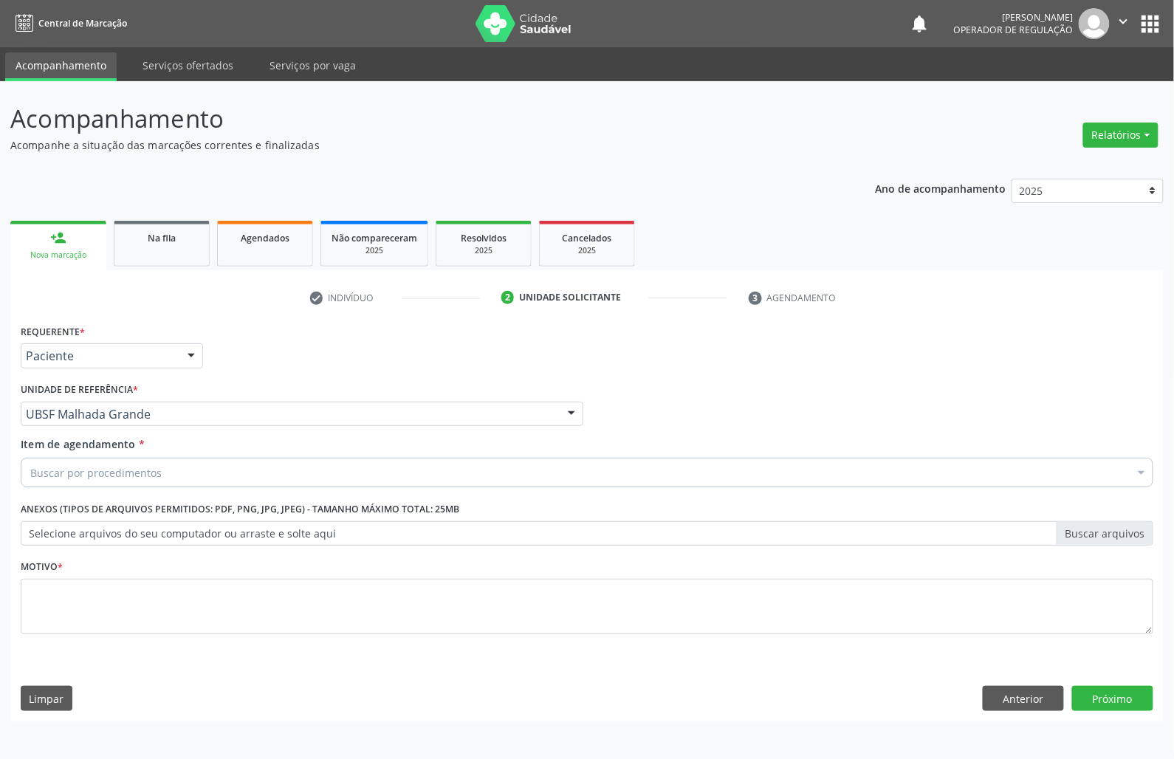
click at [106, 458] on div "Item de agendamento * Buscar por procedimentos Selecionar todos 0604320140 - Ab…" at bounding box center [587, 459] width 1132 height 47
paste input "OTORRINO"
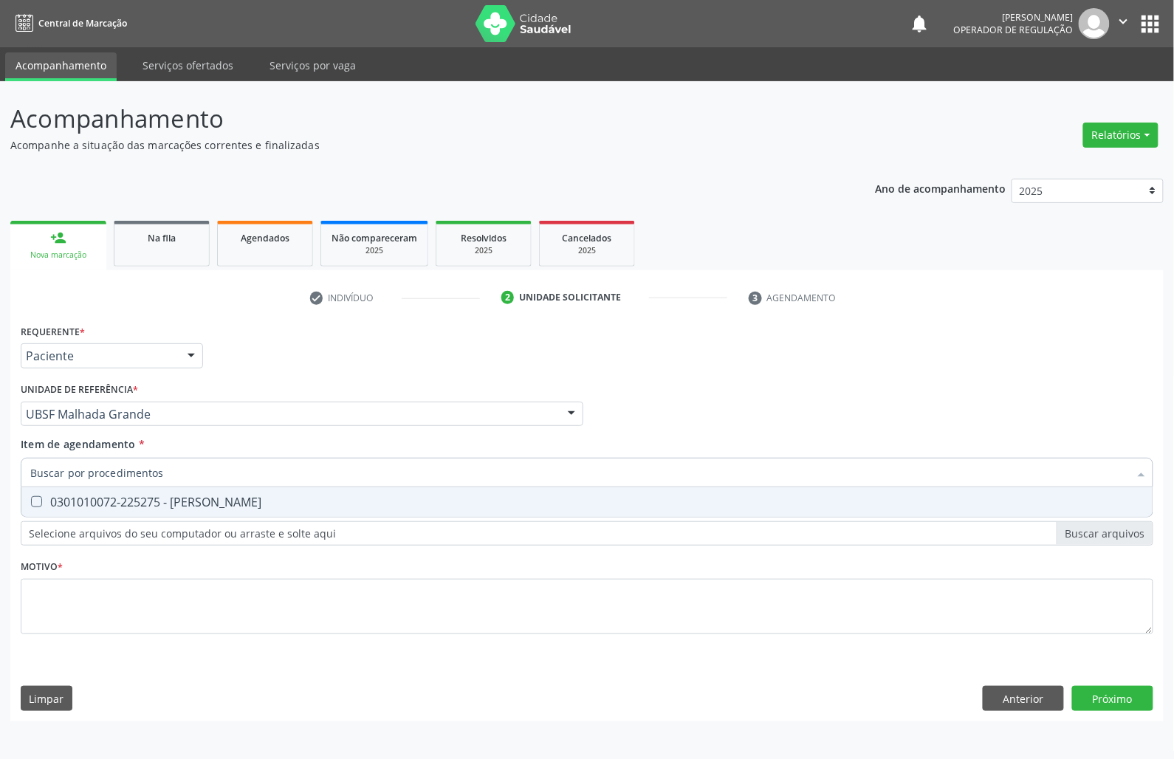
type input "OTORRINO"
click at [133, 500] on div "0301010072-225275 - [PERSON_NAME]" at bounding box center [586, 502] width 1113 height 12
checkbox Otorrinolaringologista "true"
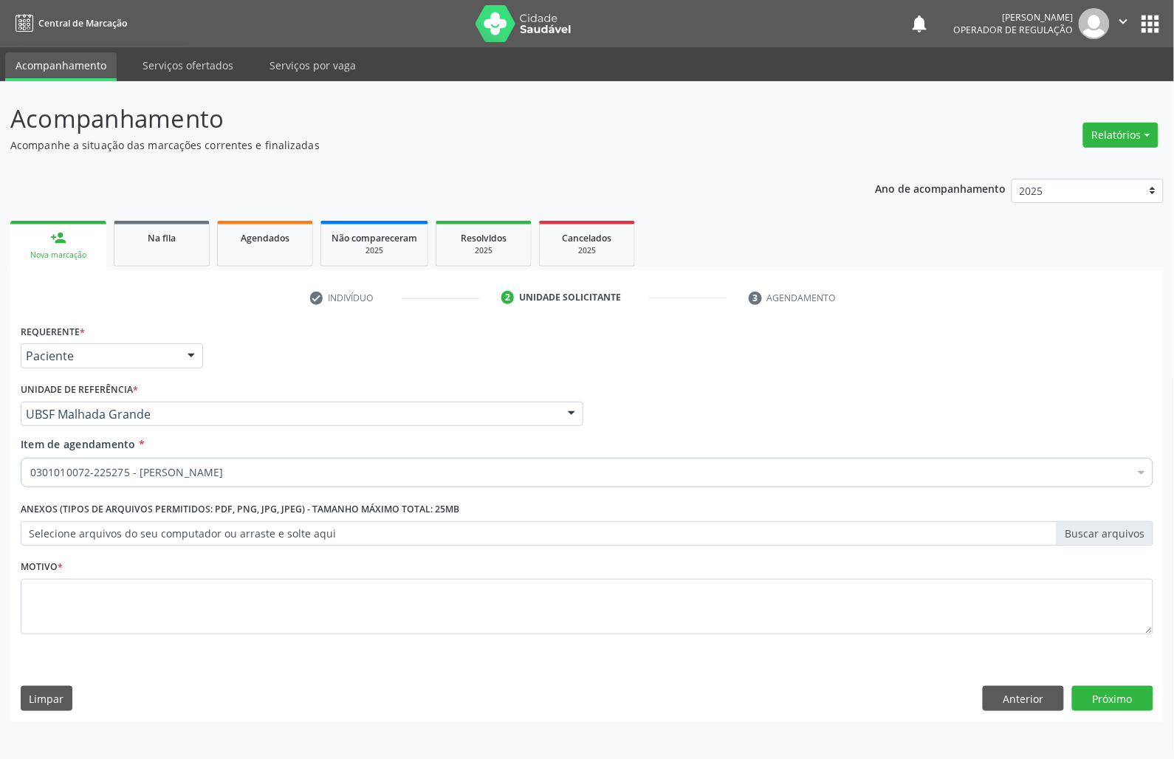
drag, startPoint x: 297, startPoint y: 654, endPoint x: 295, endPoint y: 633, distance: 20.7
click at [297, 644] on div "Motivo *" at bounding box center [587, 605] width 1140 height 99
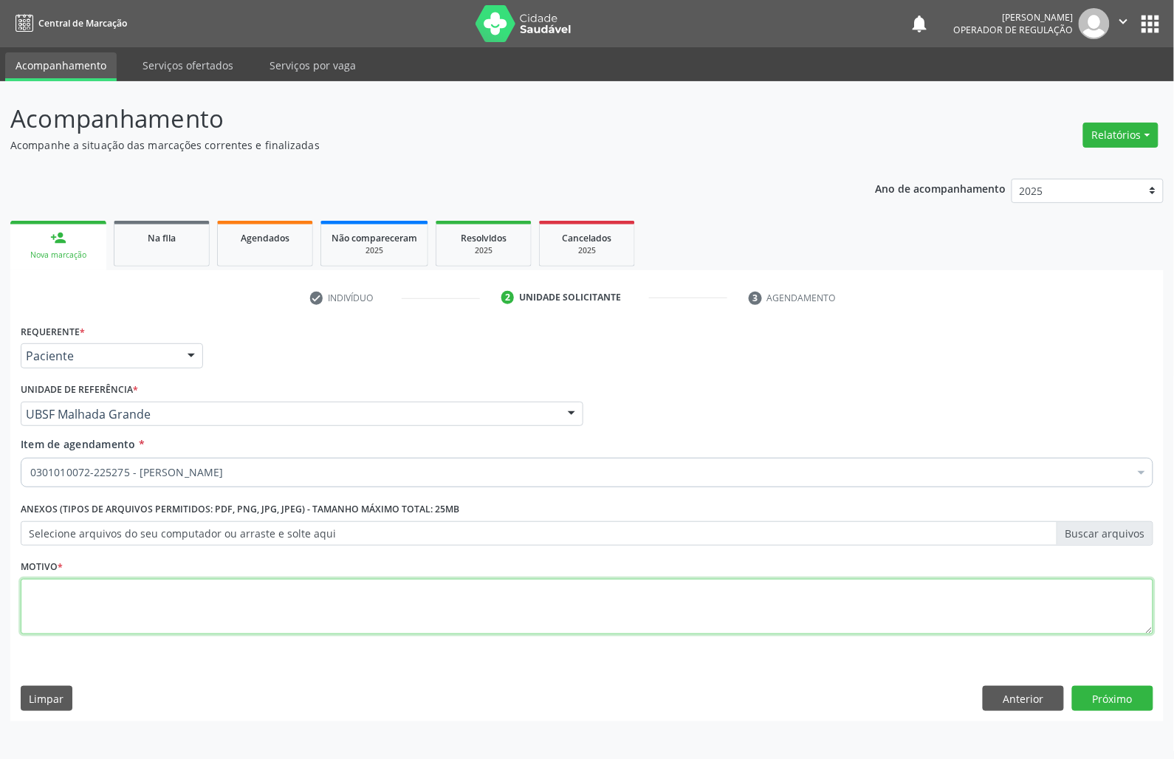
click at [288, 621] on textarea at bounding box center [587, 607] width 1132 height 56
paste textarea "CONSULTA 07/2025"
click at [89, 608] on textarea "CONSULTA 07/2025 DRENAGEM NA SECREÇÃO" at bounding box center [587, 607] width 1132 height 56
type textarea "CONSULTA 07/2025 DRENAGEM DE SECREÇÃO"
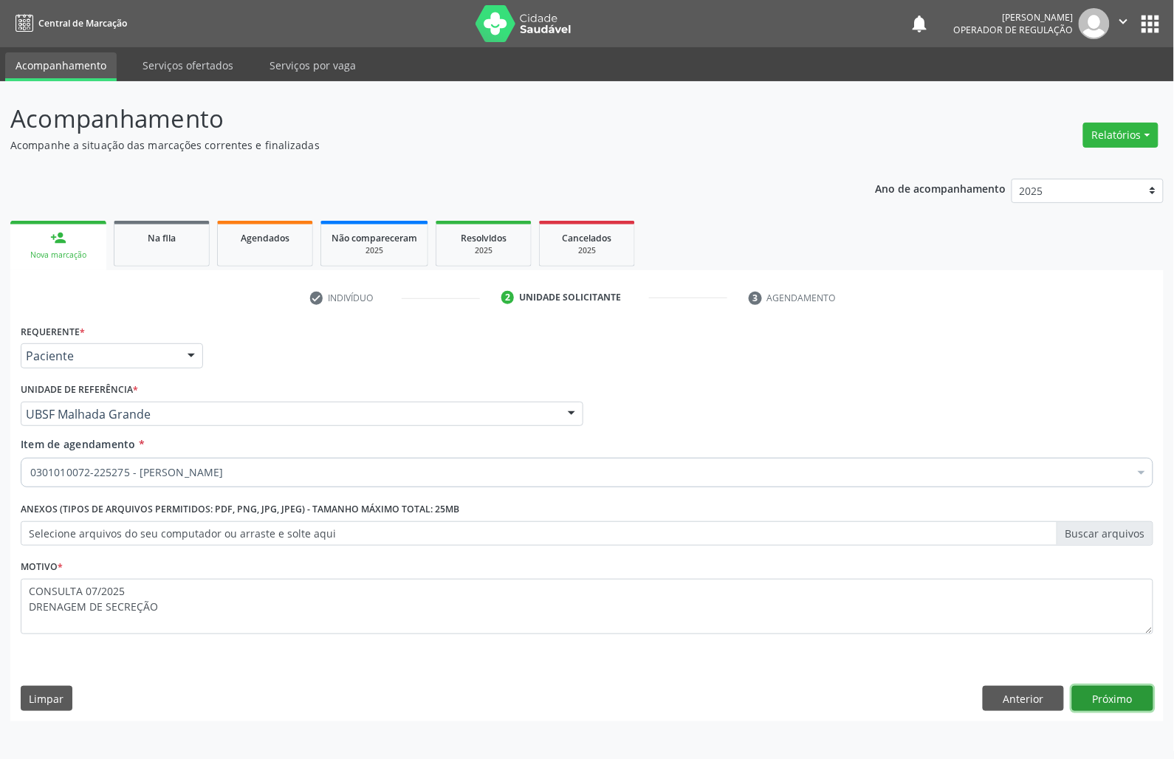
click at [1128, 704] on button "Próximo" at bounding box center [1112, 698] width 81 height 25
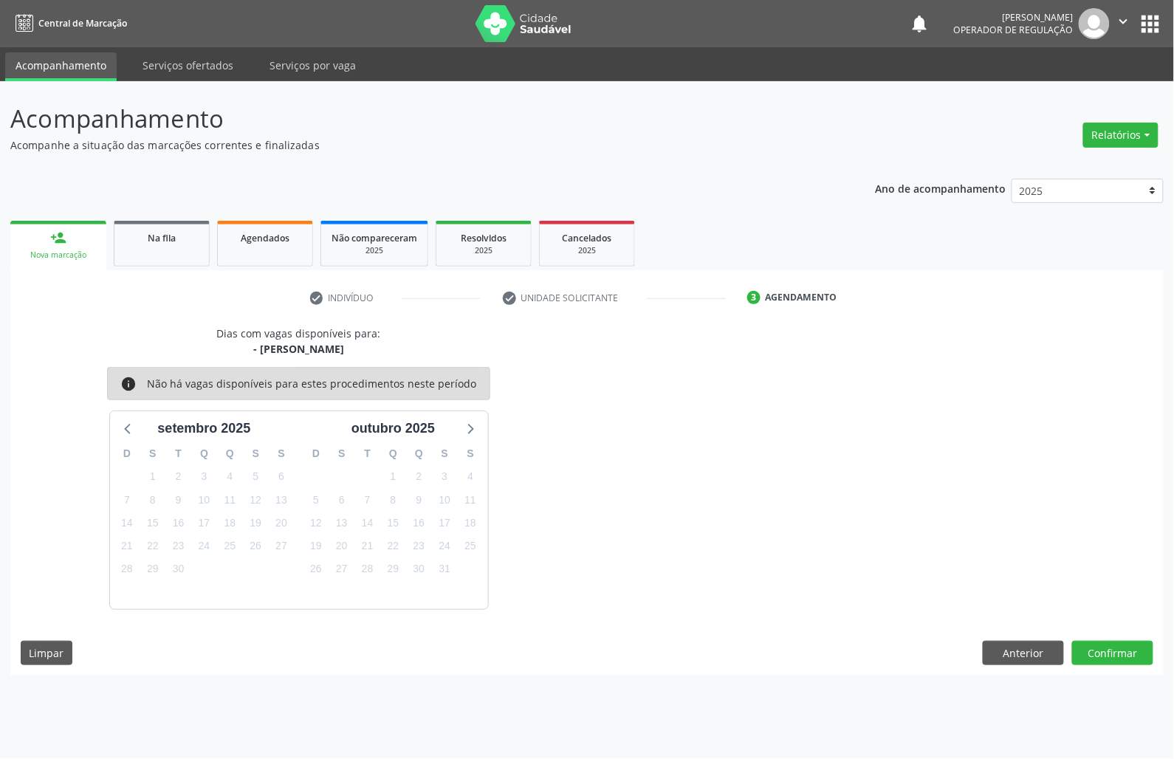
click at [191, 508] on div "10" at bounding box center [204, 500] width 26 height 23
click at [184, 502] on span "9" at bounding box center [178, 499] width 21 height 21
click at [1128, 659] on button "Confirmar" at bounding box center [1112, 653] width 81 height 25
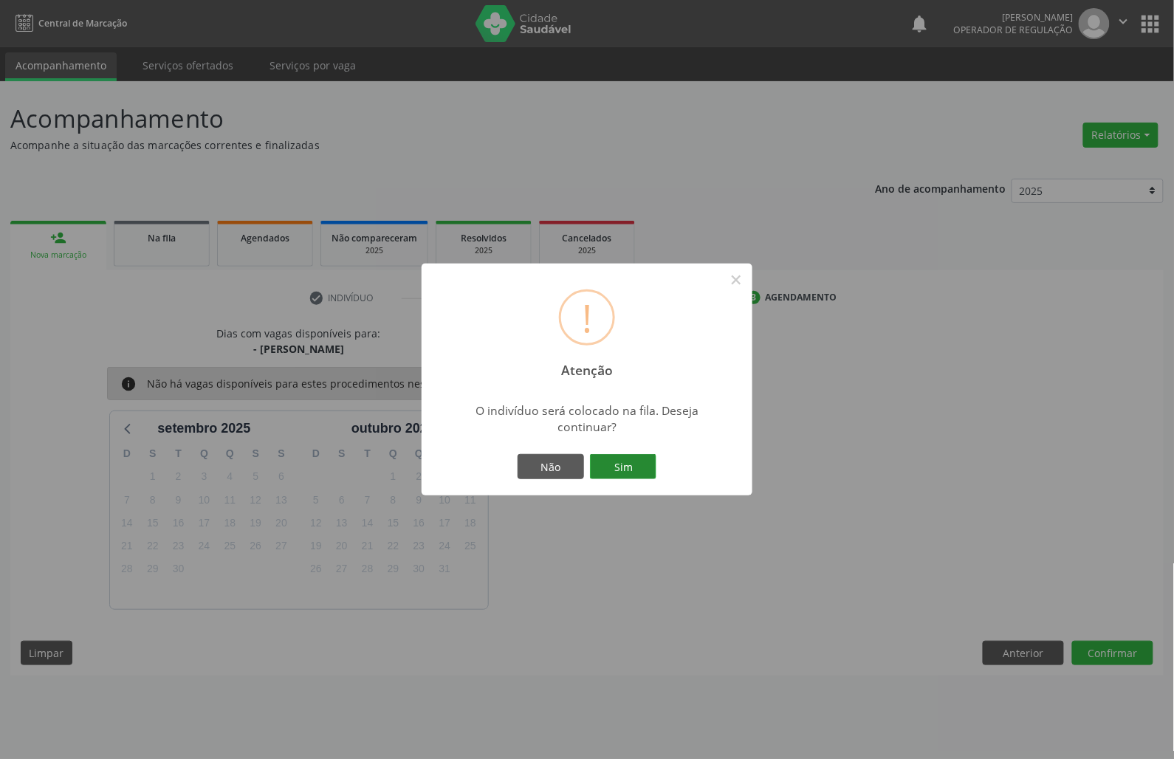
click at [633, 472] on button "Sim" at bounding box center [623, 466] width 66 height 25
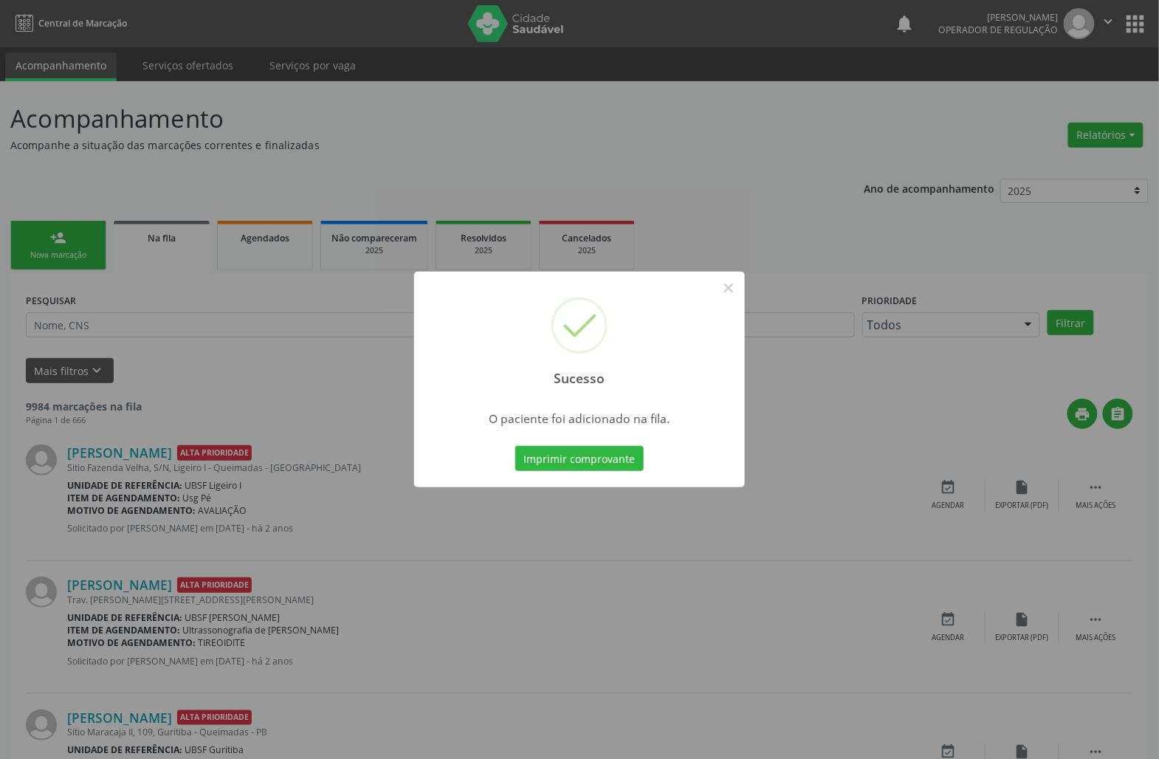
drag, startPoint x: 742, startPoint y: 551, endPoint x: 729, endPoint y: 552, distance: 12.6
click at [741, 552] on div "Sucesso × O paciente foi adicionado na fila. Imprimir comprovante Cancel" at bounding box center [579, 379] width 1159 height 759
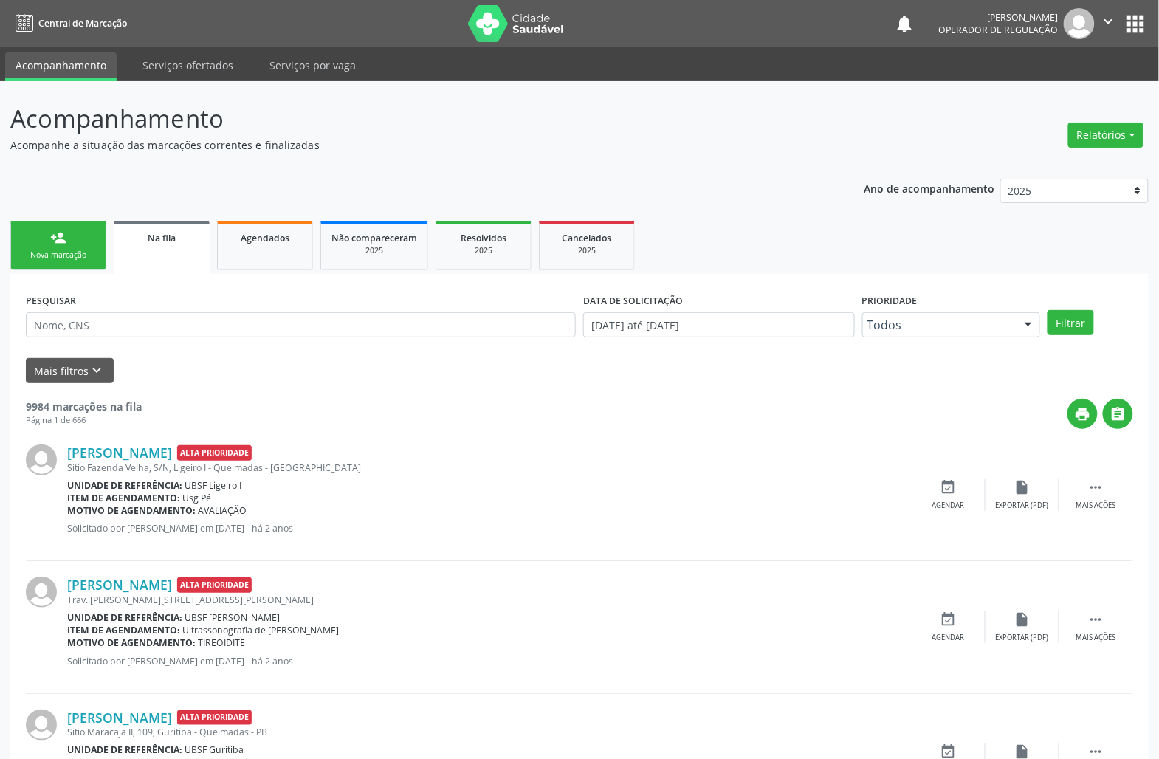
drag, startPoint x: 78, startPoint y: 301, endPoint x: 80, endPoint y: 310, distance: 9.1
click at [78, 302] on div "PESQUISAR" at bounding box center [300, 318] width 557 height 58
click at [66, 247] on link "person_add Nova marcação" at bounding box center [58, 245] width 96 height 49
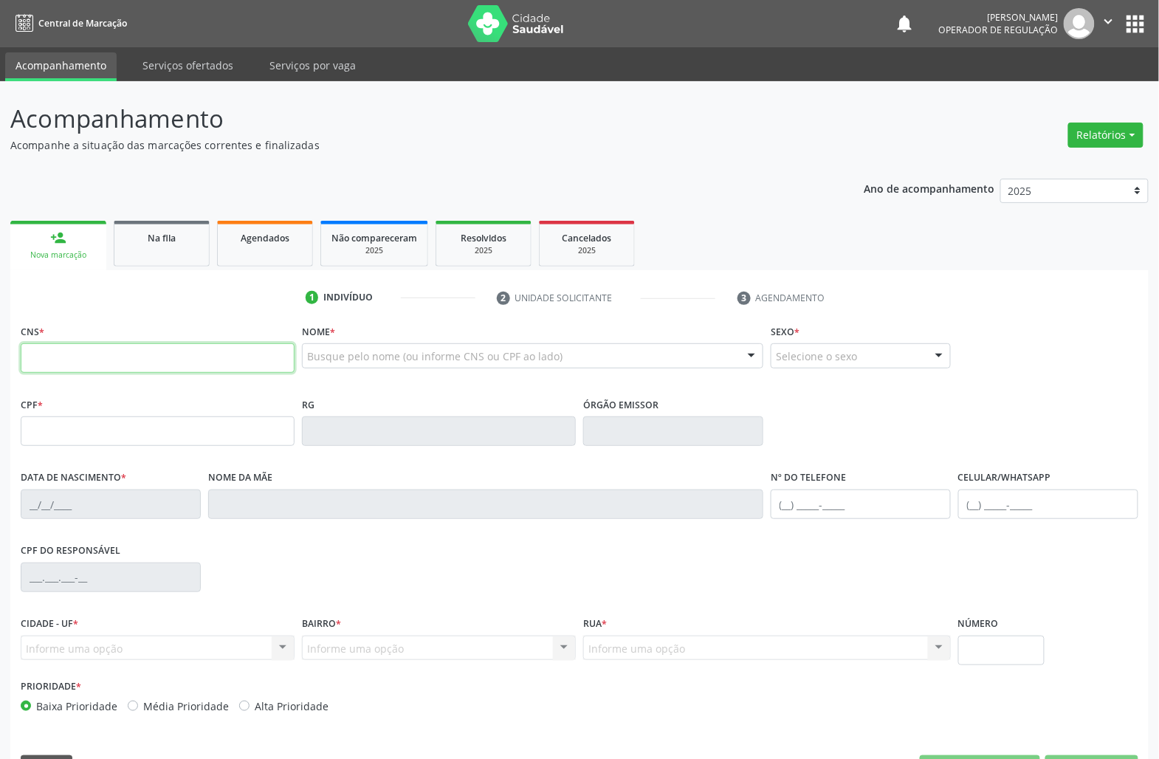
click at [119, 364] on input "text" at bounding box center [158, 358] width 274 height 30
type input "704 0003 9394 6069"
type input "033.520.154-73"
type input "[DATE]"
type input "[PERSON_NAME]"
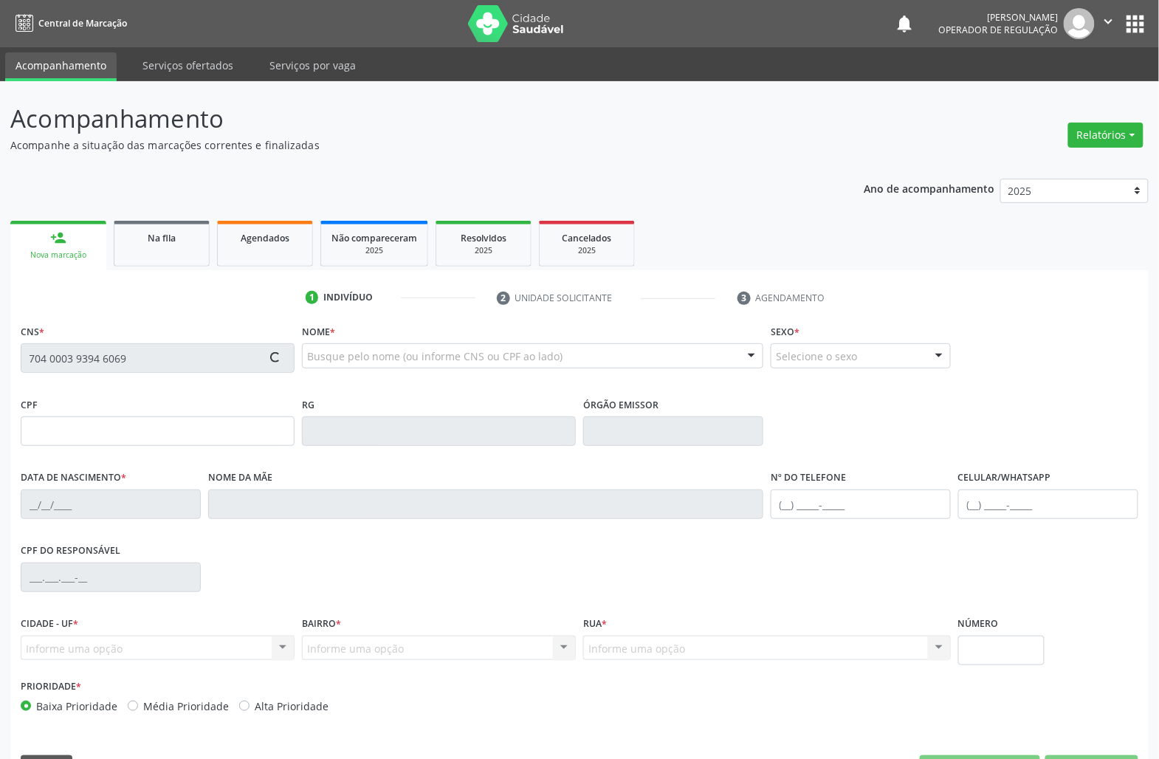
type input "[PHONE_NUMBER]"
type input "1393"
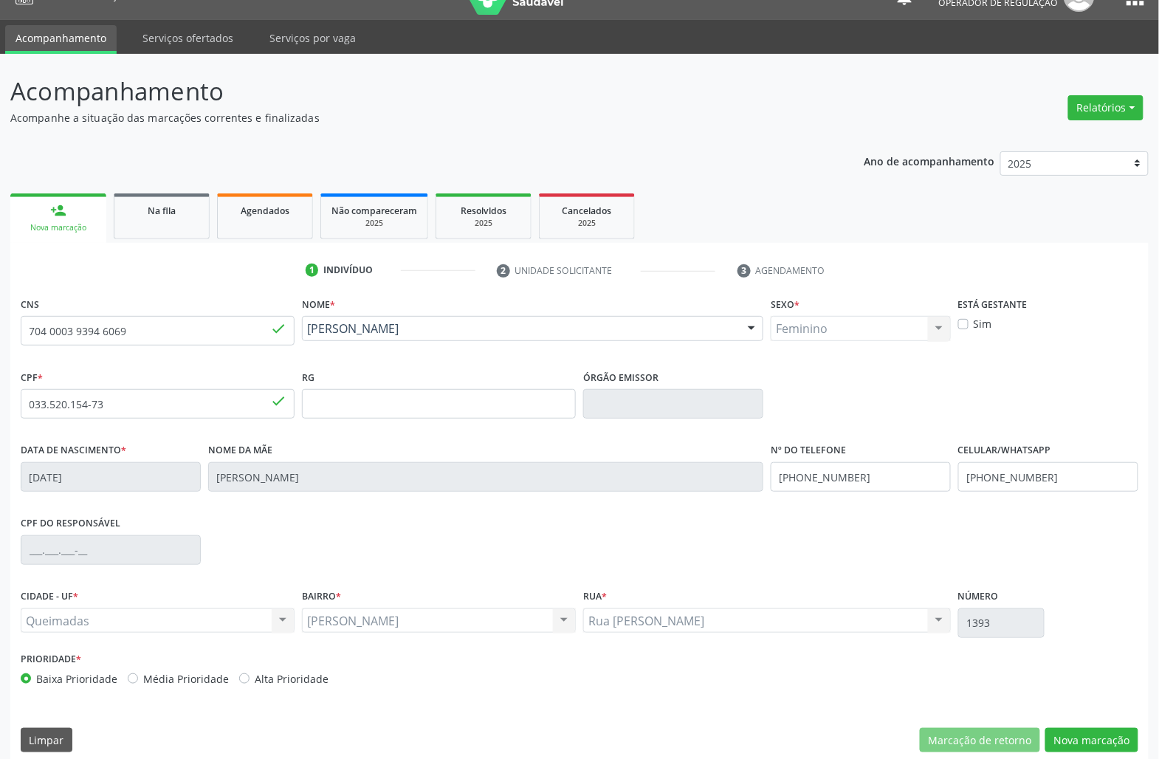
scroll to position [42, 0]
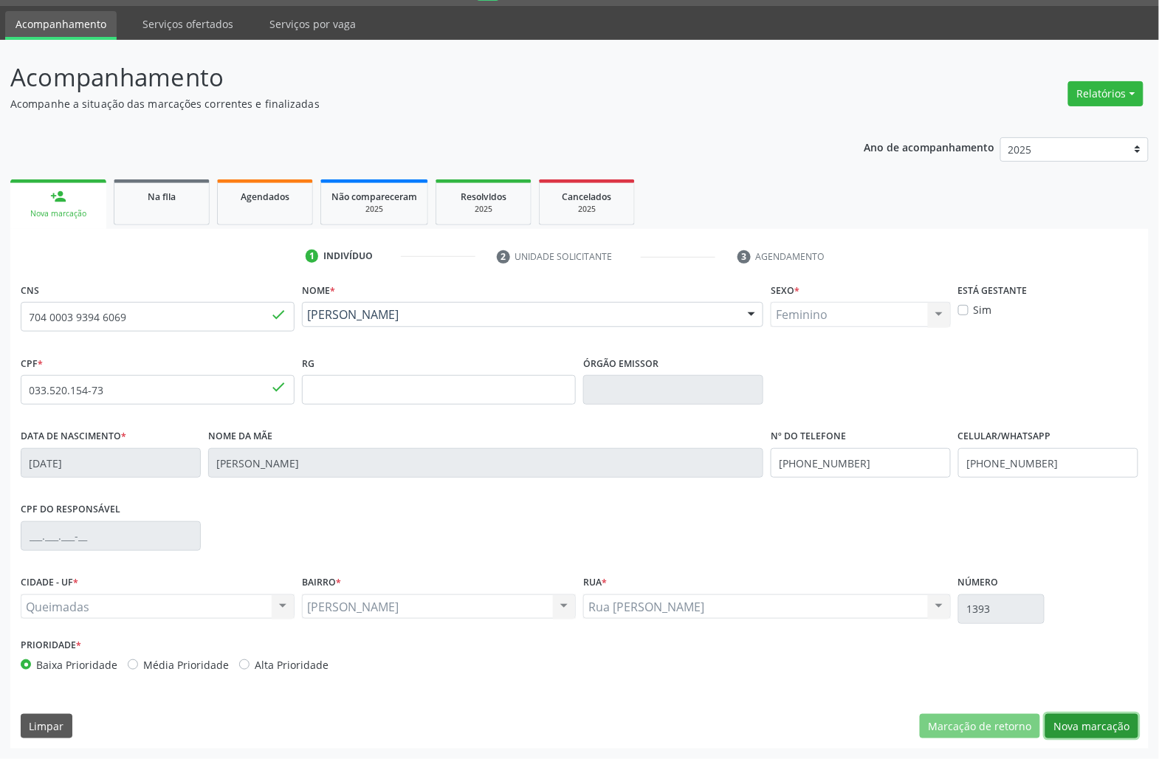
click at [1095, 726] on button "Nova marcação" at bounding box center [1091, 726] width 93 height 25
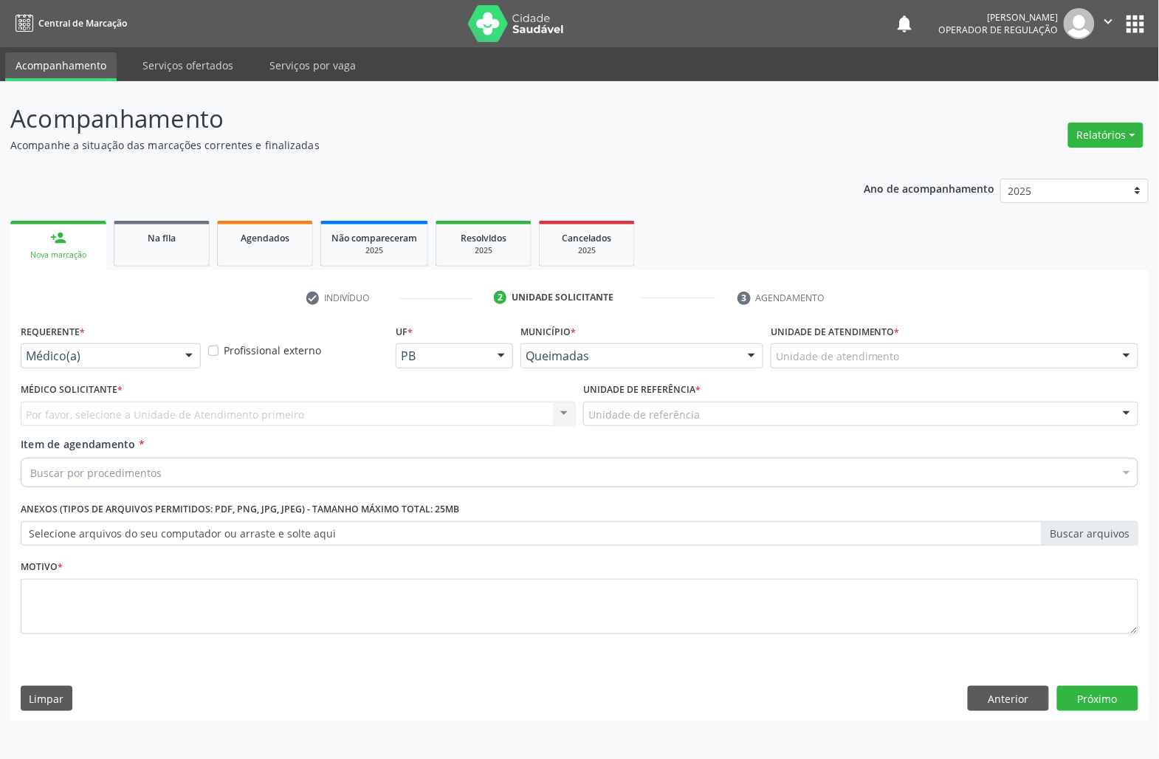
scroll to position [0, 0]
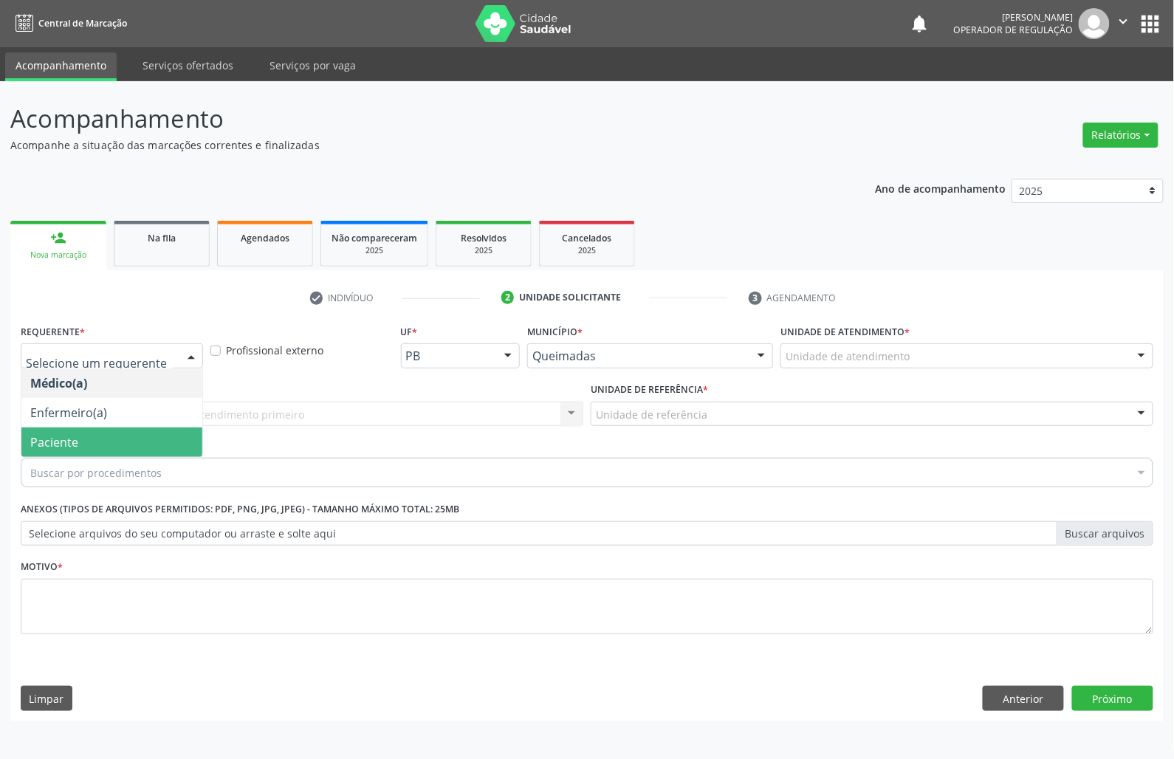
click at [59, 441] on span "Paciente" at bounding box center [54, 442] width 48 height 16
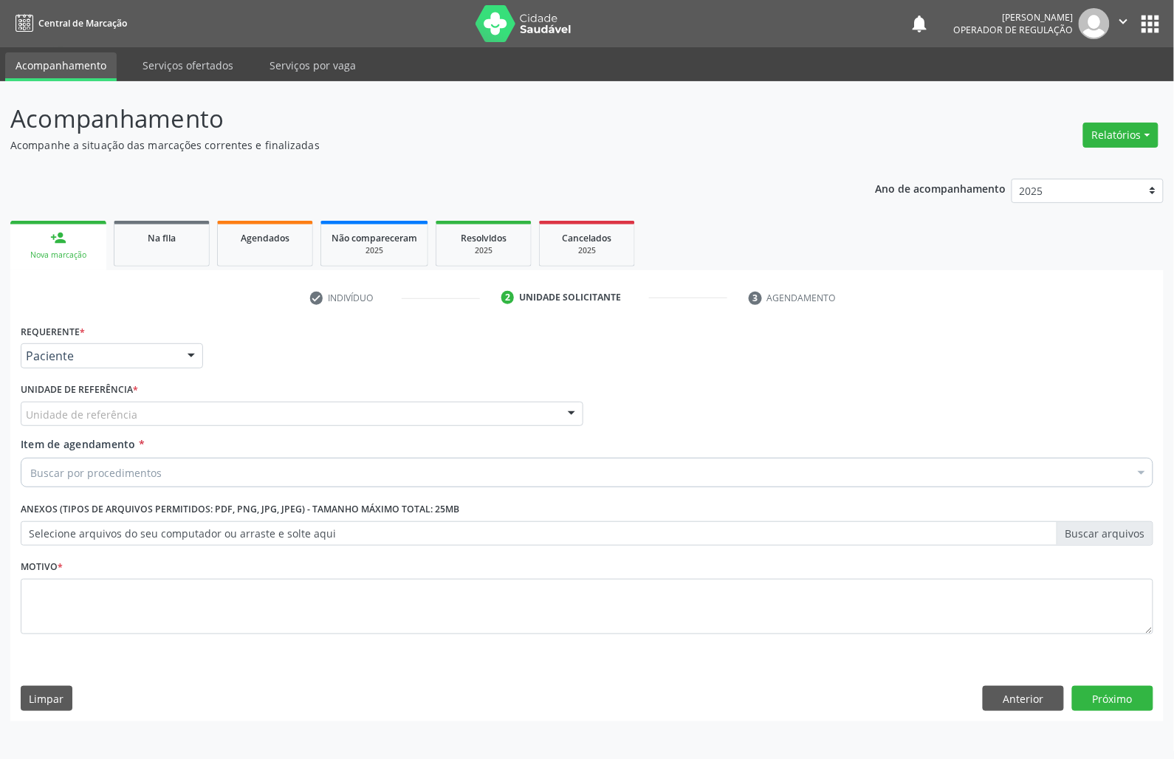
click at [119, 403] on div "Unidade de referência" at bounding box center [302, 414] width 562 height 25
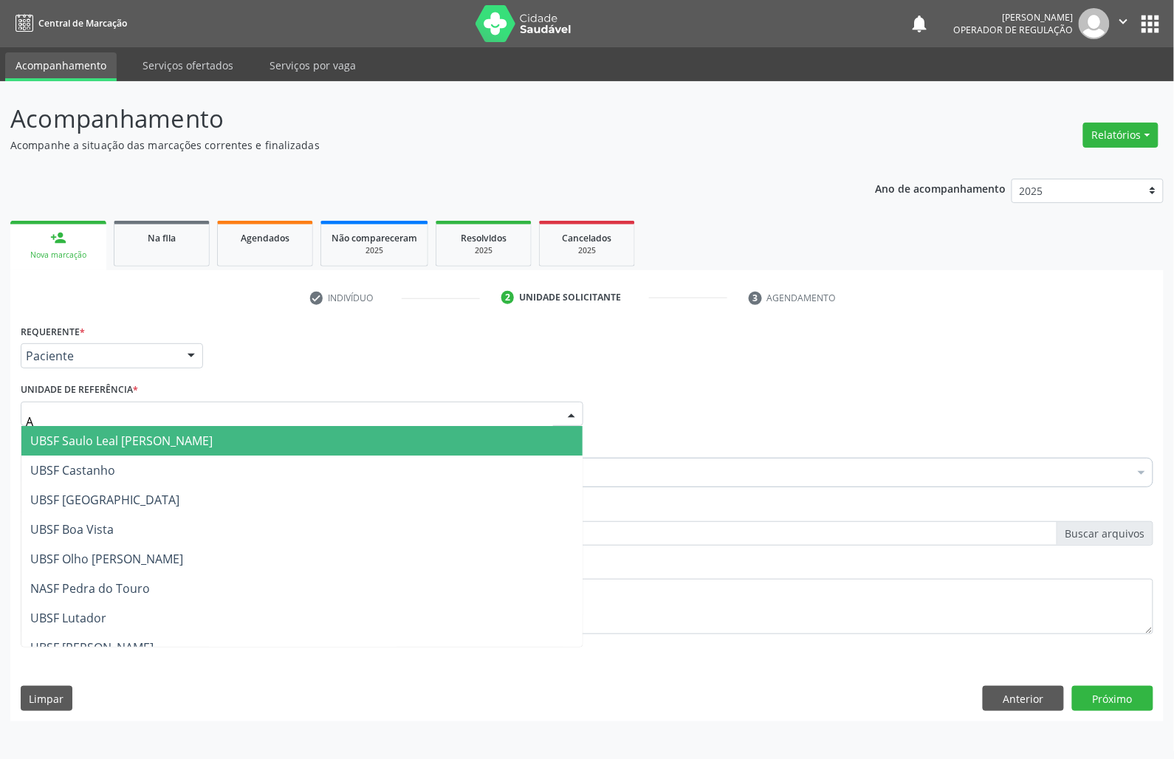
type input "AN"
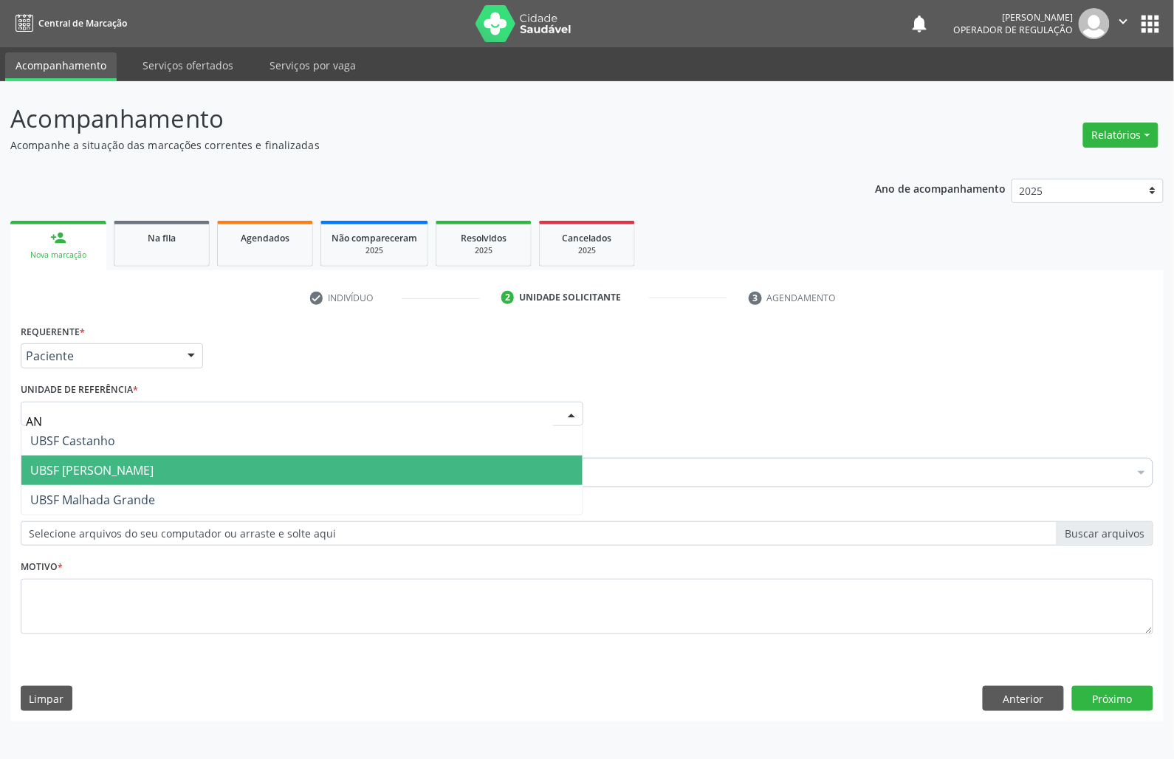
click at [133, 482] on span "UBSF [PERSON_NAME]" at bounding box center [301, 470] width 561 height 30
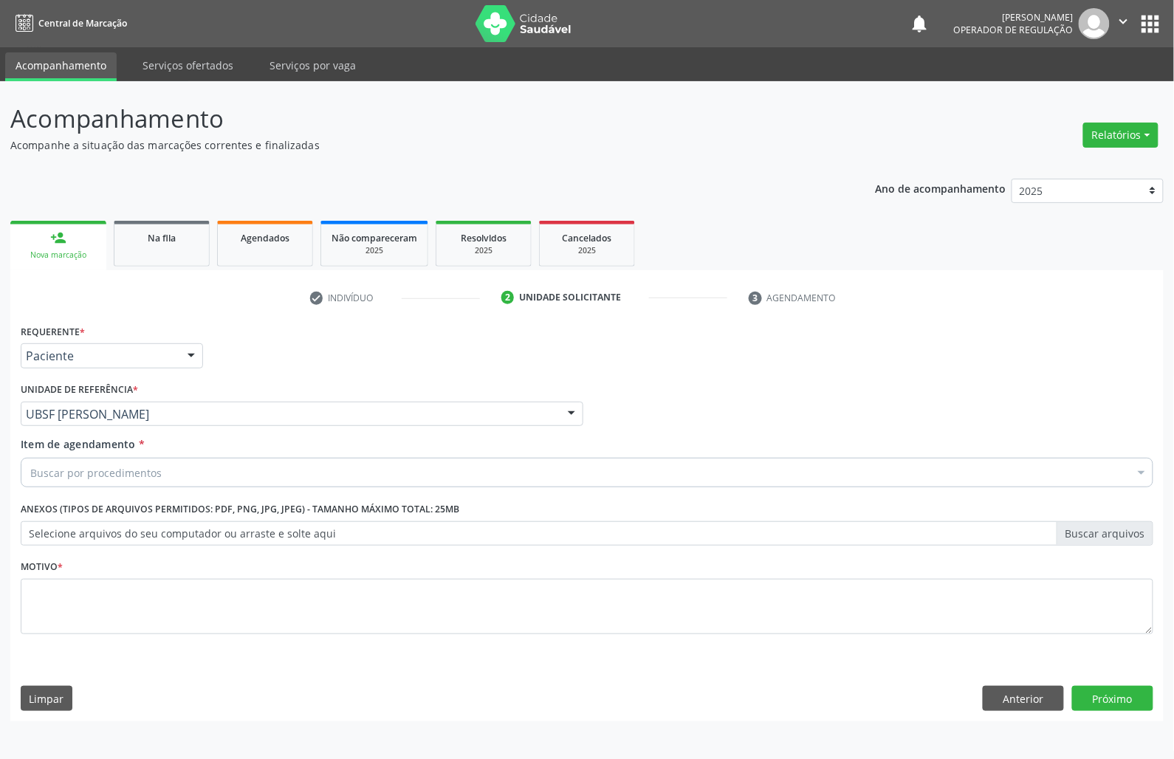
paste input "OTORRINO"
type input "OTORRINO"
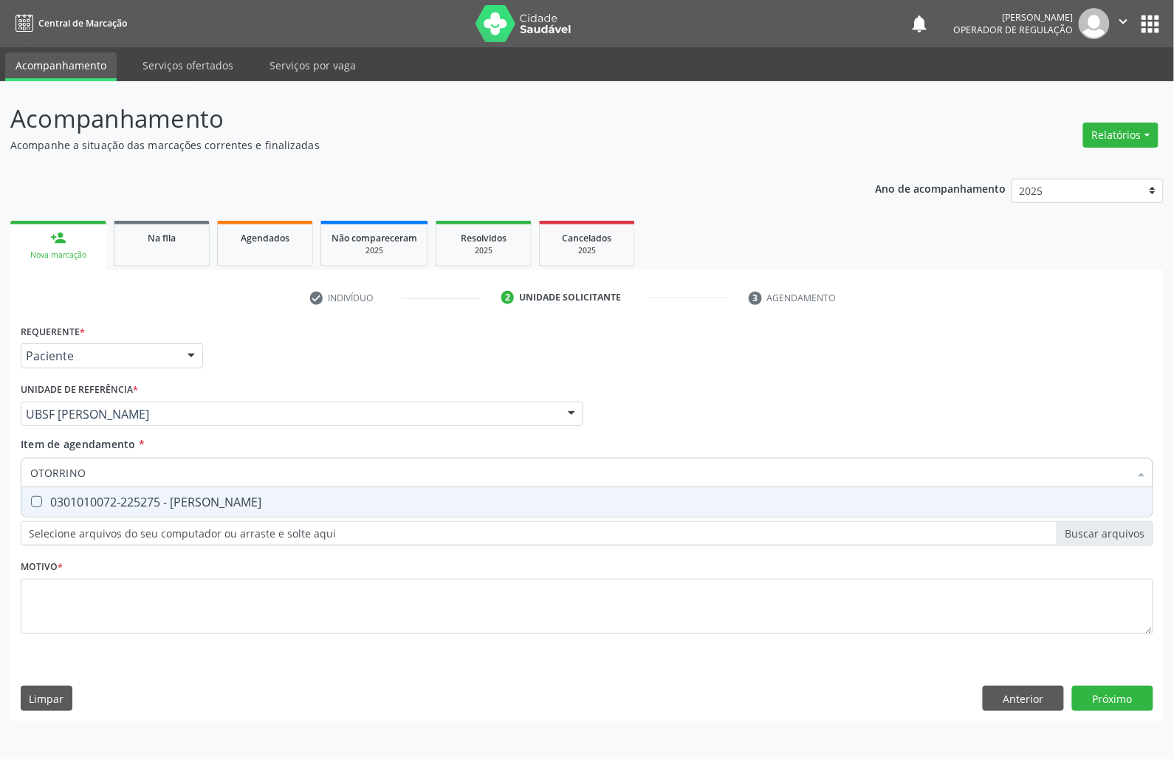
click at [109, 505] on div "0301010072-225275 - [PERSON_NAME]" at bounding box center [586, 502] width 1113 height 12
checkbox Otorrinolaringologista "true"
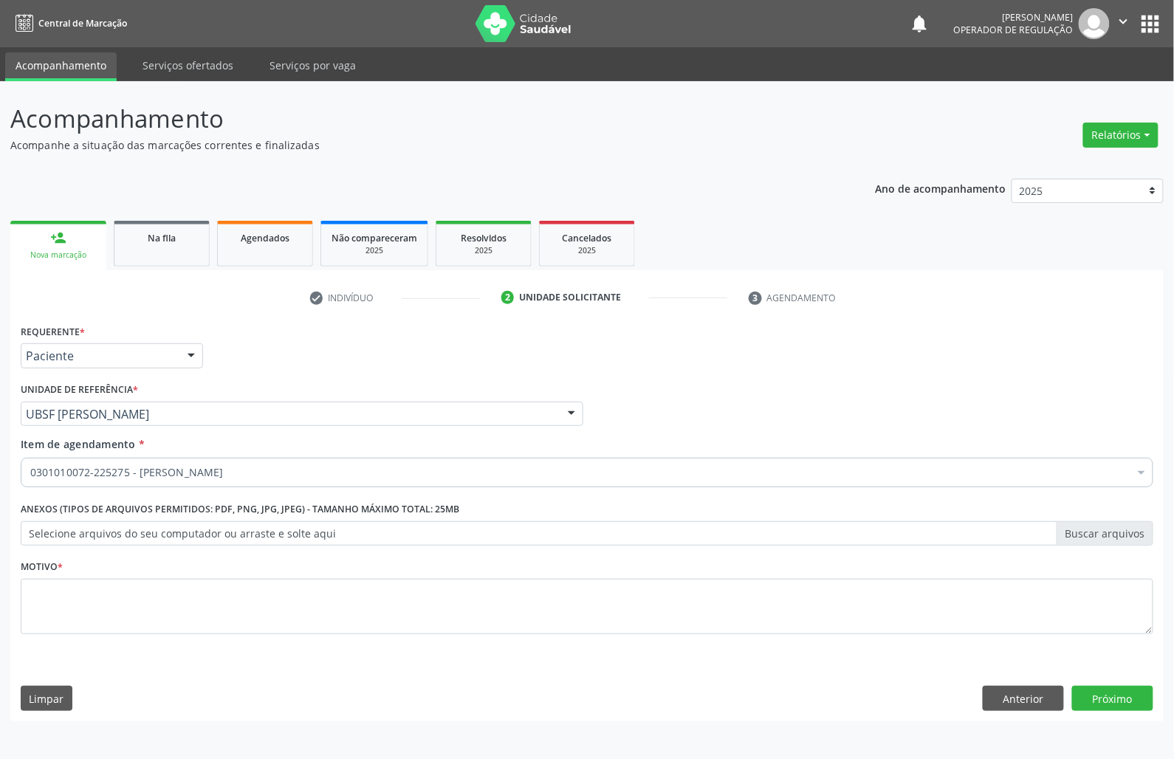
click at [19, 619] on div "Motivo *" at bounding box center [587, 605] width 1140 height 99
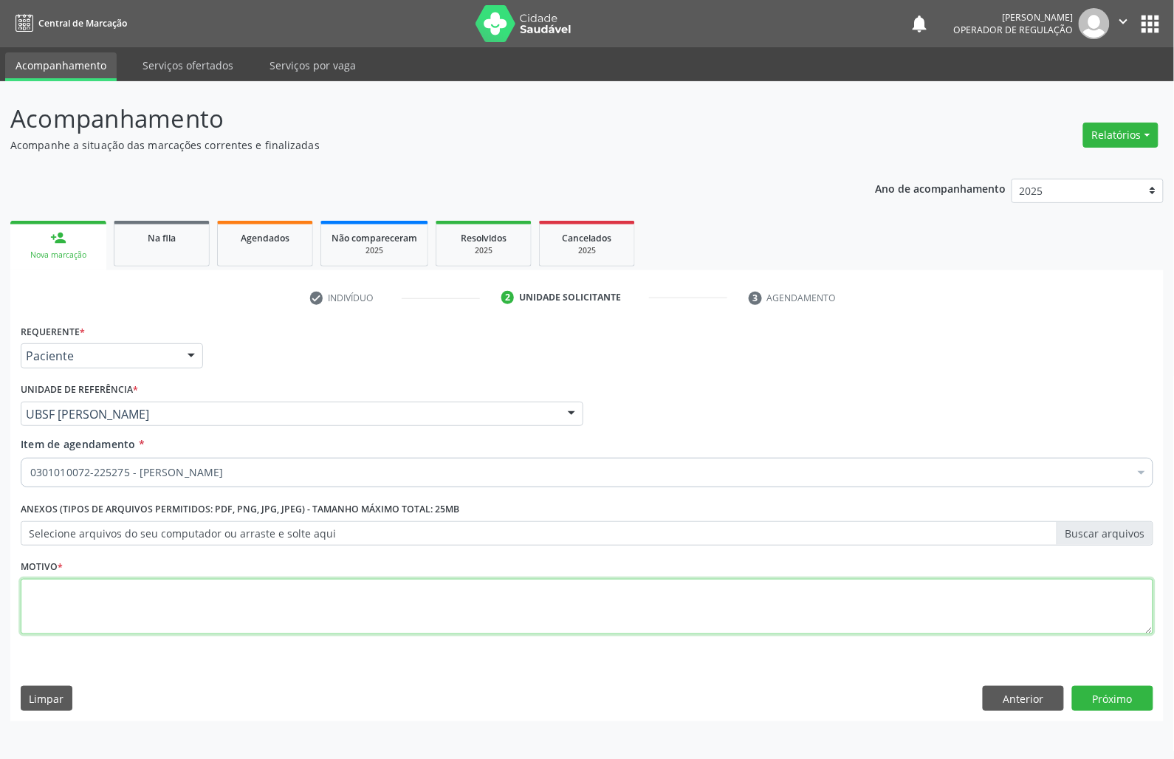
click at [41, 620] on textarea at bounding box center [587, 607] width 1132 height 56
paste textarea "CONSULTA 07/2025"
type textarea "CONSULTA 07/2025 PERDA AUDITIVA"
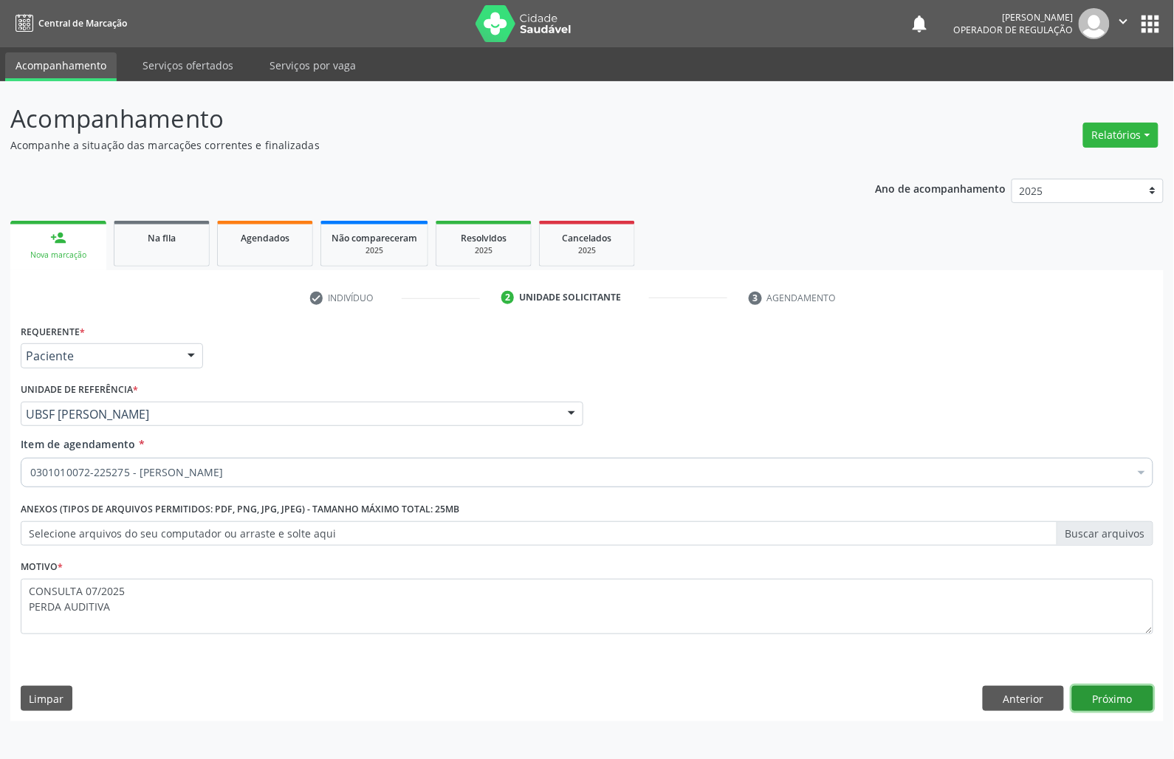
click button "Próximo" at bounding box center [1112, 698] width 81 height 25
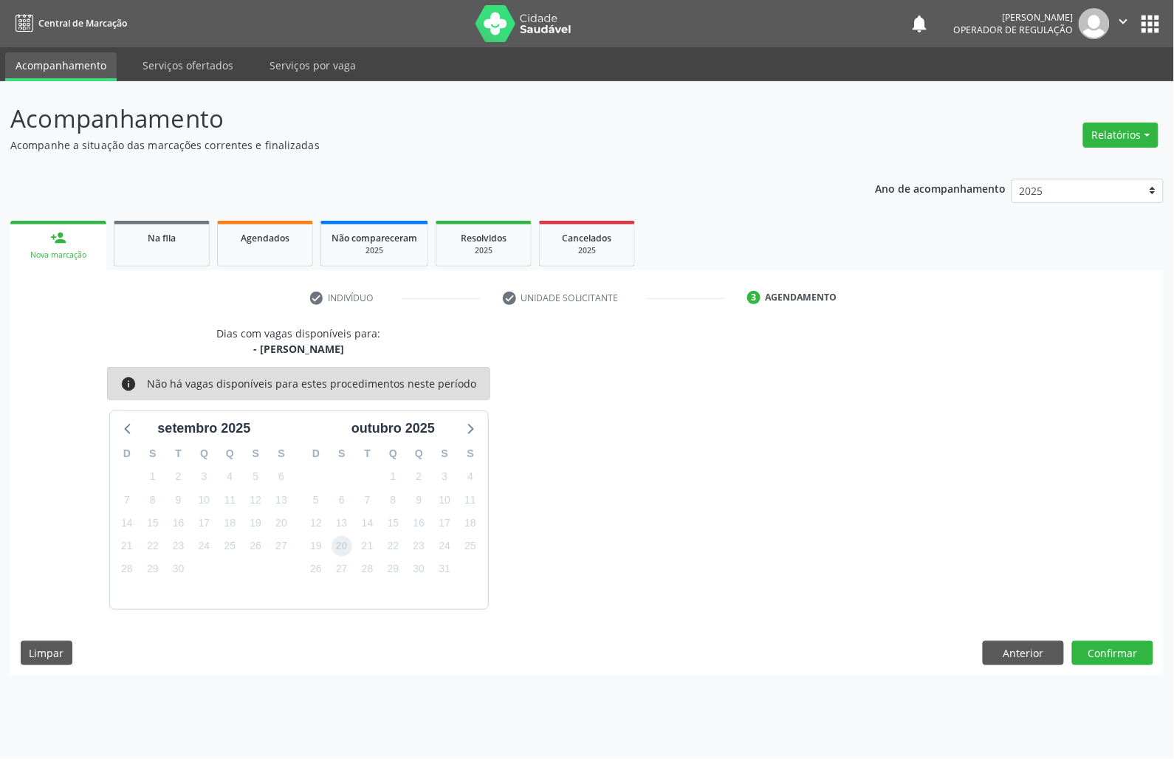
click at [334, 544] on span "20" at bounding box center [341, 546] width 21 height 21
click at [1123, 653] on button "Confirmar" at bounding box center [1112, 653] width 81 height 25
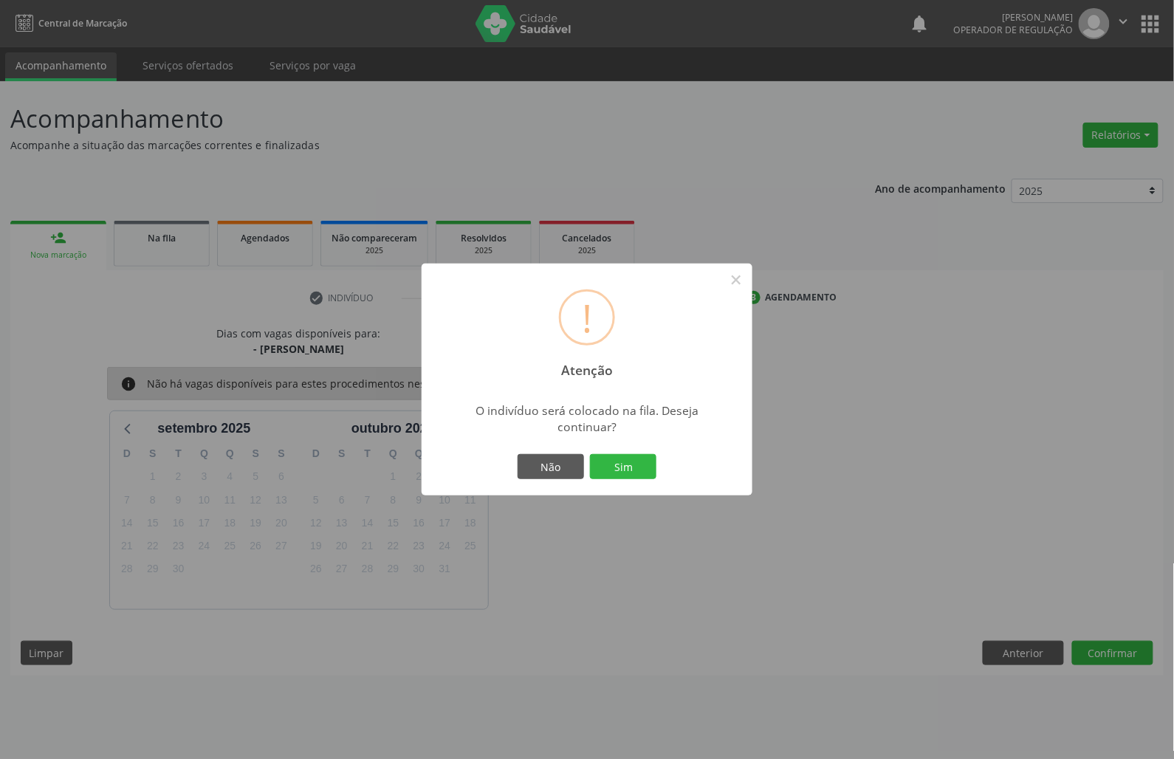
click at [590, 454] on button "Sim" at bounding box center [623, 466] width 66 height 25
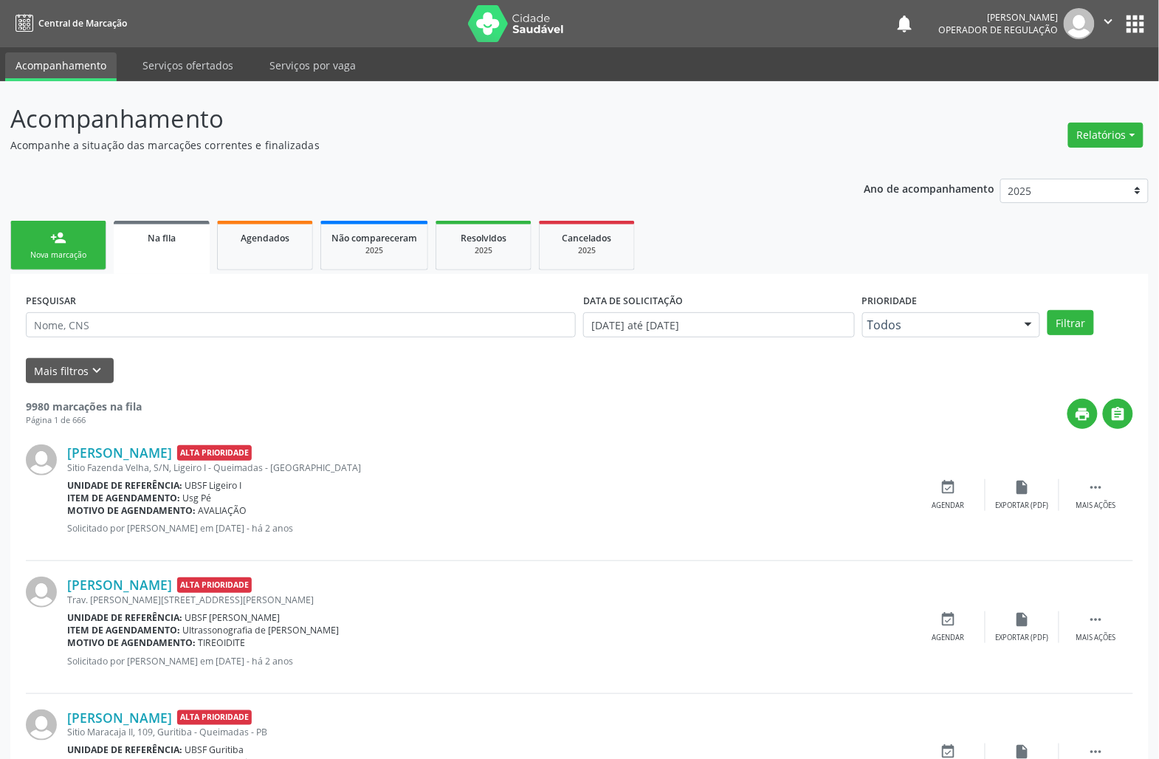
click at [59, 234] on div "person_add" at bounding box center [58, 238] width 16 height 16
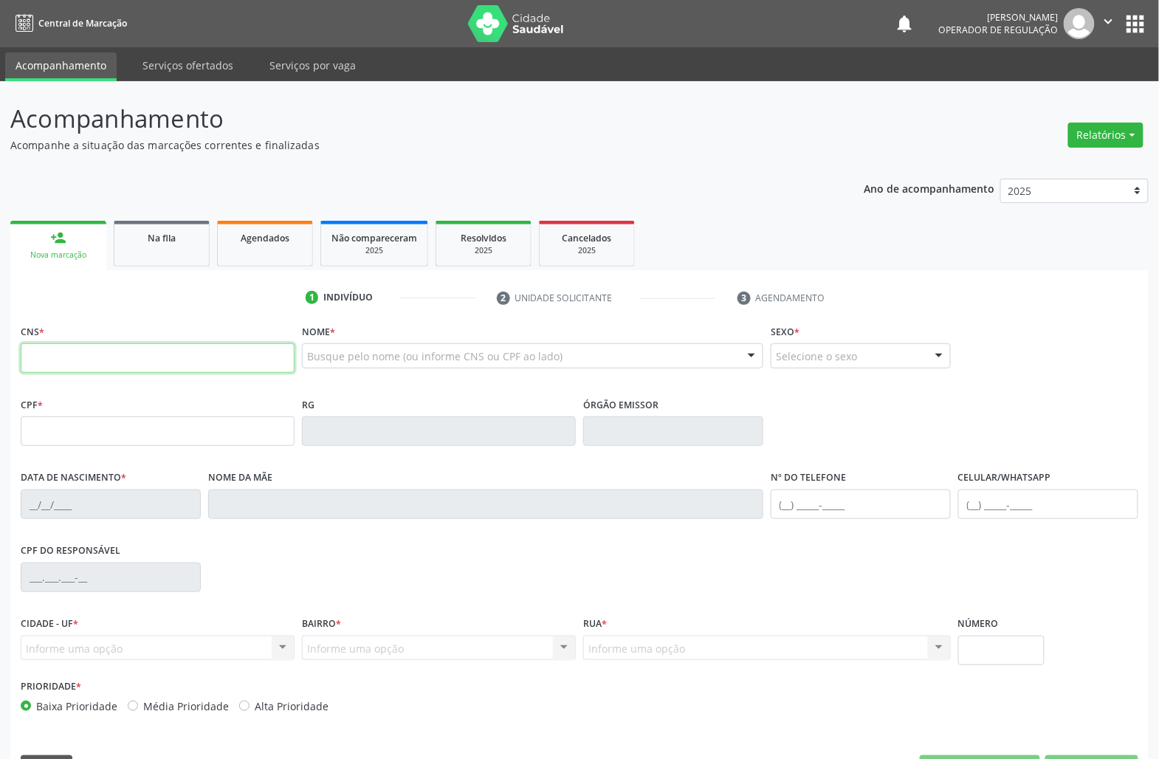
click at [60, 366] on input "text" at bounding box center [158, 358] width 274 height 30
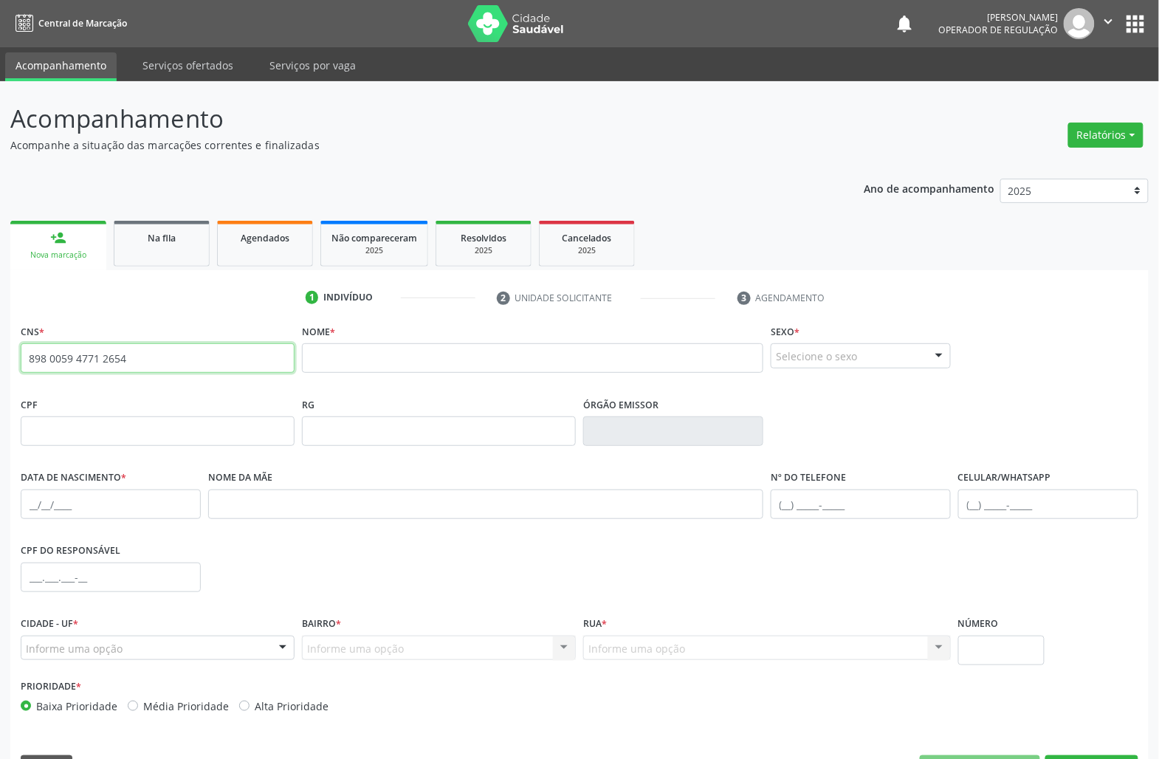
click at [53, 366] on input "898 0059 4771 2654" at bounding box center [158, 358] width 274 height 30
type input "8"
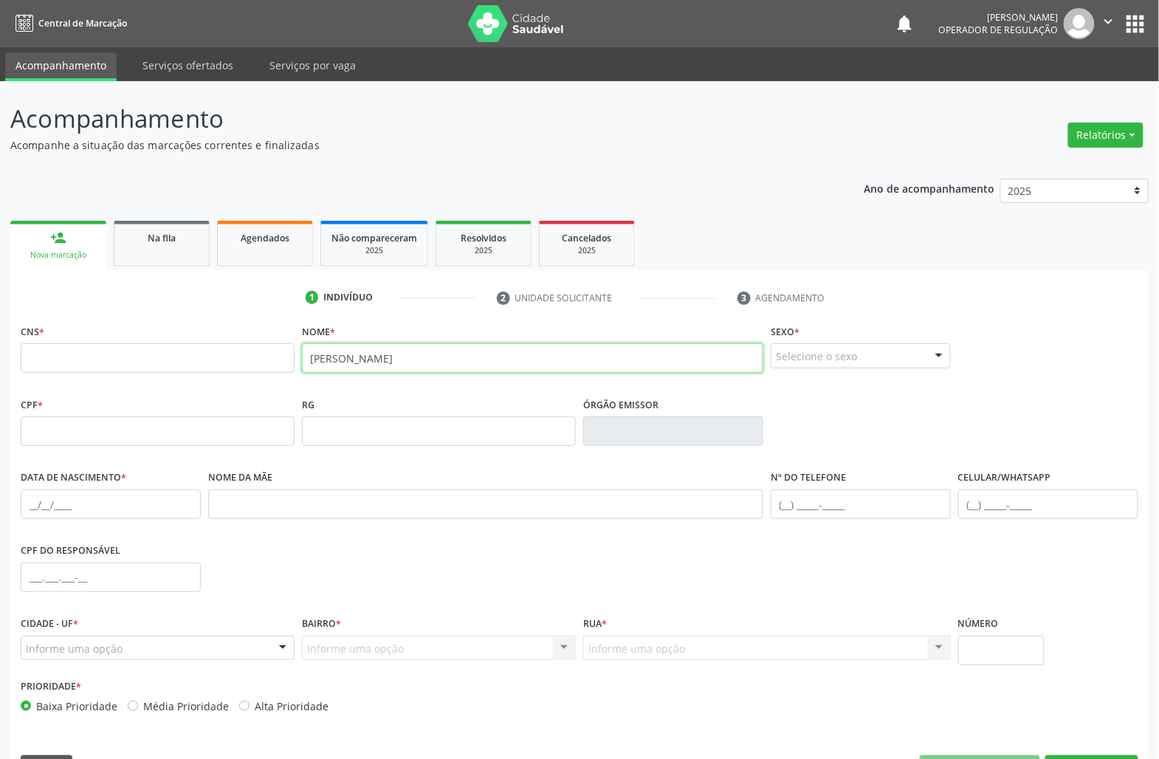
type input "[PERSON_NAME]"
click at [344, 352] on input "[PERSON_NAME]" at bounding box center [532, 358] width 461 height 30
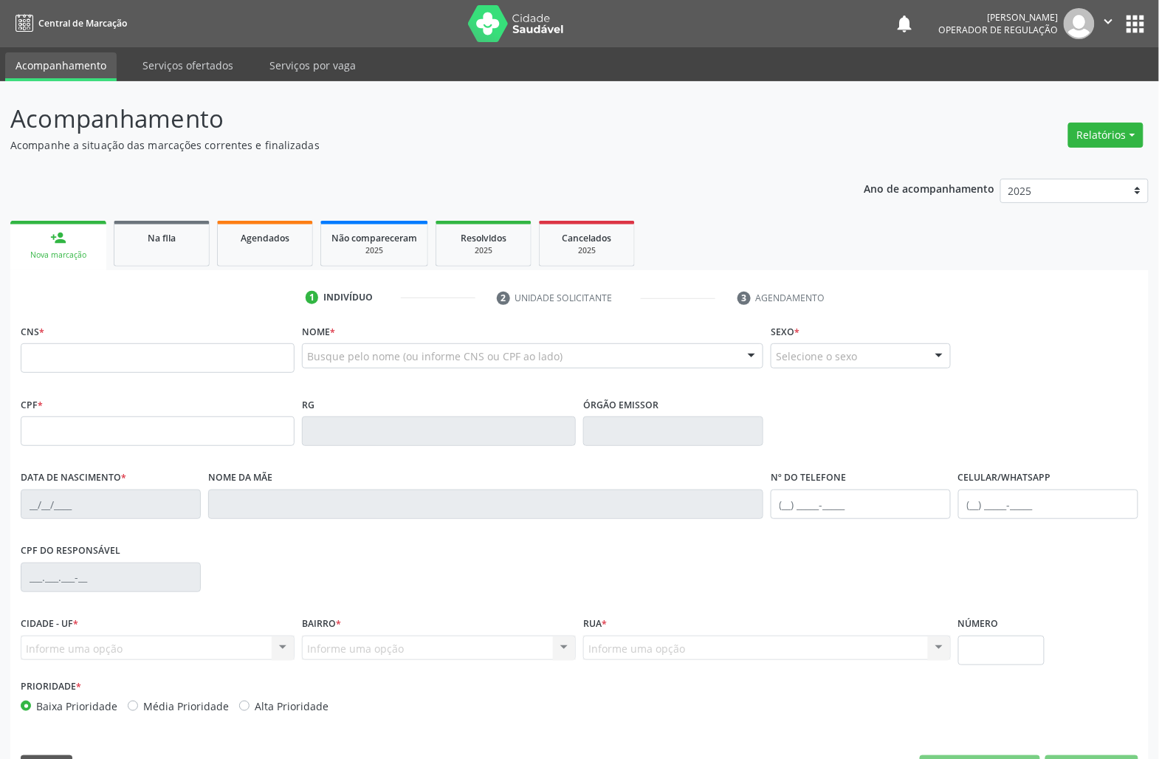
click at [1123, 21] on button "apps" at bounding box center [1136, 24] width 26 height 26
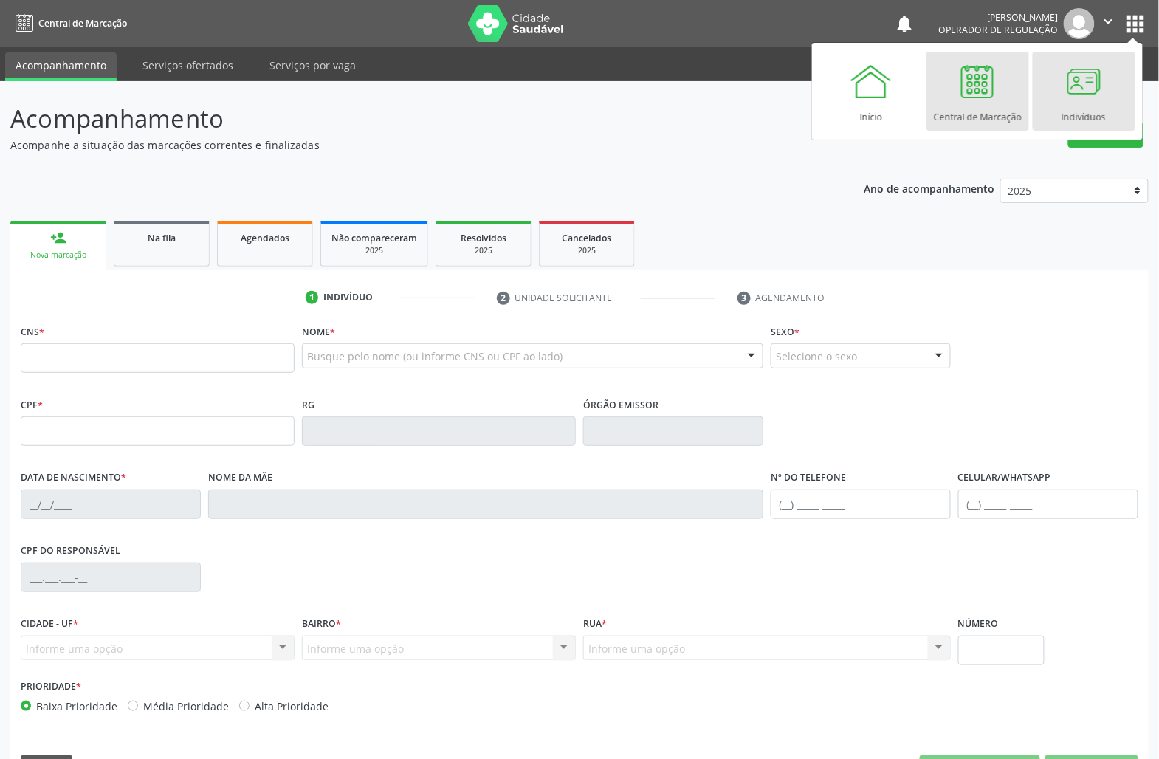
click at [1052, 99] on link "Indivíduos" at bounding box center [1084, 91] width 103 height 79
